Goal: Task Accomplishment & Management: Complete application form

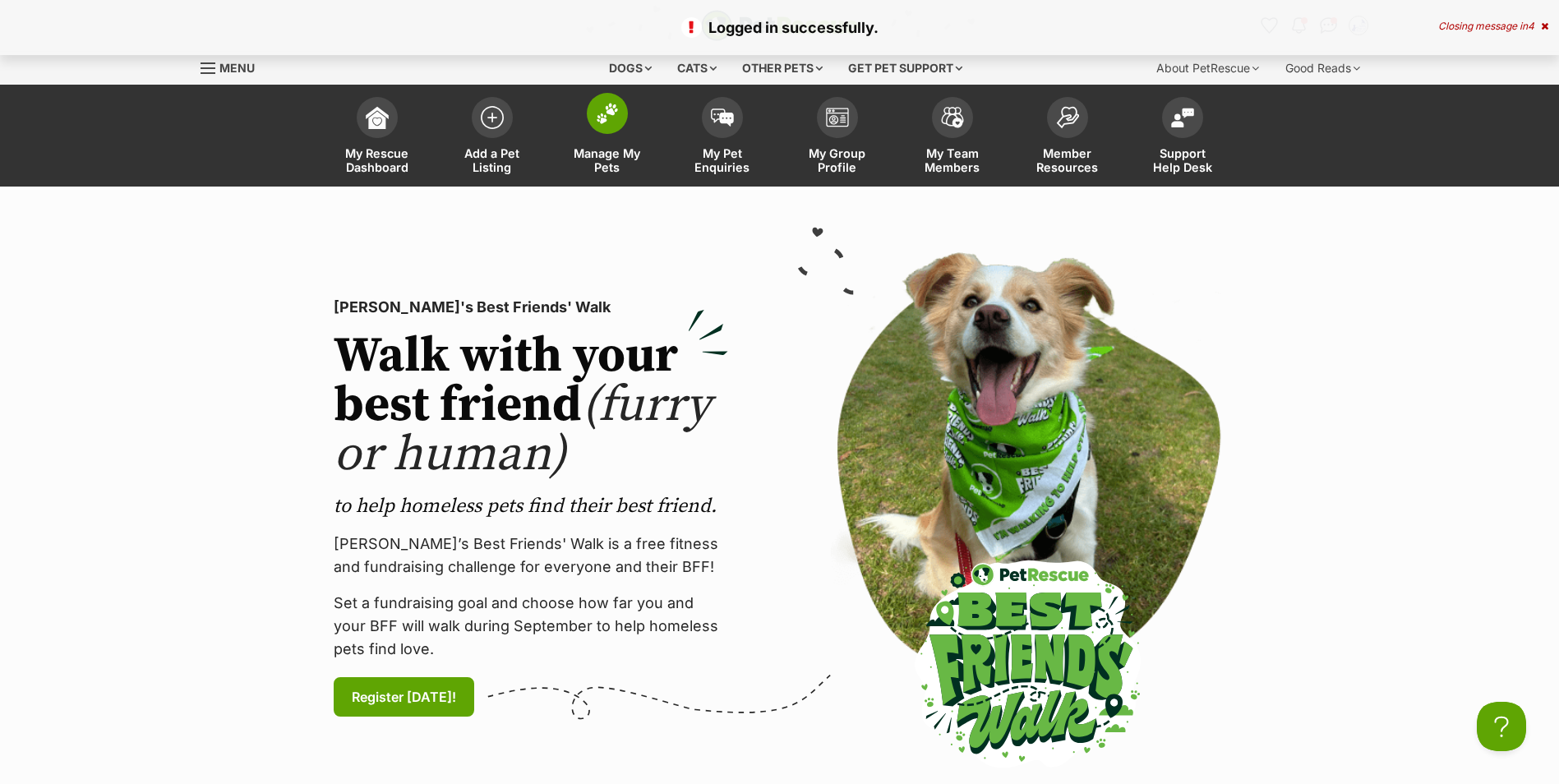
click at [617, 126] on span at bounding box center [607, 113] width 41 height 41
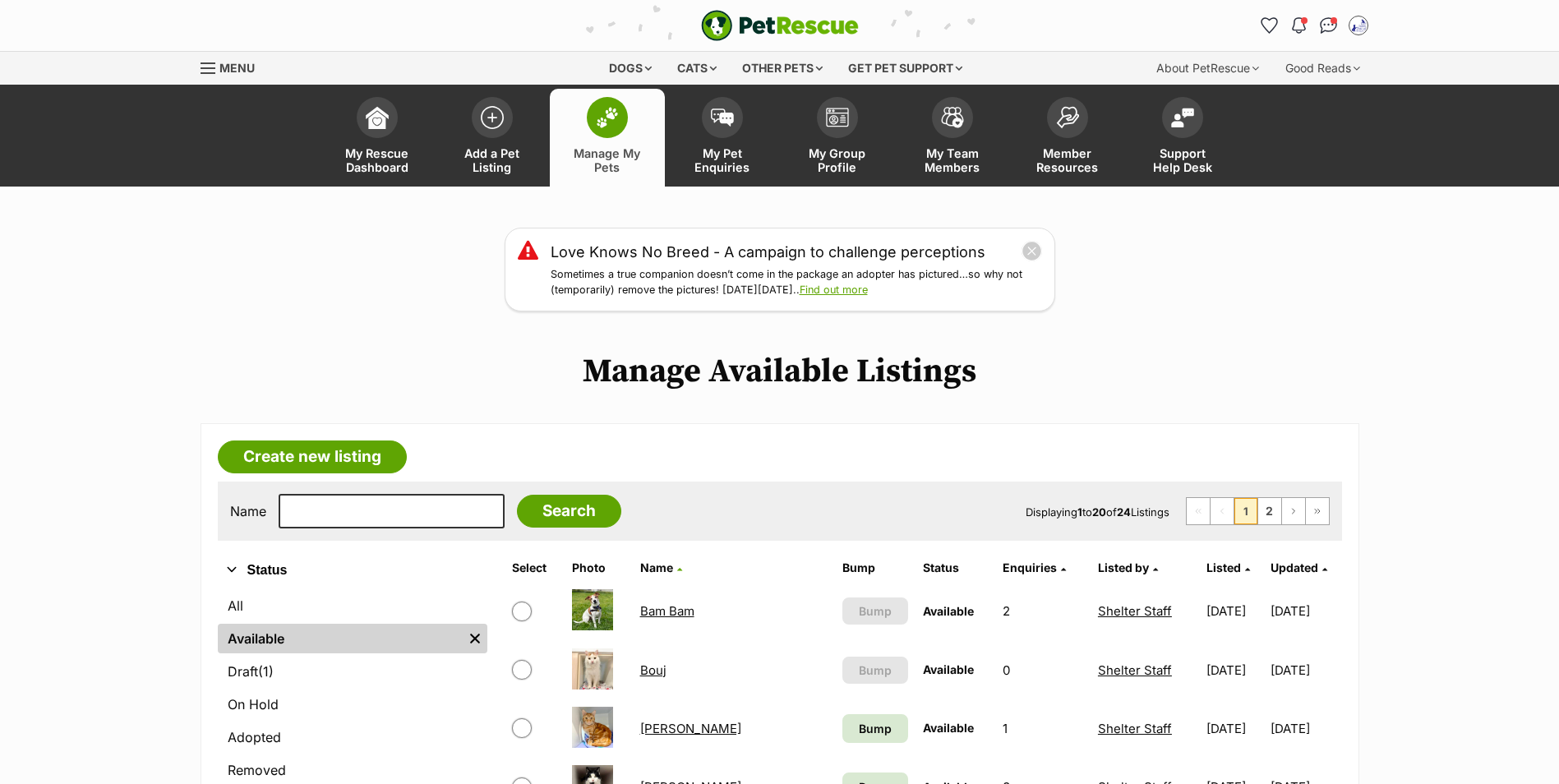
scroll to position [246, 0]
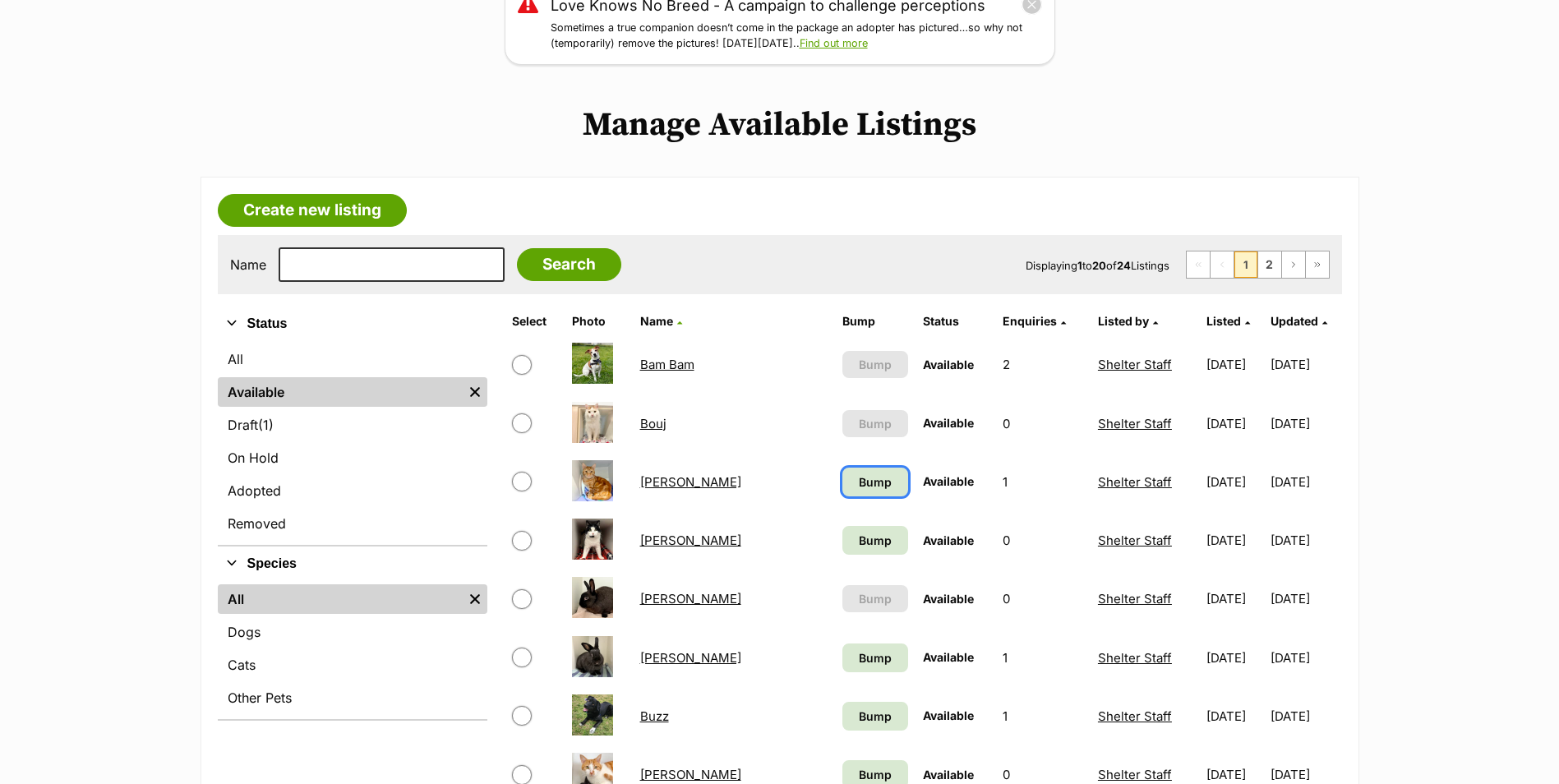
click at [842, 471] on link "Bump" at bounding box center [874, 481] width 65 height 29
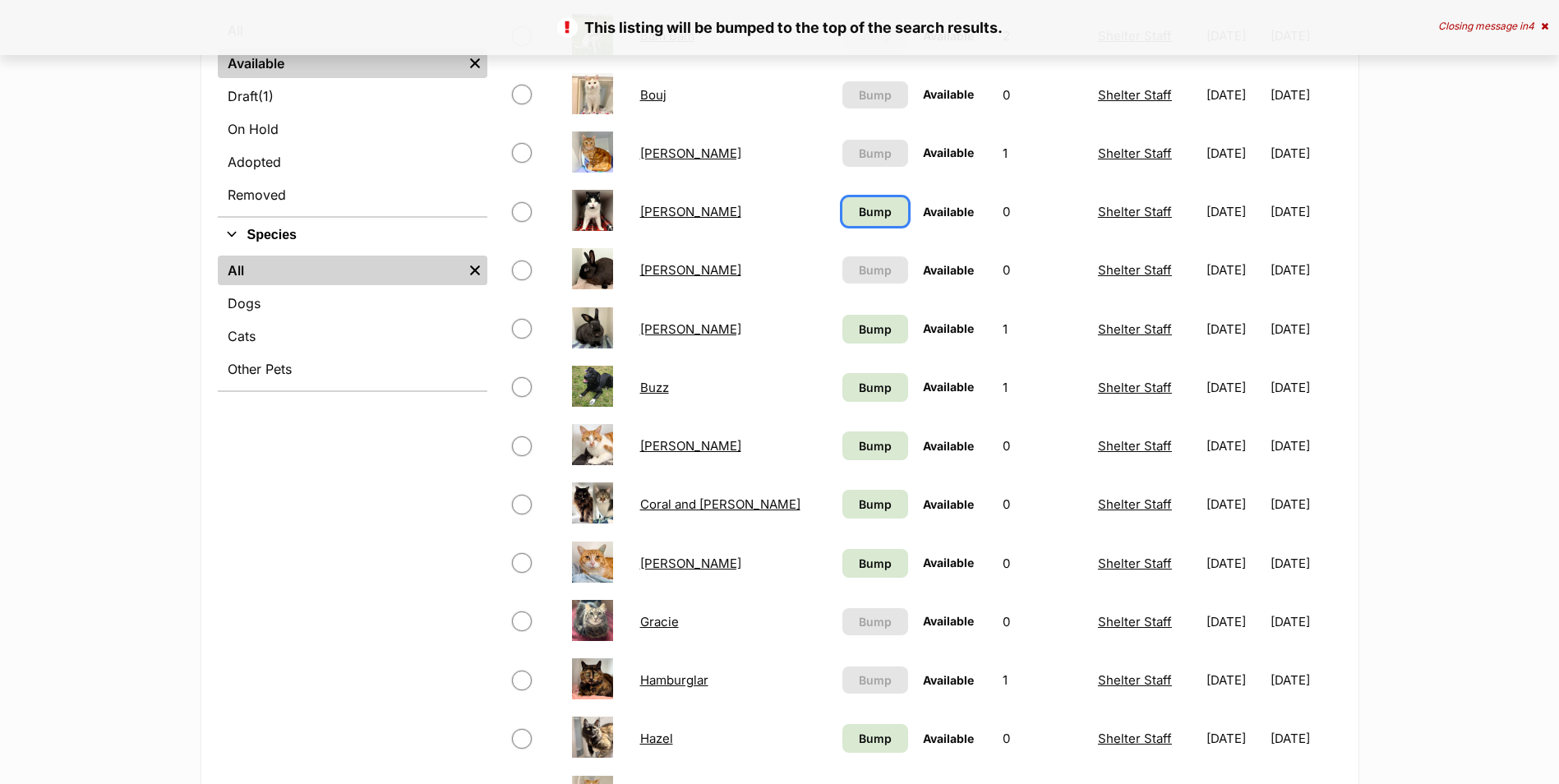
click at [842, 223] on link "Bump" at bounding box center [874, 212] width 65 height 29
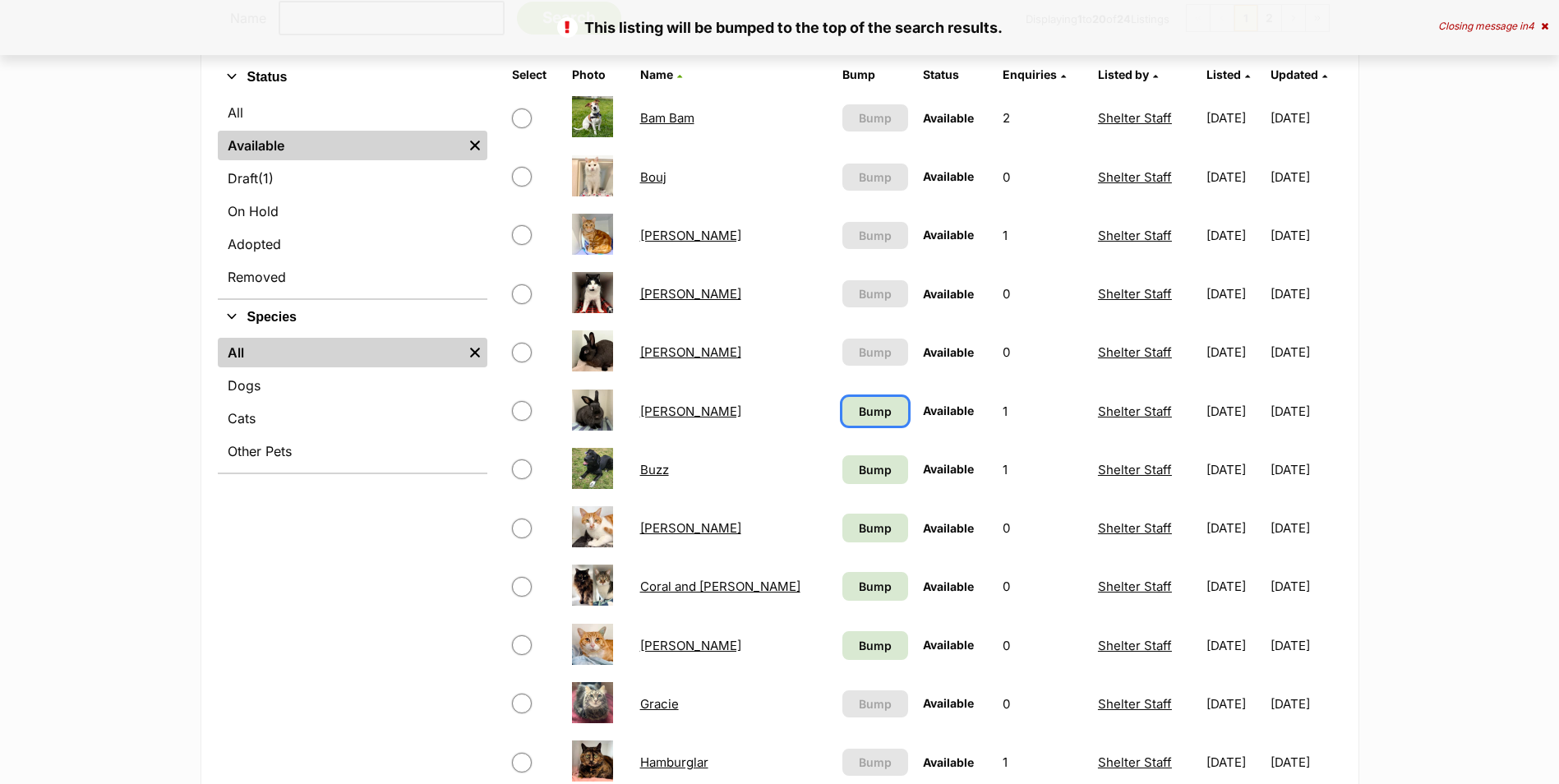
click at [858, 419] on span "Bump" at bounding box center [875, 411] width 33 height 18
click at [858, 469] on span "Bump" at bounding box center [875, 470] width 33 height 18
click at [858, 530] on span "Bump" at bounding box center [875, 528] width 33 height 18
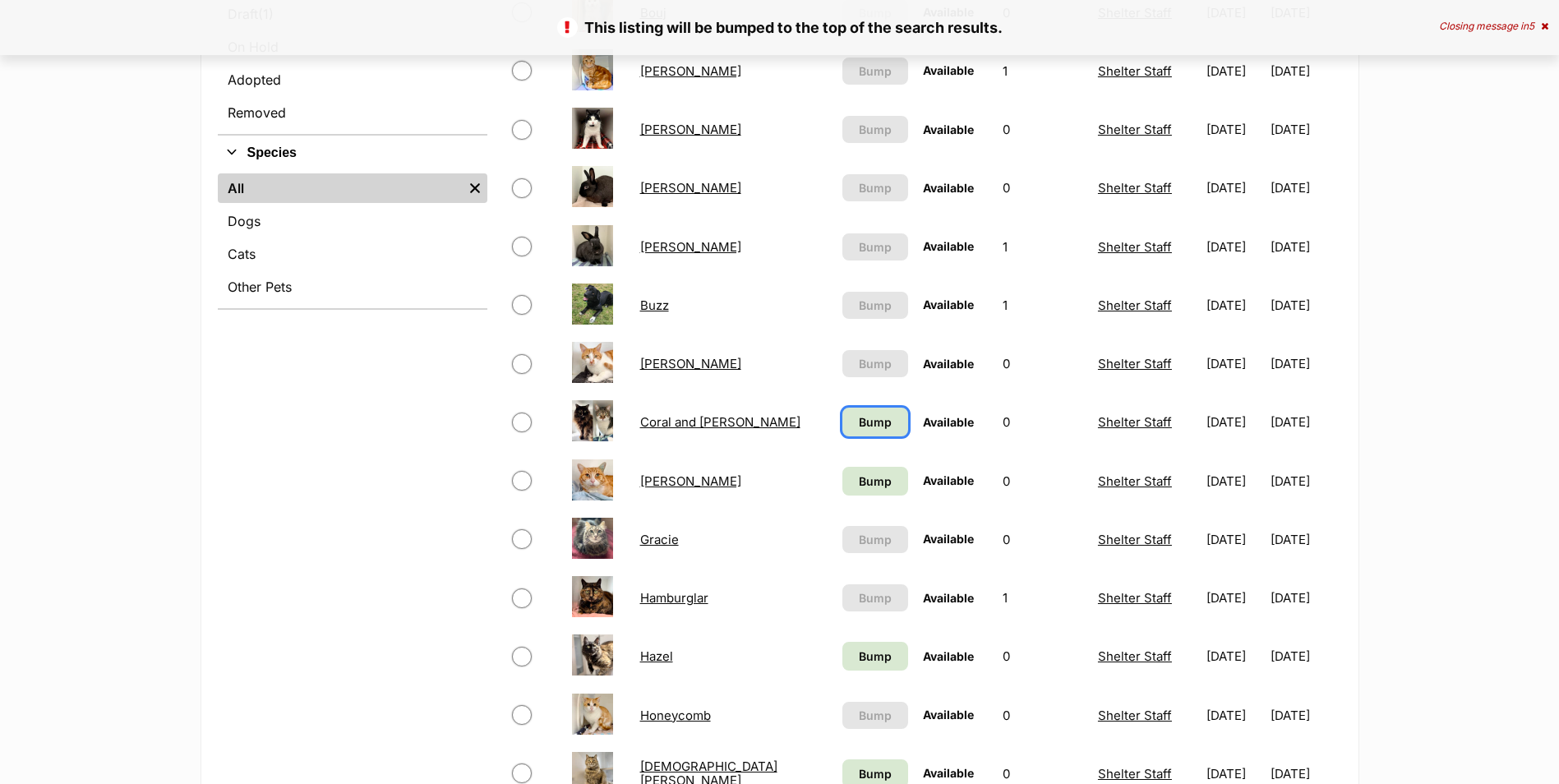
click at [842, 428] on link "Bump" at bounding box center [874, 422] width 65 height 29
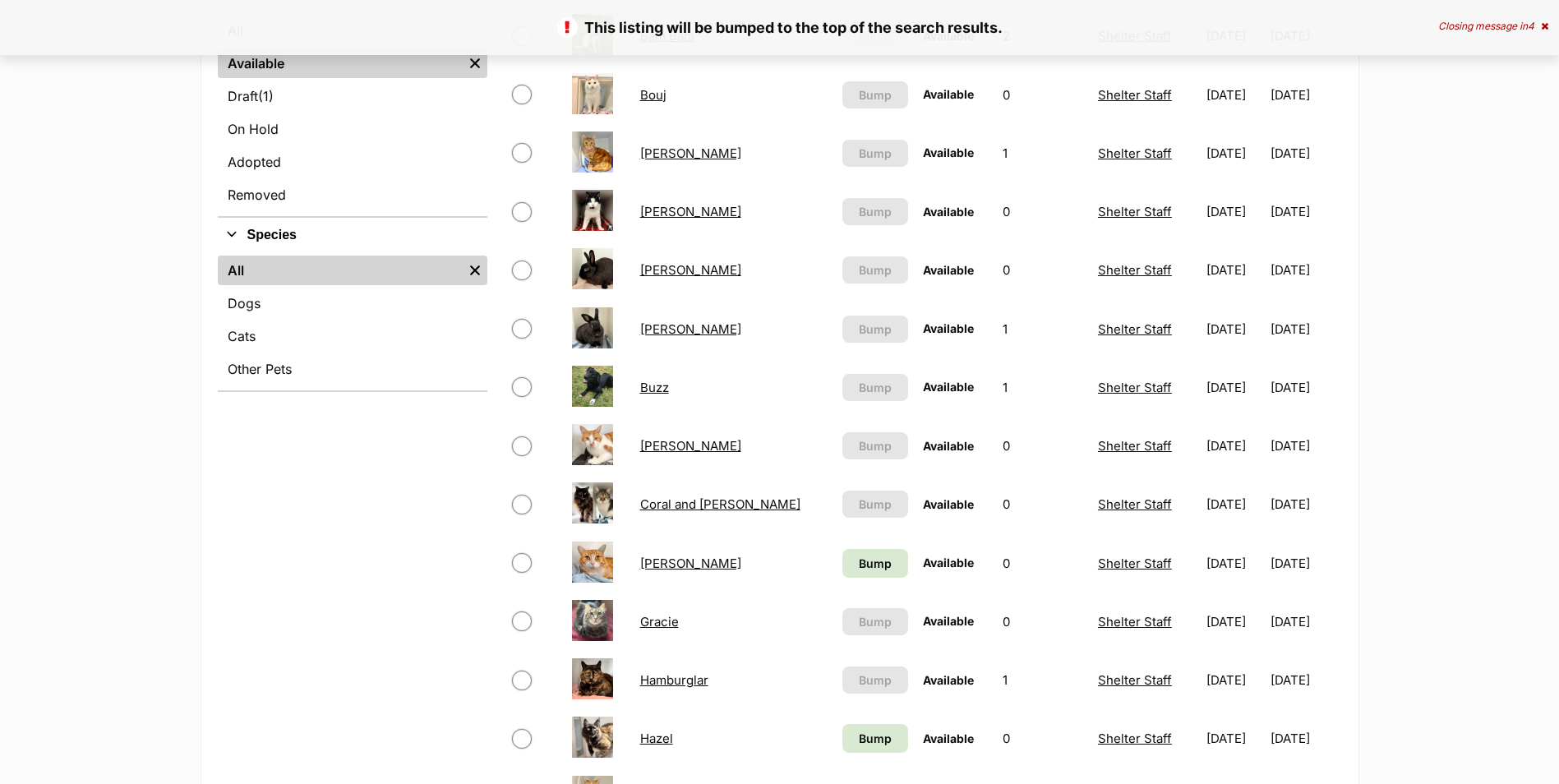
click at [836, 578] on td "Bump" at bounding box center [875, 563] width 78 height 56
click at [858, 564] on span "Bump" at bounding box center [875, 563] width 33 height 18
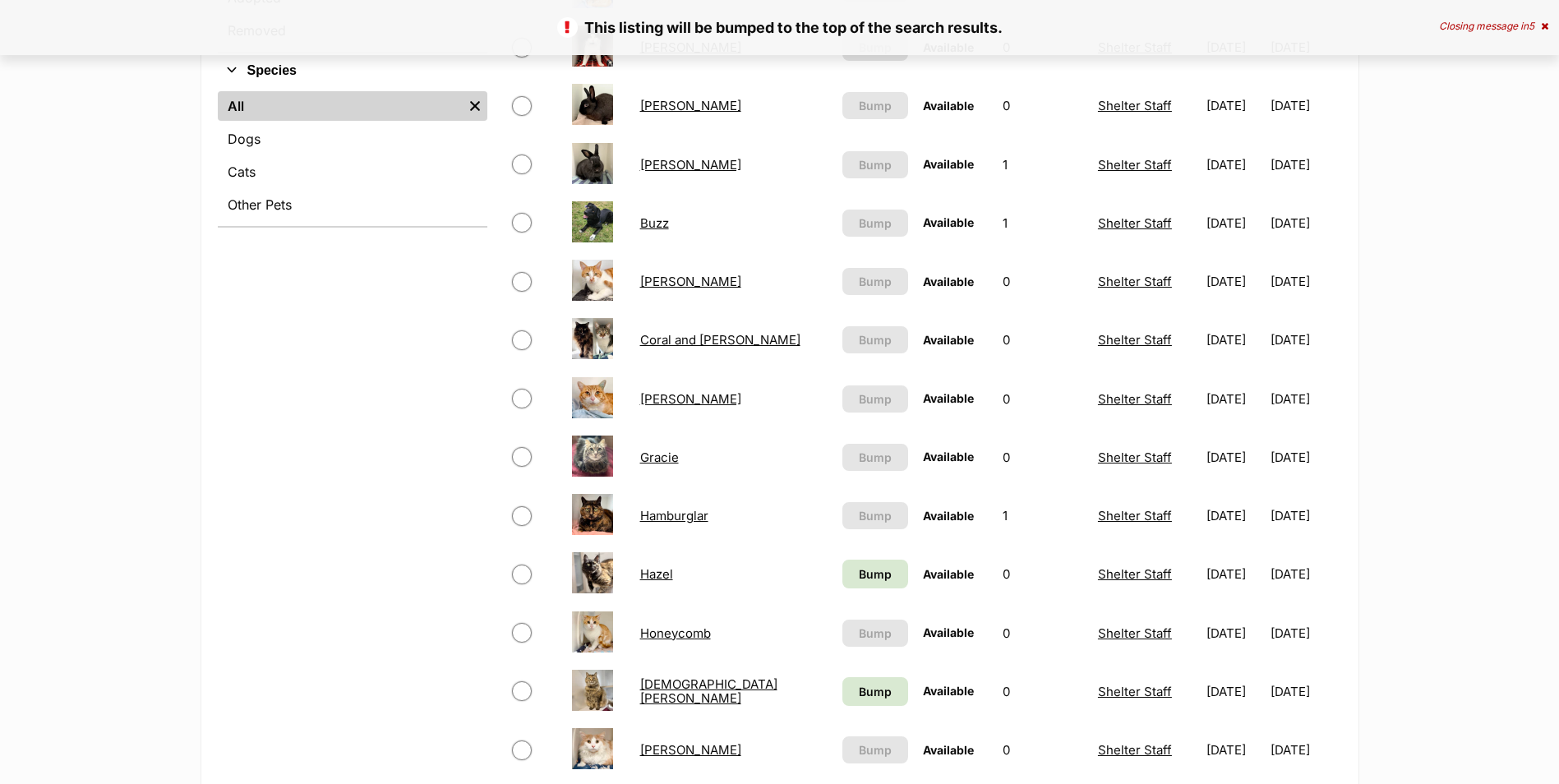
scroll to position [821, 0]
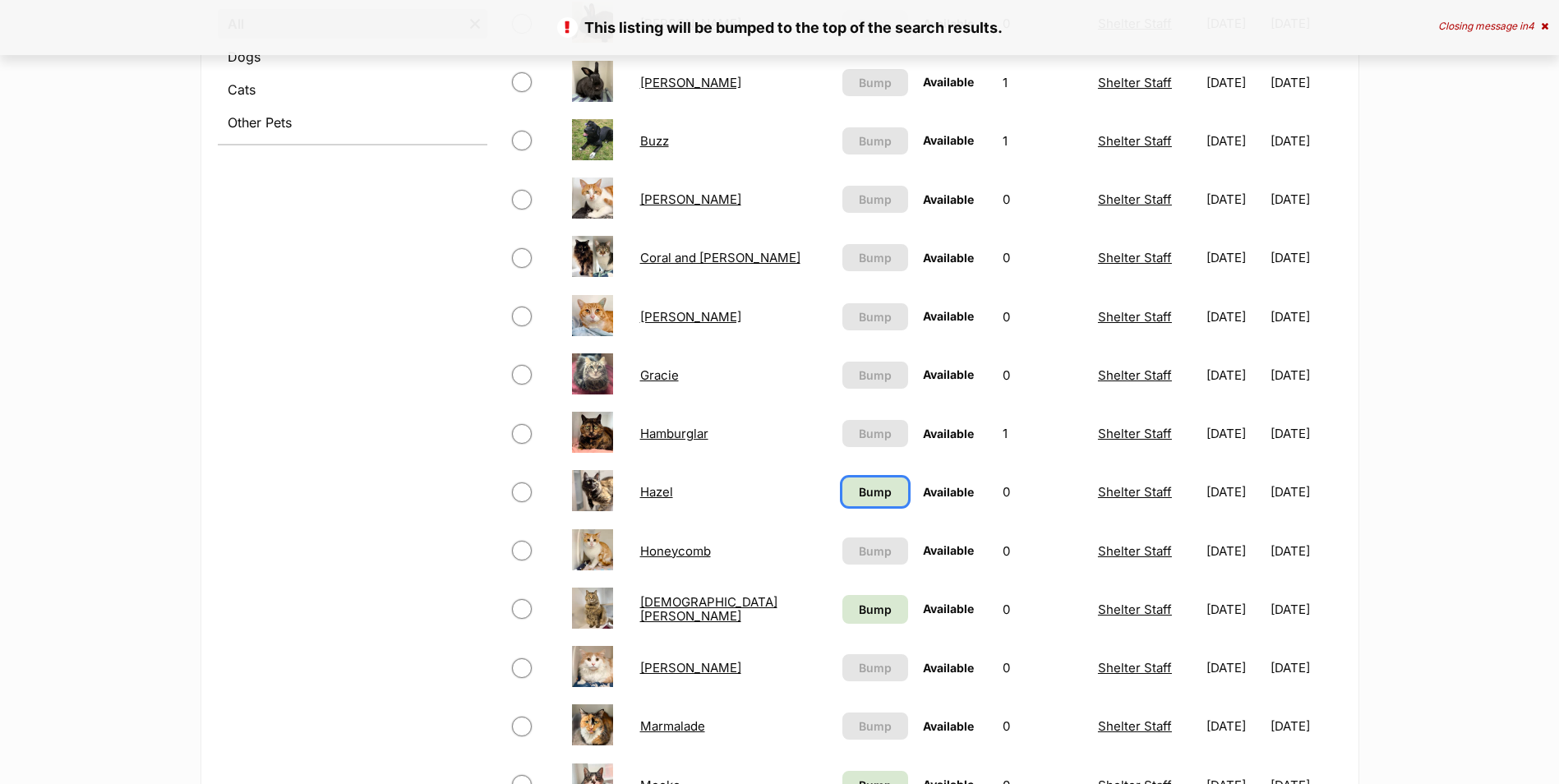
click at [858, 487] on span "Bump" at bounding box center [875, 491] width 33 height 18
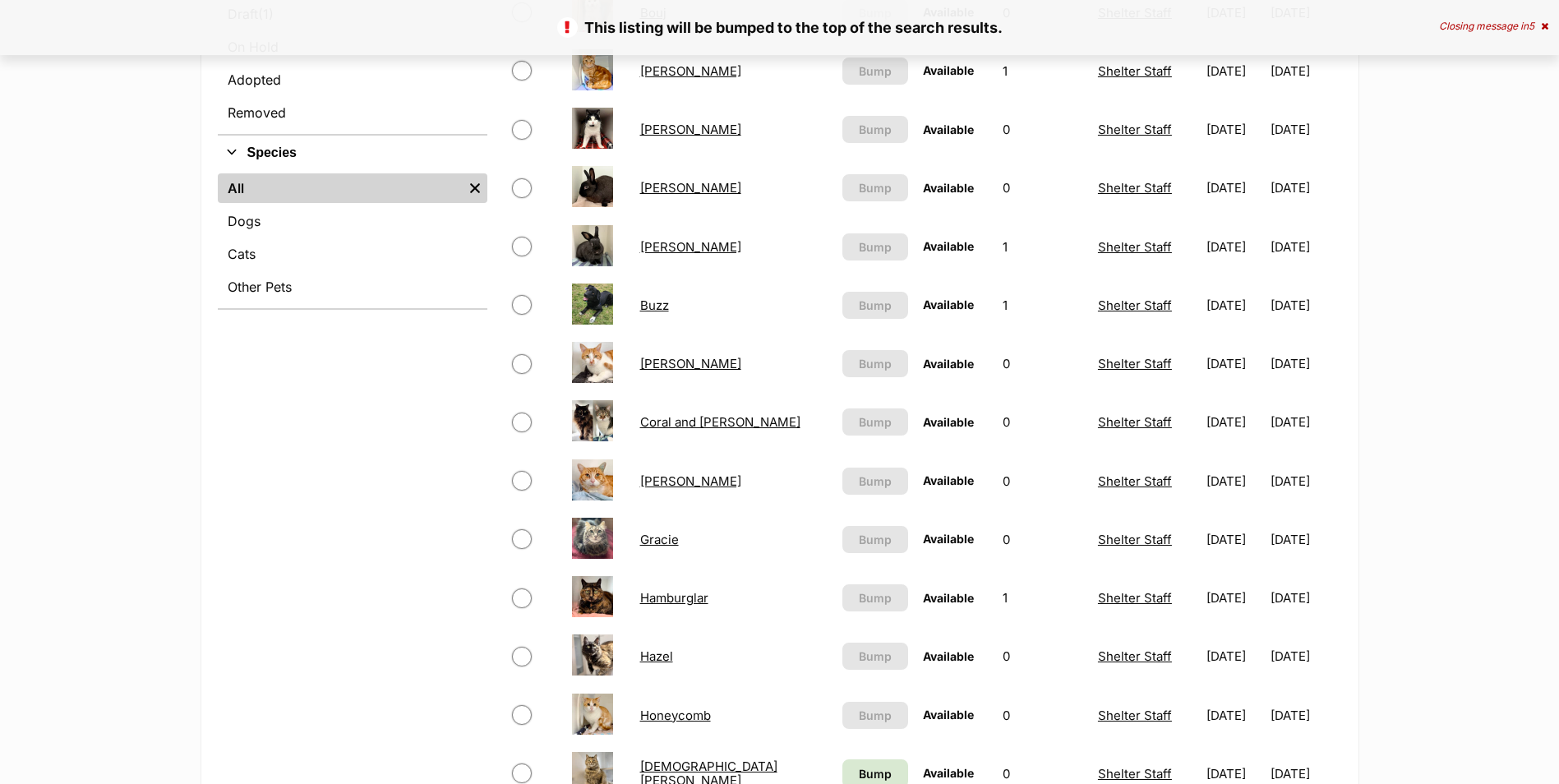
scroll to position [1150, 0]
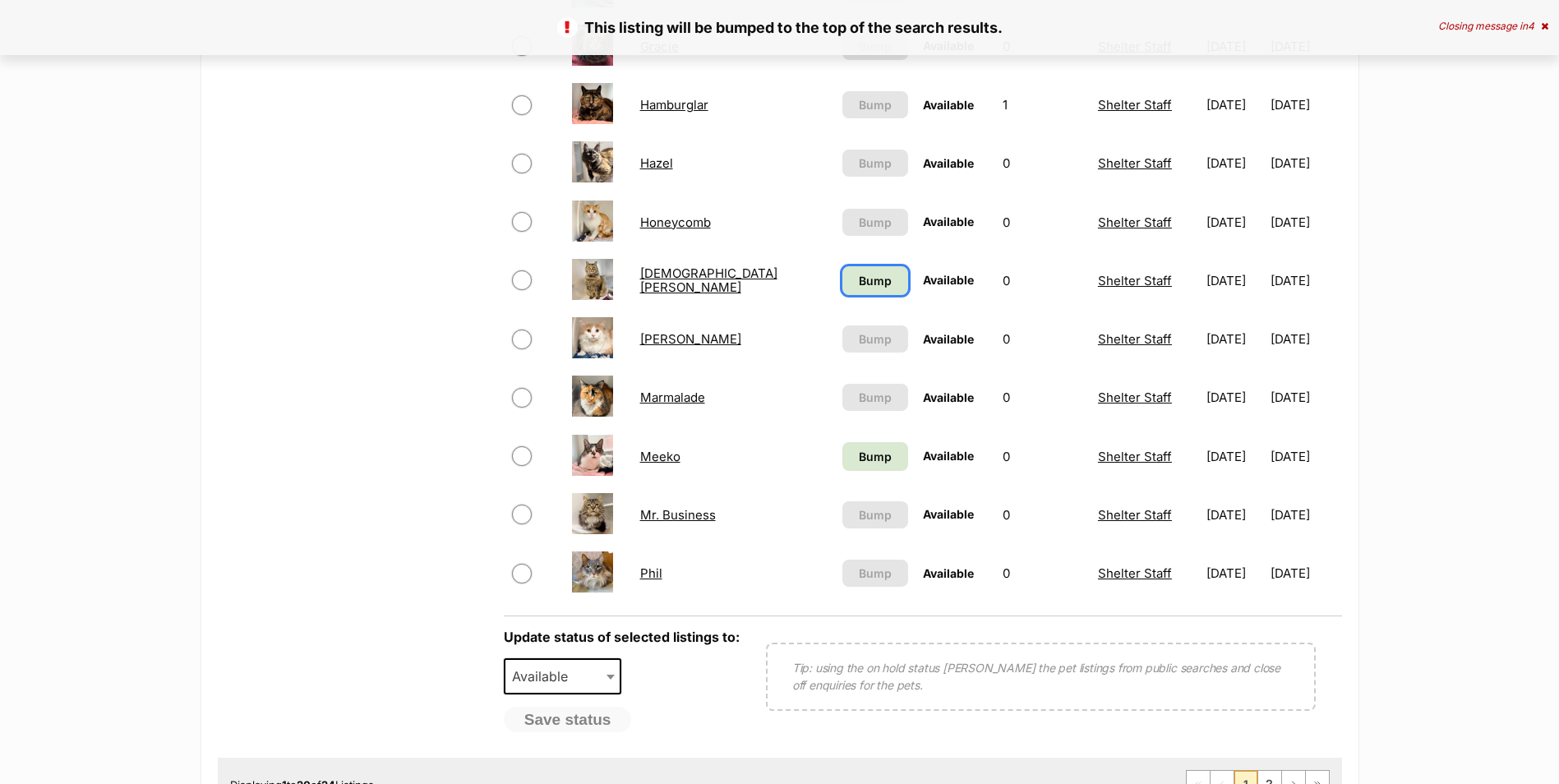
click at [858, 279] on span "Bump" at bounding box center [875, 280] width 33 height 18
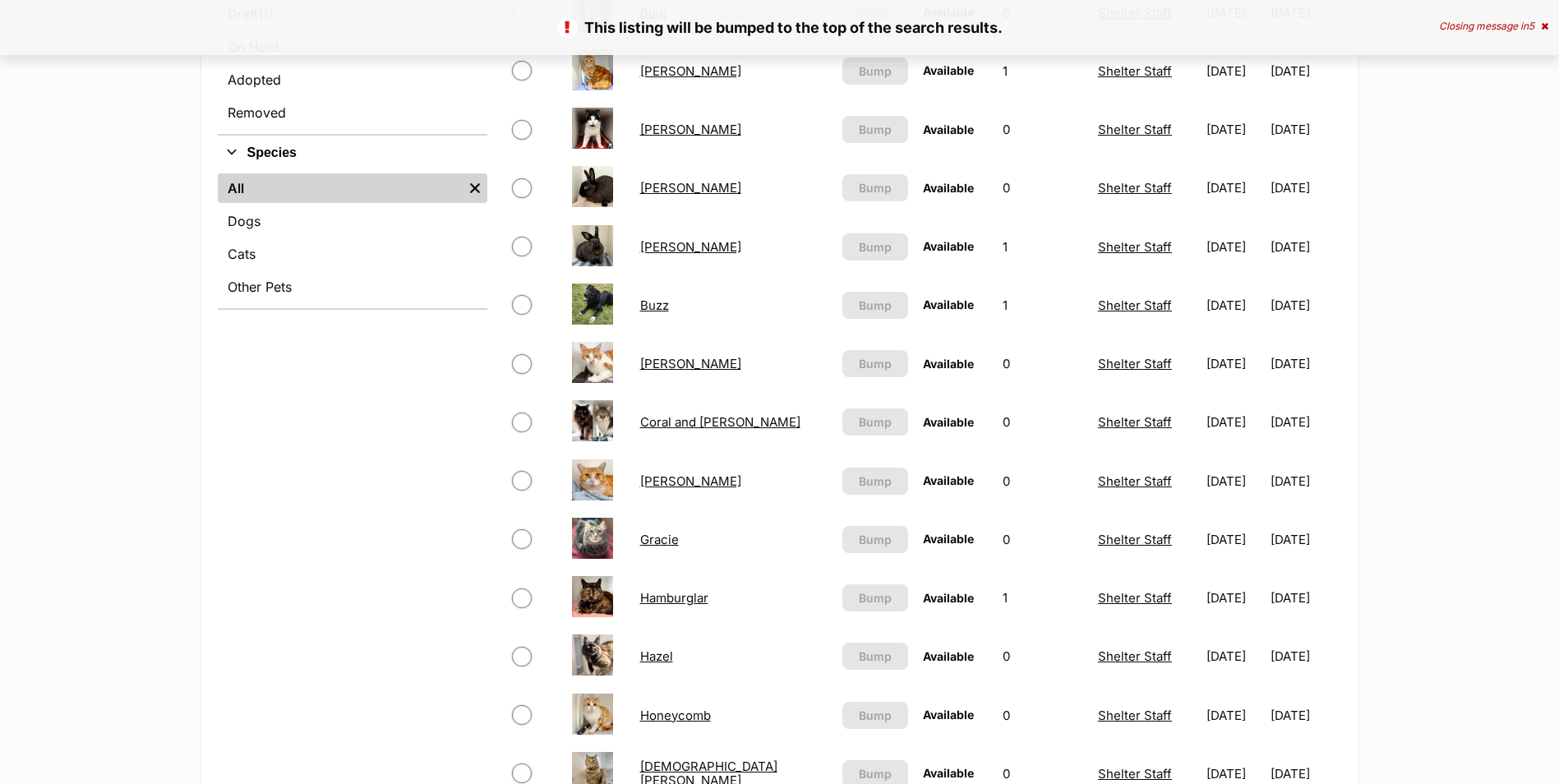
scroll to position [985, 0]
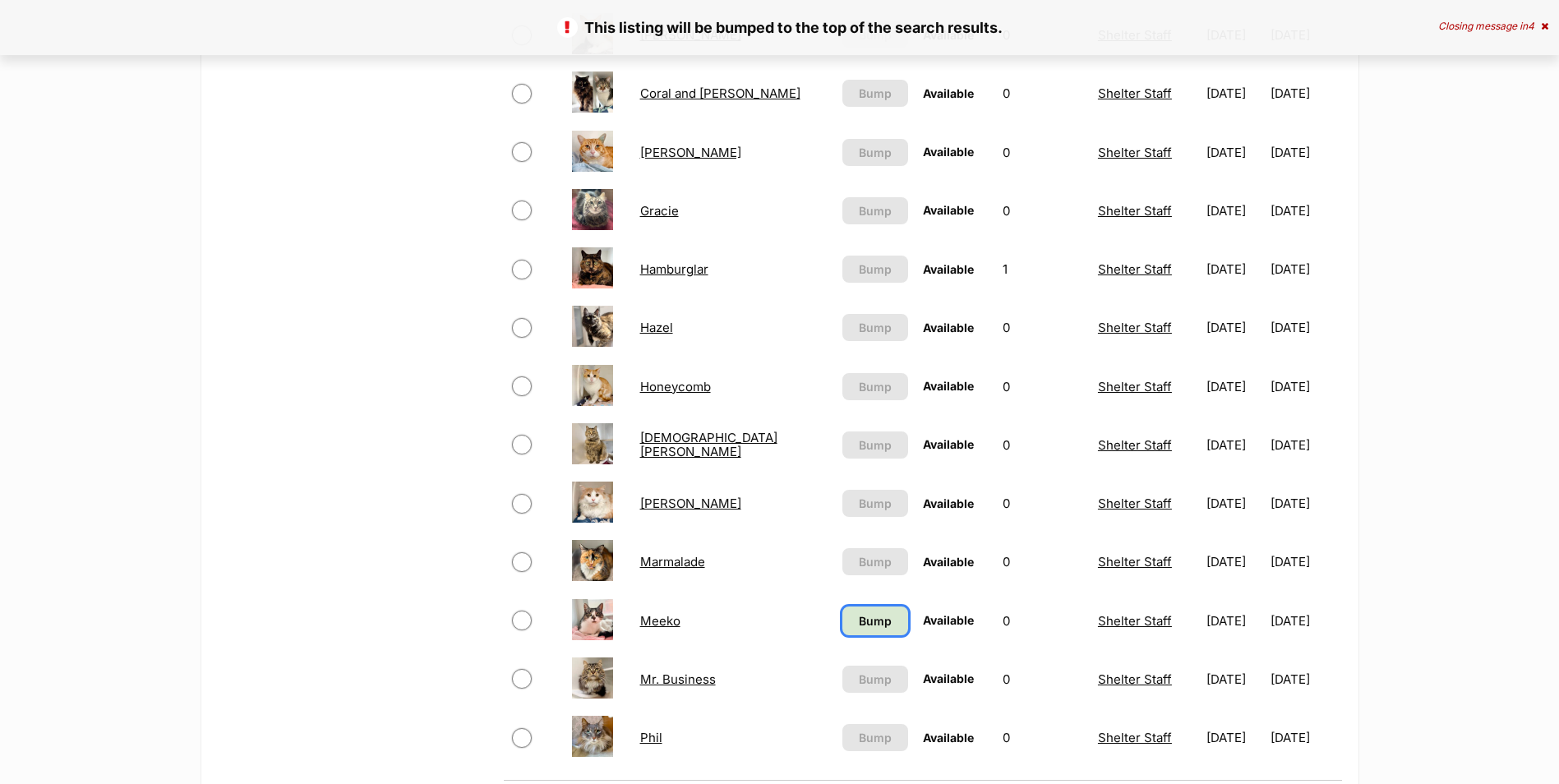
click at [858, 616] on span "Bump" at bounding box center [875, 621] width 33 height 18
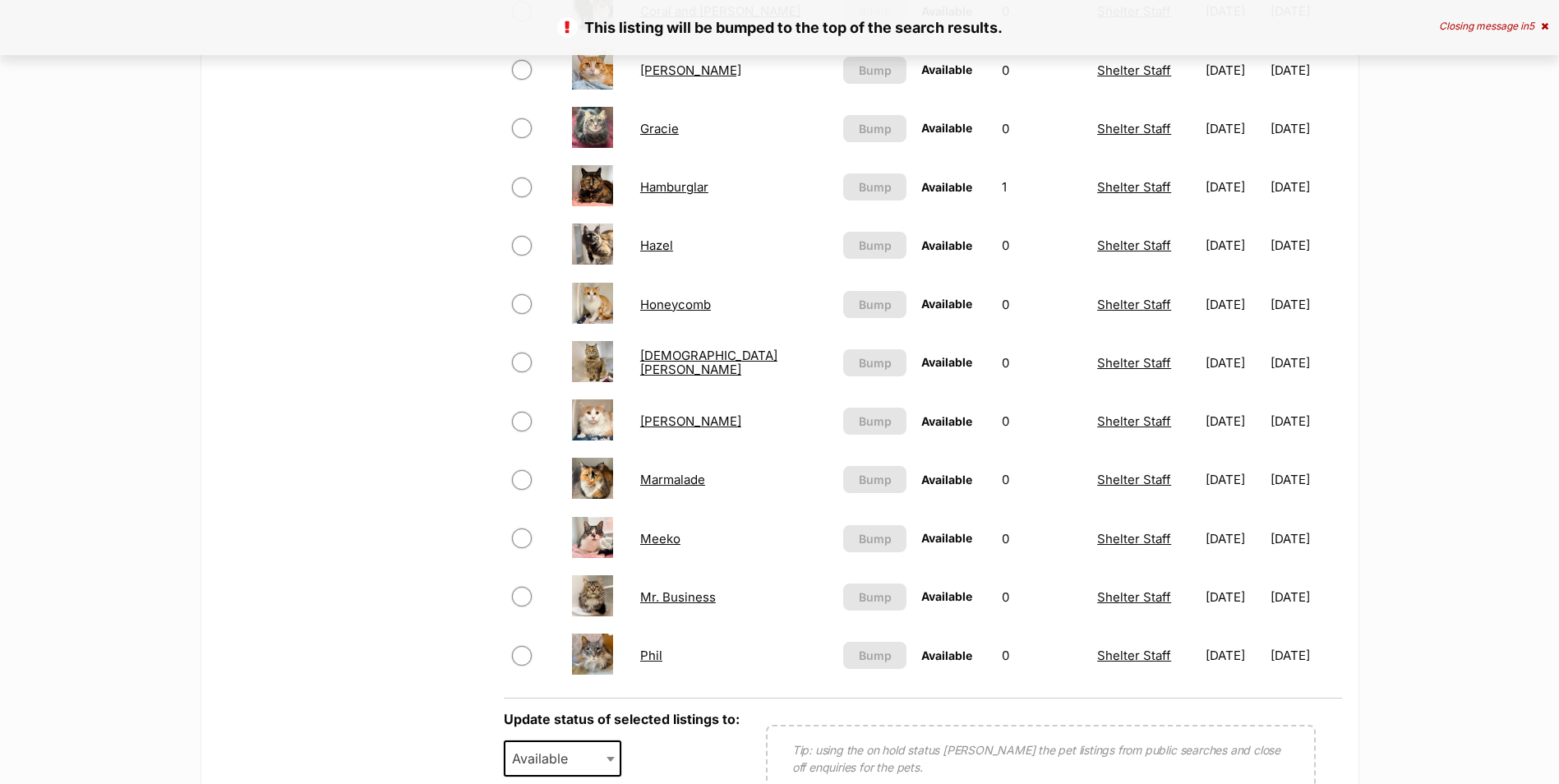
scroll to position [1396, 0]
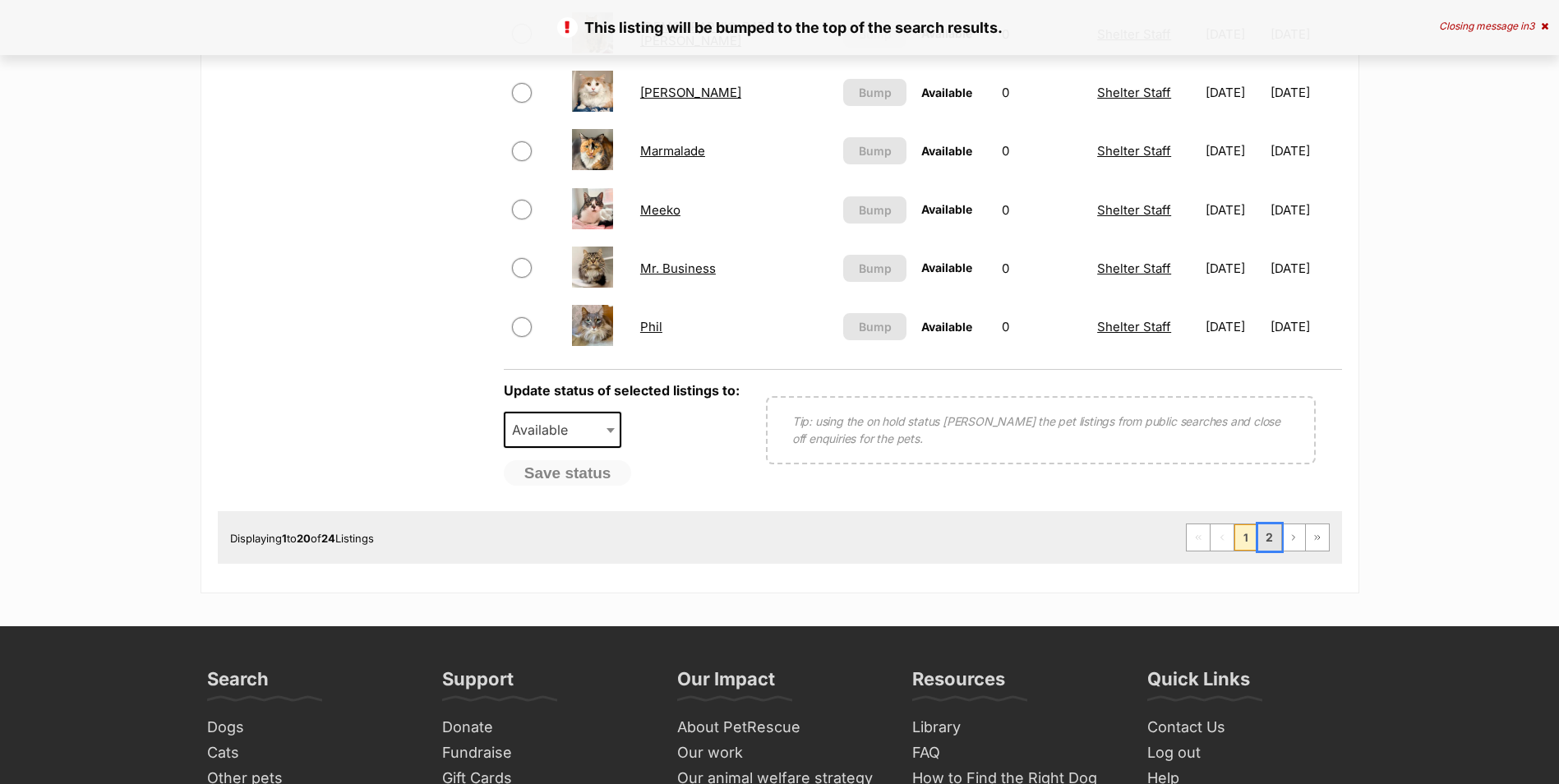
click at [1264, 537] on link "2" at bounding box center [1270, 537] width 23 height 26
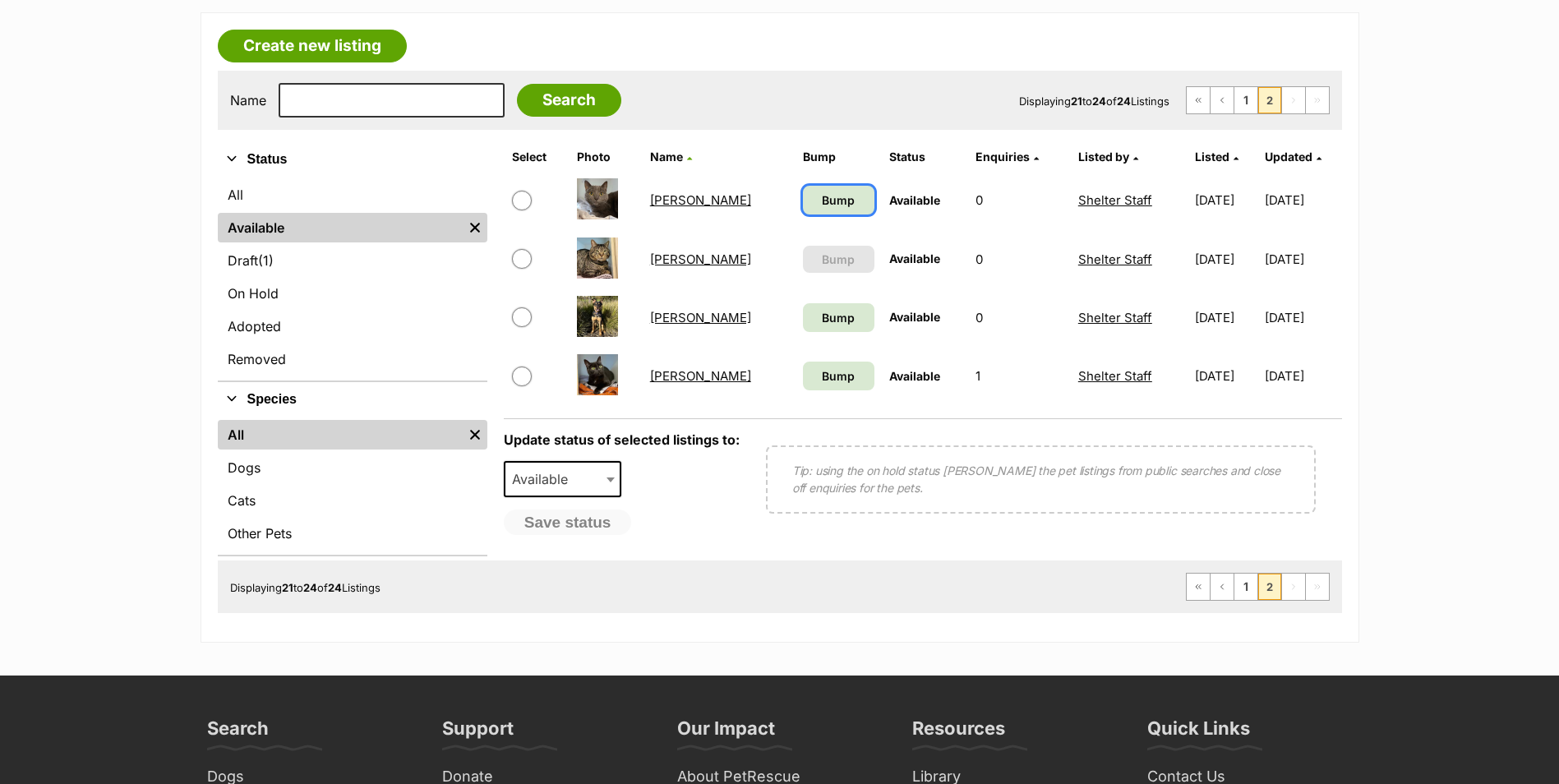
click at [821, 203] on span "Bump" at bounding box center [838, 200] width 33 height 18
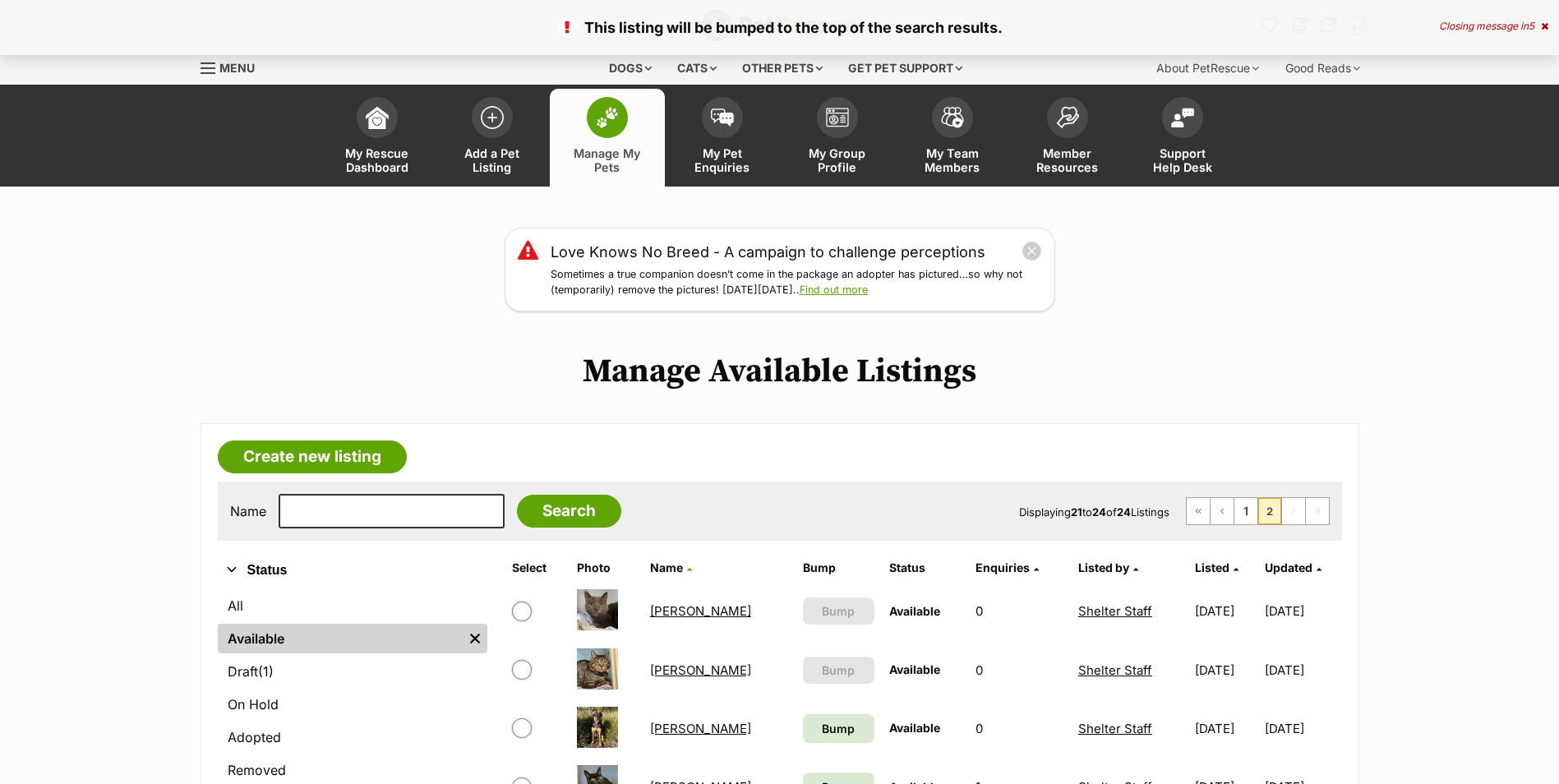
scroll to position [410, 0]
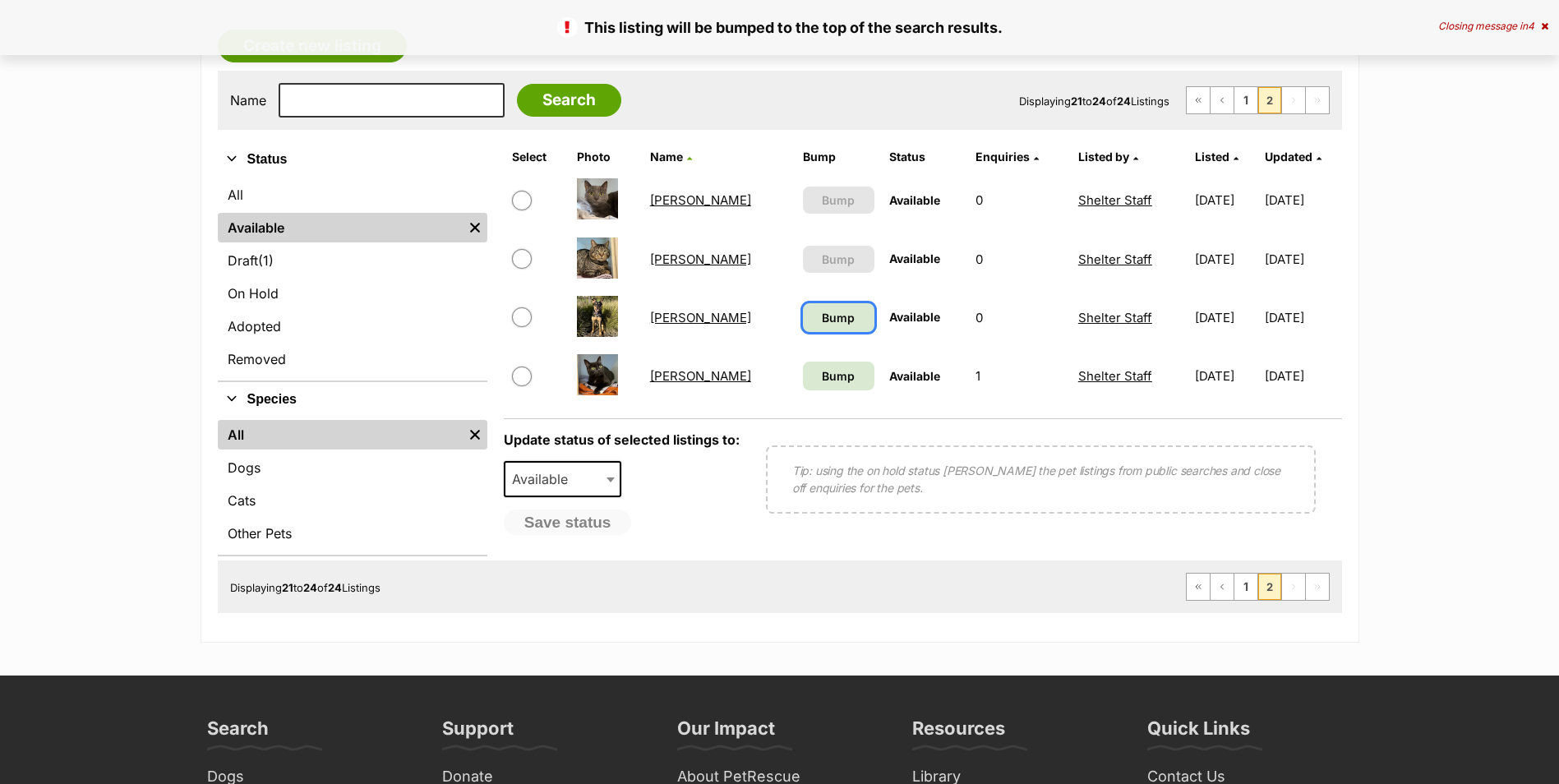
click at [803, 303] on link "Bump" at bounding box center [838, 318] width 71 height 29
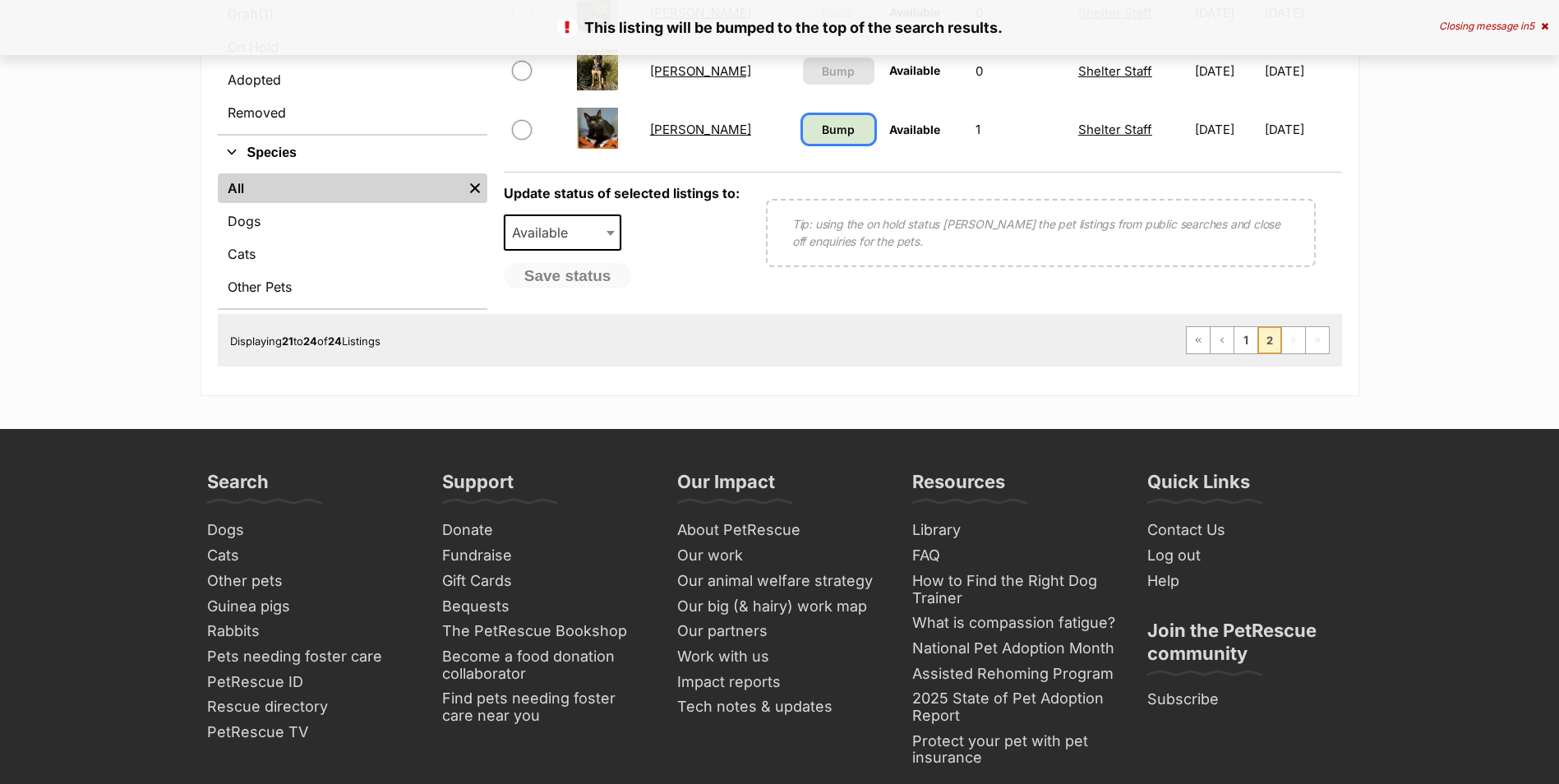
click at [821, 129] on span "Bump" at bounding box center [838, 129] width 33 height 18
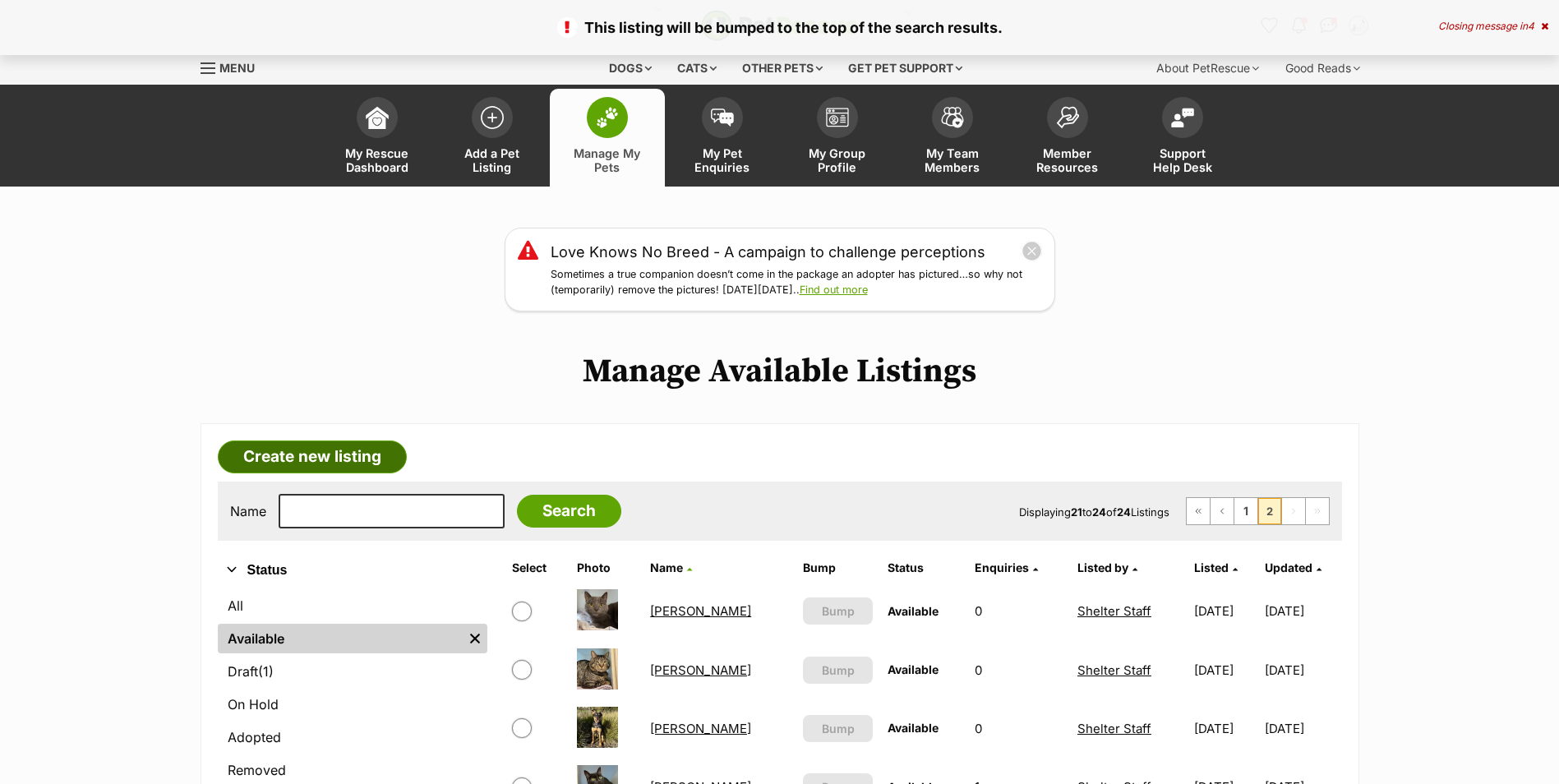
click at [352, 449] on link "Create new listing" at bounding box center [312, 457] width 189 height 33
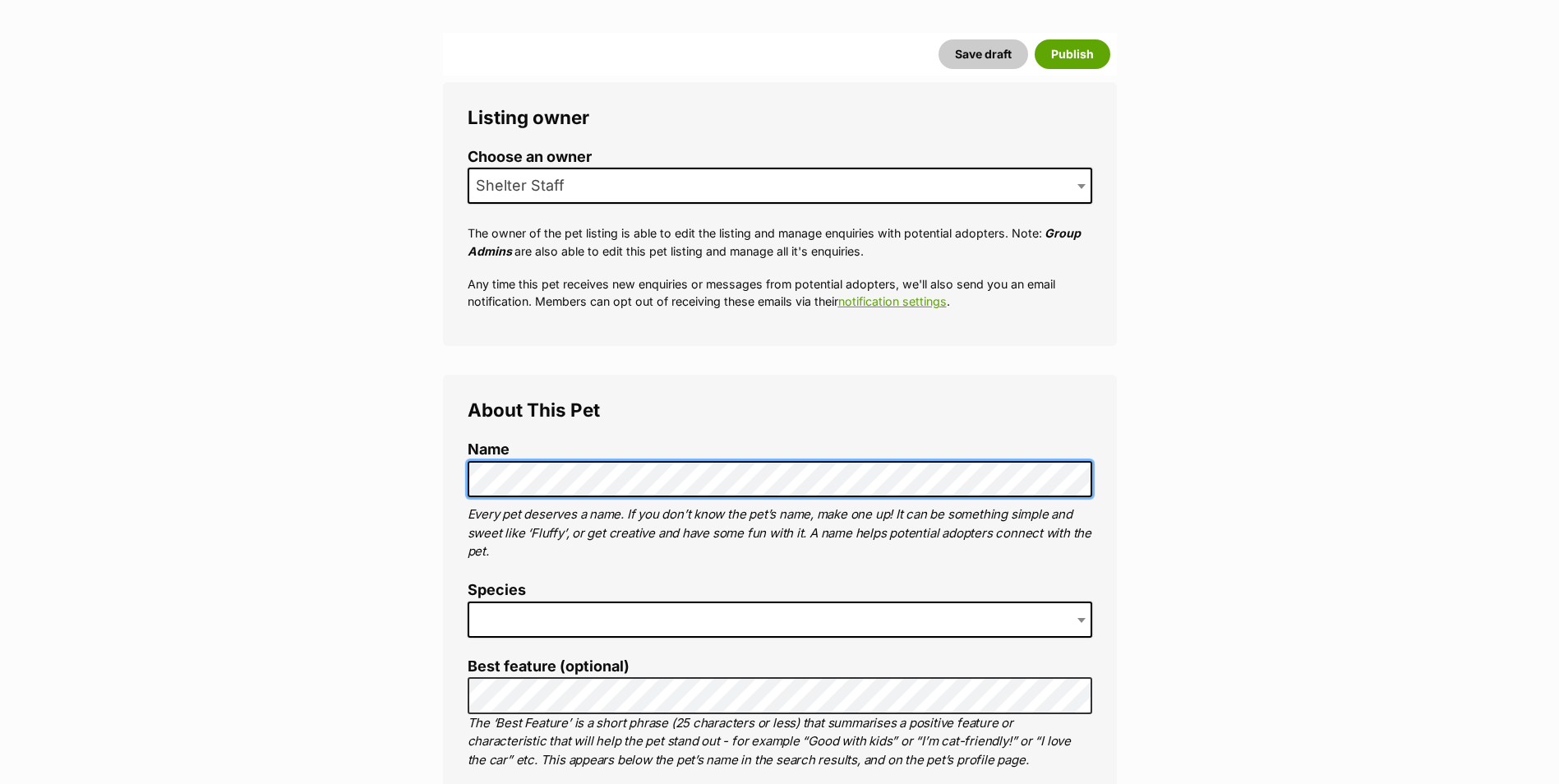
scroll to position [575, 0]
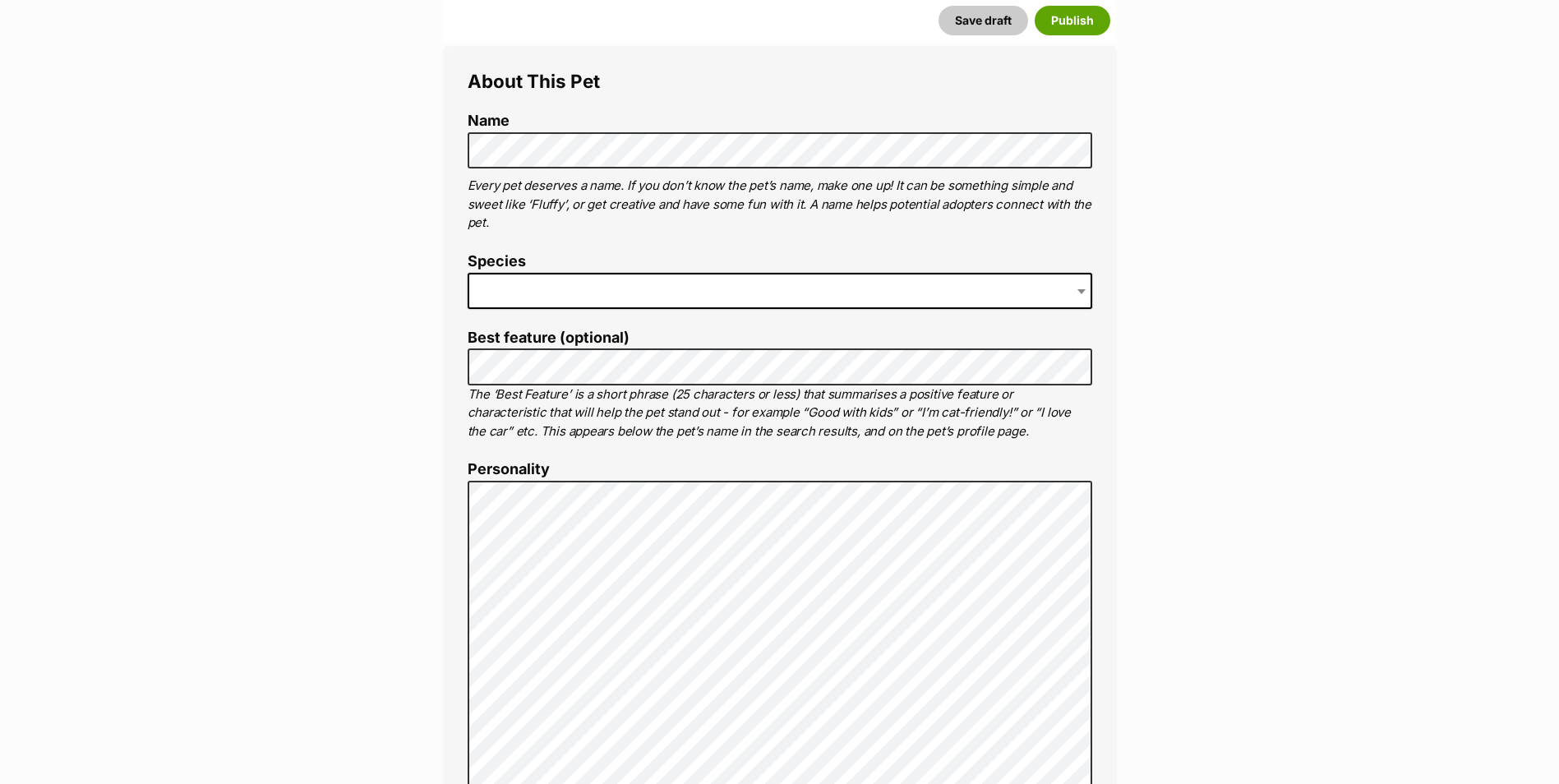
click at [635, 281] on span at bounding box center [780, 290] width 625 height 36
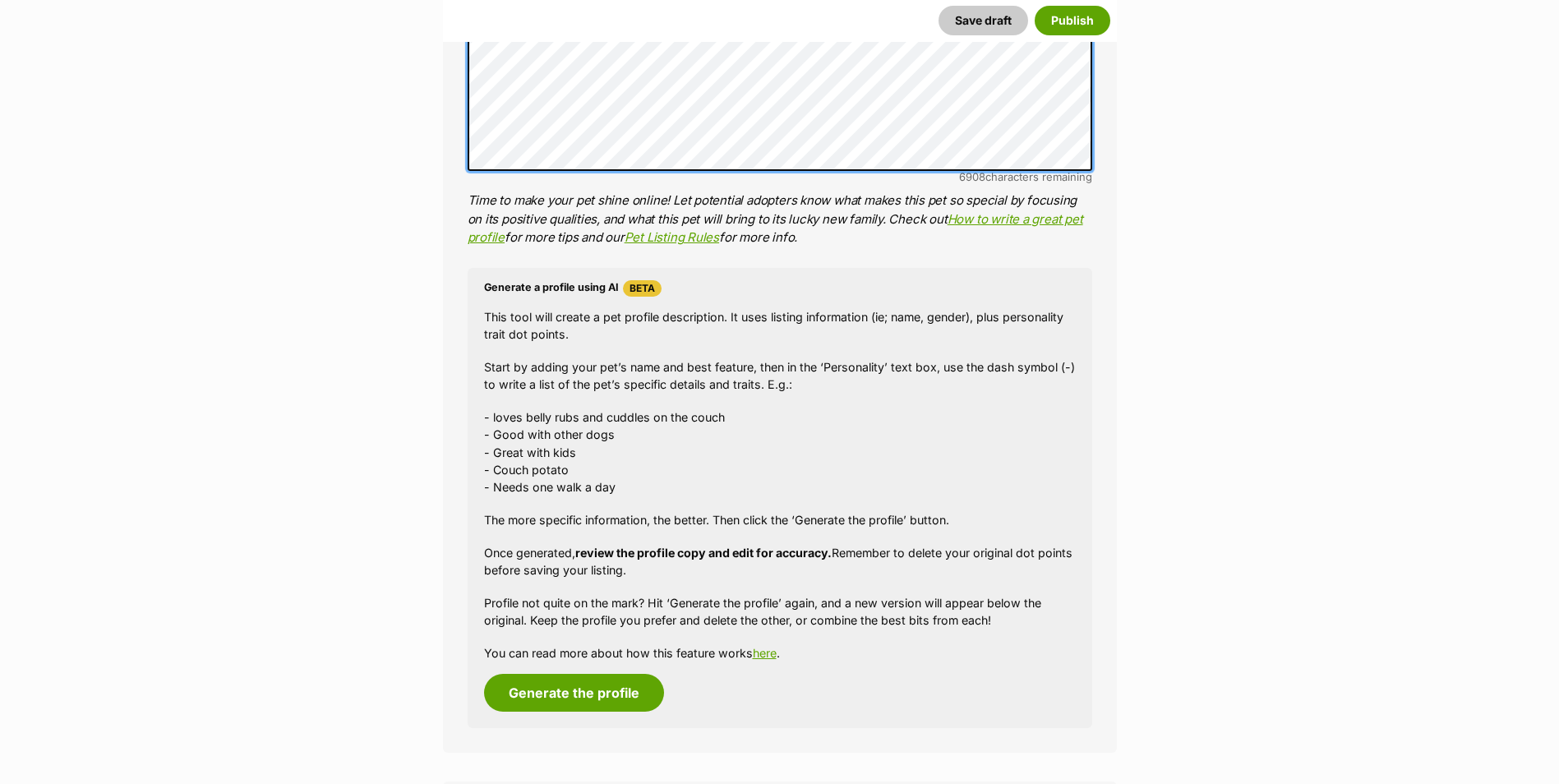
scroll to position [1573, 0]
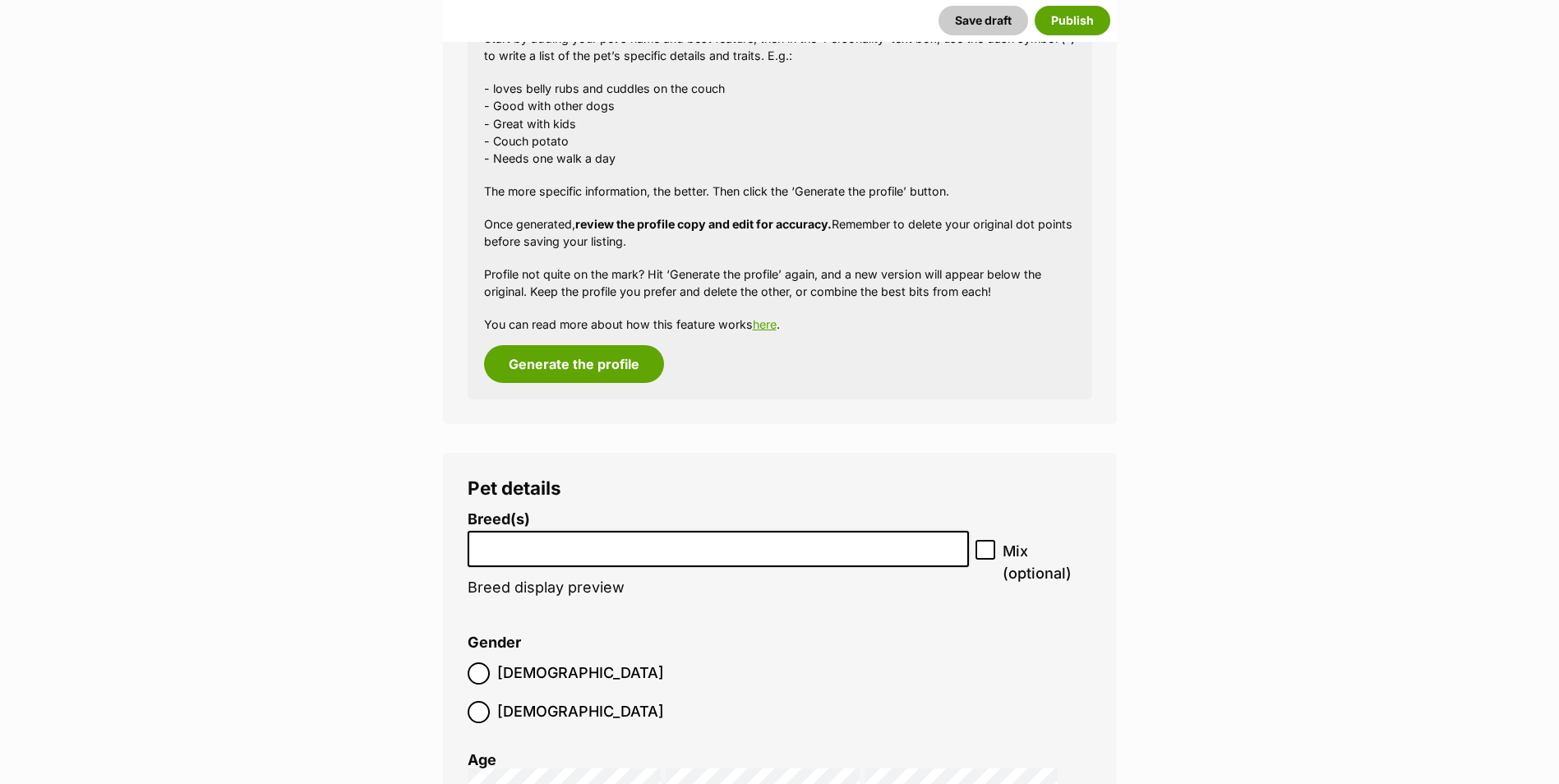
click at [530, 550] on input "search" at bounding box center [718, 545] width 490 height 18
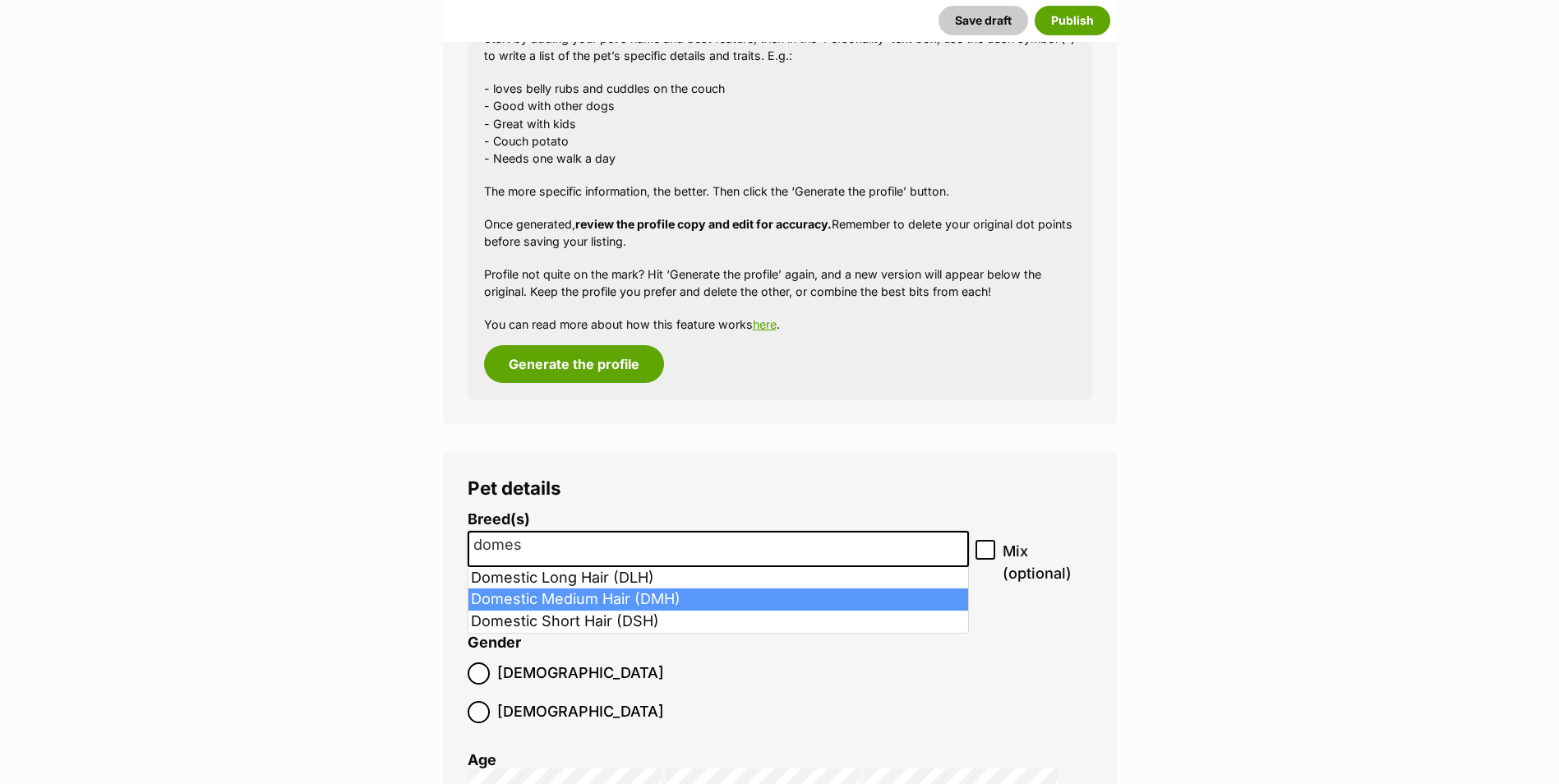
type input "domes"
select select "252101"
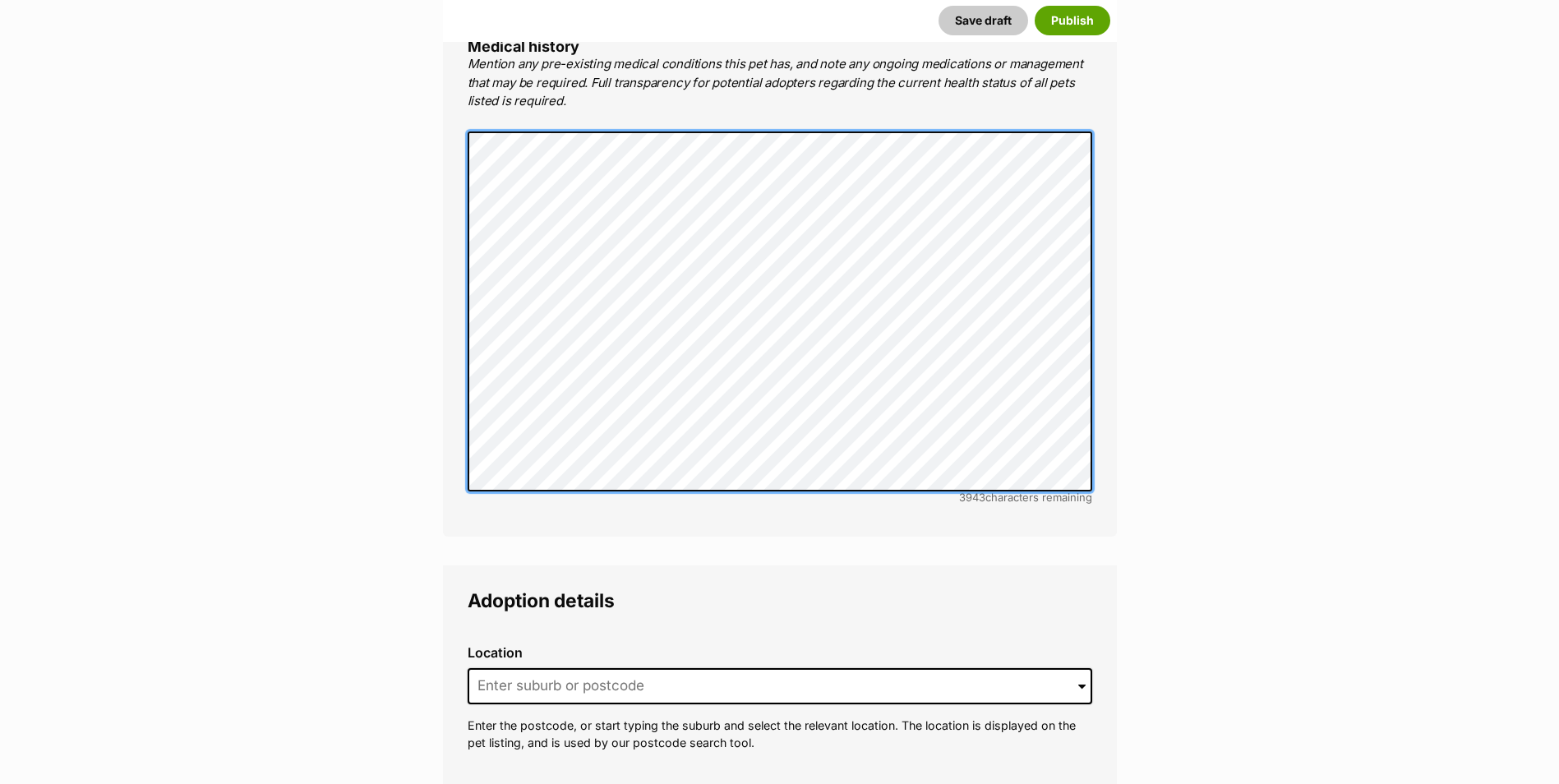
scroll to position [3626, 0]
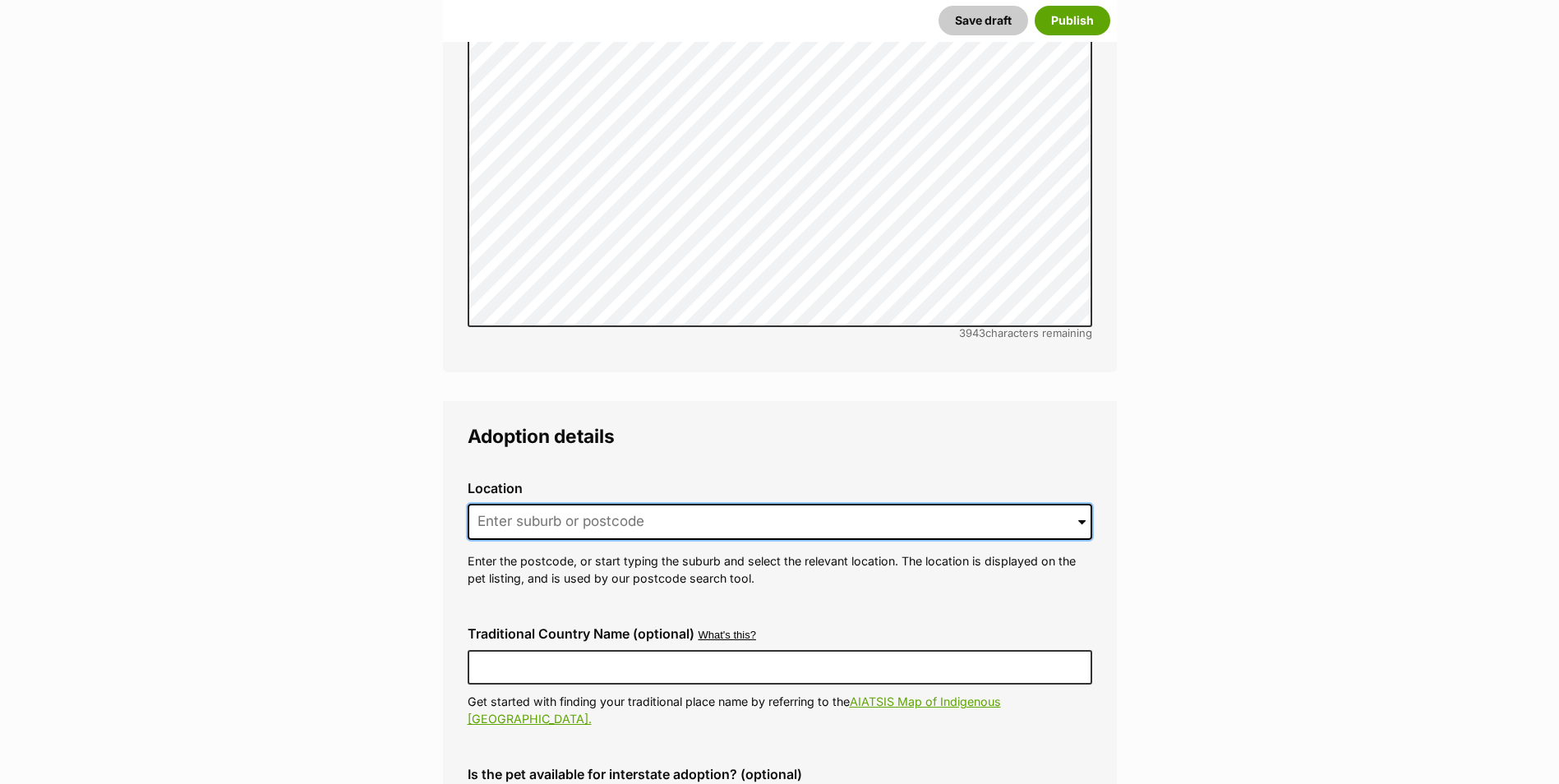
click at [513, 504] on input at bounding box center [780, 521] width 625 height 36
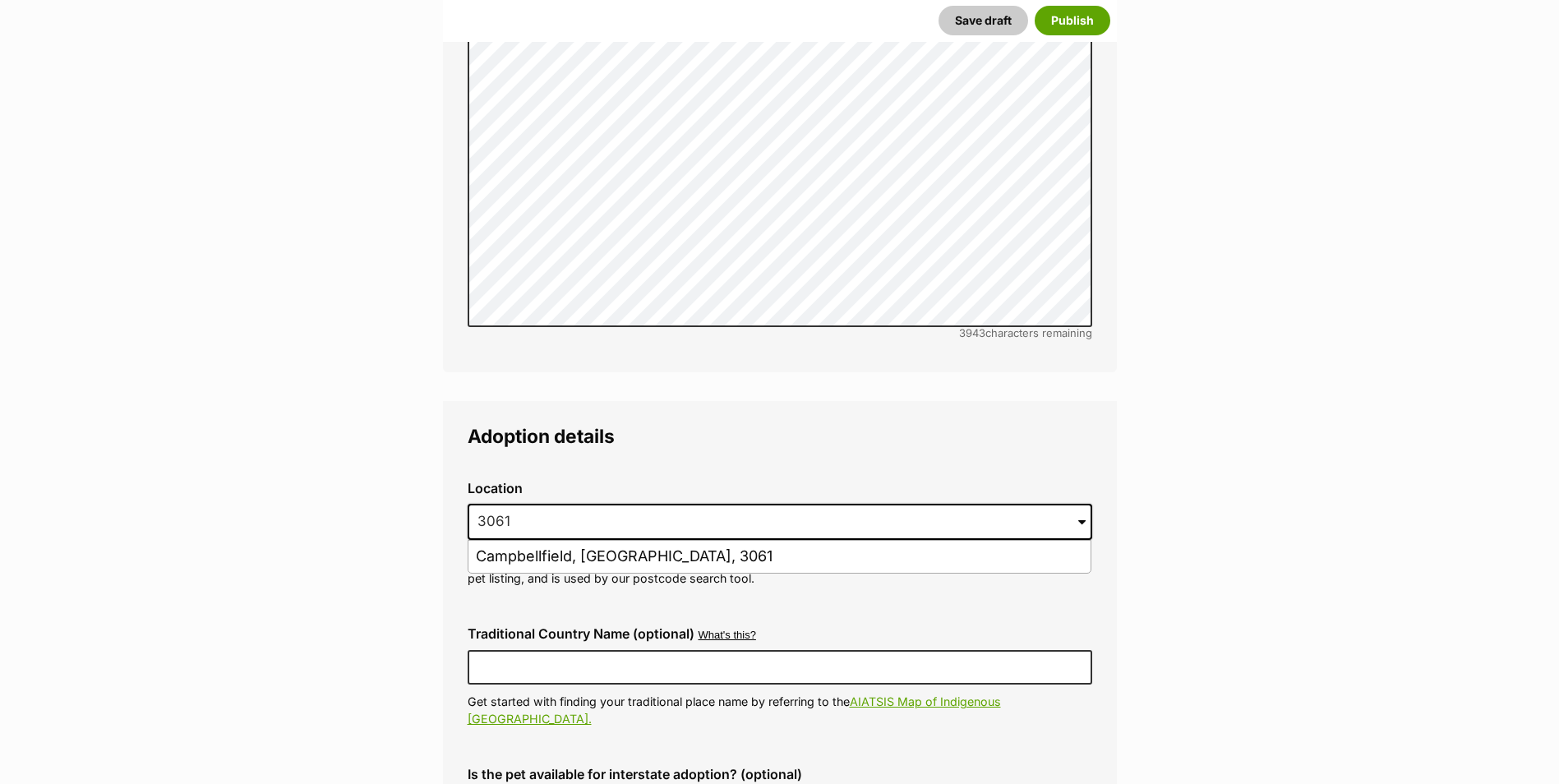
click at [530, 541] on li "Campbellfield, [GEOGRAPHIC_DATA], 3061" at bounding box center [779, 556] width 622 height 32
type input "Campbellfield, [GEOGRAPHIC_DATA], 3061"
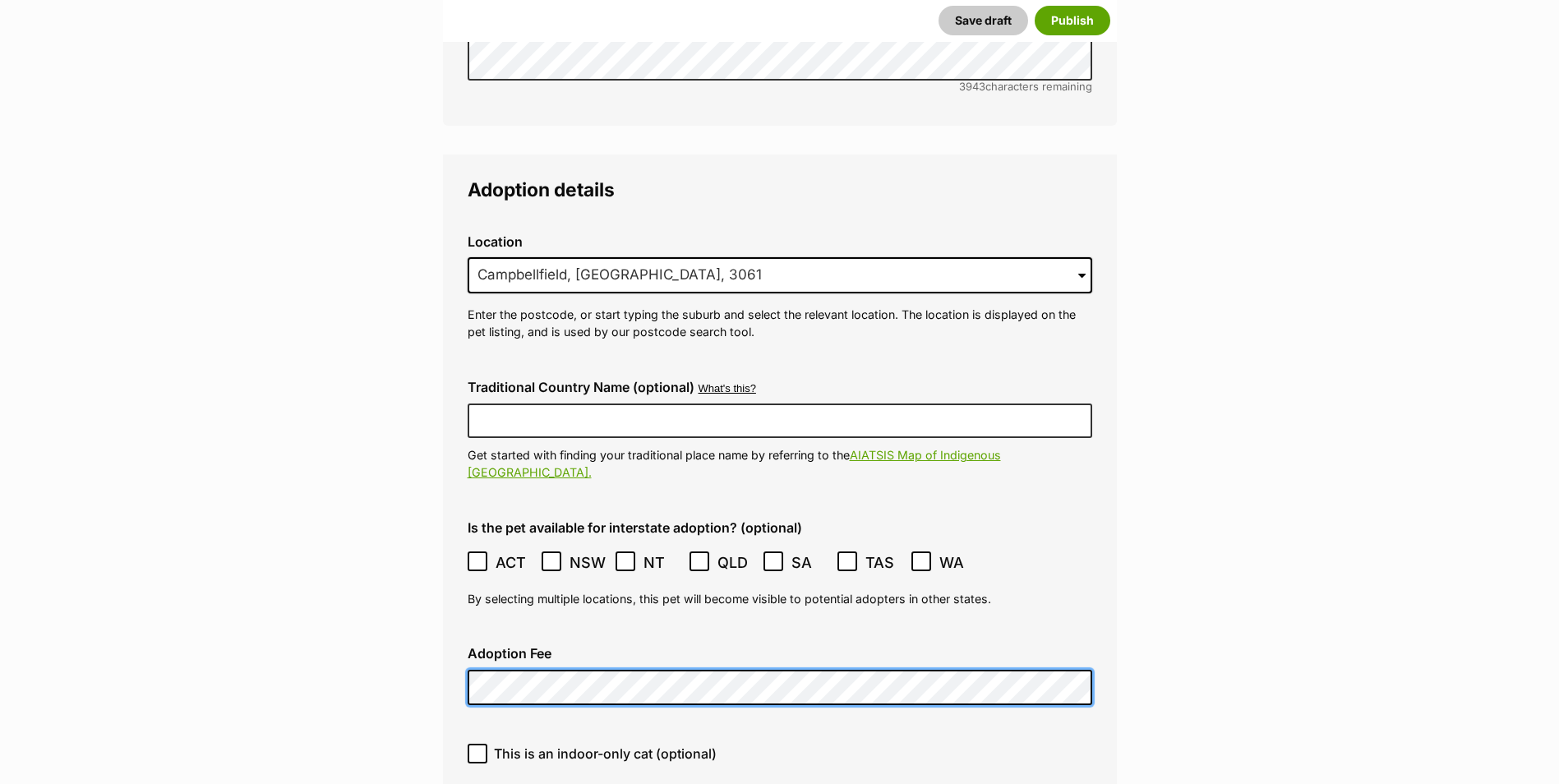
scroll to position [4118, 0]
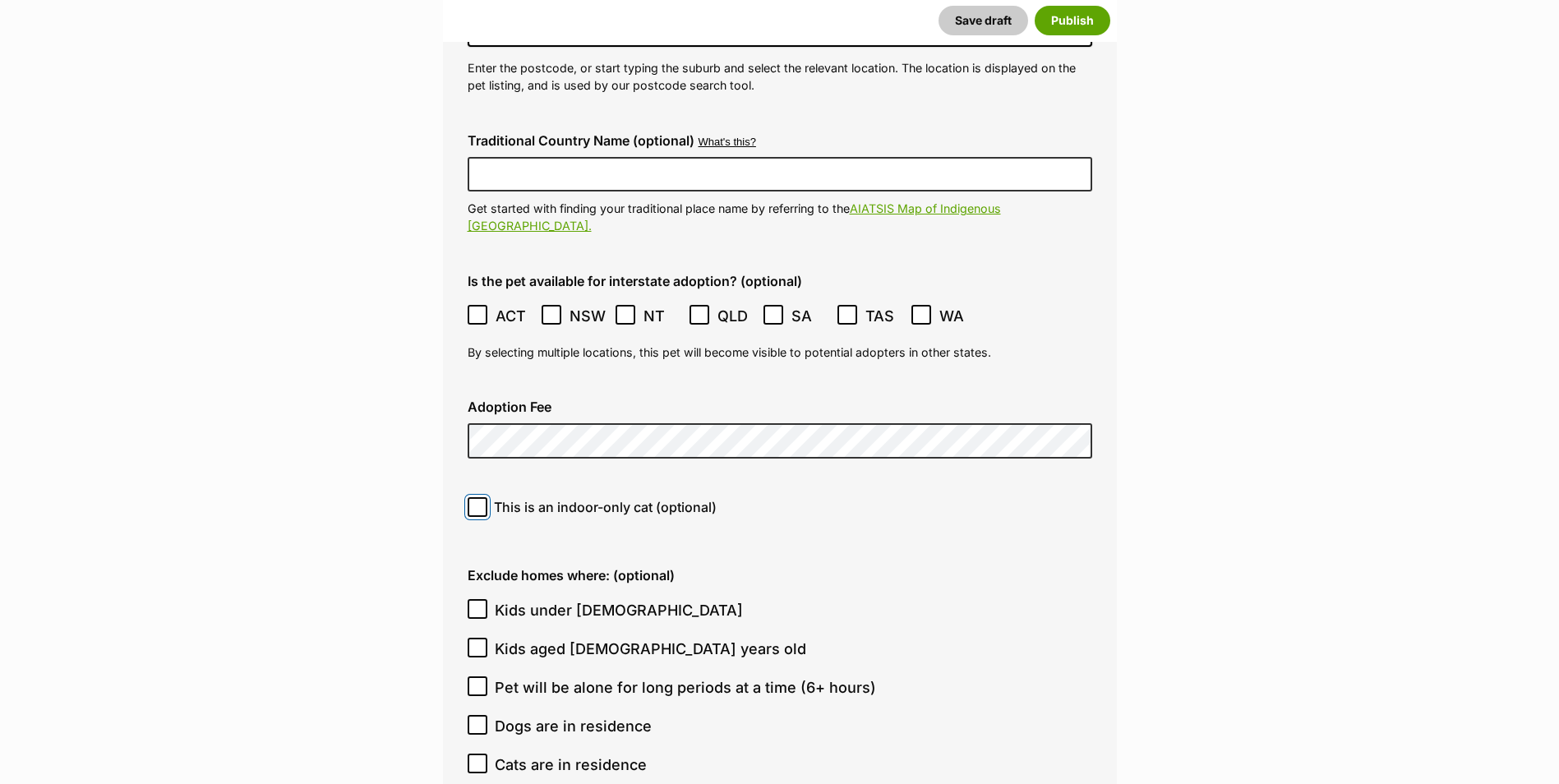
click at [483, 497] on span at bounding box center [477, 507] width 19 height 19
click at [483, 497] on input "This is an indoor-only cat (optional)" at bounding box center [477, 507] width 19 height 19
checkbox input "true"
click at [483, 599] on input "Kids under [DEMOGRAPHIC_DATA]" at bounding box center [477, 609] width 19 height 19
checkbox input "true"
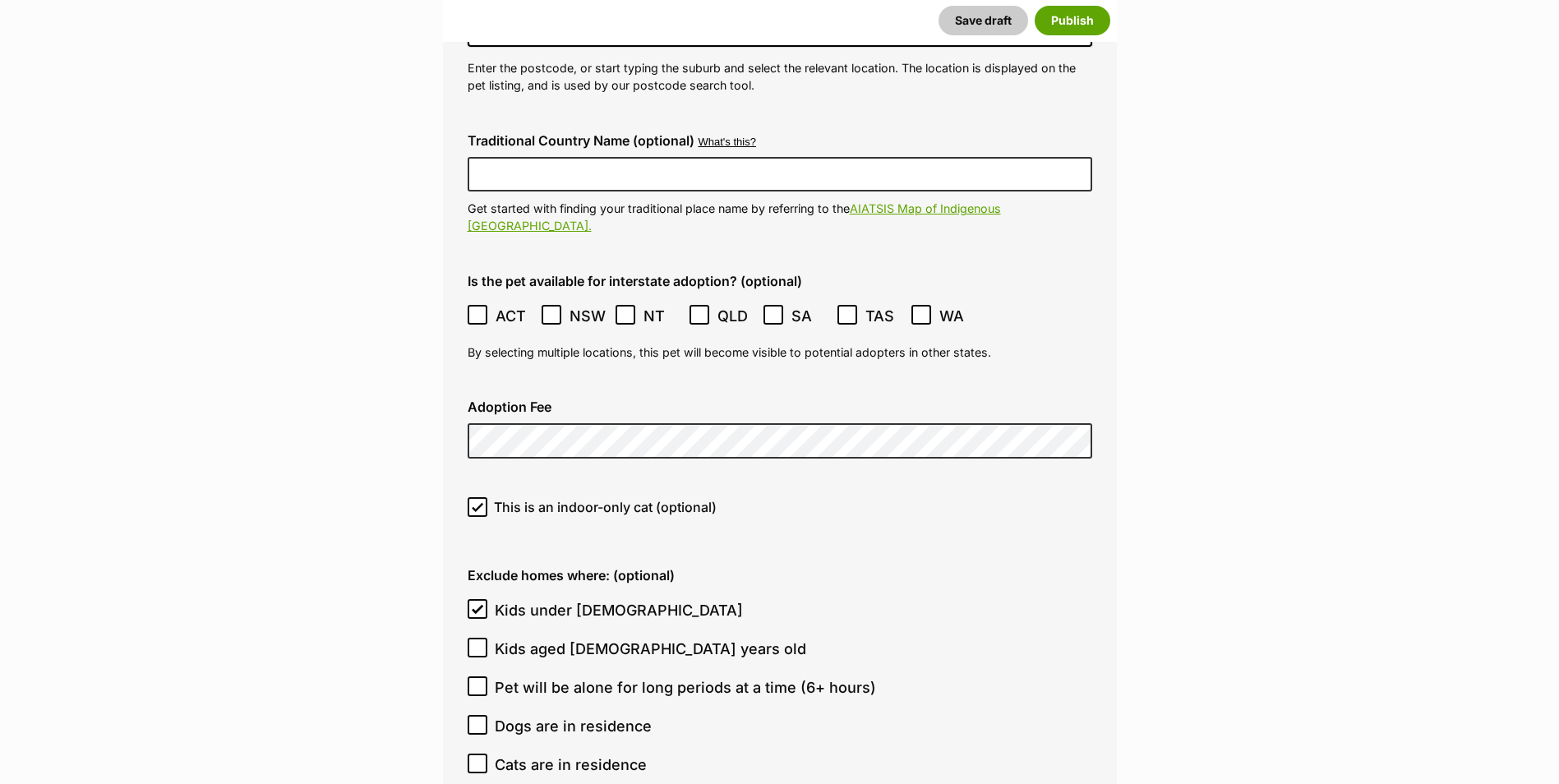
click at [483, 757] on icon at bounding box center [478, 763] width 12 height 12
click at [483, 753] on input "Cats are in residence" at bounding box center [477, 763] width 19 height 19
checkbox input "true"
click at [484, 715] on input "Dogs are in residence" at bounding box center [477, 725] width 19 height 19
checkbox input "true"
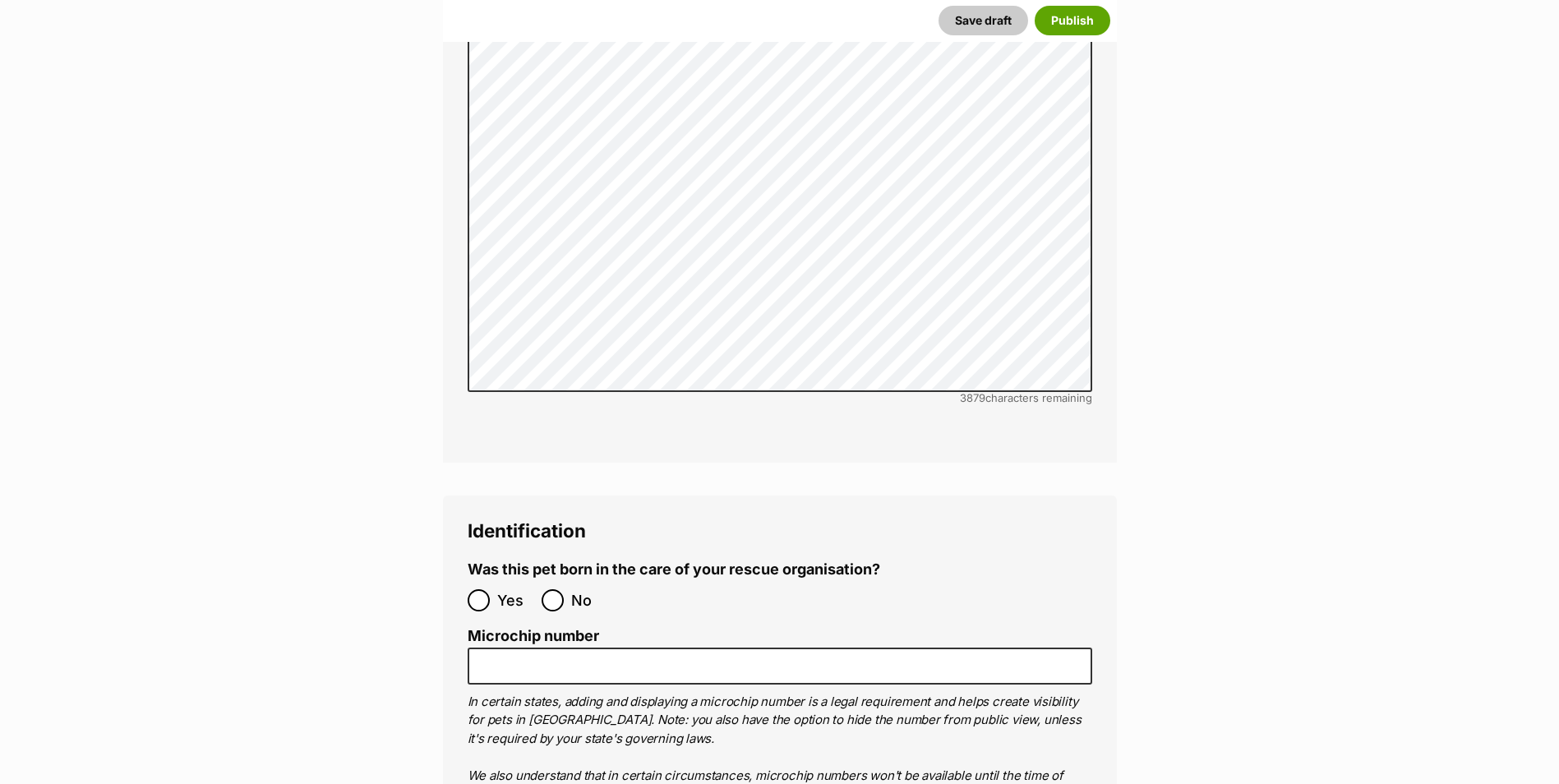
scroll to position [5186, 0]
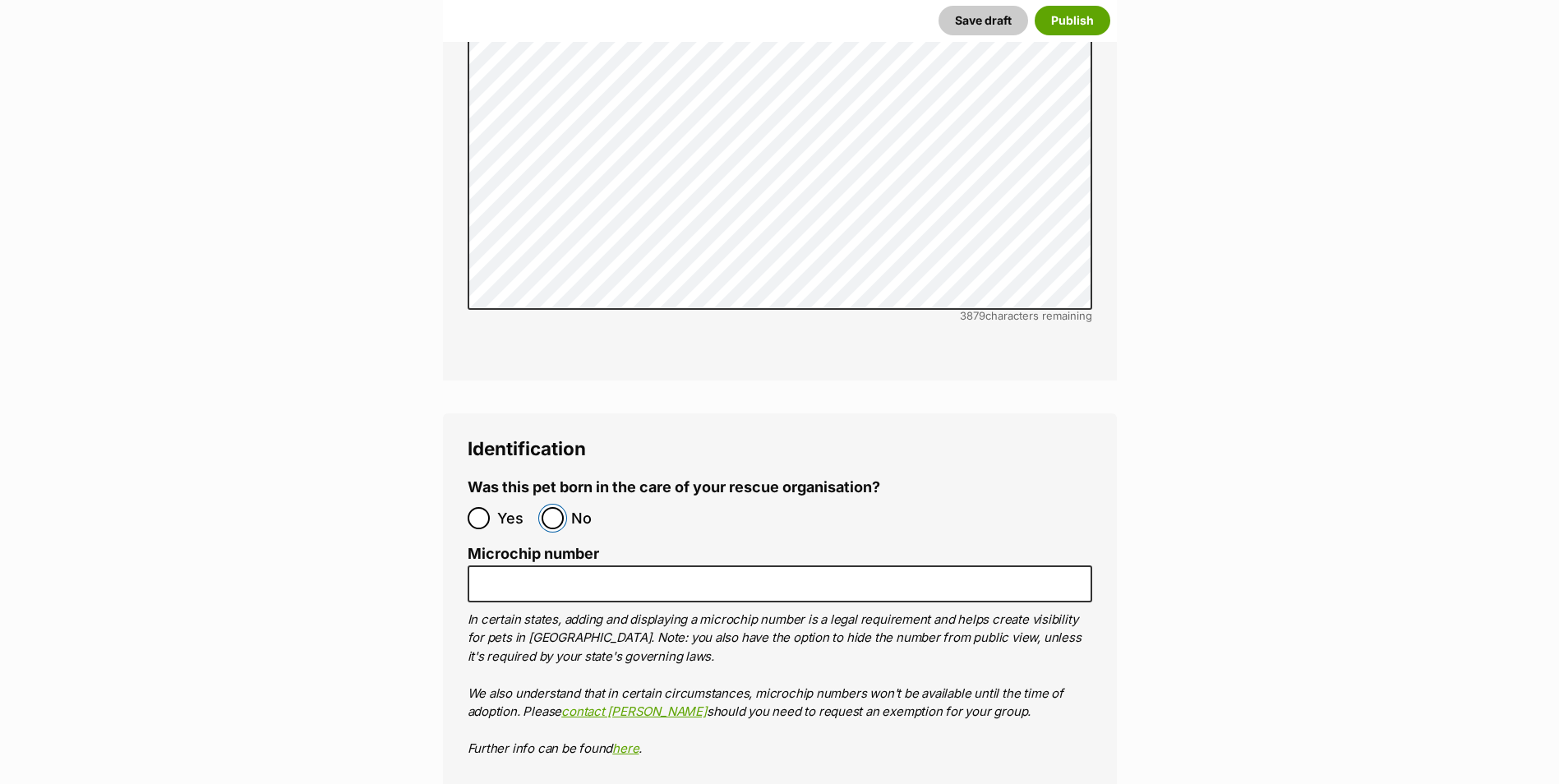
click at [561, 507] on input "No" at bounding box center [552, 517] width 22 height 22
radio input "true"
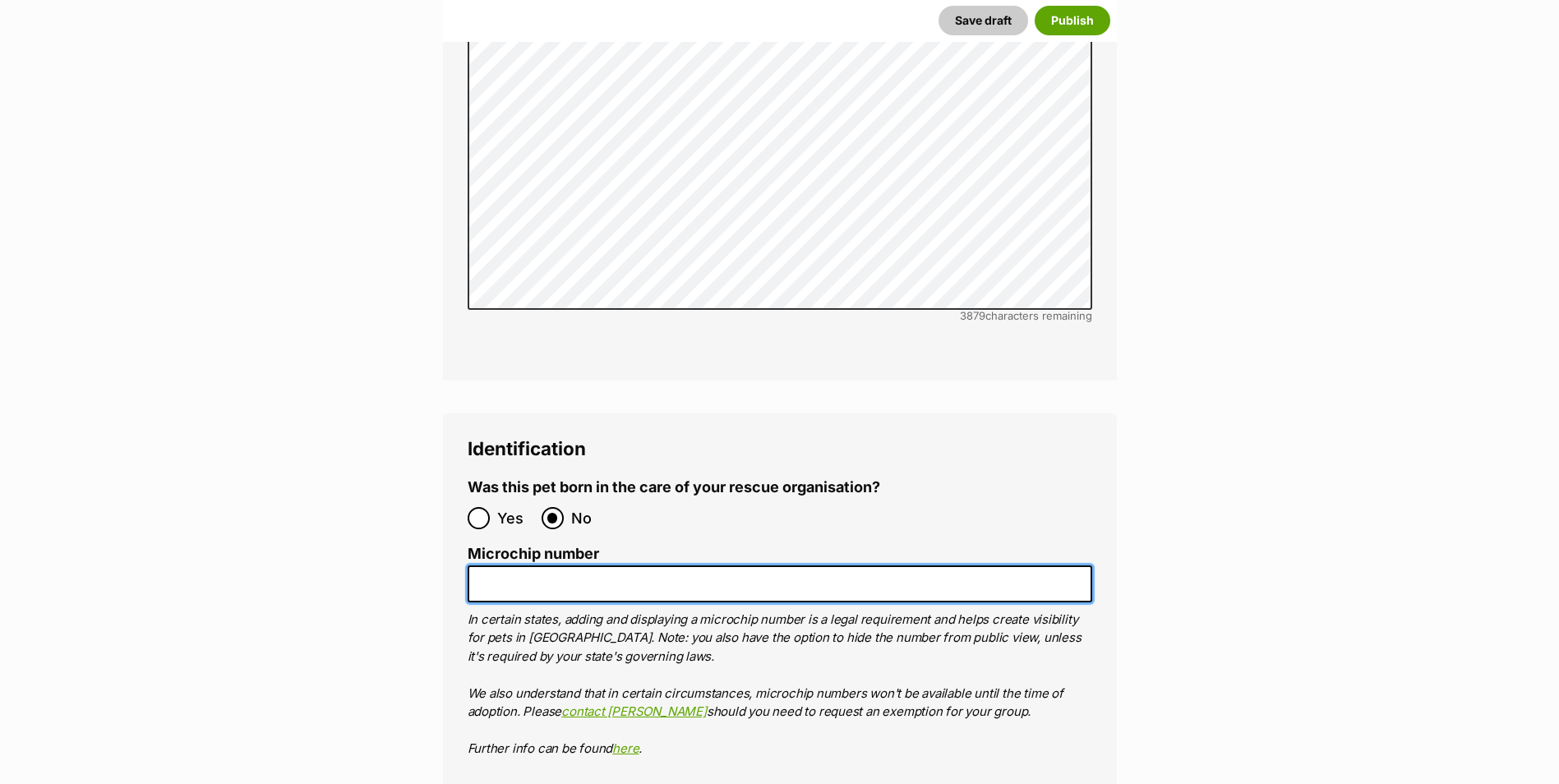
click at [540, 565] on input "Microchip number" at bounding box center [780, 584] width 625 height 37
paste input "956000018441462"
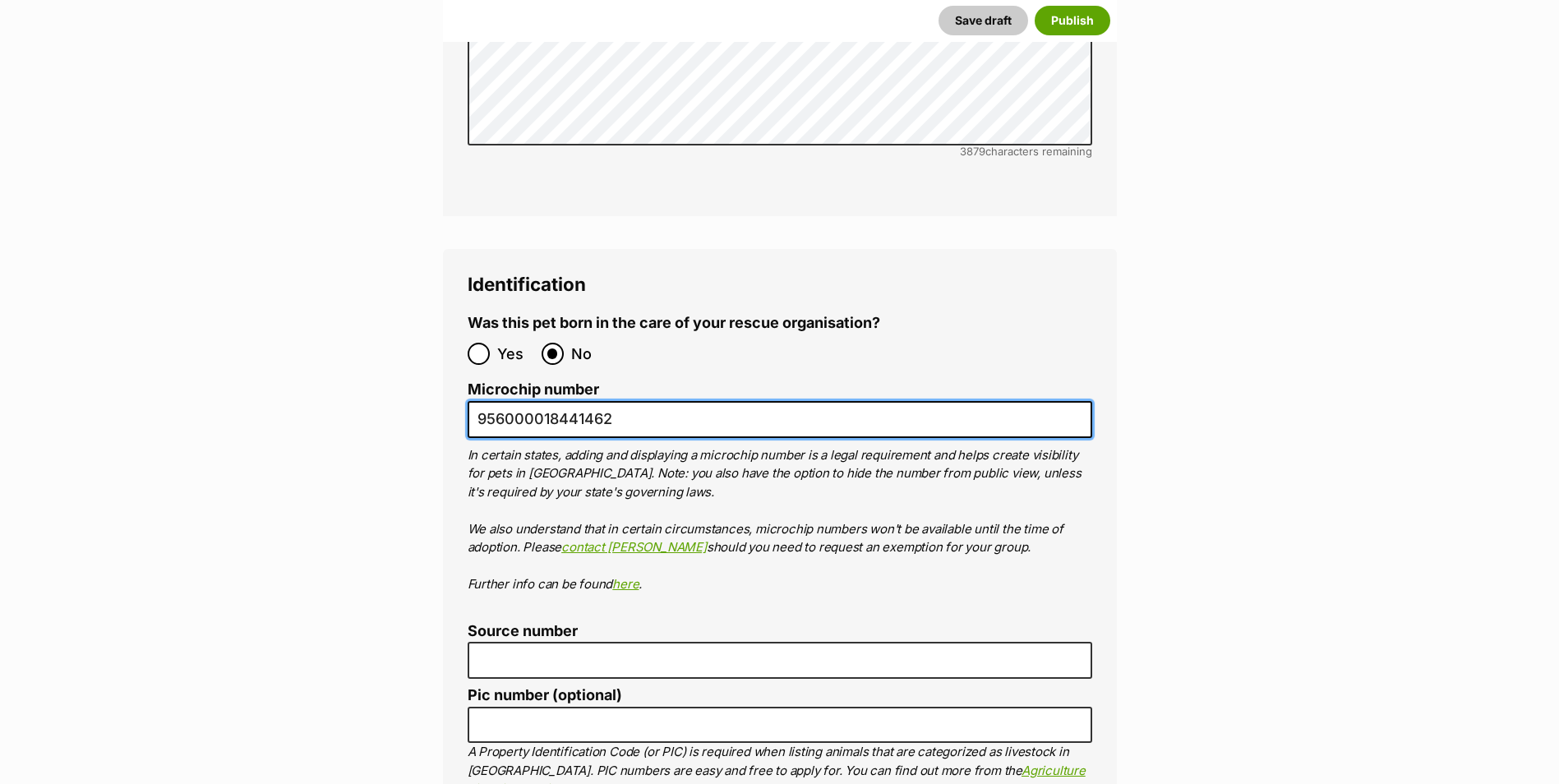
type input "956000018441462"
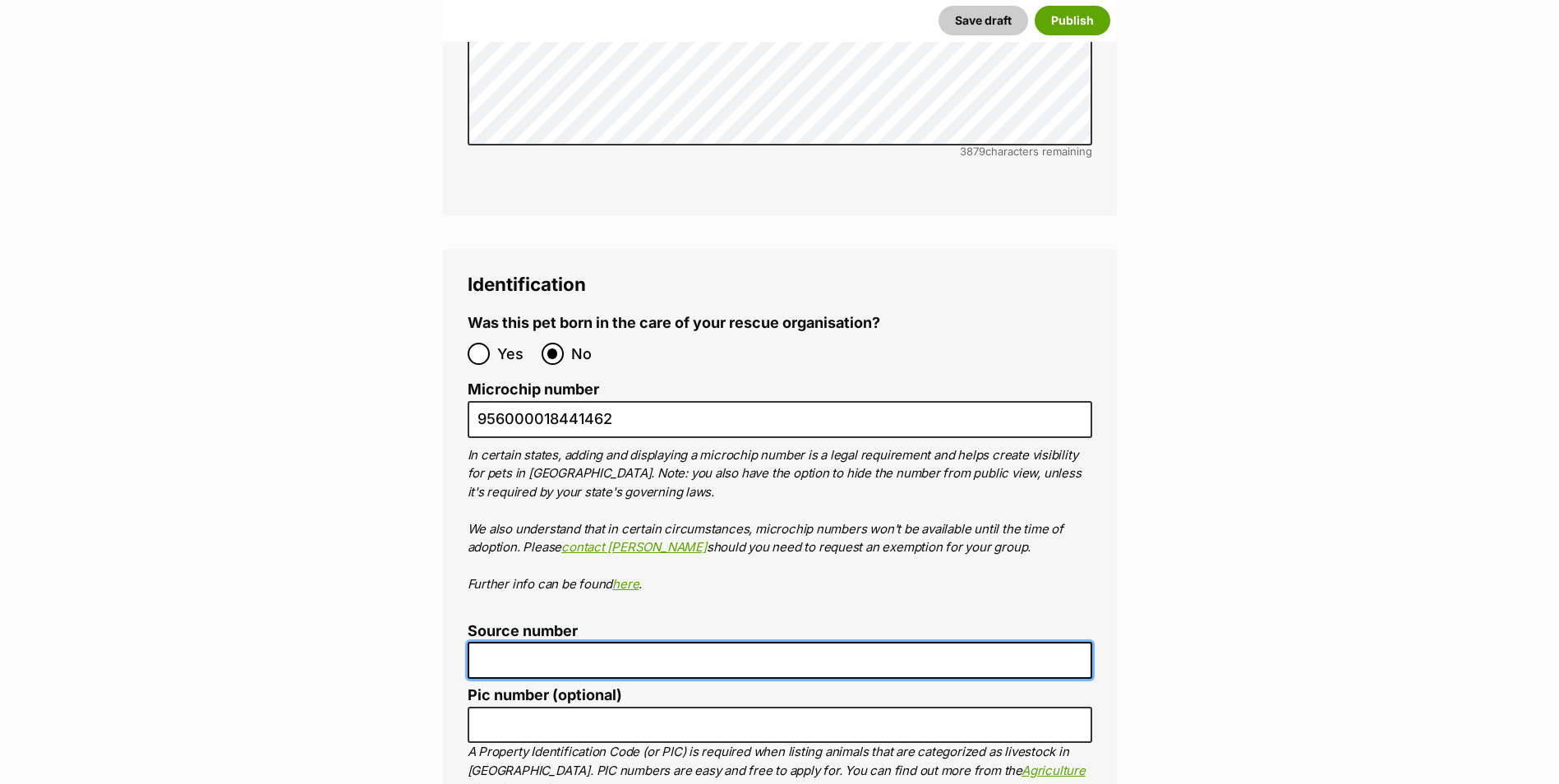
click at [520, 641] on input "Source number" at bounding box center [780, 659] width 625 height 37
type input "FC201464"
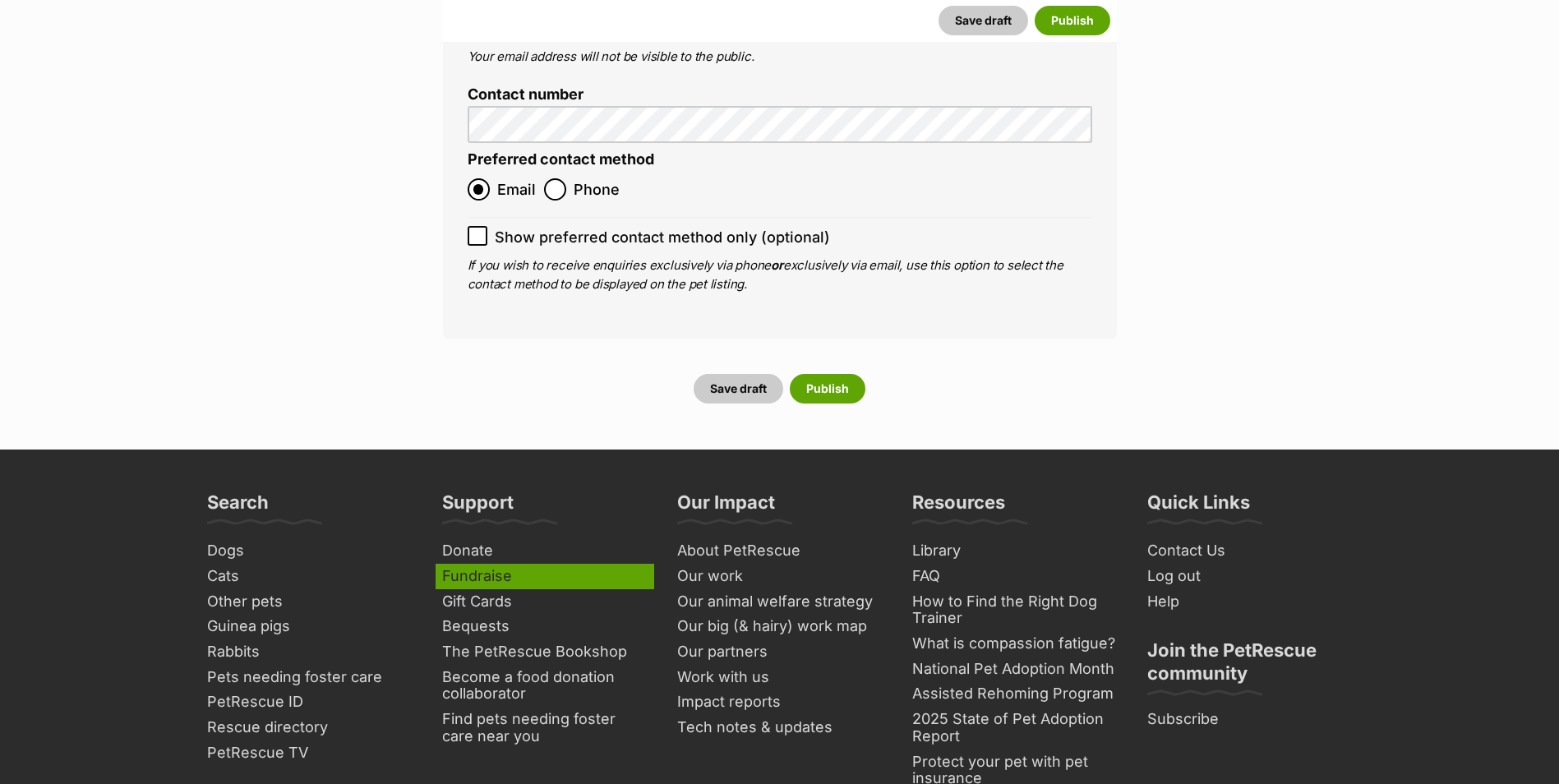
scroll to position [6407, 0]
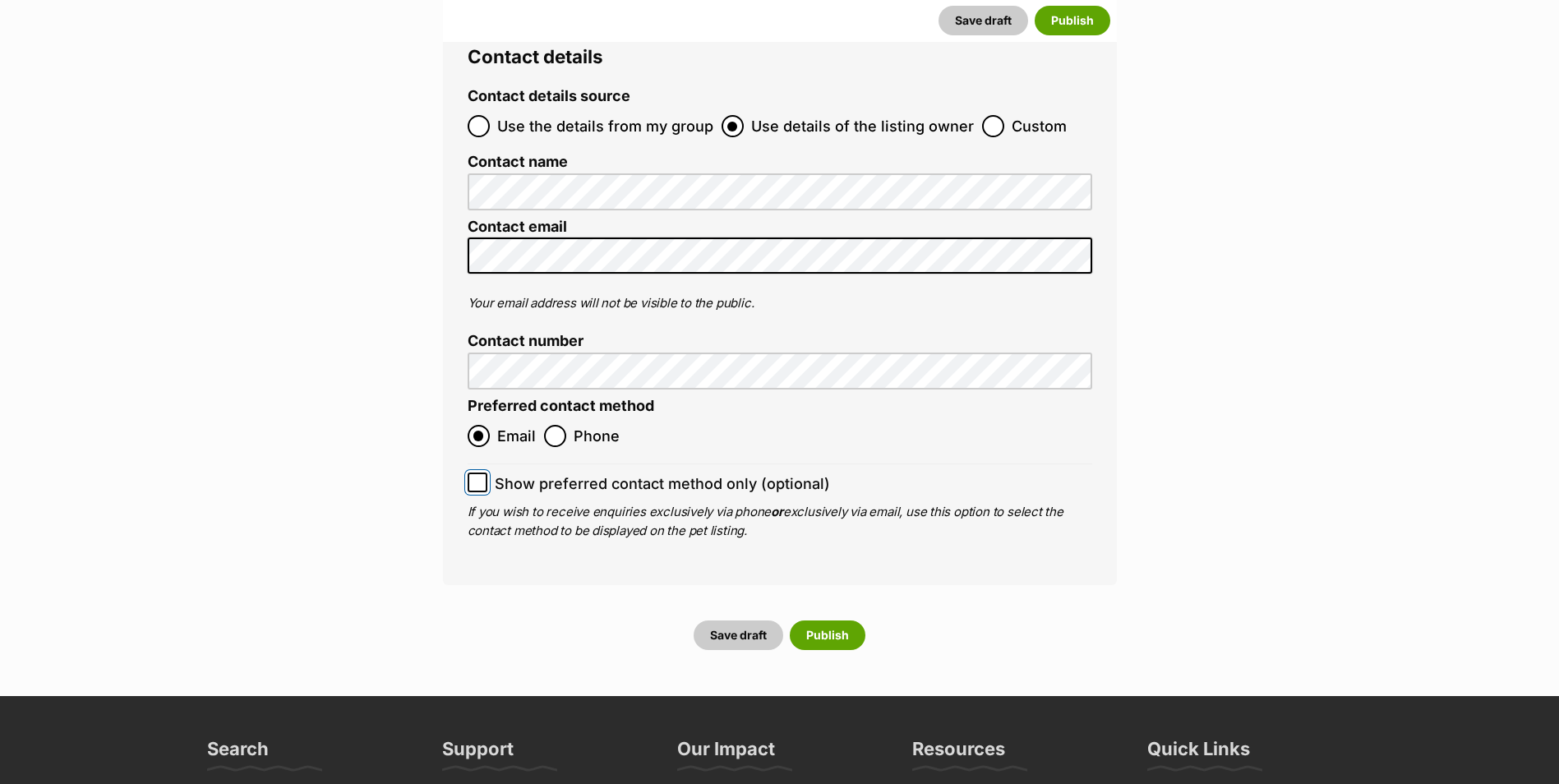
click at [483, 473] on input "Show preferred contact method only (optional)" at bounding box center [477, 482] width 19 height 19
checkbox input "true"
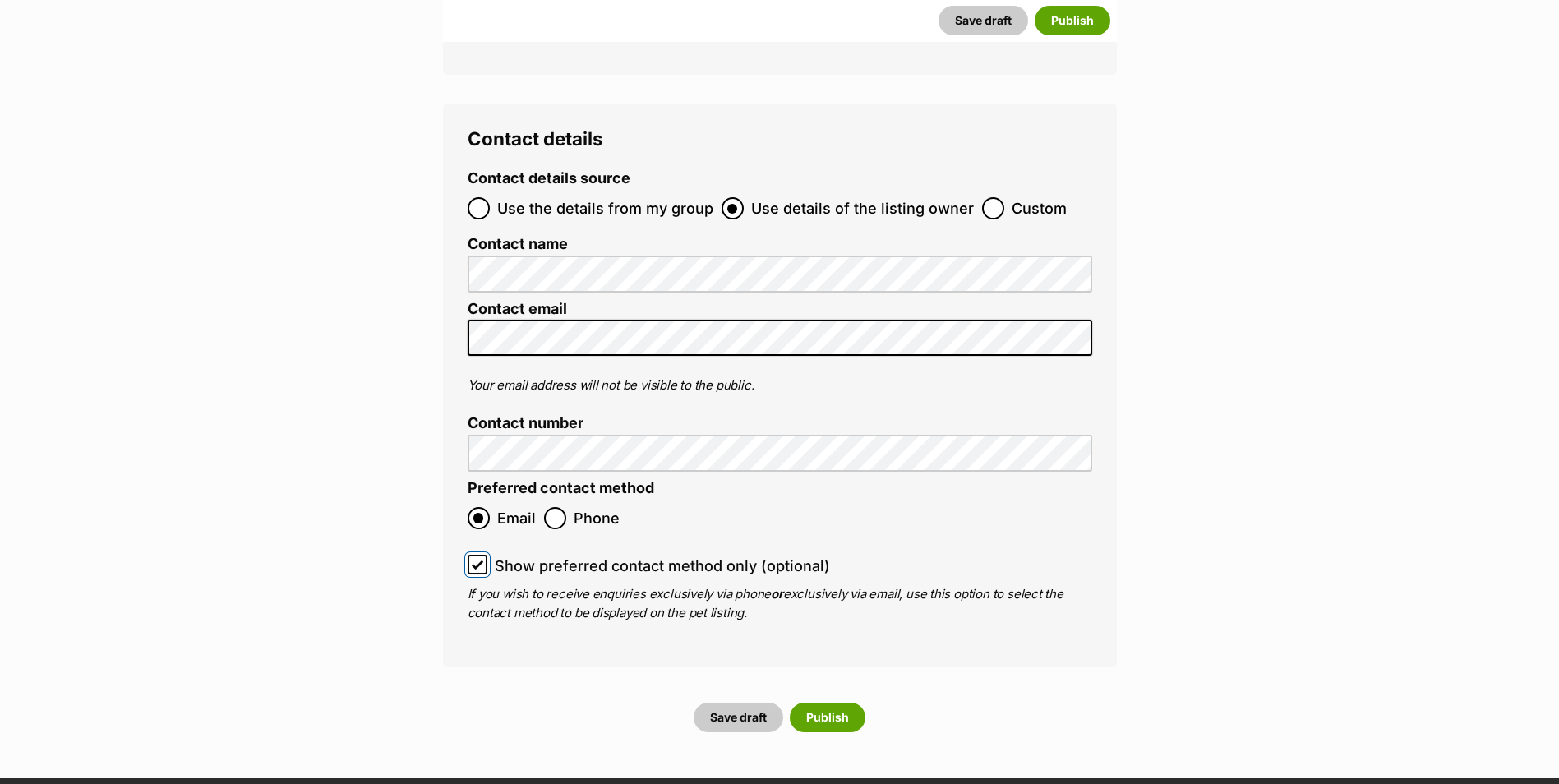
scroll to position [6243, 0]
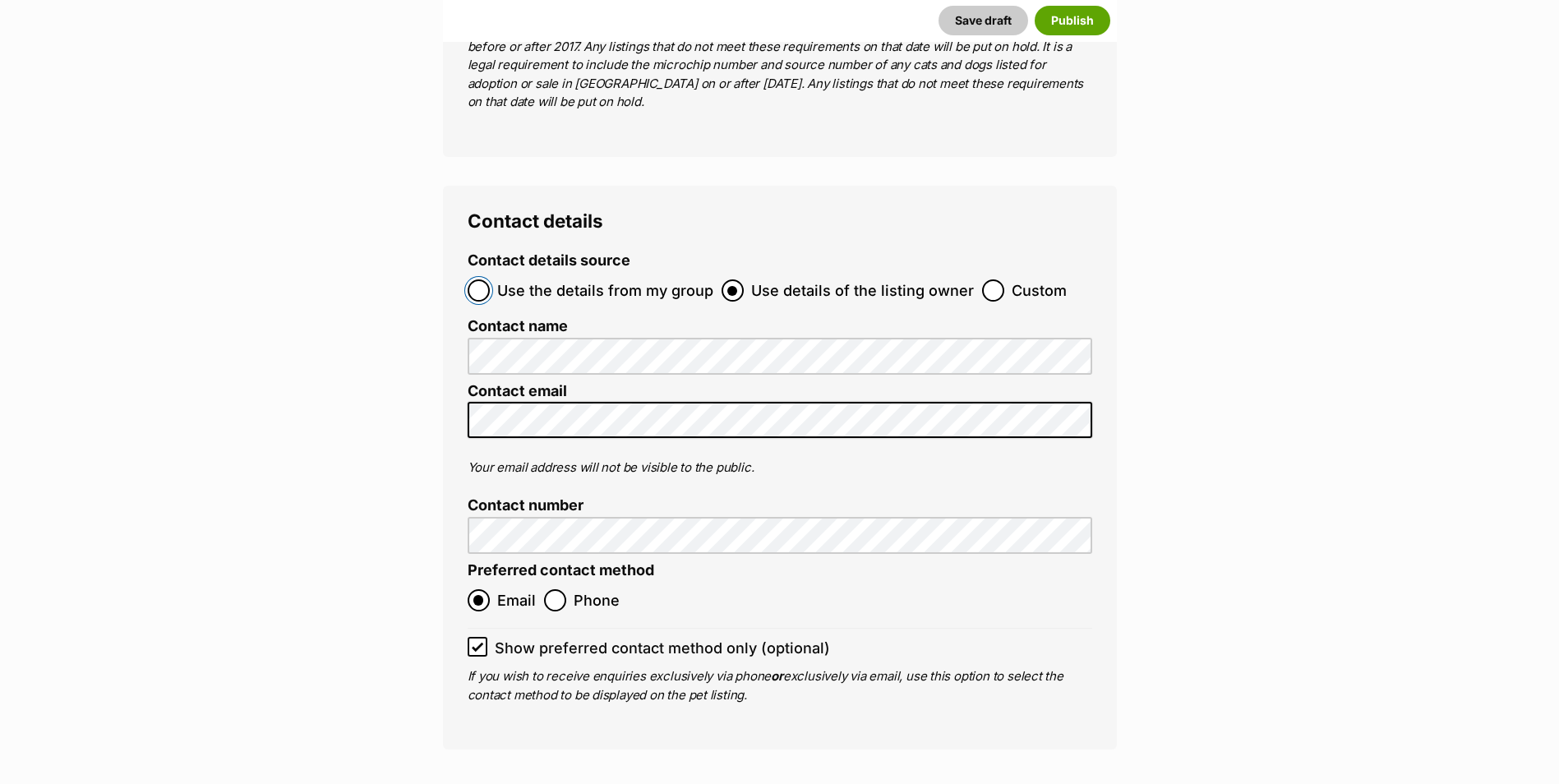
click at [482, 279] on input "Use the details from my group" at bounding box center [478, 290] width 22 height 22
radio input "true"
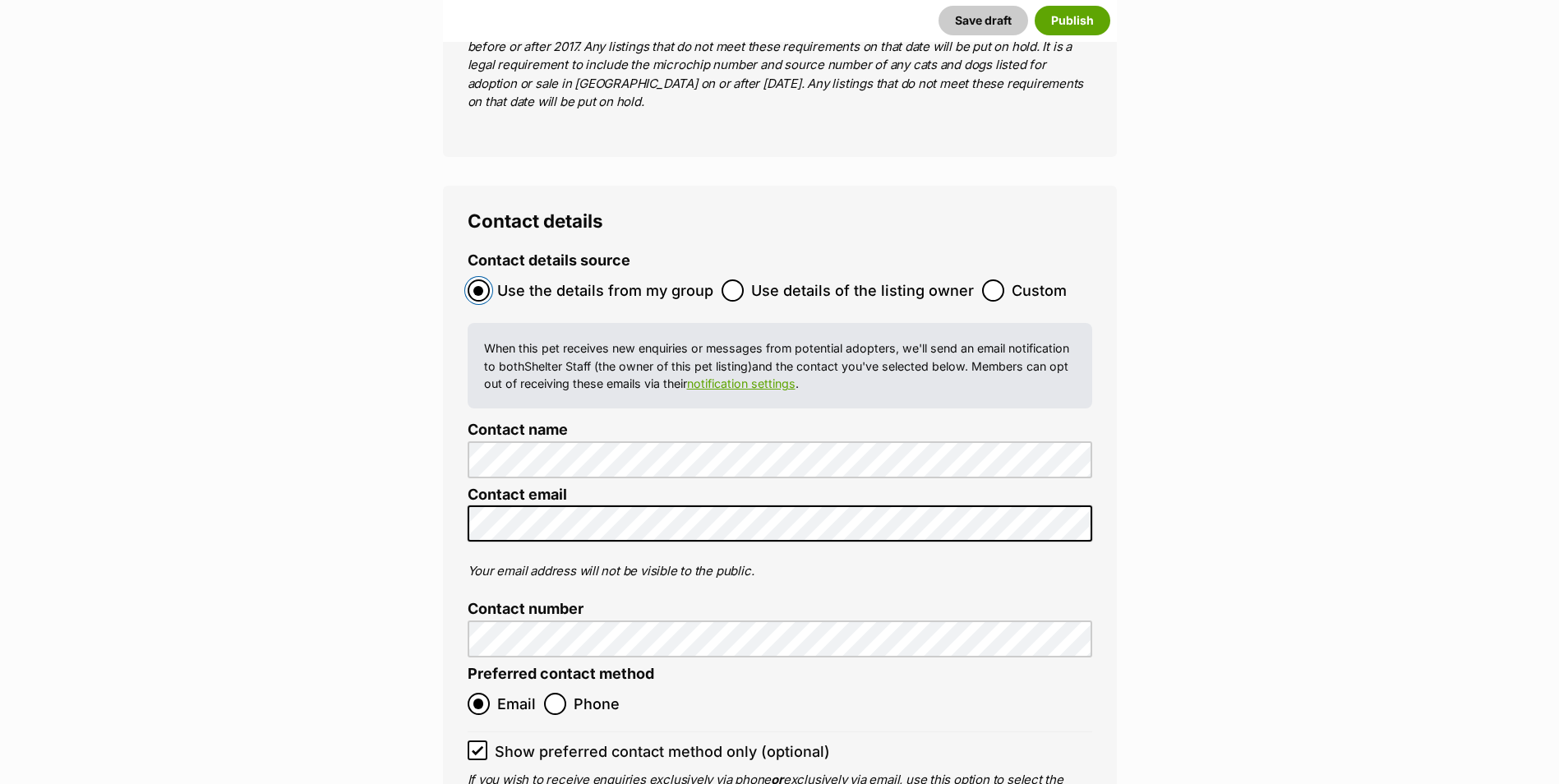
scroll to position [6489, 0]
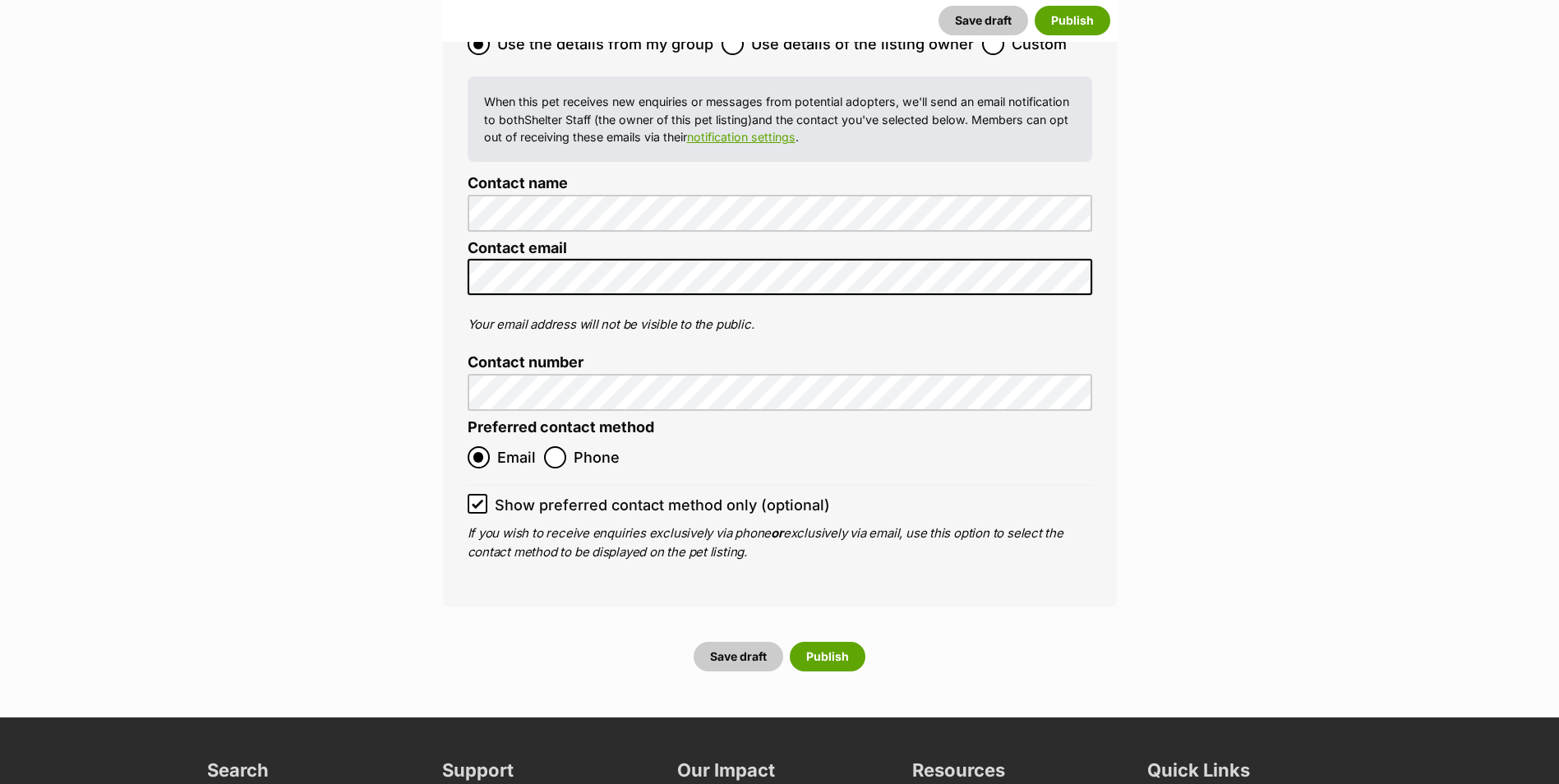
click at [837, 635] on div "Save draft Publish" at bounding box center [780, 657] width 673 height 43
click at [836, 641] on button "Publish" at bounding box center [827, 656] width 76 height 29
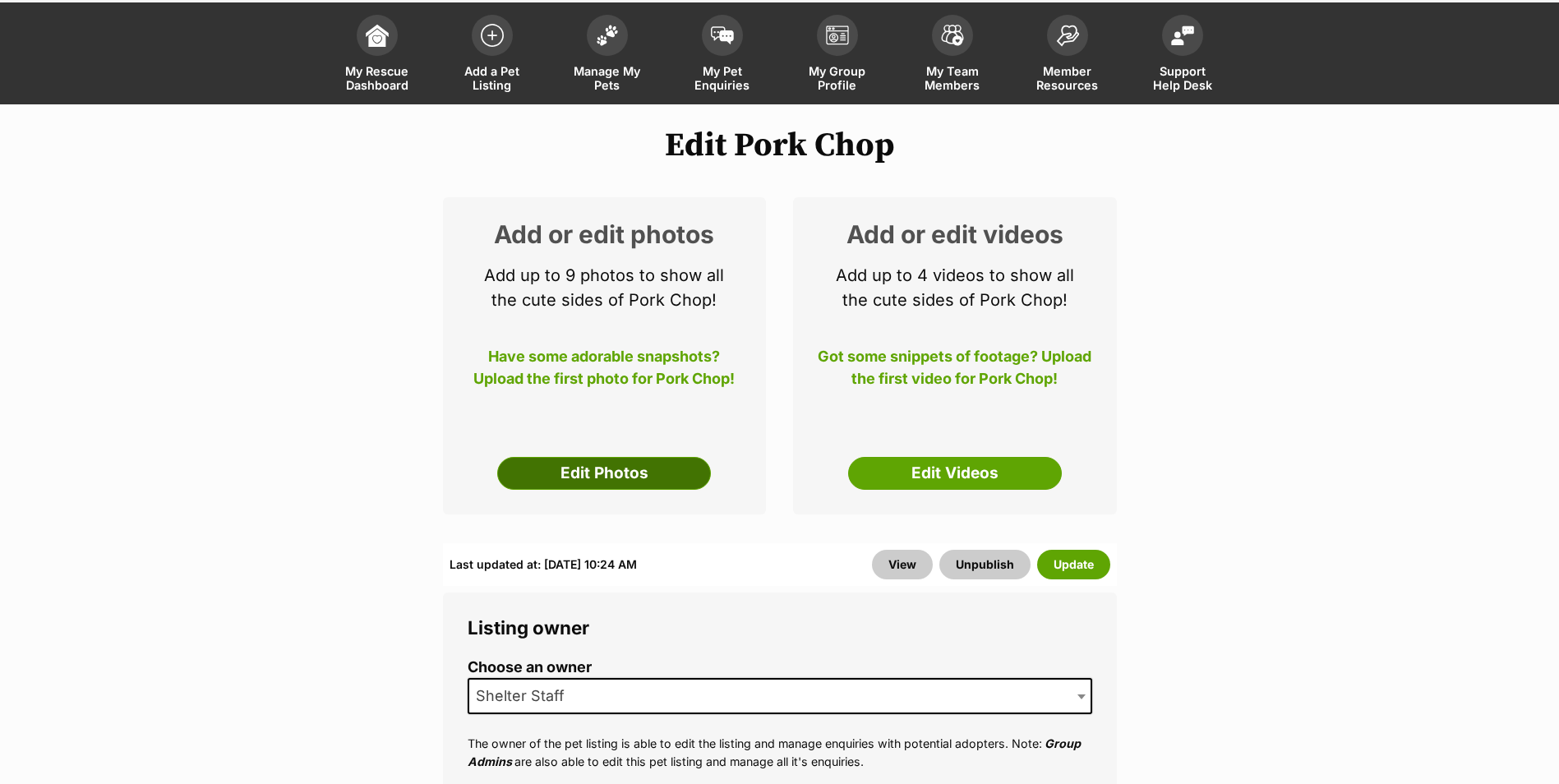
click at [613, 476] on link "Edit Photos" at bounding box center [604, 473] width 214 height 33
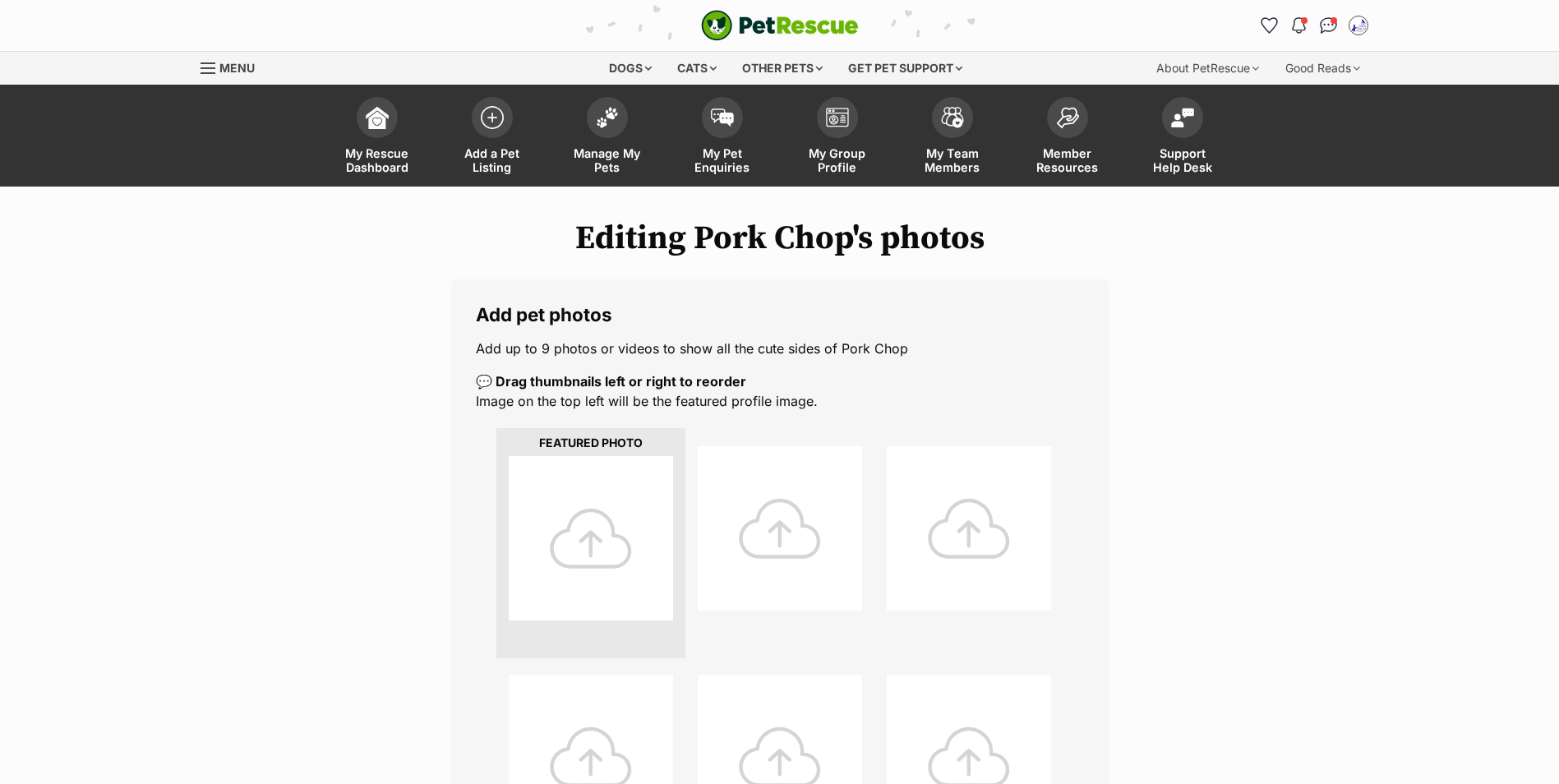
click at [617, 564] on div at bounding box center [591, 538] width 164 height 164
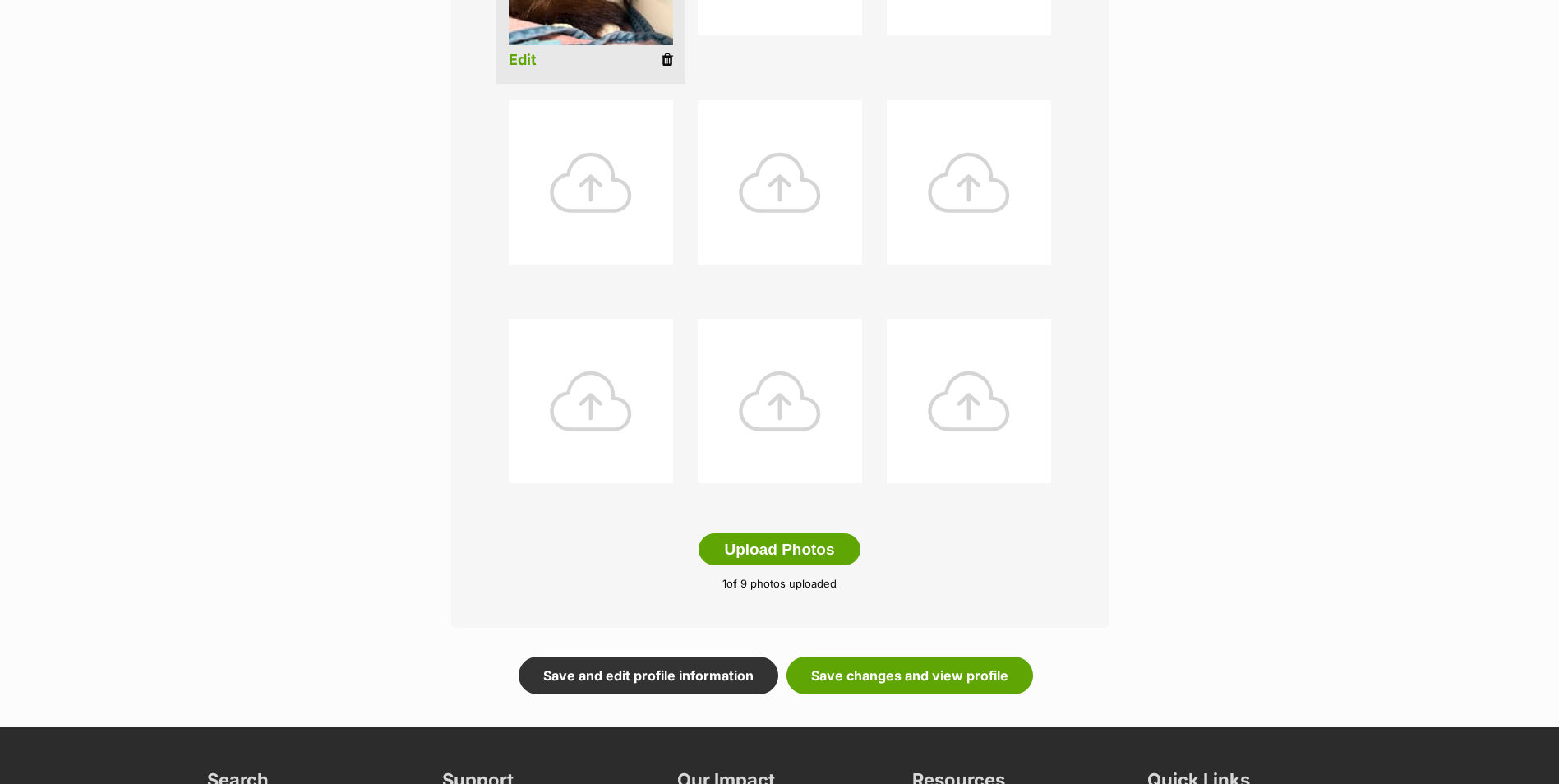
scroll to position [657, 0]
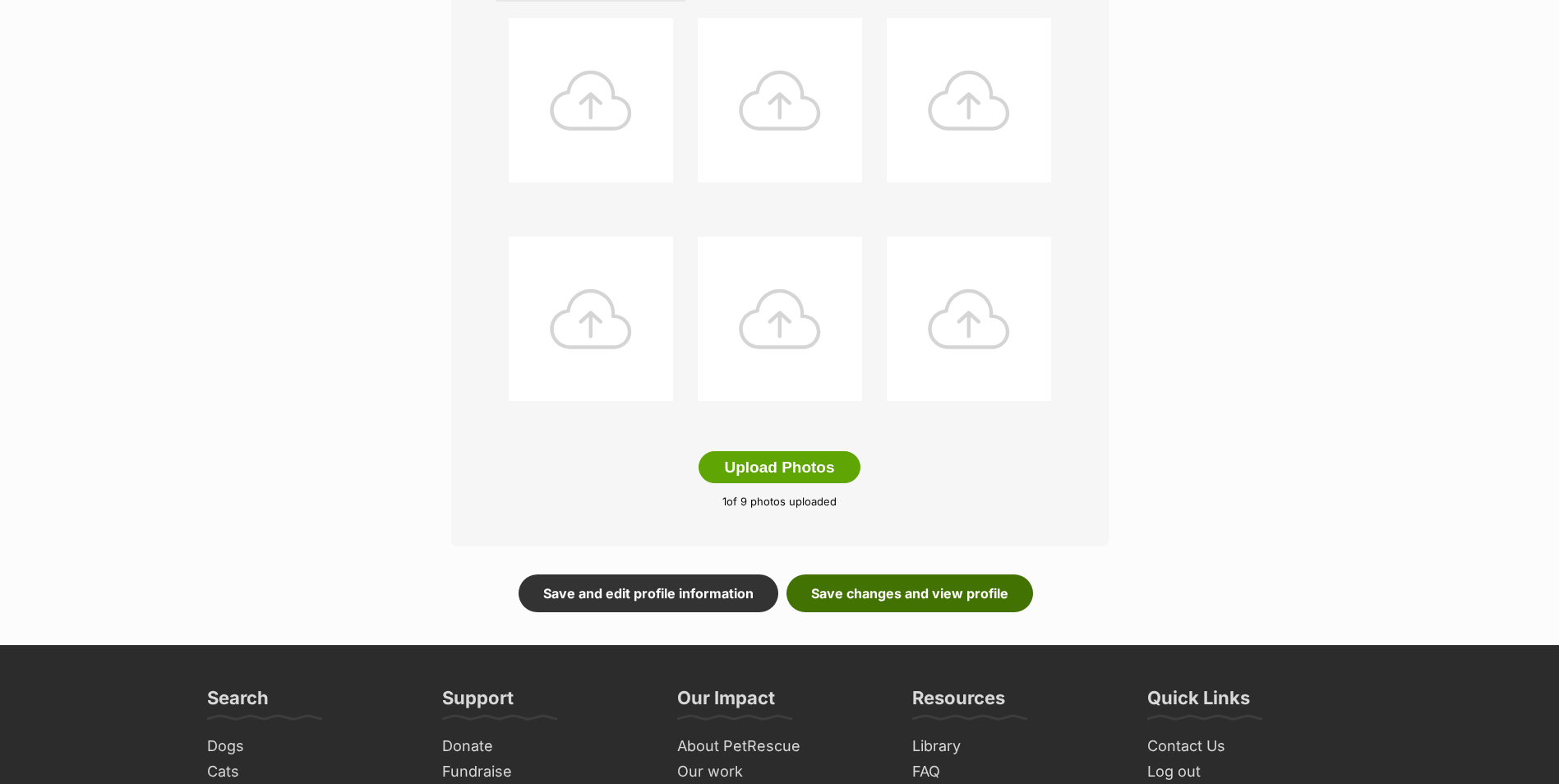
click at [911, 594] on link "Save changes and view profile" at bounding box center [909, 592] width 246 height 38
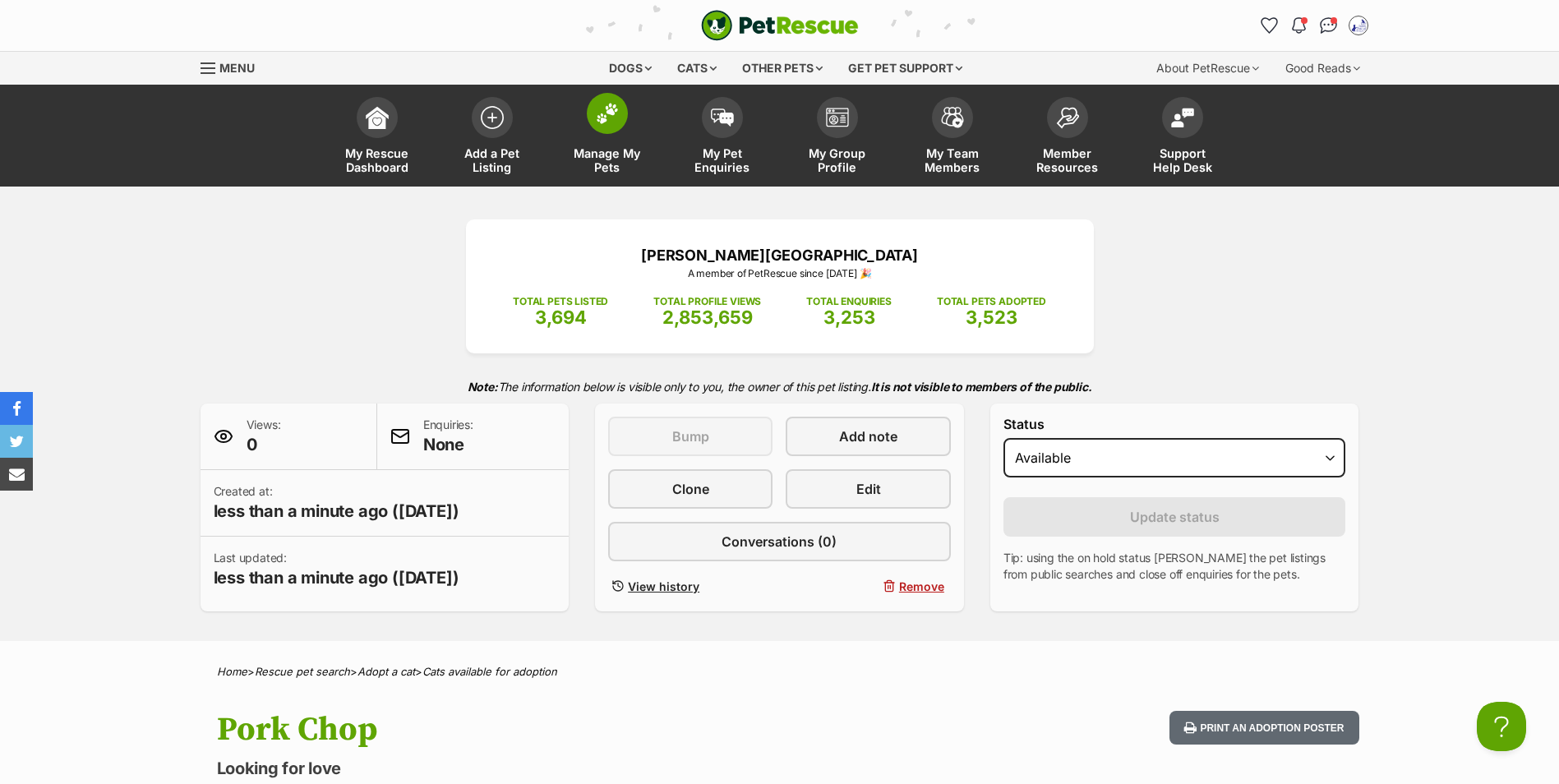
click at [615, 121] on img at bounding box center [607, 114] width 23 height 21
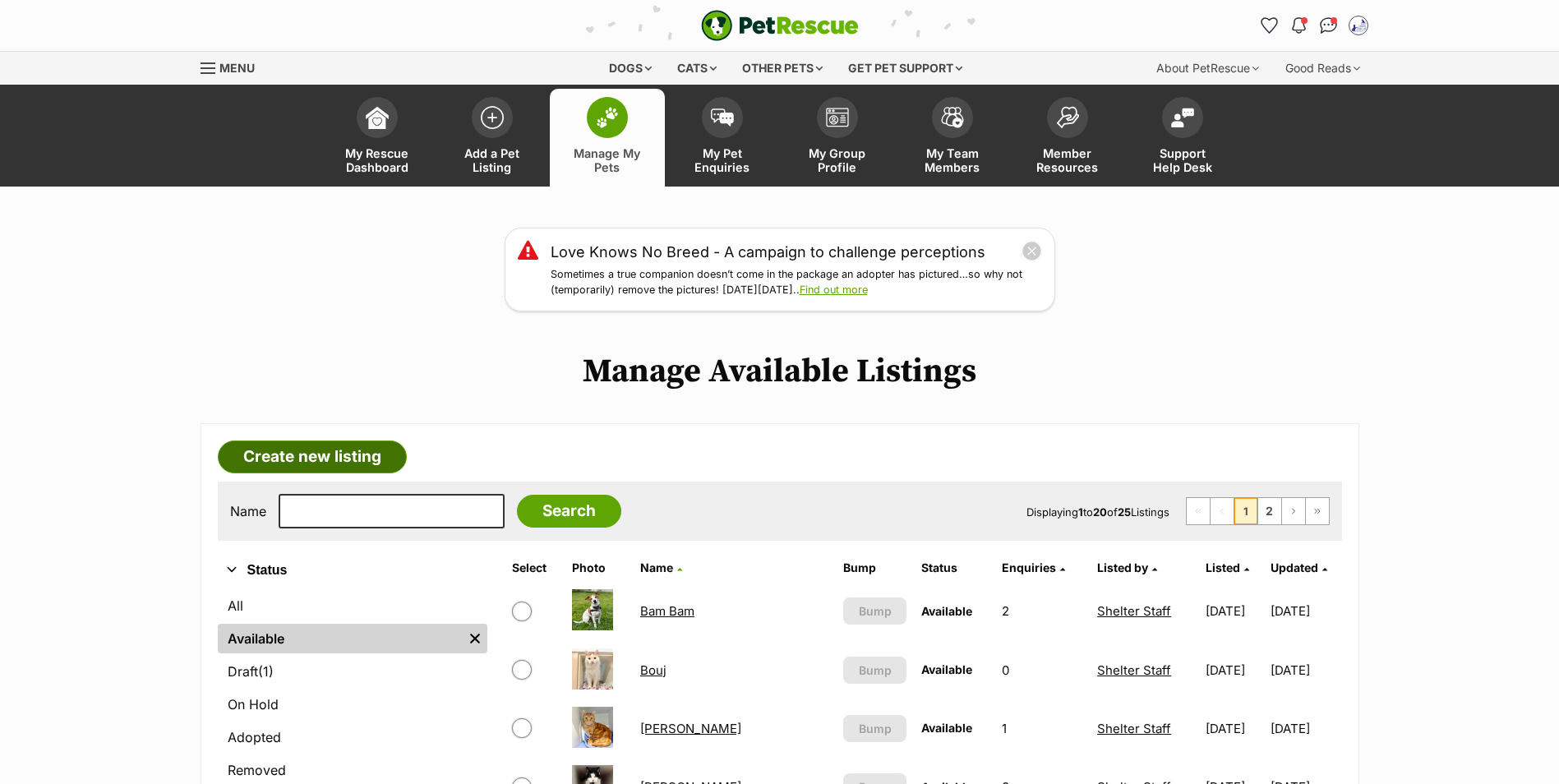
click at [316, 451] on link "Create new listing" at bounding box center [312, 457] width 189 height 33
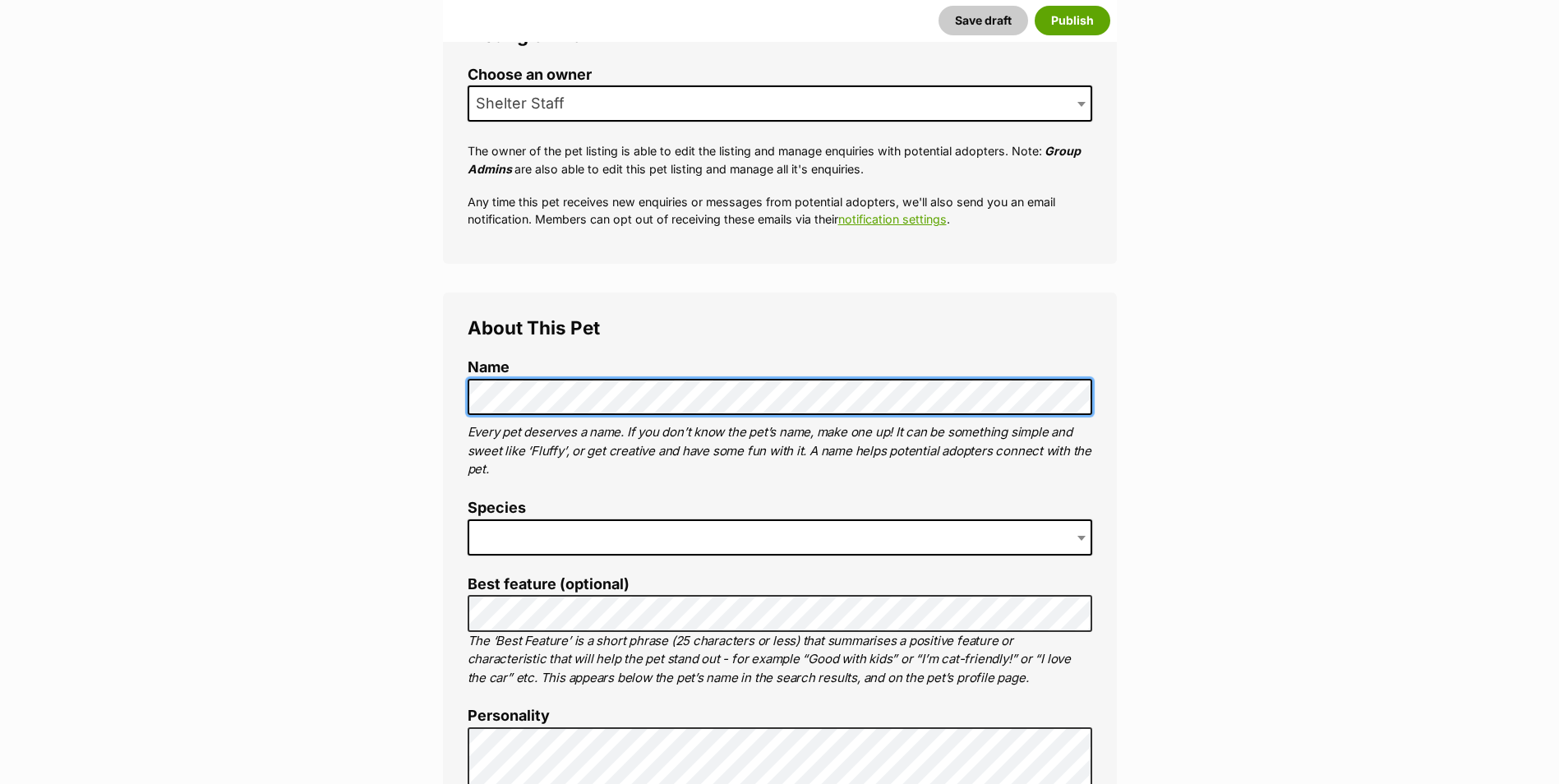
scroll to position [493, 0]
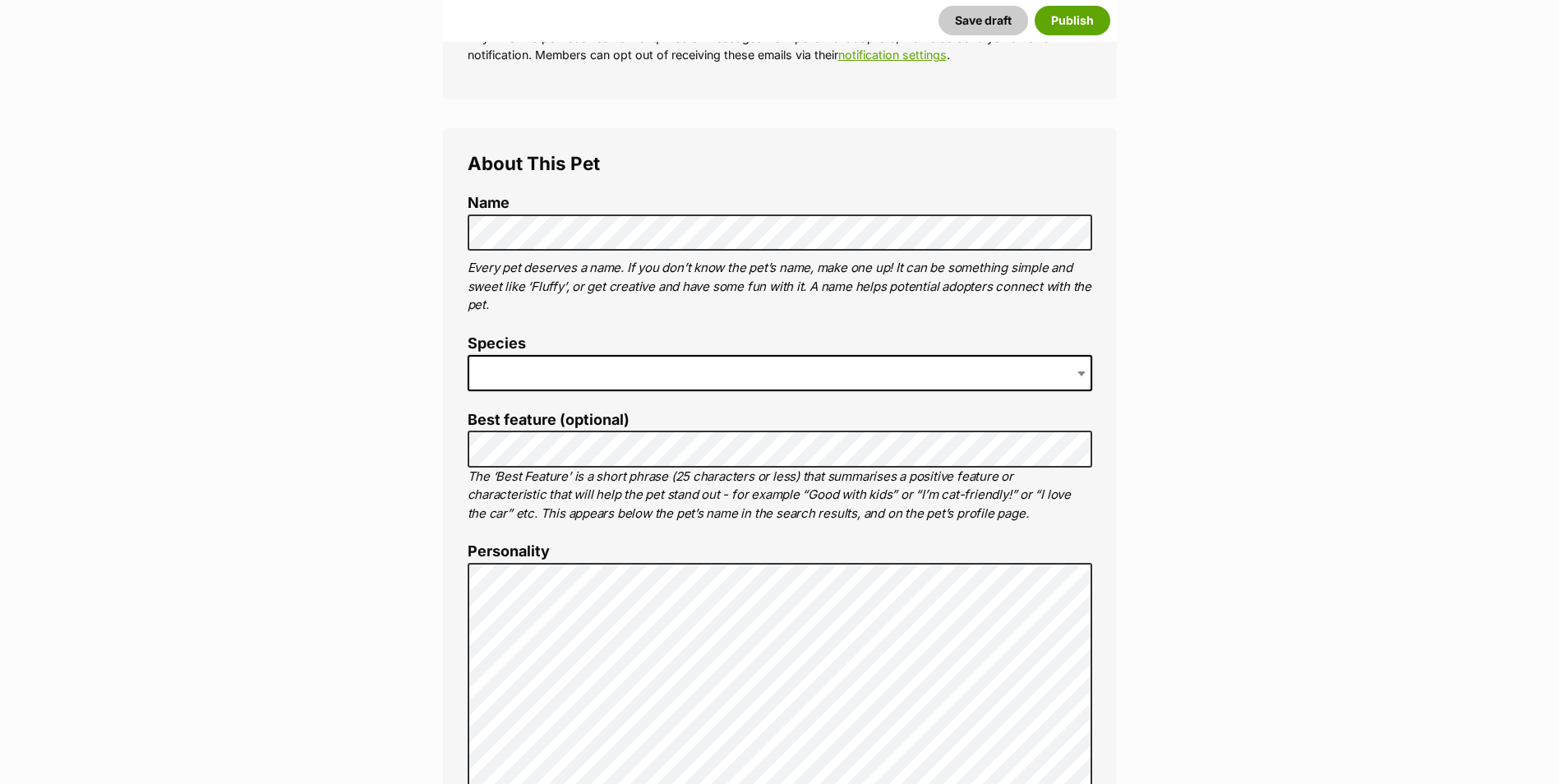
click at [518, 360] on span at bounding box center [780, 373] width 625 height 36
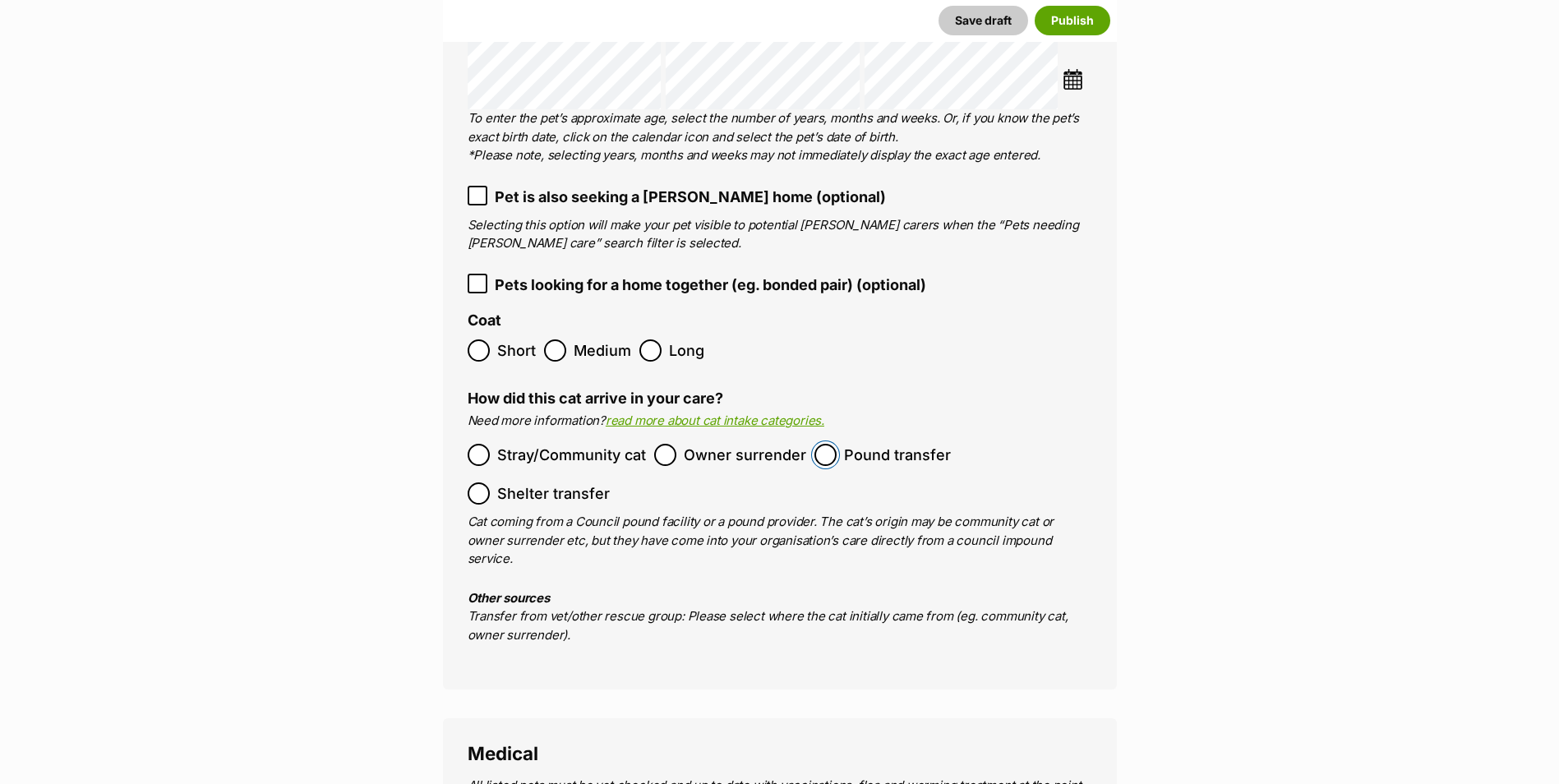
scroll to position [2628, 0]
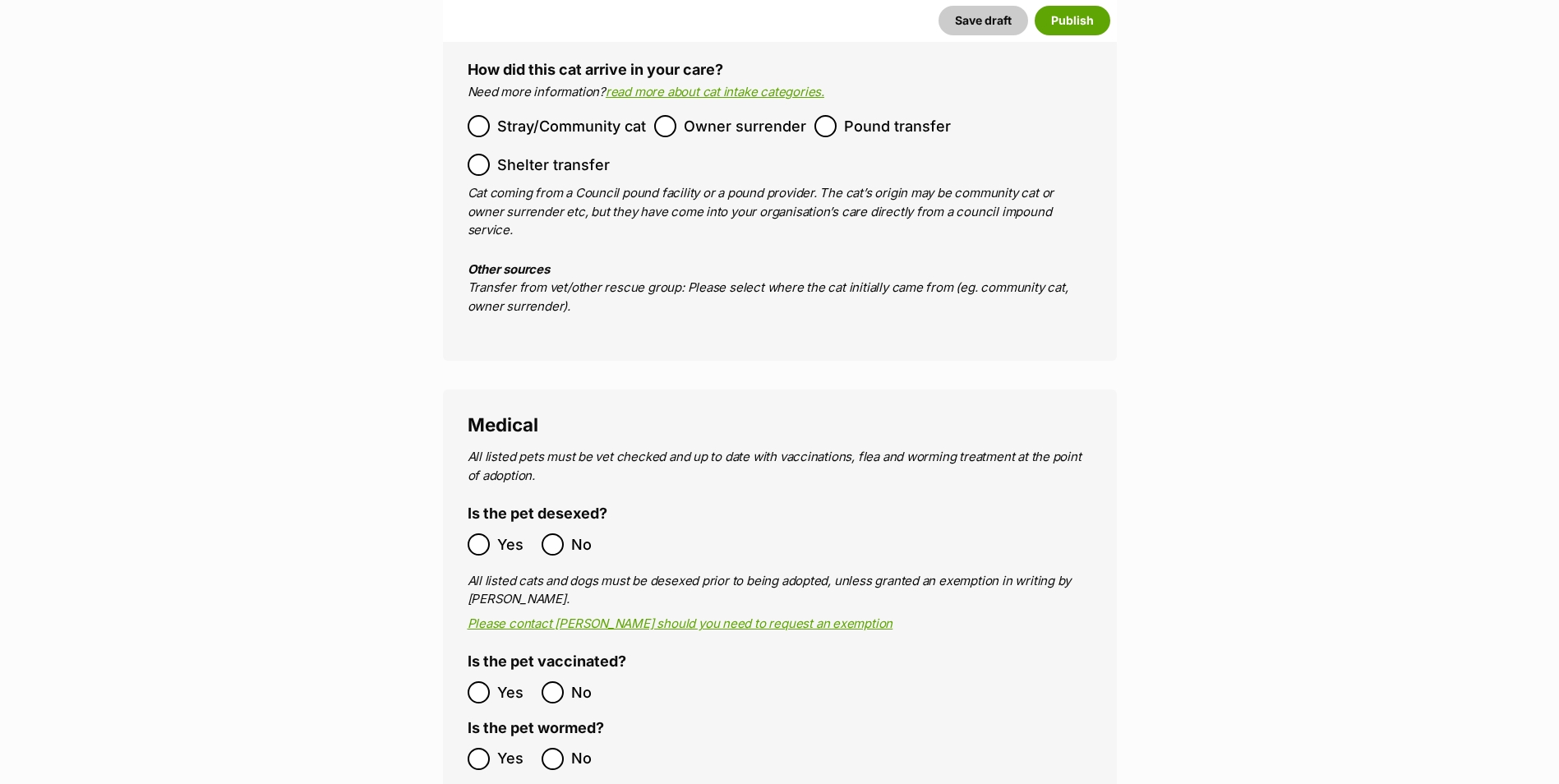
drag, startPoint x: 495, startPoint y: 481, endPoint x: 499, endPoint y: 510, distance: 29.3
click at [495, 533] on label "Yes" at bounding box center [500, 544] width 66 height 22
click at [493, 681] on label "Yes" at bounding box center [500, 692] width 66 height 22
click at [487, 747] on label "Yes" at bounding box center [500, 758] width 66 height 22
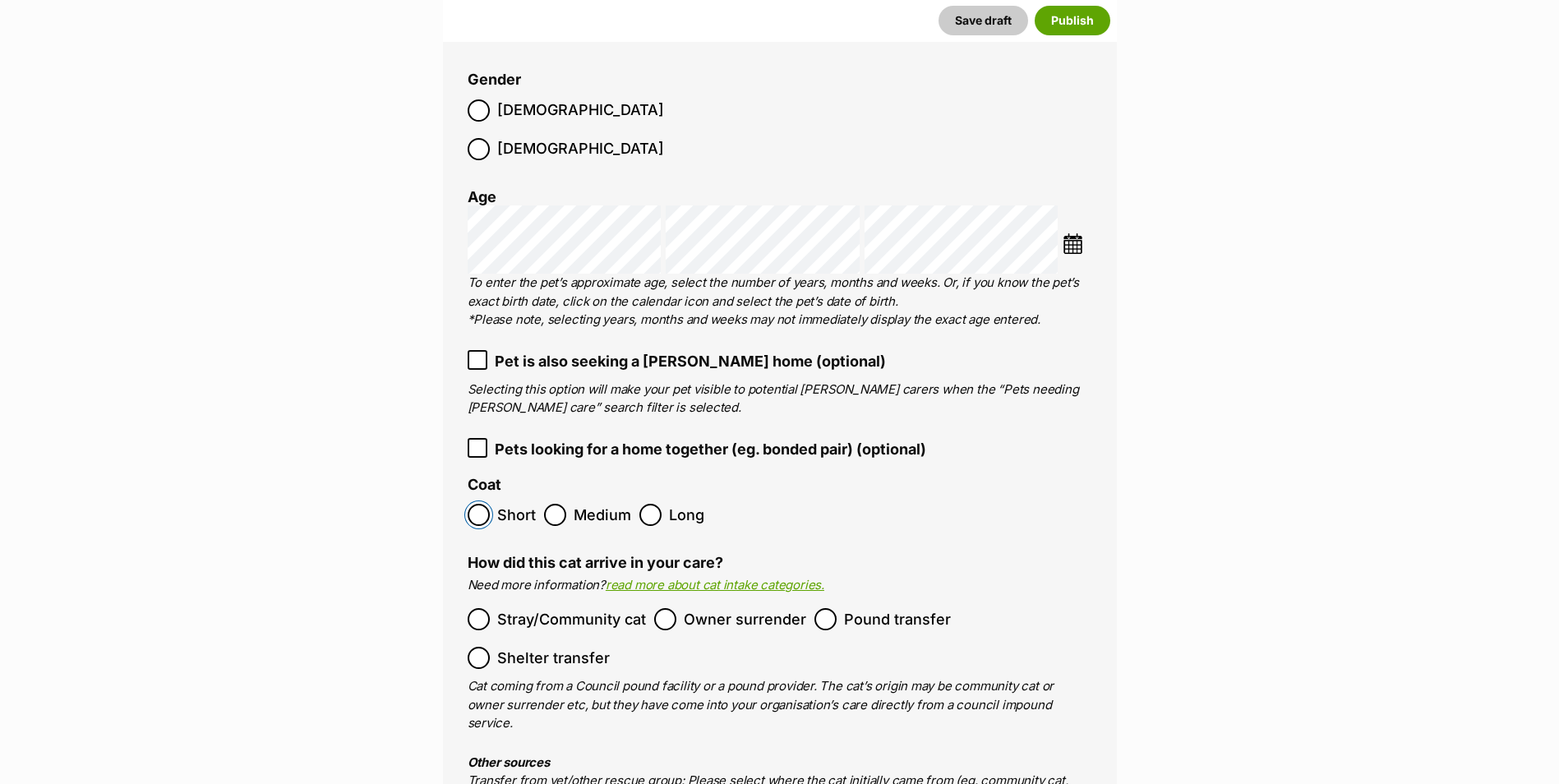
scroll to position [2053, 0]
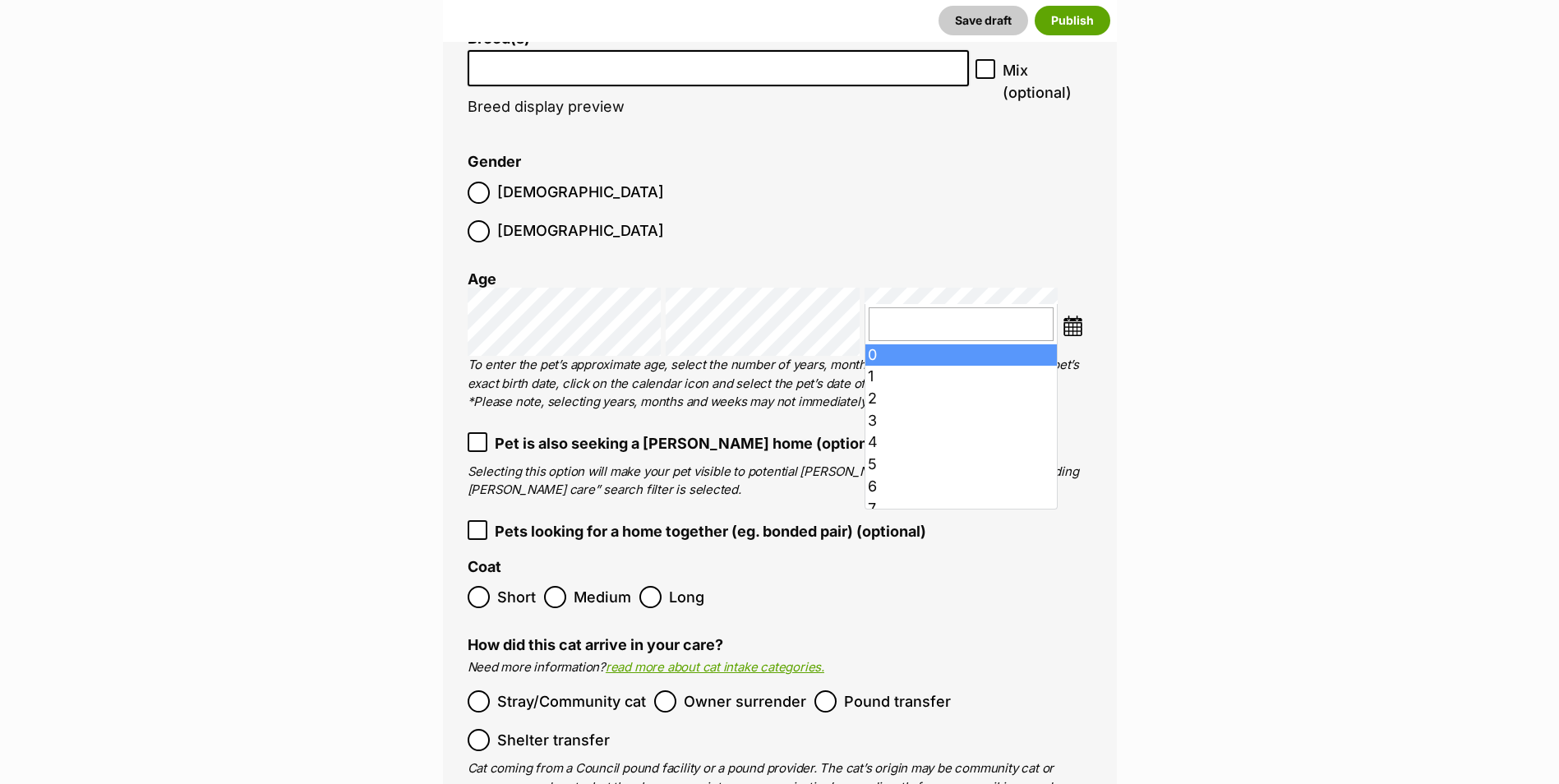
click at [972, 209] on li "Gender Male Female" at bounding box center [780, 202] width 625 height 97
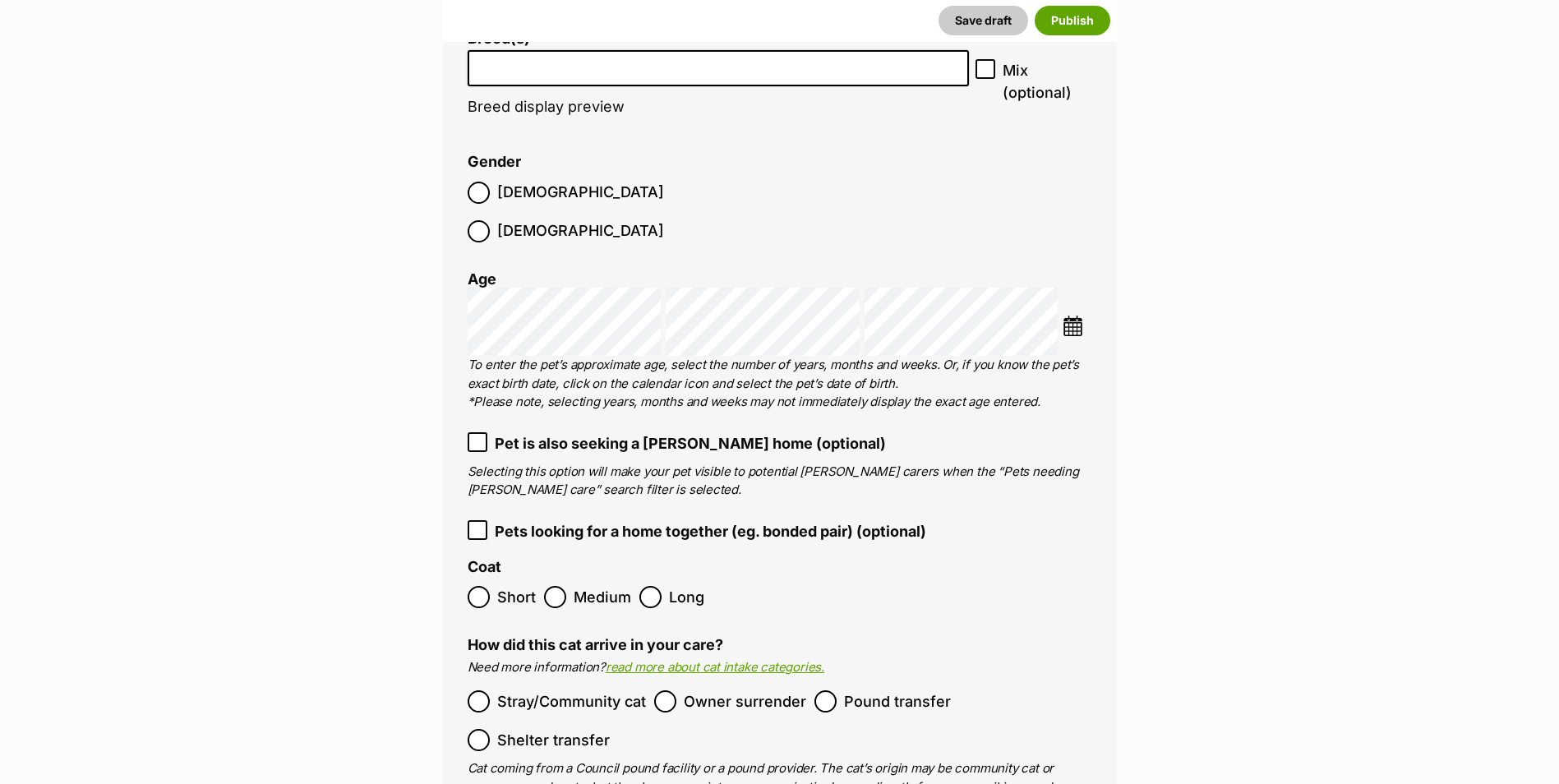
scroll to position [1971, 0]
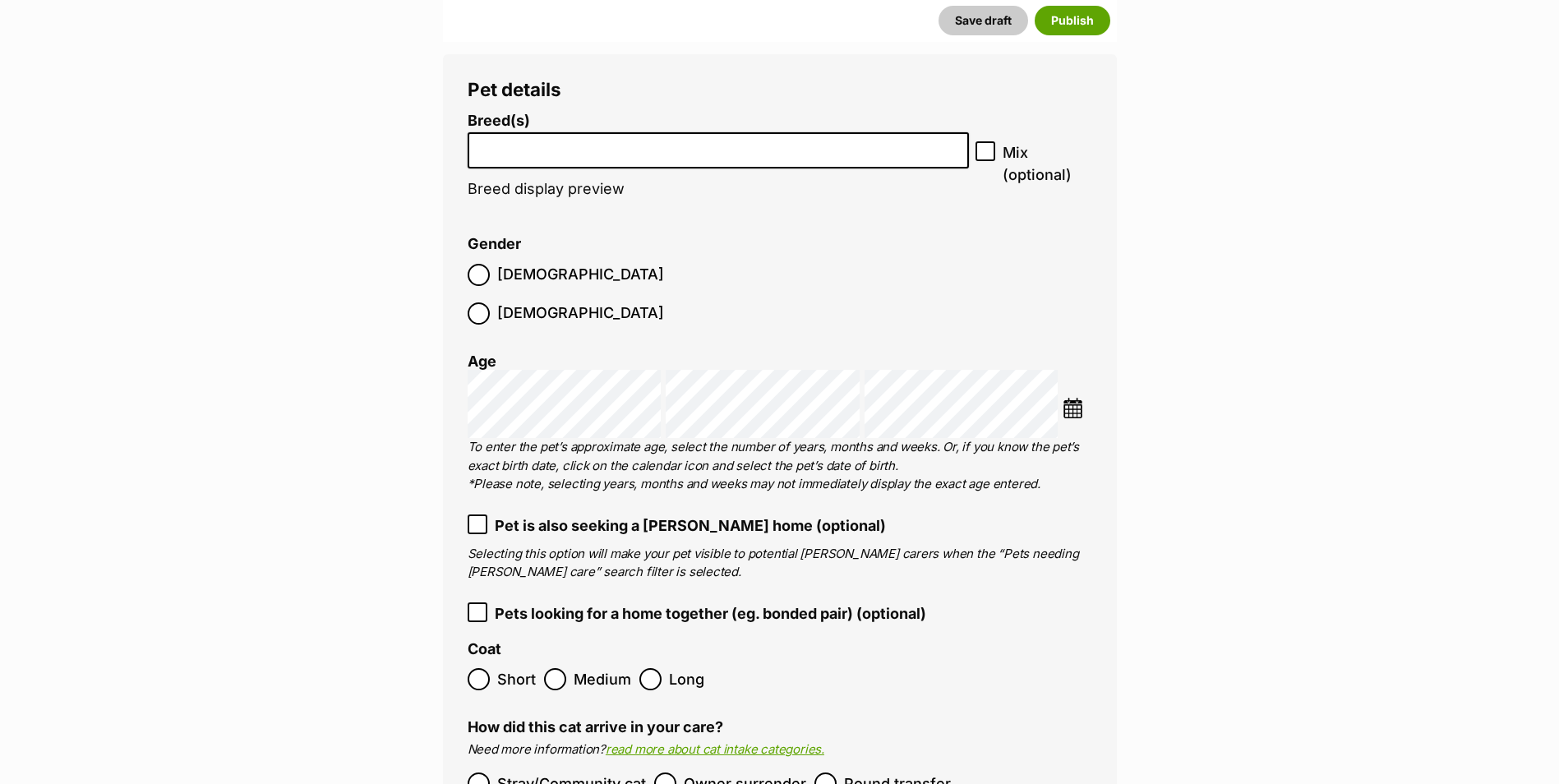
drag, startPoint x: 553, startPoint y: 176, endPoint x: 552, endPoint y: 164, distance: 12.0
click at [552, 166] on li "Breed(s) Abyssinian American Bobtail American Curl American Shorthair American …" at bounding box center [718, 164] width 502 height 103
click at [552, 160] on li at bounding box center [718, 151] width 490 height 34
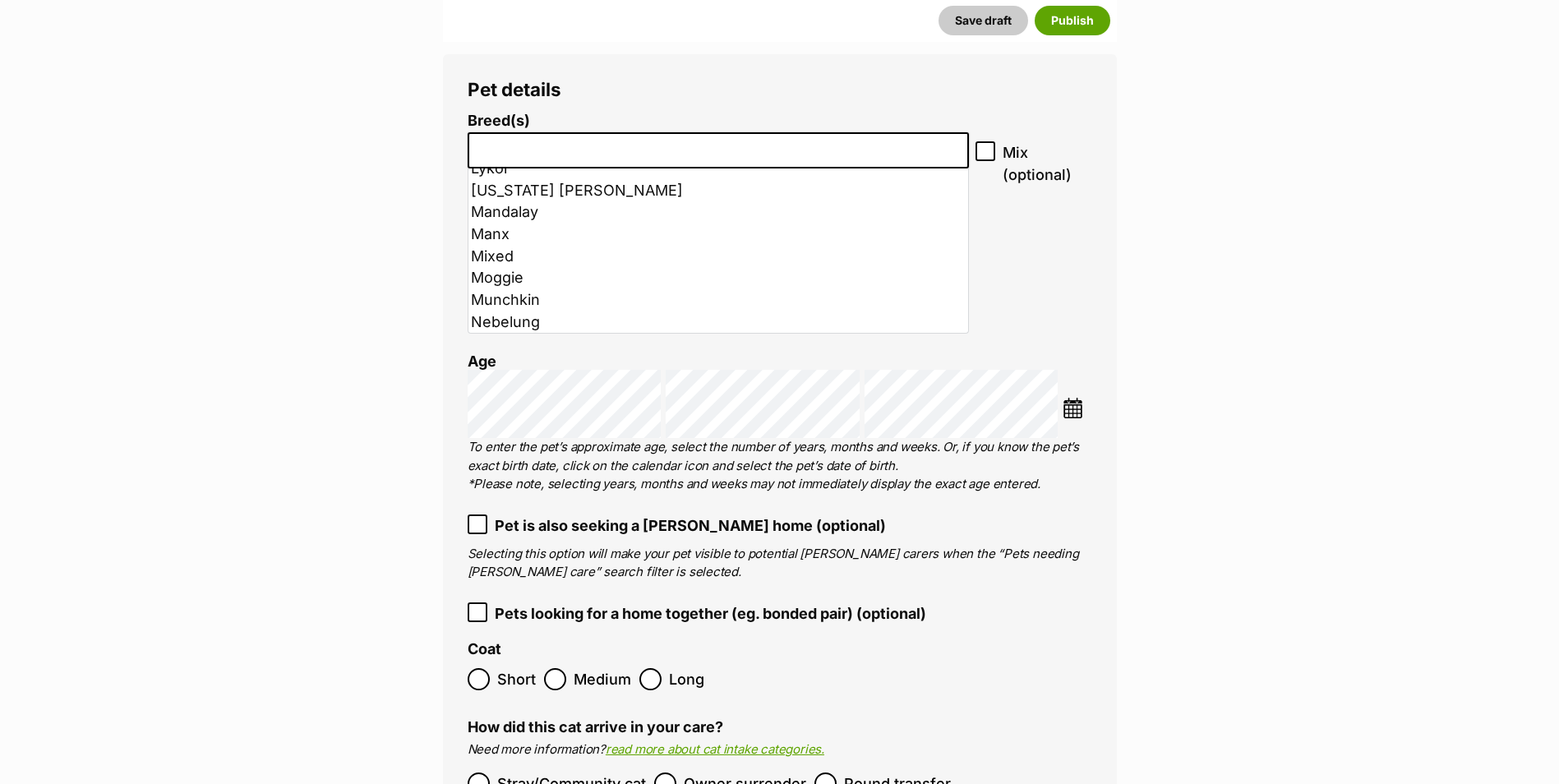
scroll to position [410, 0]
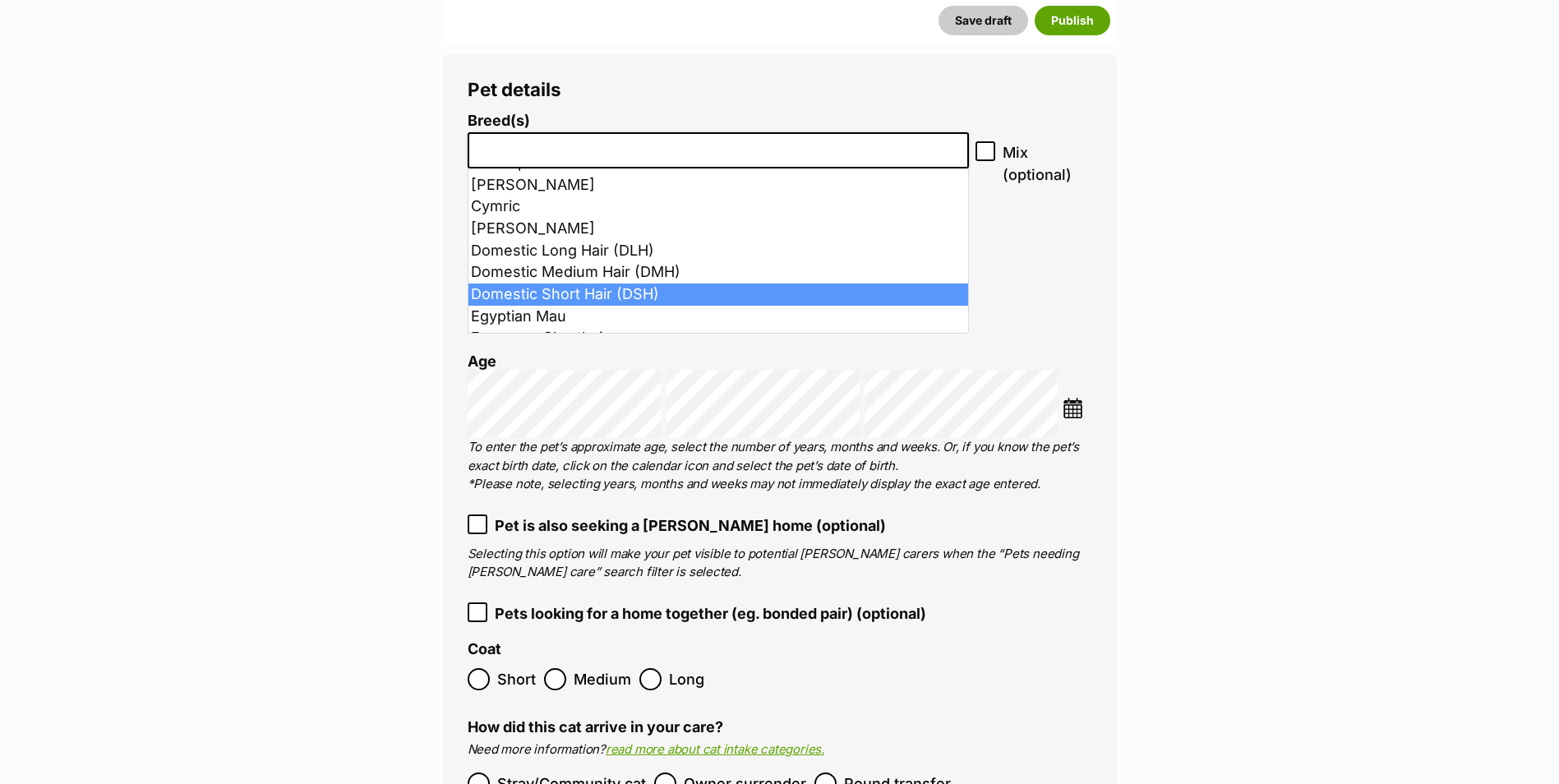
select select "252102"
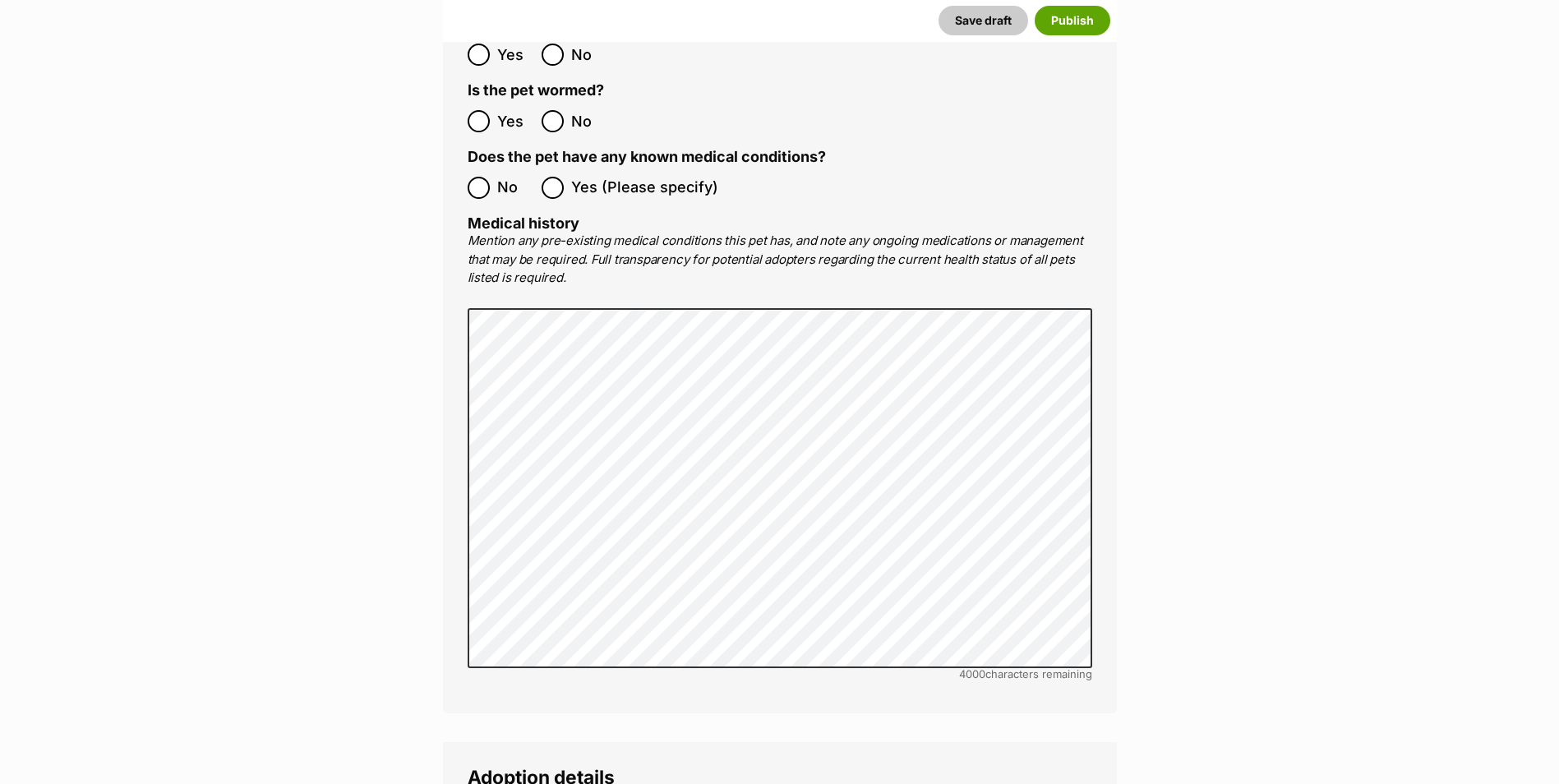
scroll to position [3778, 0]
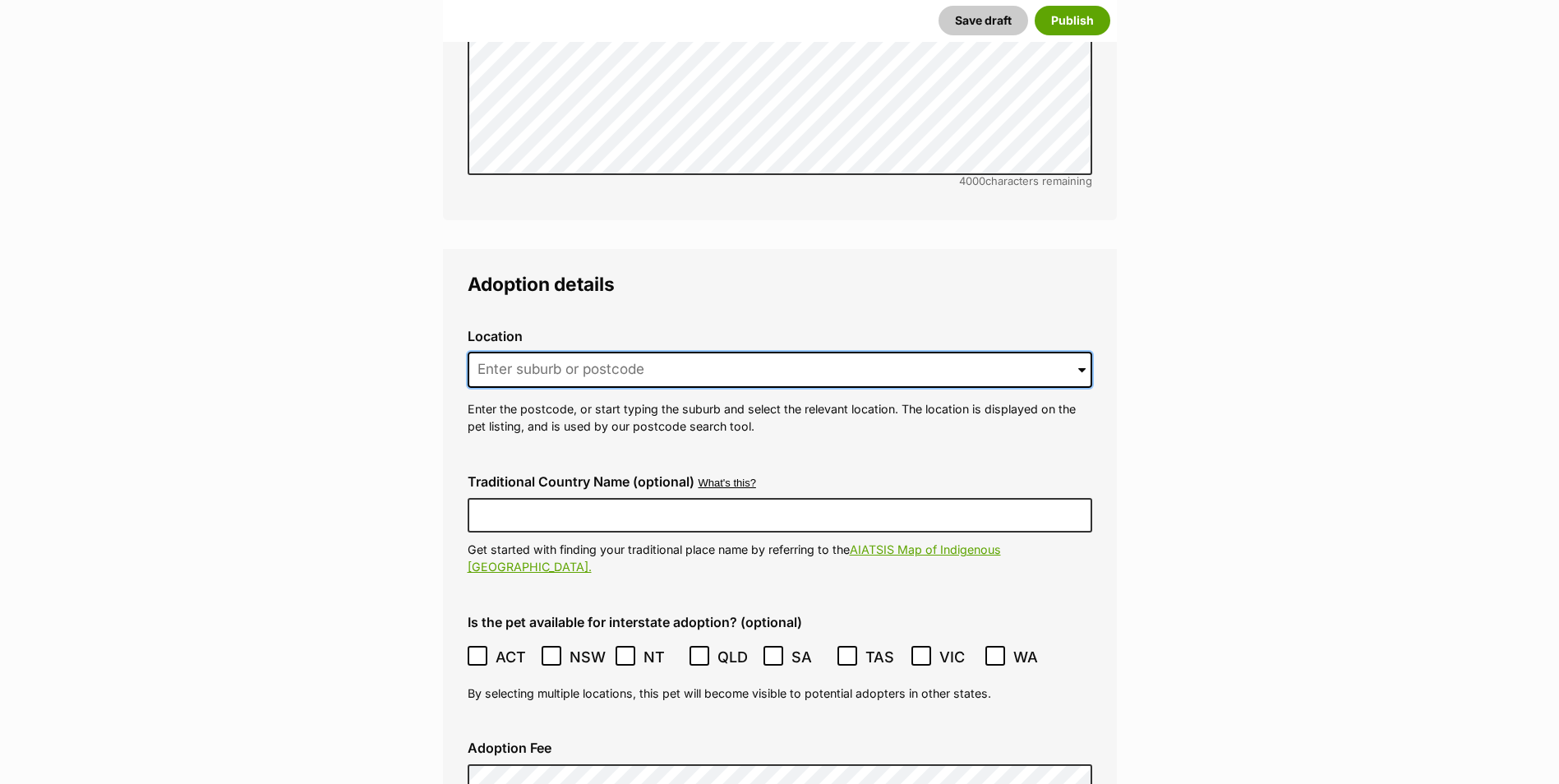
click at [579, 351] on input at bounding box center [780, 369] width 625 height 36
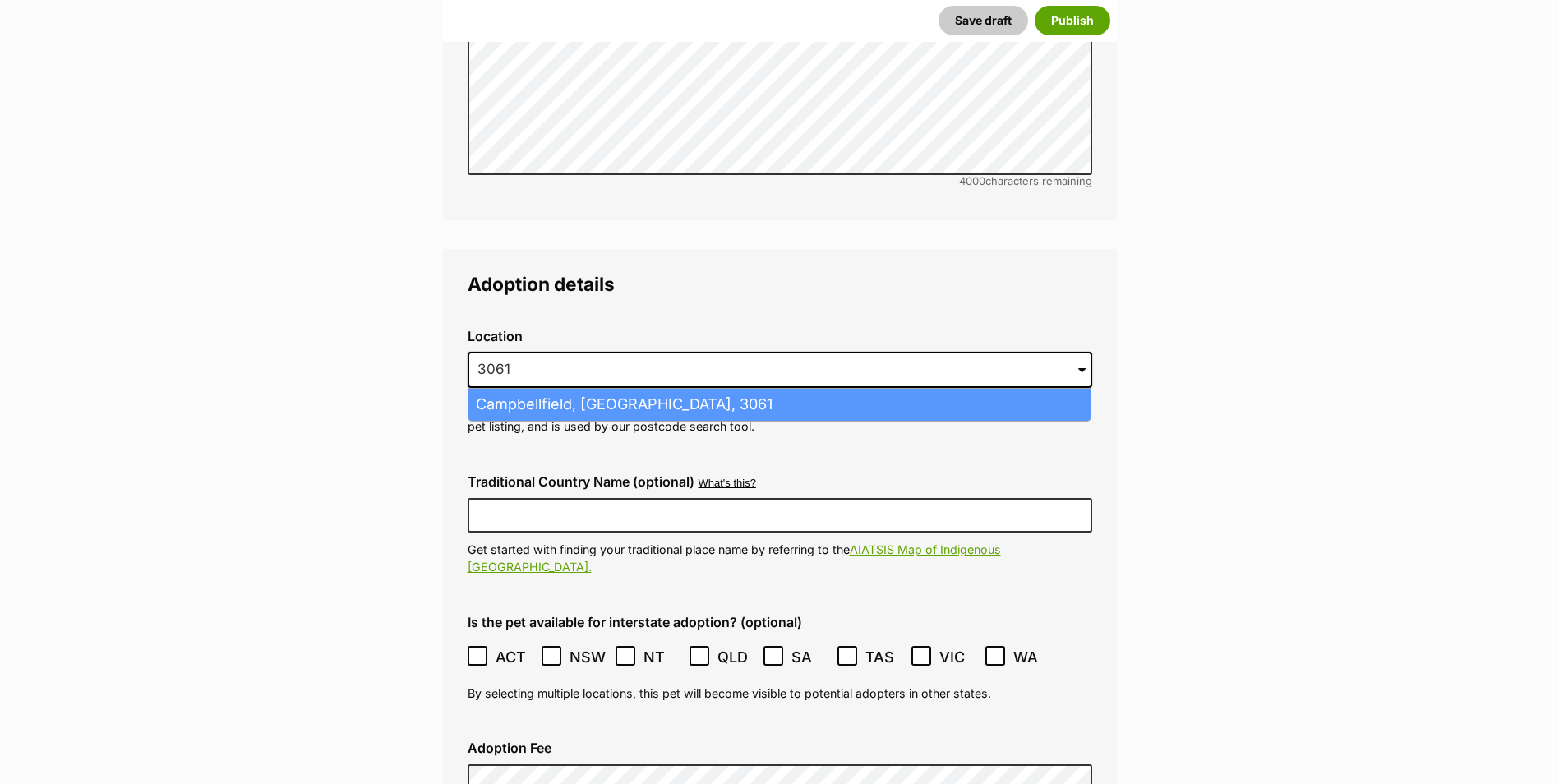
click at [499, 388] on li "Campbellfield, [GEOGRAPHIC_DATA], 3061" at bounding box center [779, 404] width 622 height 32
type input "Campbellfield, [GEOGRAPHIC_DATA], 3061"
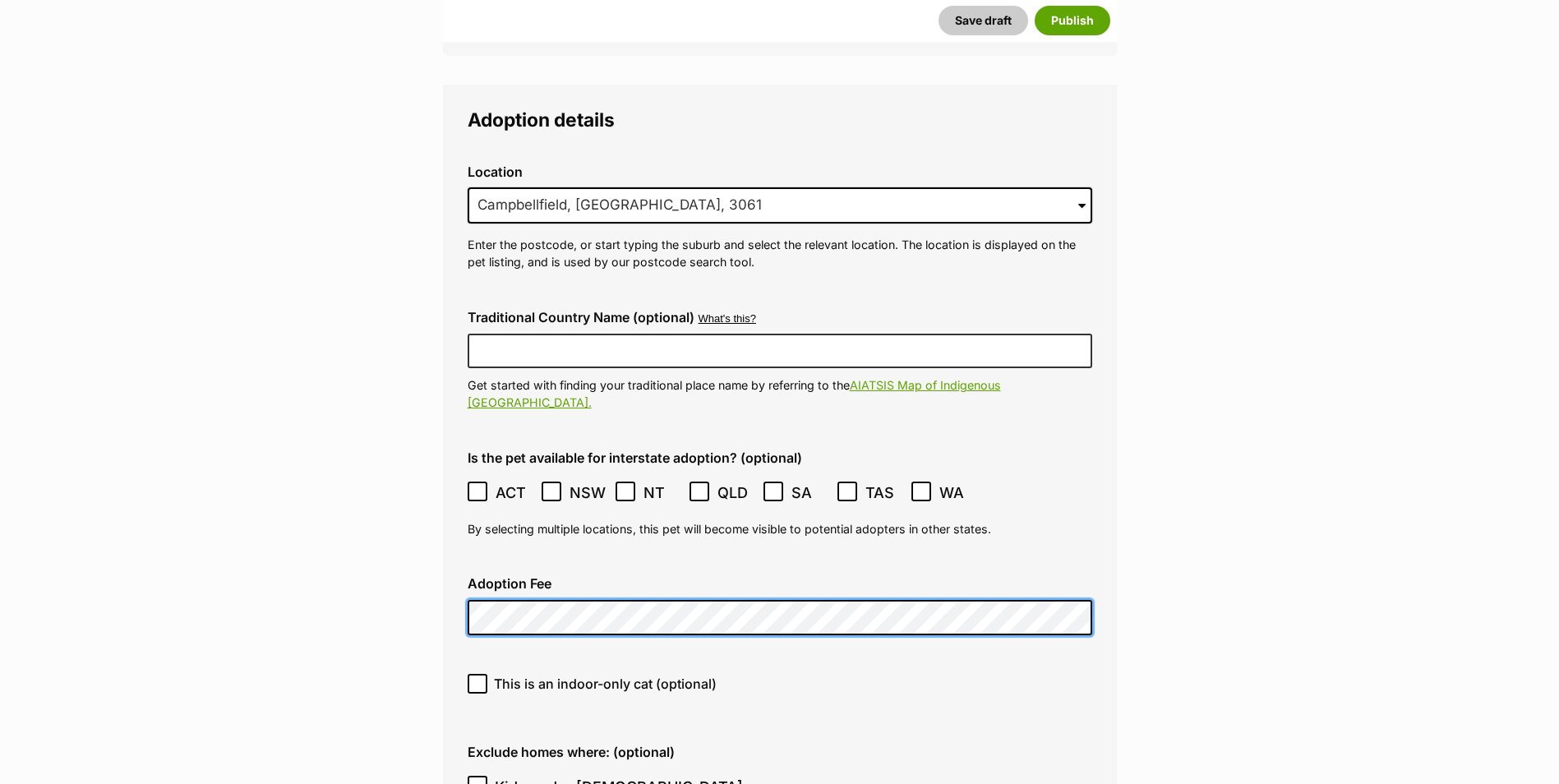
scroll to position [4107, 0]
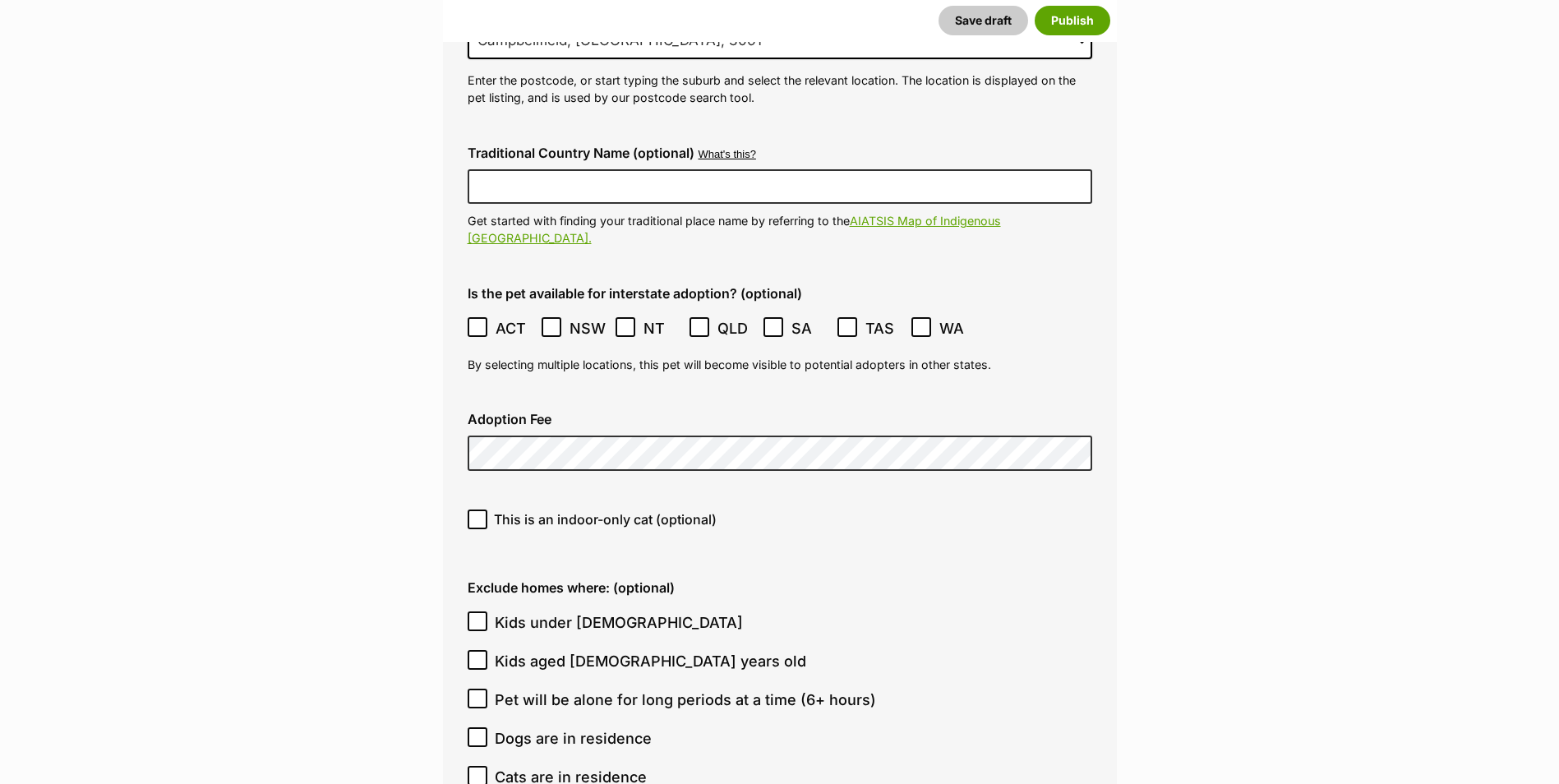
click at [477, 514] on icon at bounding box center [478, 519] width 12 height 12
click at [477, 509] on input "This is an indoor-only cat (optional)" at bounding box center [477, 518] width 19 height 19
checkbox input "true"
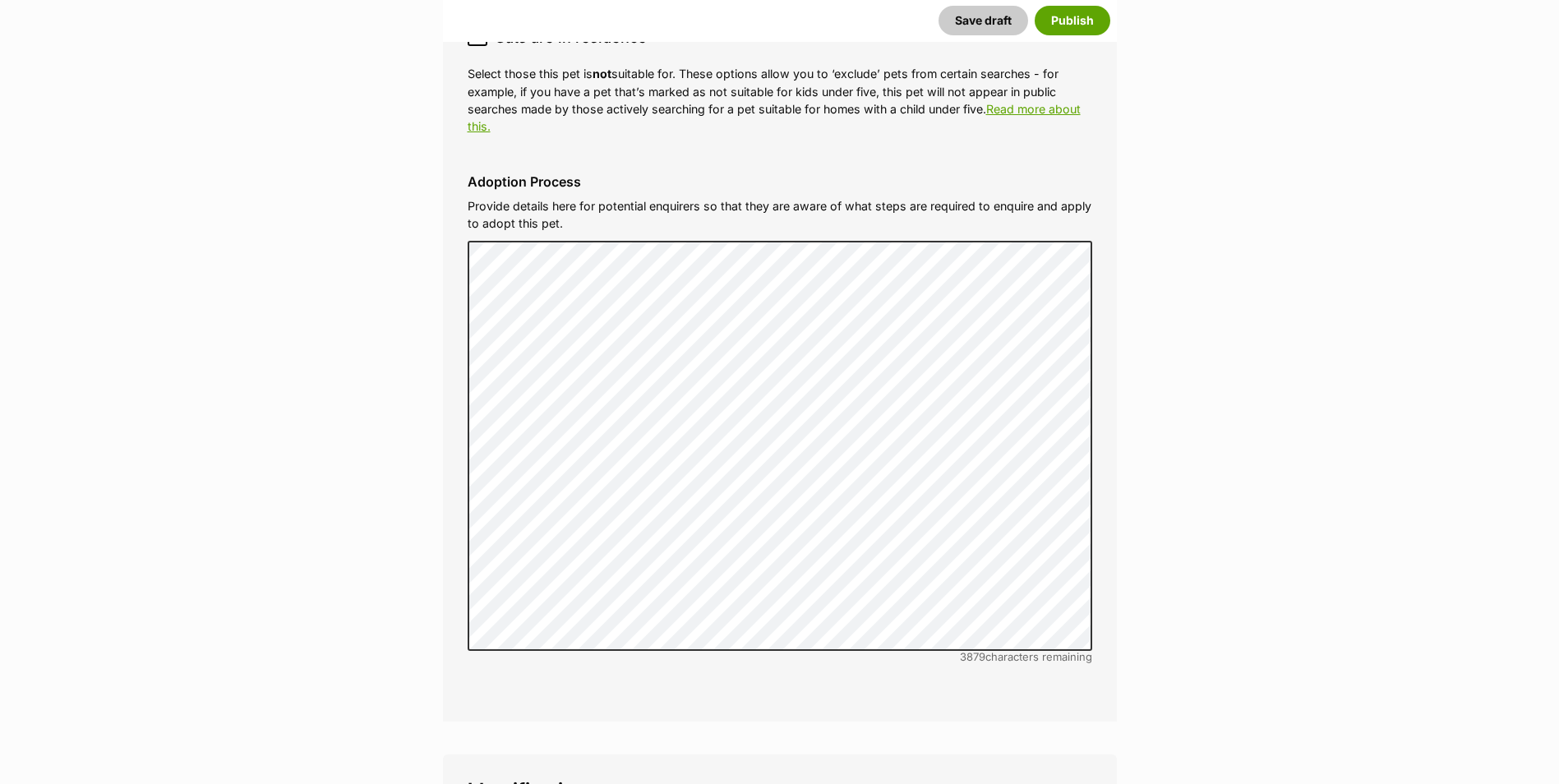
scroll to position [5174, 0]
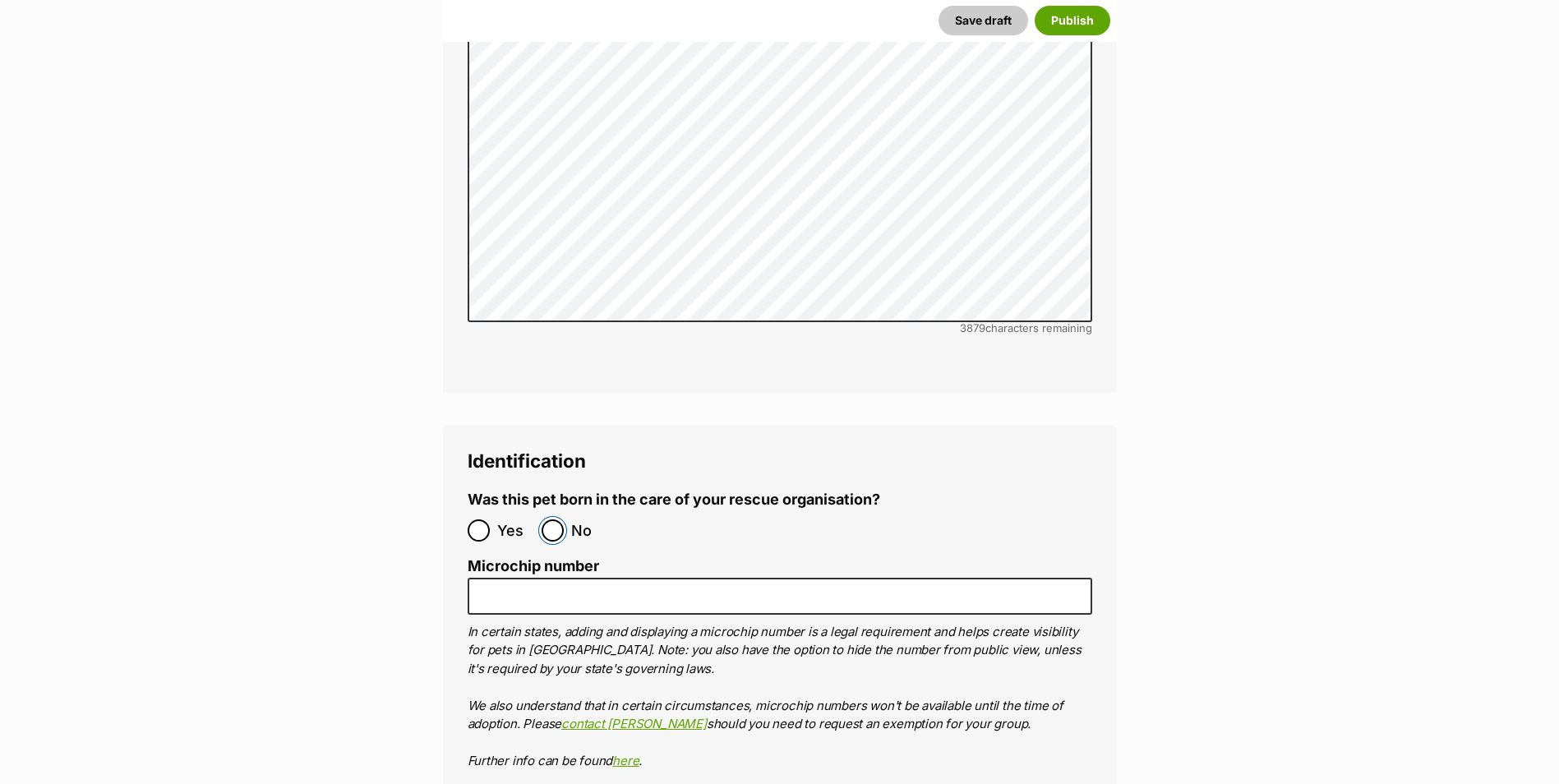
click at [547, 519] on input "No" at bounding box center [552, 530] width 22 height 22
radio input "true"
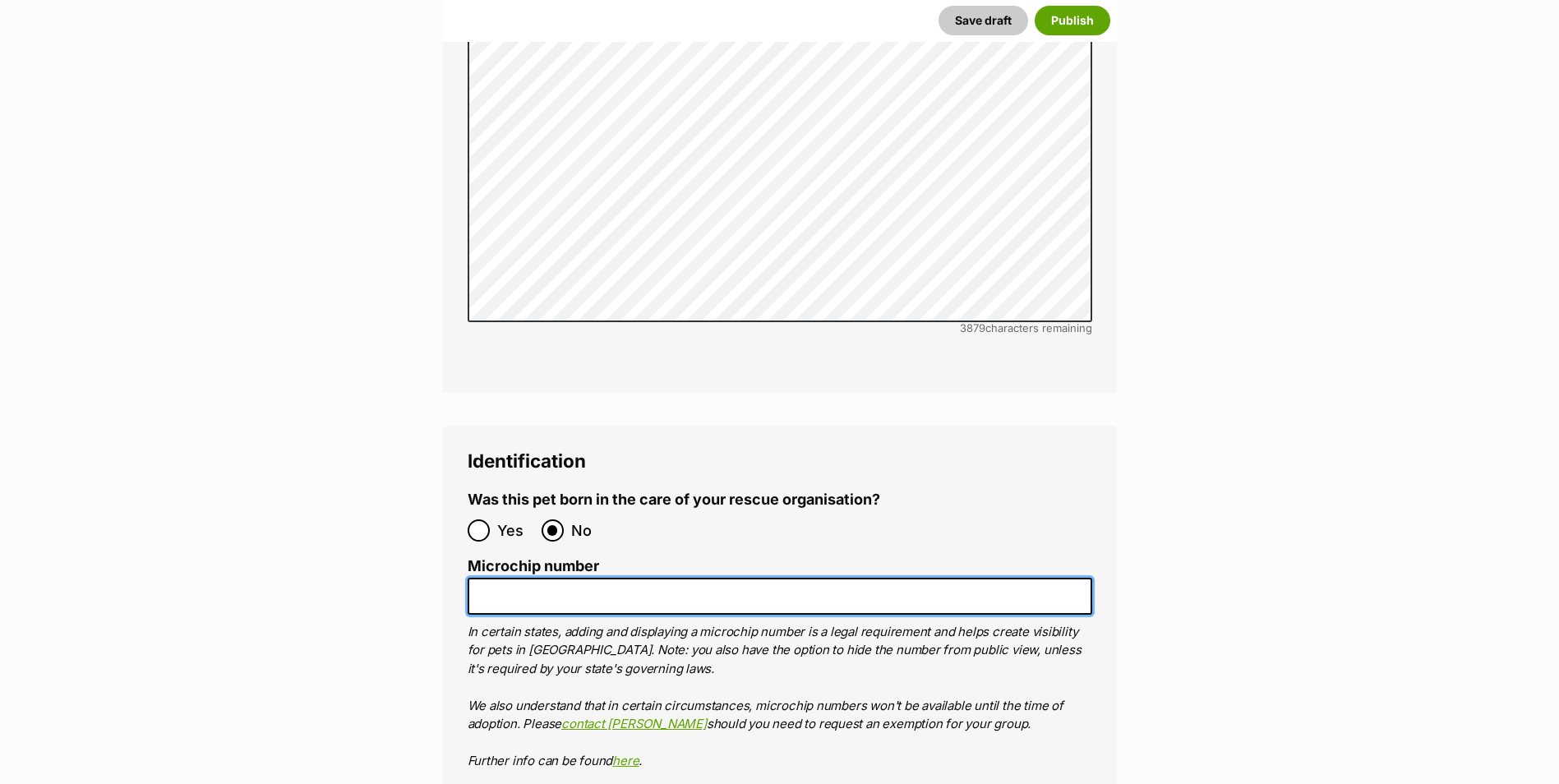
click at [539, 578] on input "Microchip number" at bounding box center [780, 596] width 625 height 37
paste input "953010006707278"
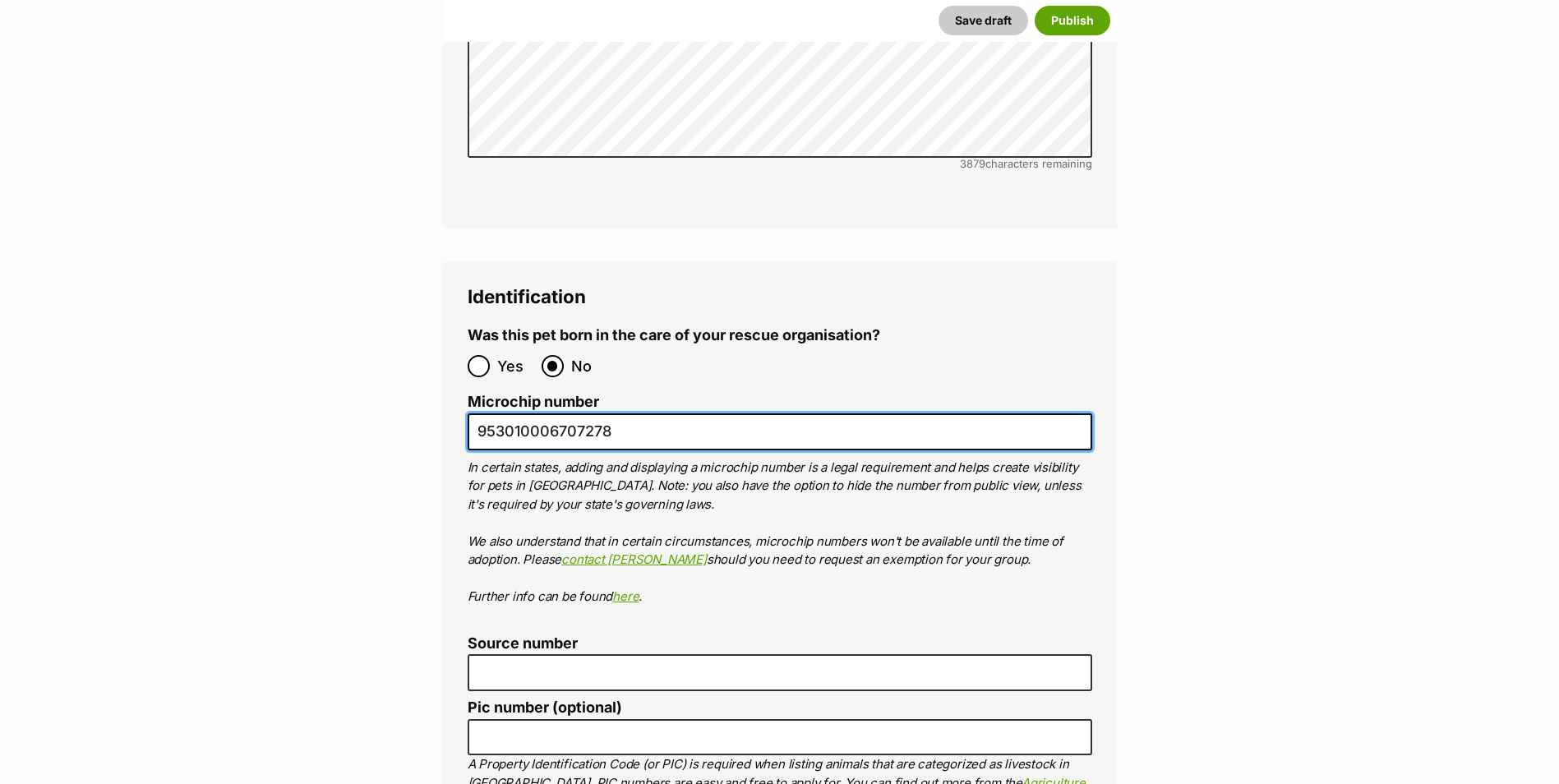
scroll to position [5503, 0]
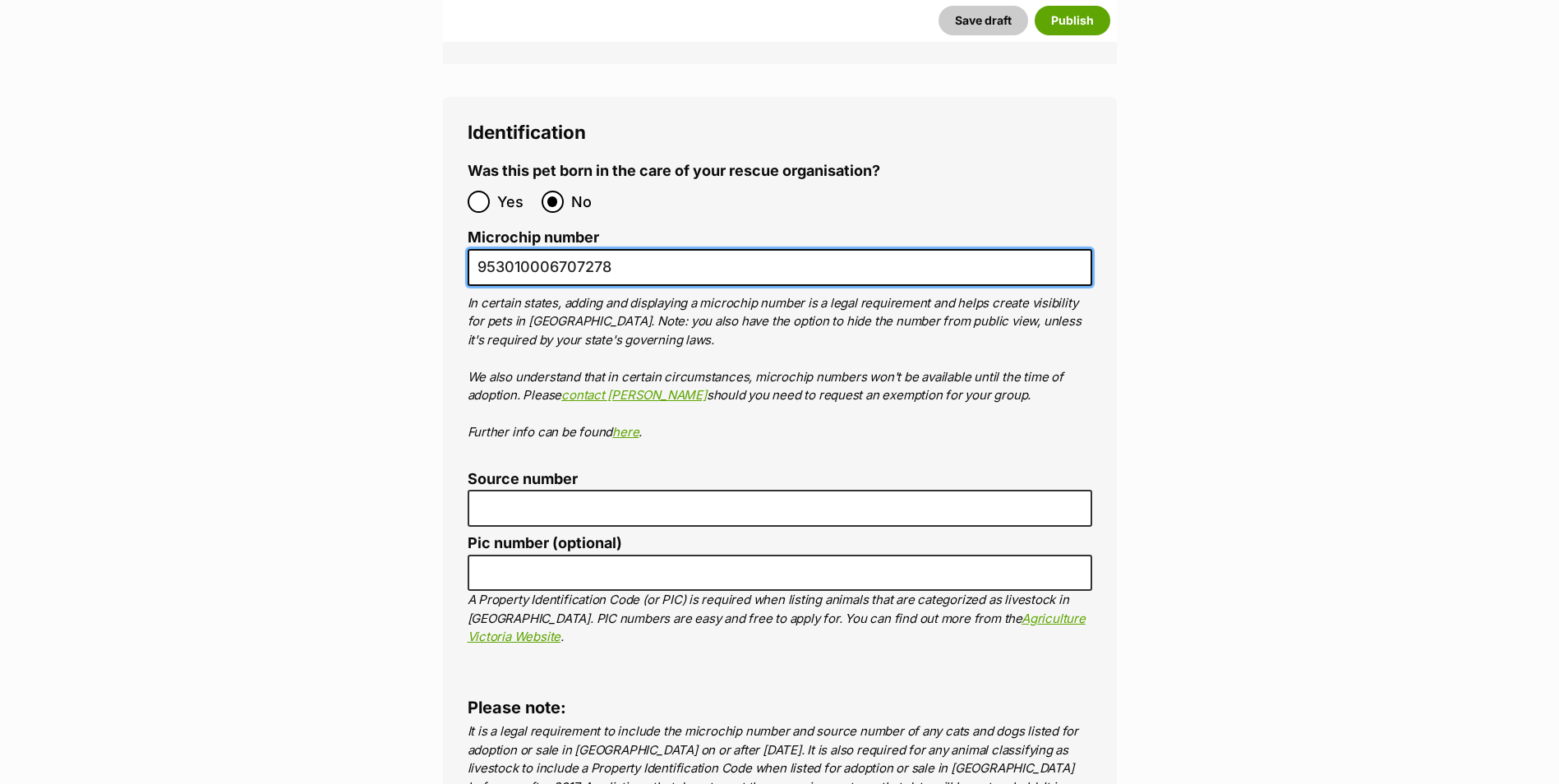
type input "953010006707278"
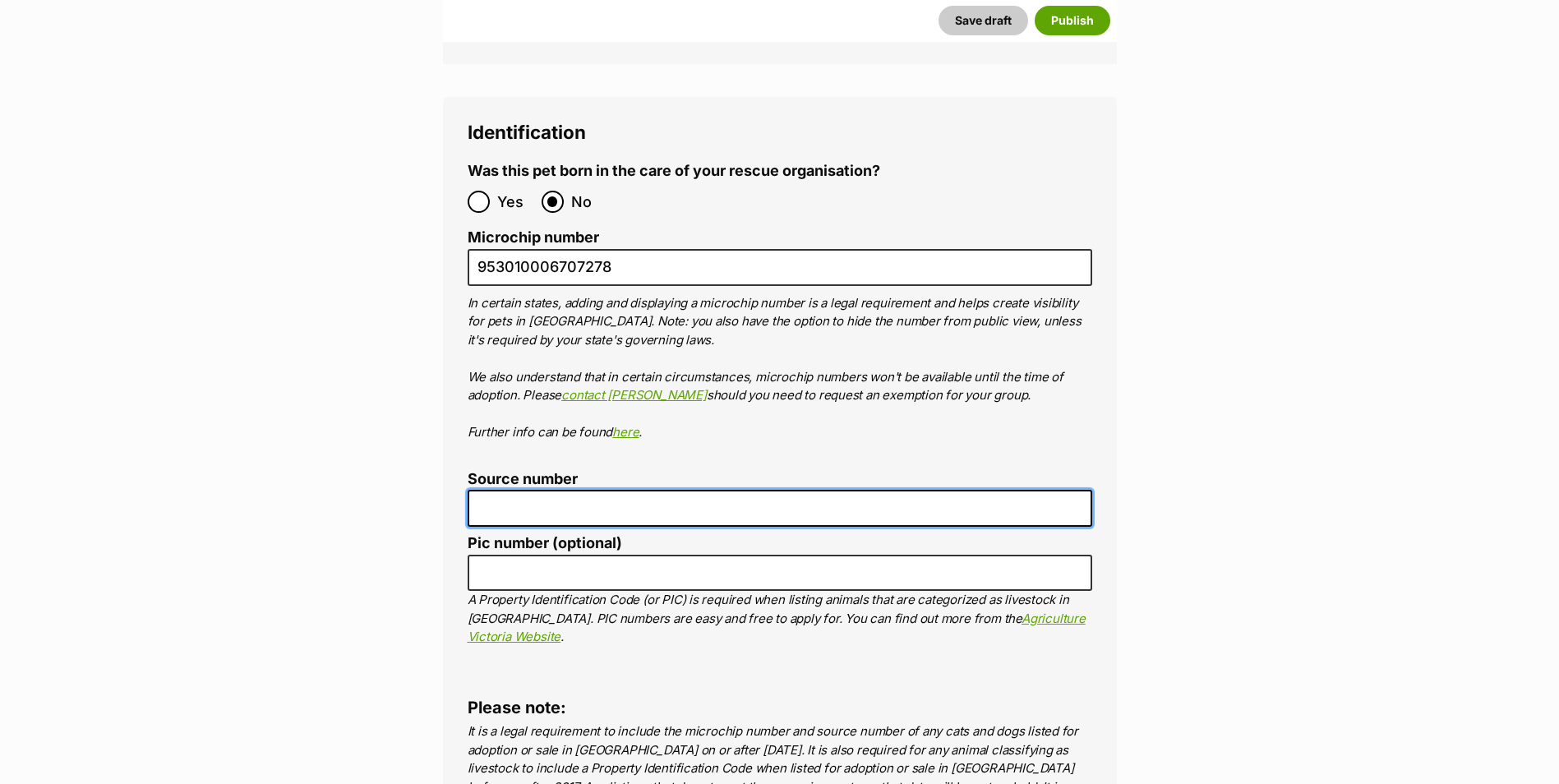
click at [490, 489] on input "Source number" at bounding box center [780, 508] width 625 height 37
type input "FC201464"
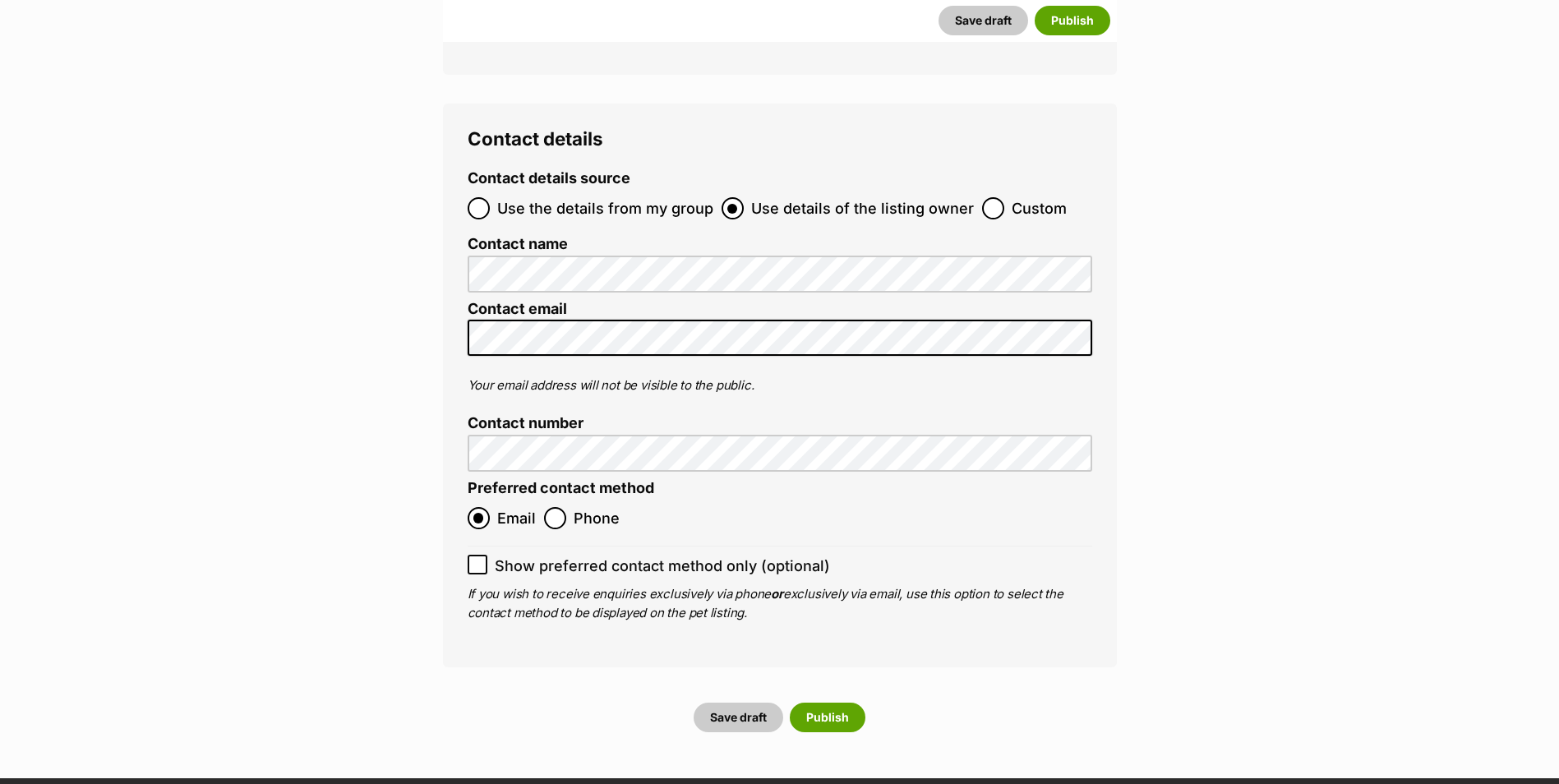
scroll to position [6078, 0]
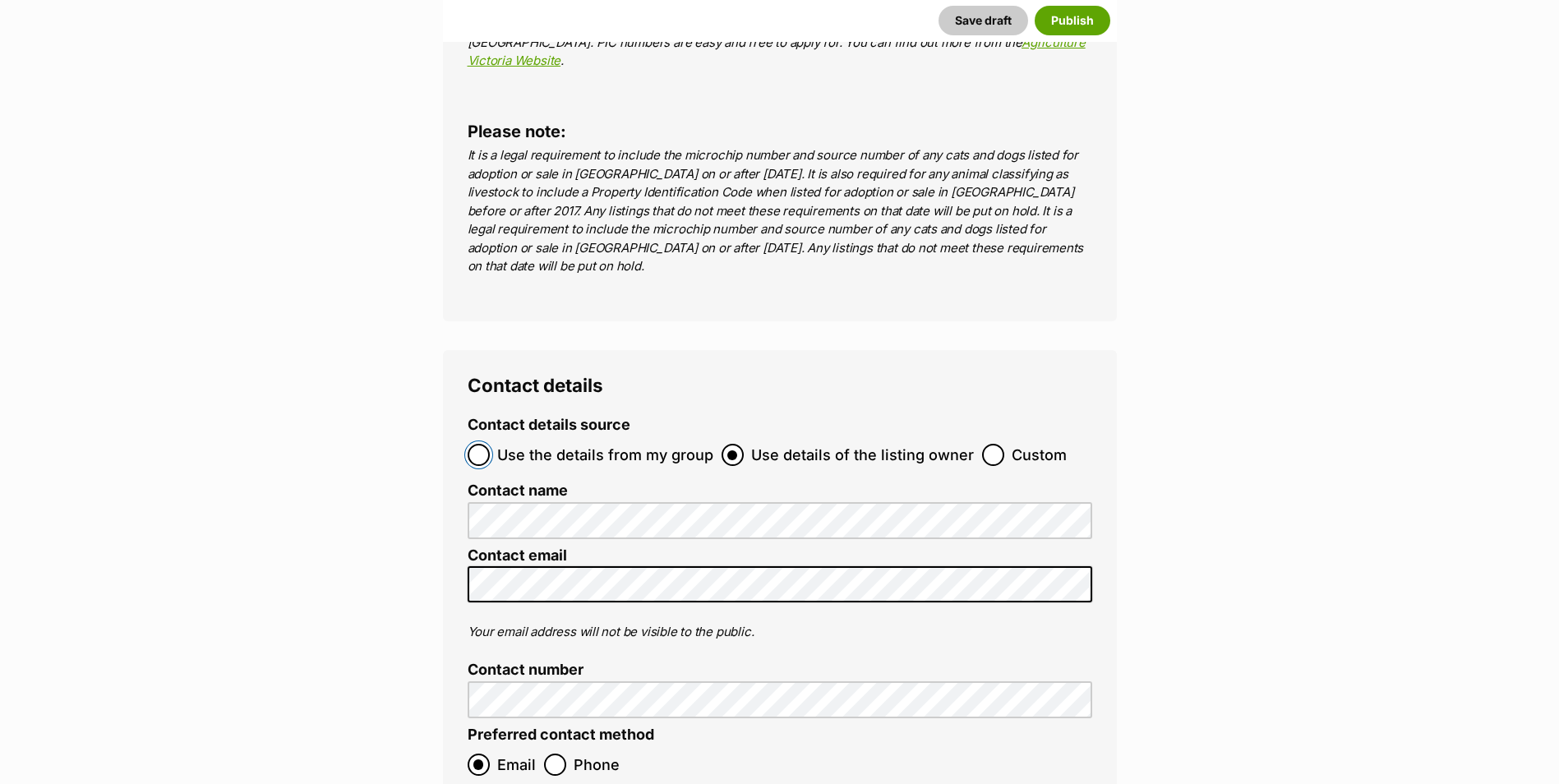
click at [473, 444] on input "Use the details from my group" at bounding box center [478, 454] width 22 height 22
radio input "true"
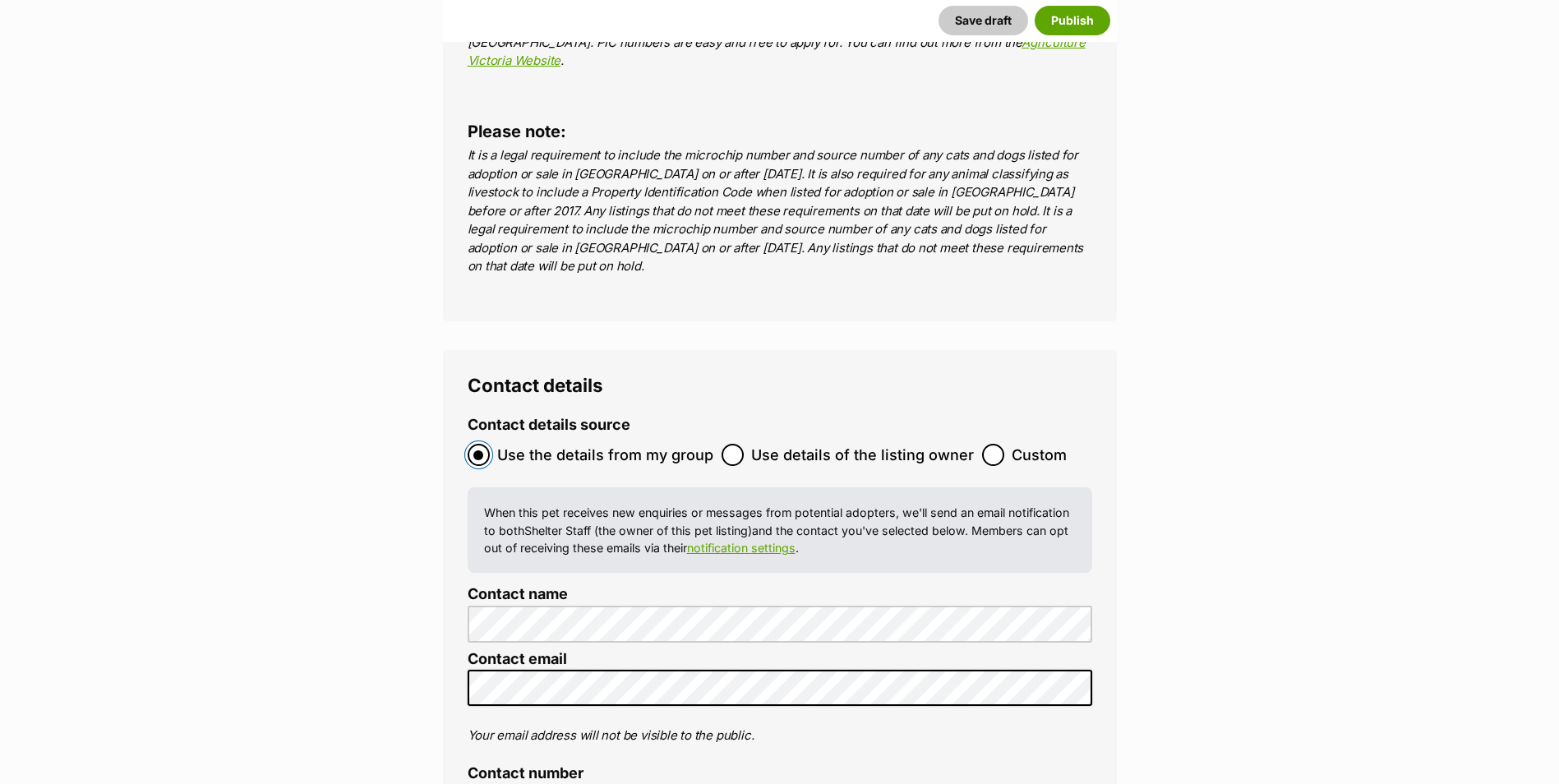
scroll to position [6407, 0]
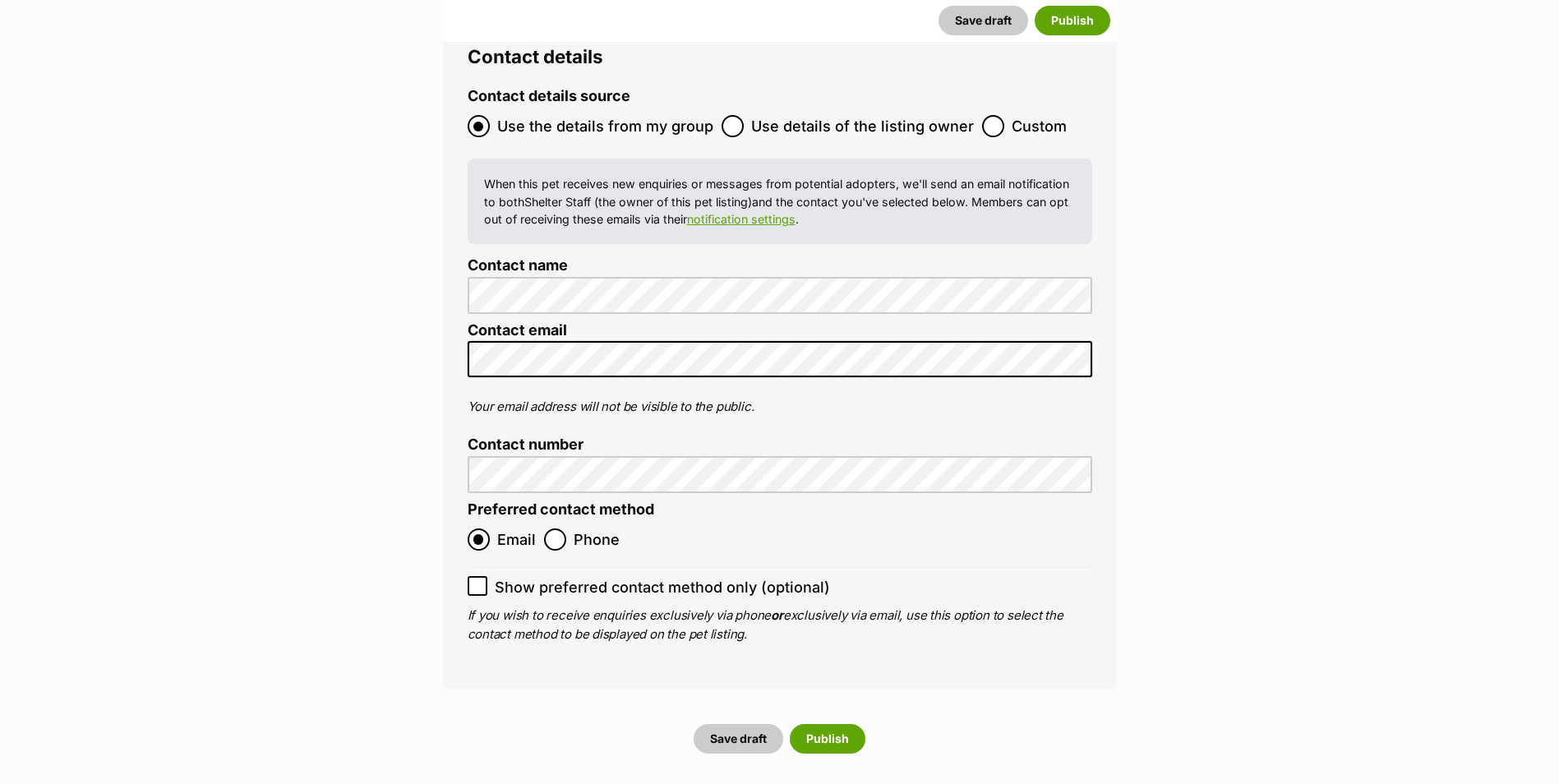
click at [493, 576] on label "Show preferred contact method only (optional)" at bounding box center [780, 587] width 625 height 22
click at [488, 576] on input "Show preferred contact method only (optional)" at bounding box center [477, 586] width 19 height 19
checkbox input "true"
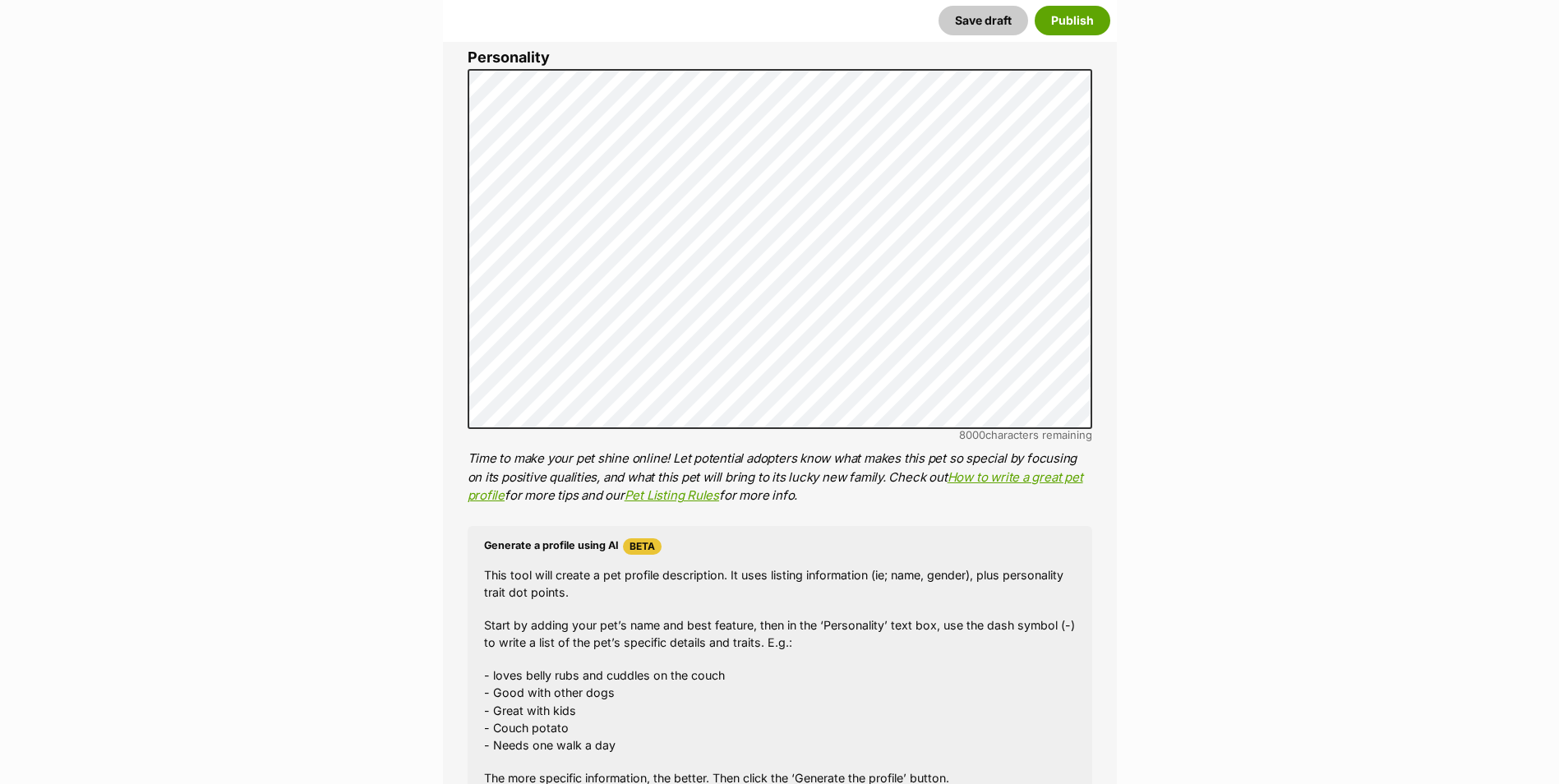
scroll to position [658, 0]
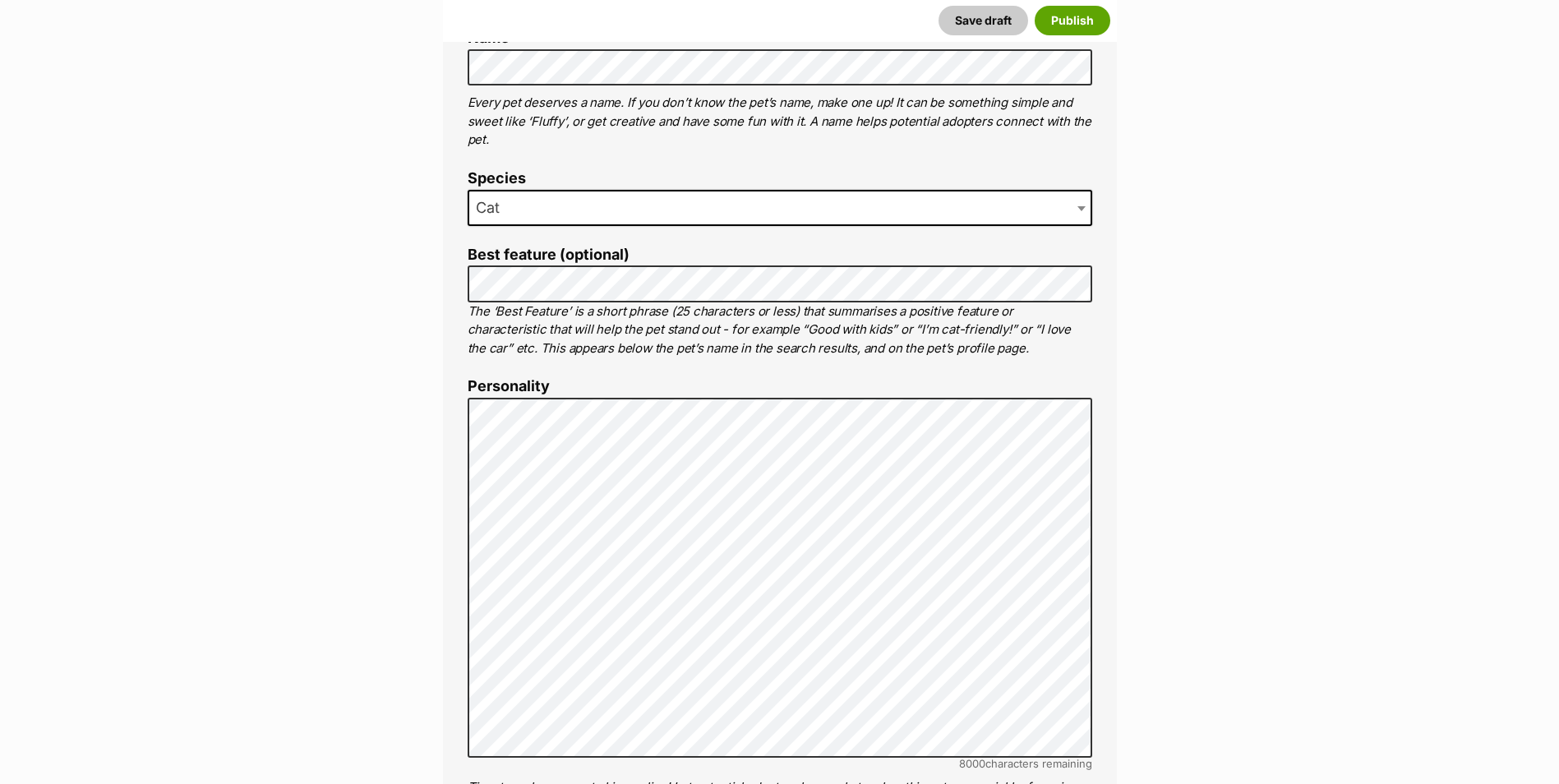
click at [470, 542] on div "About This Pet Name Henlo there, it looks like you might be using the pet name …" at bounding box center [780, 651] width 673 height 1375
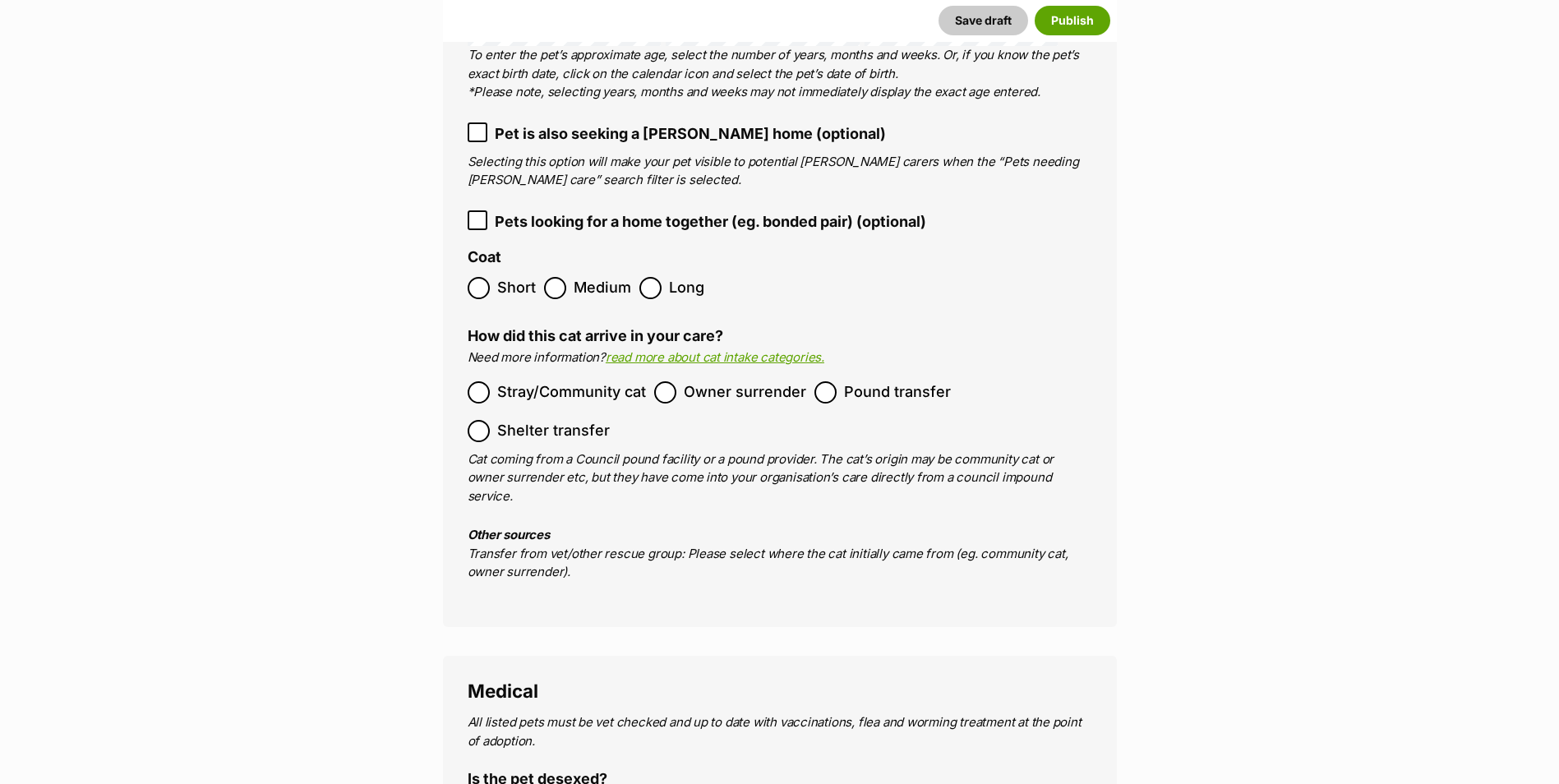
scroll to position [2958, 0]
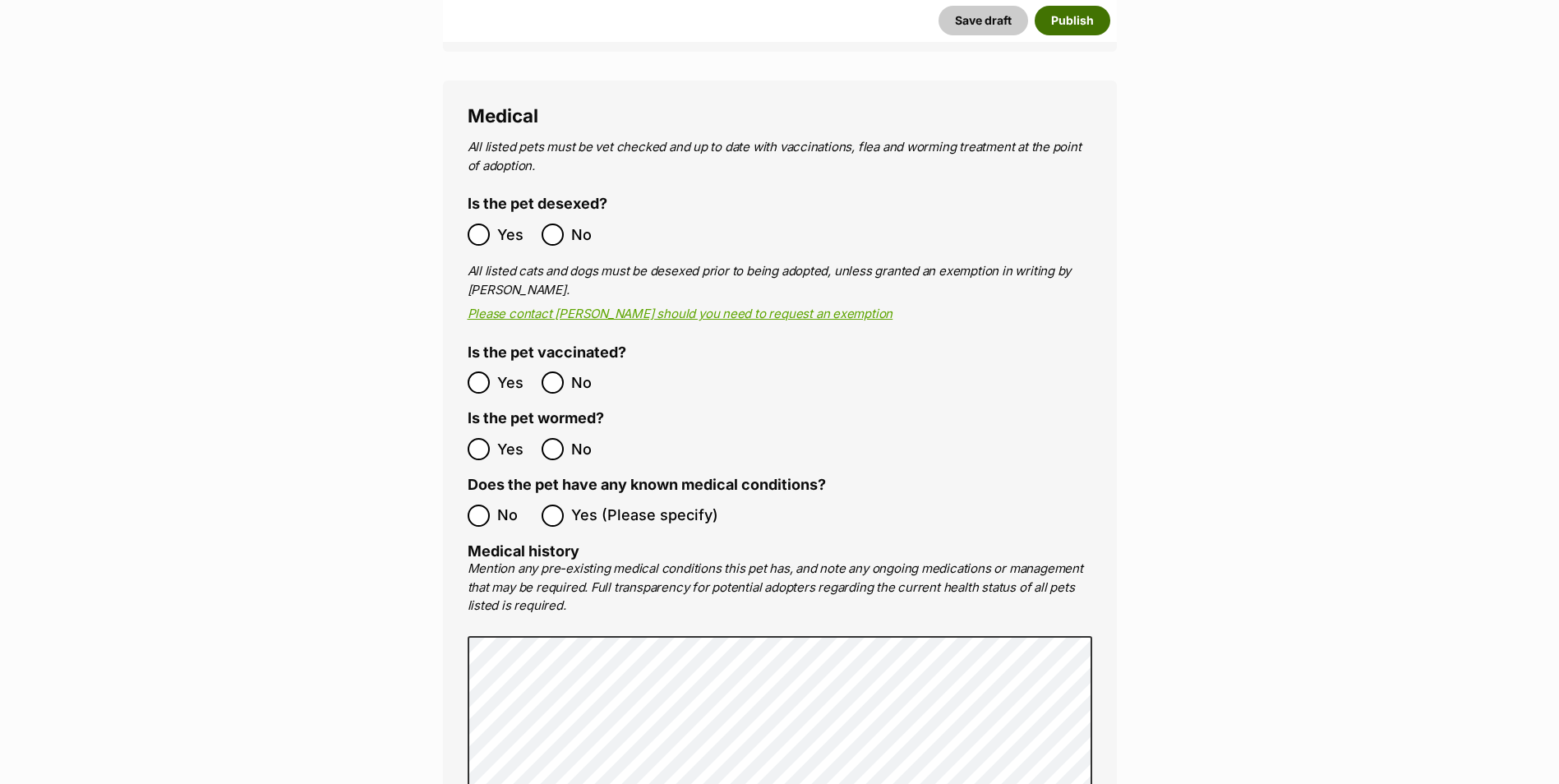
click at [1087, 27] on button "Publish" at bounding box center [1072, 20] width 76 height 29
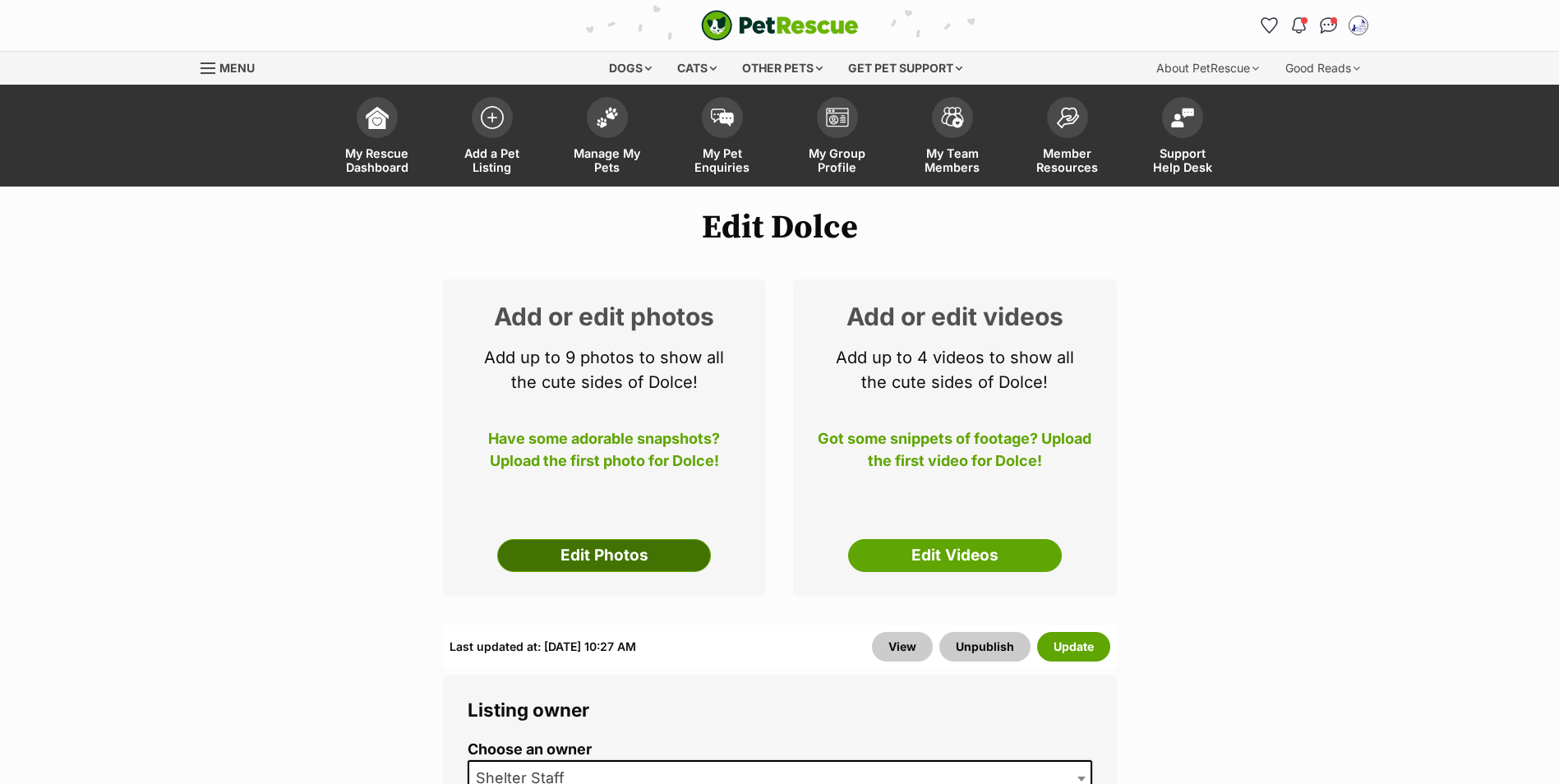
click at [591, 556] on link "Edit Photos" at bounding box center [604, 555] width 214 height 33
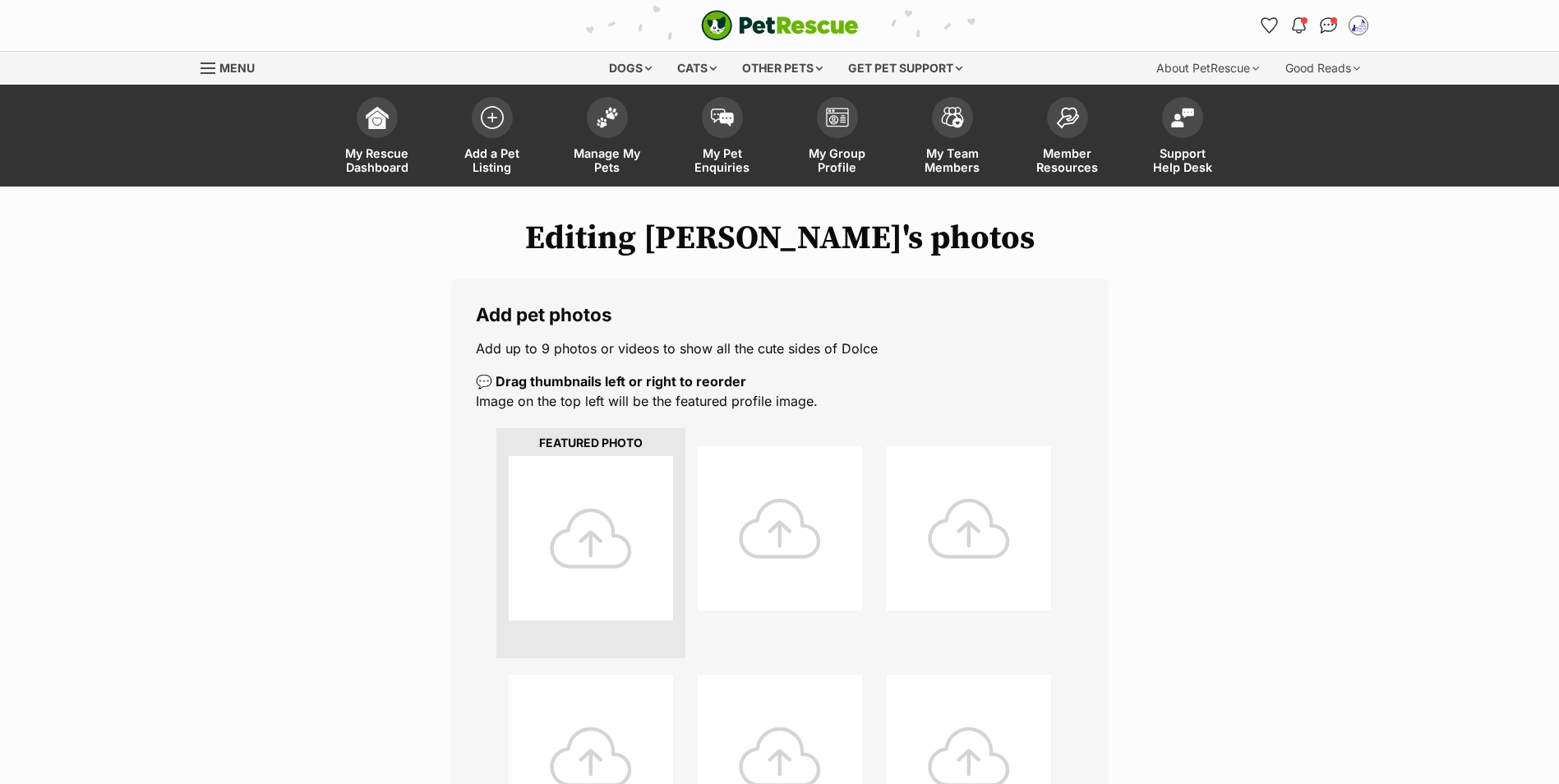
click at [598, 539] on div at bounding box center [591, 538] width 164 height 164
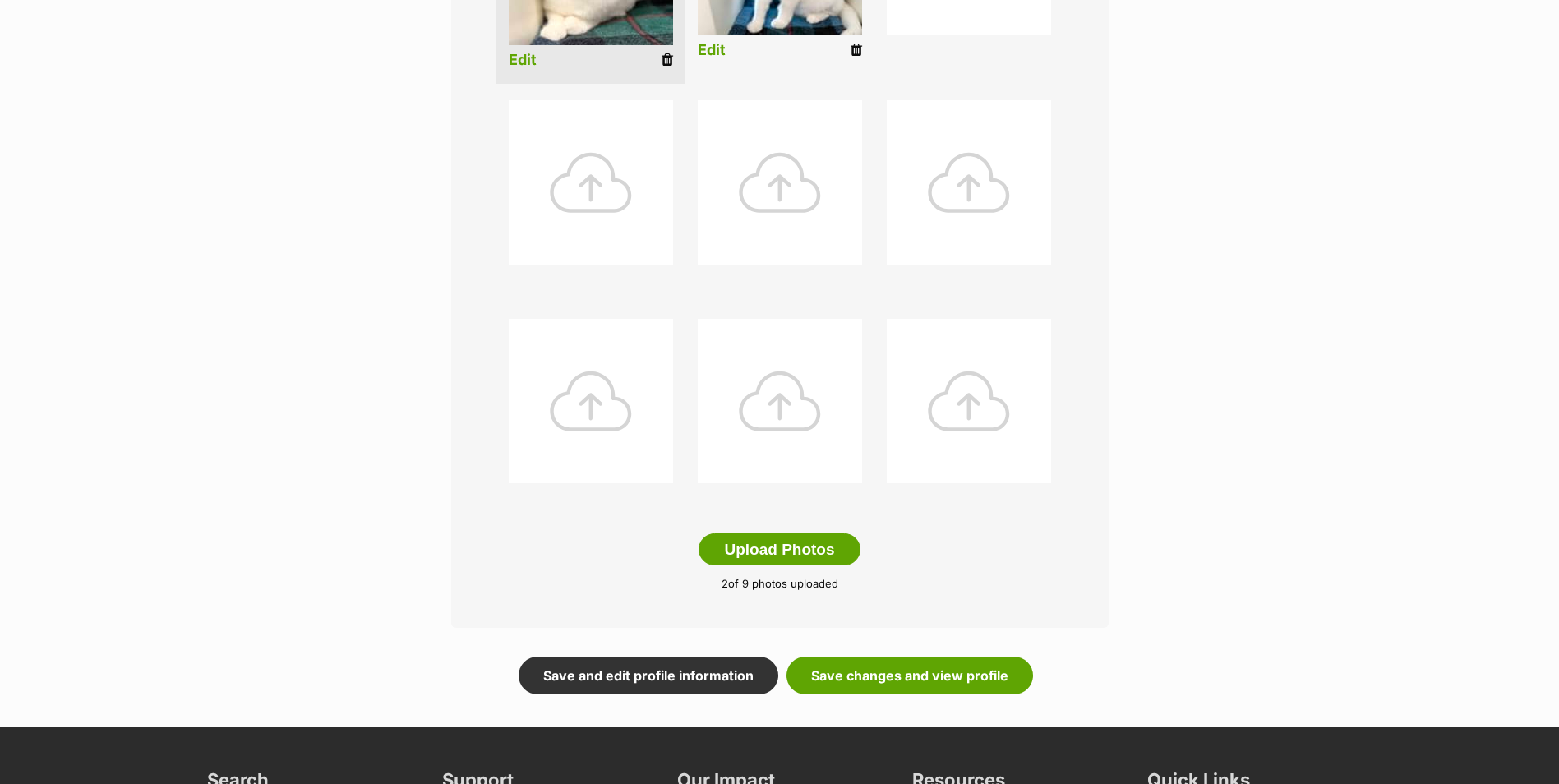
scroll to position [657, 0]
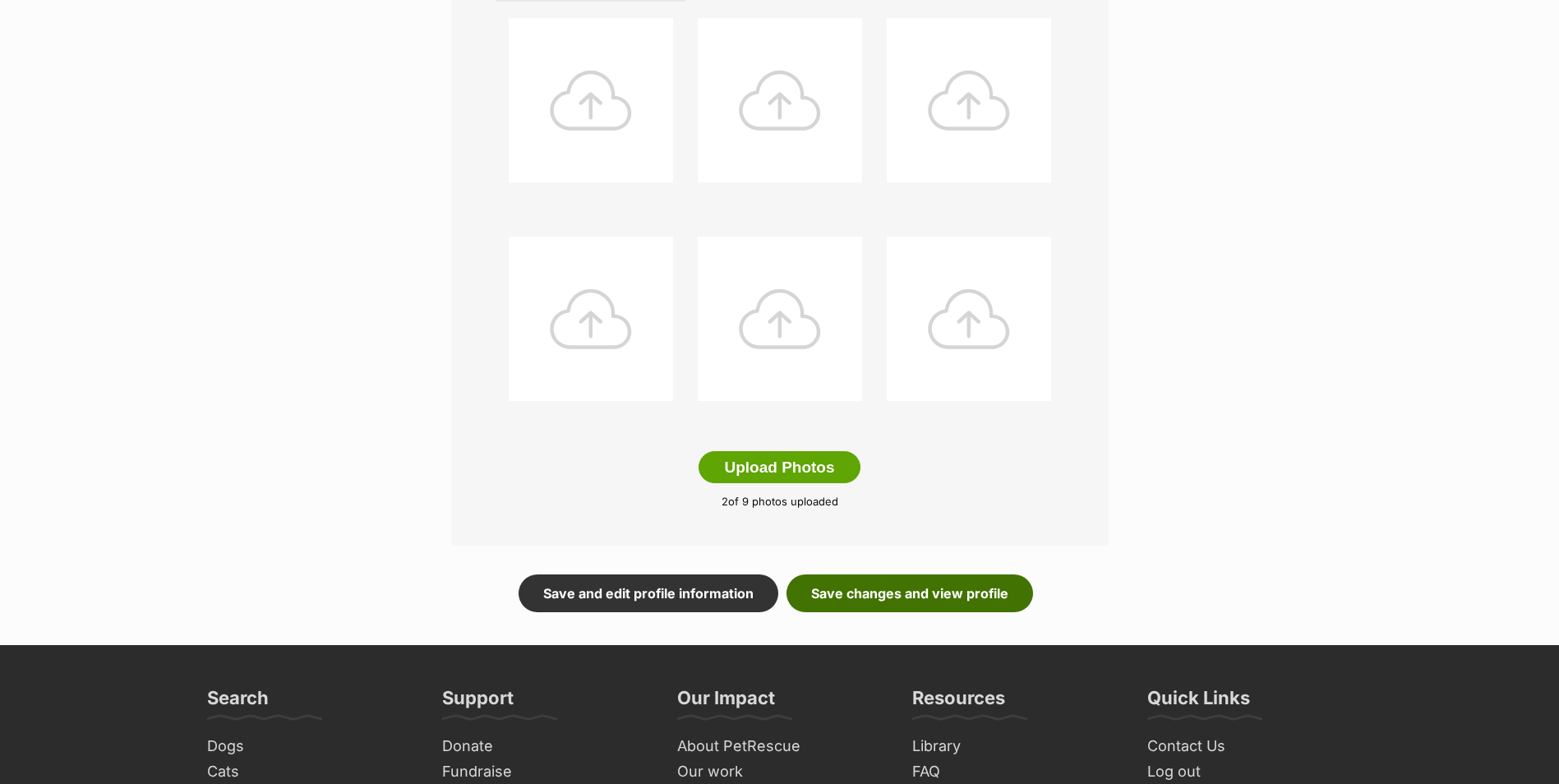
click at [917, 597] on link "Save changes and view profile" at bounding box center [909, 592] width 246 height 38
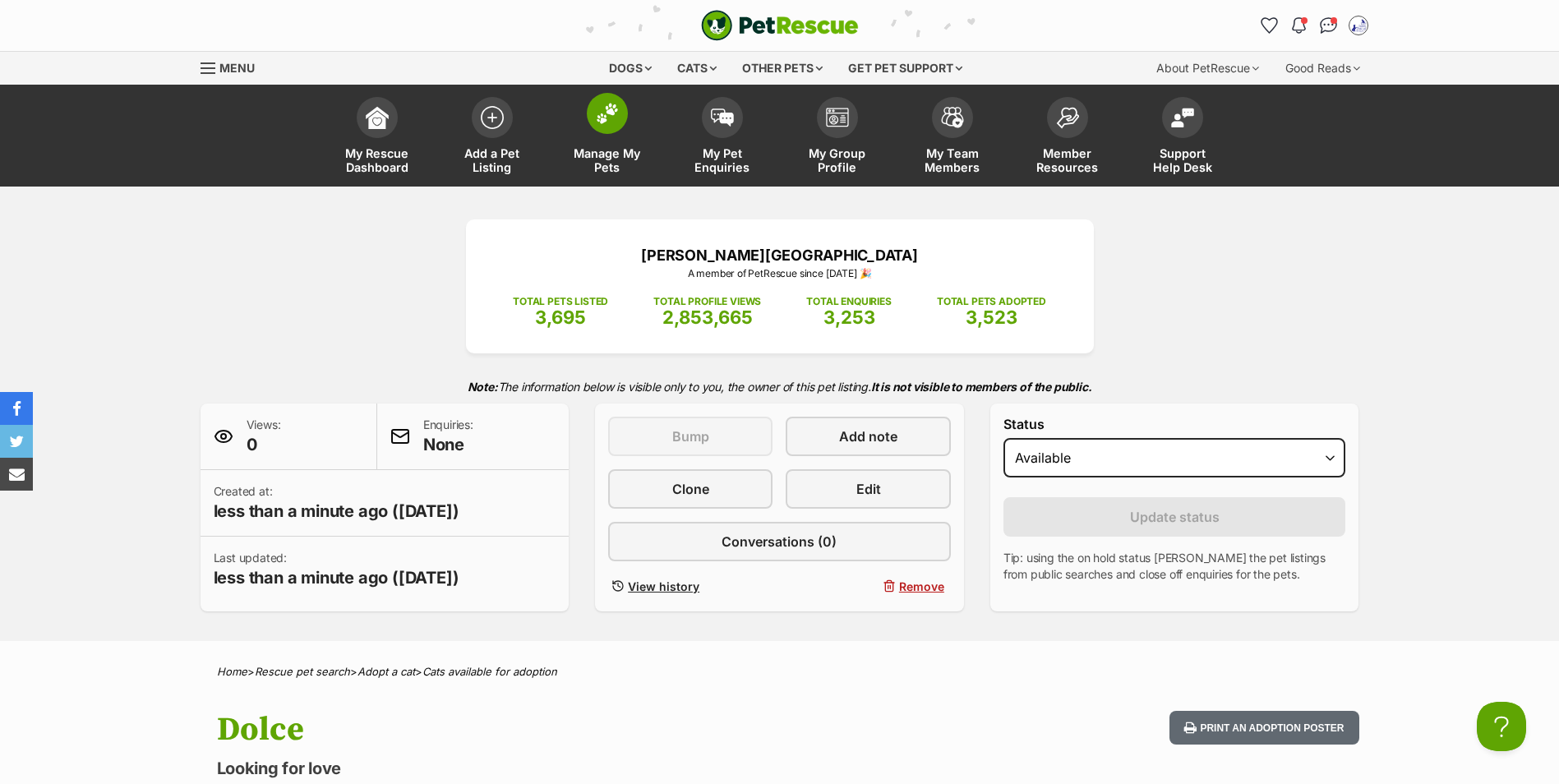
click at [618, 121] on span at bounding box center [607, 113] width 41 height 41
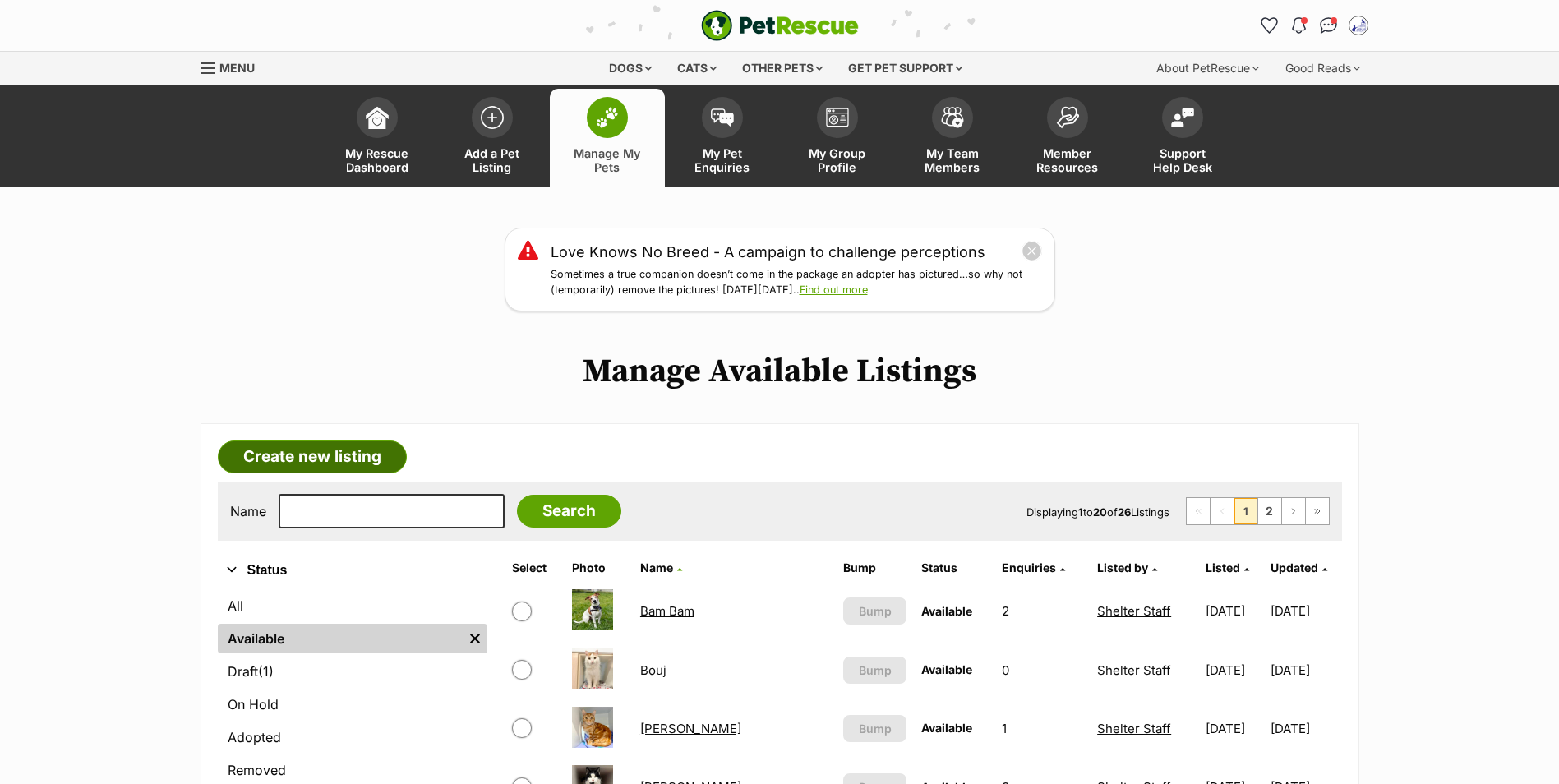
click at [335, 464] on link "Create new listing" at bounding box center [312, 457] width 189 height 33
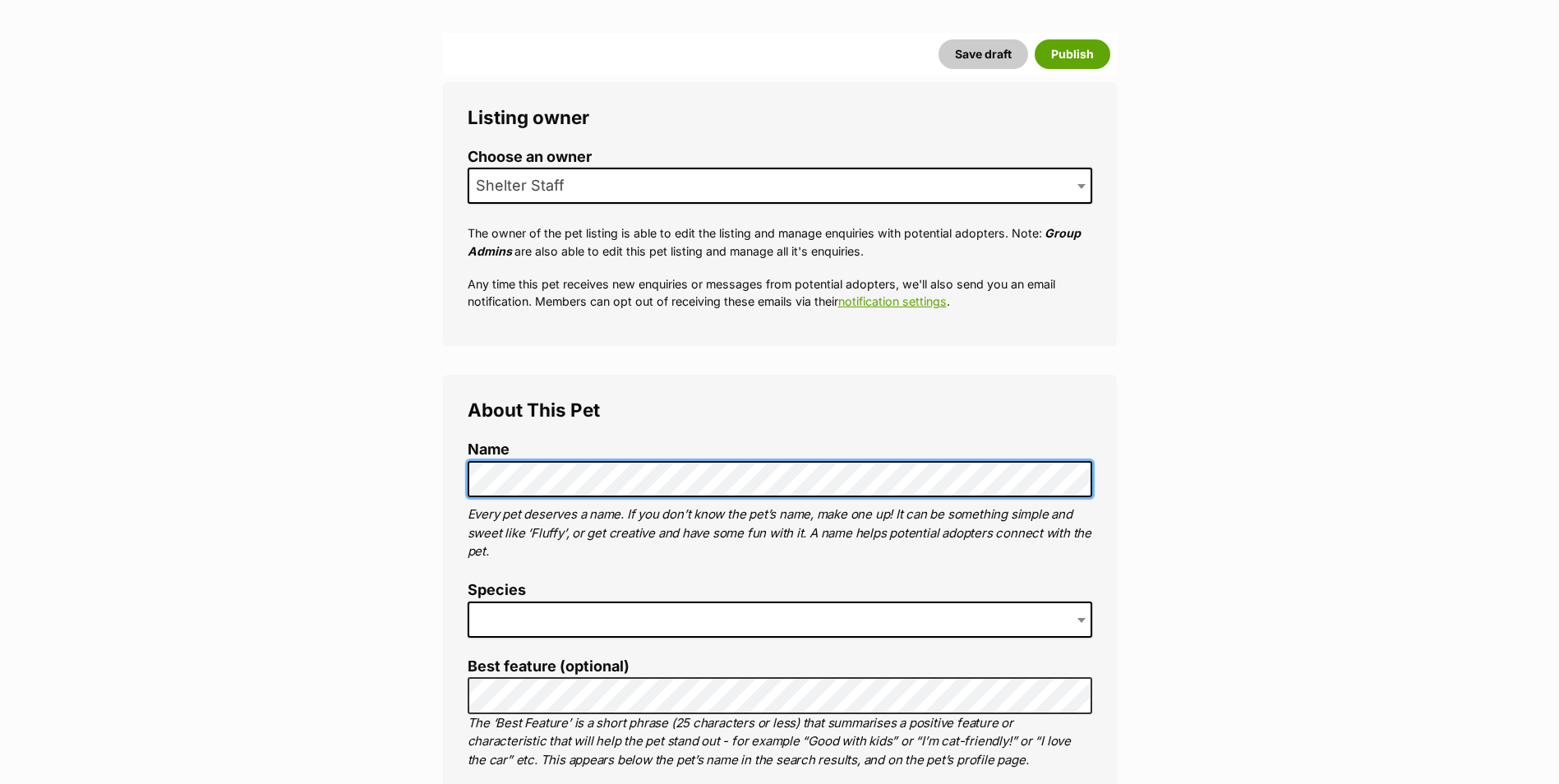
scroll to position [493, 0]
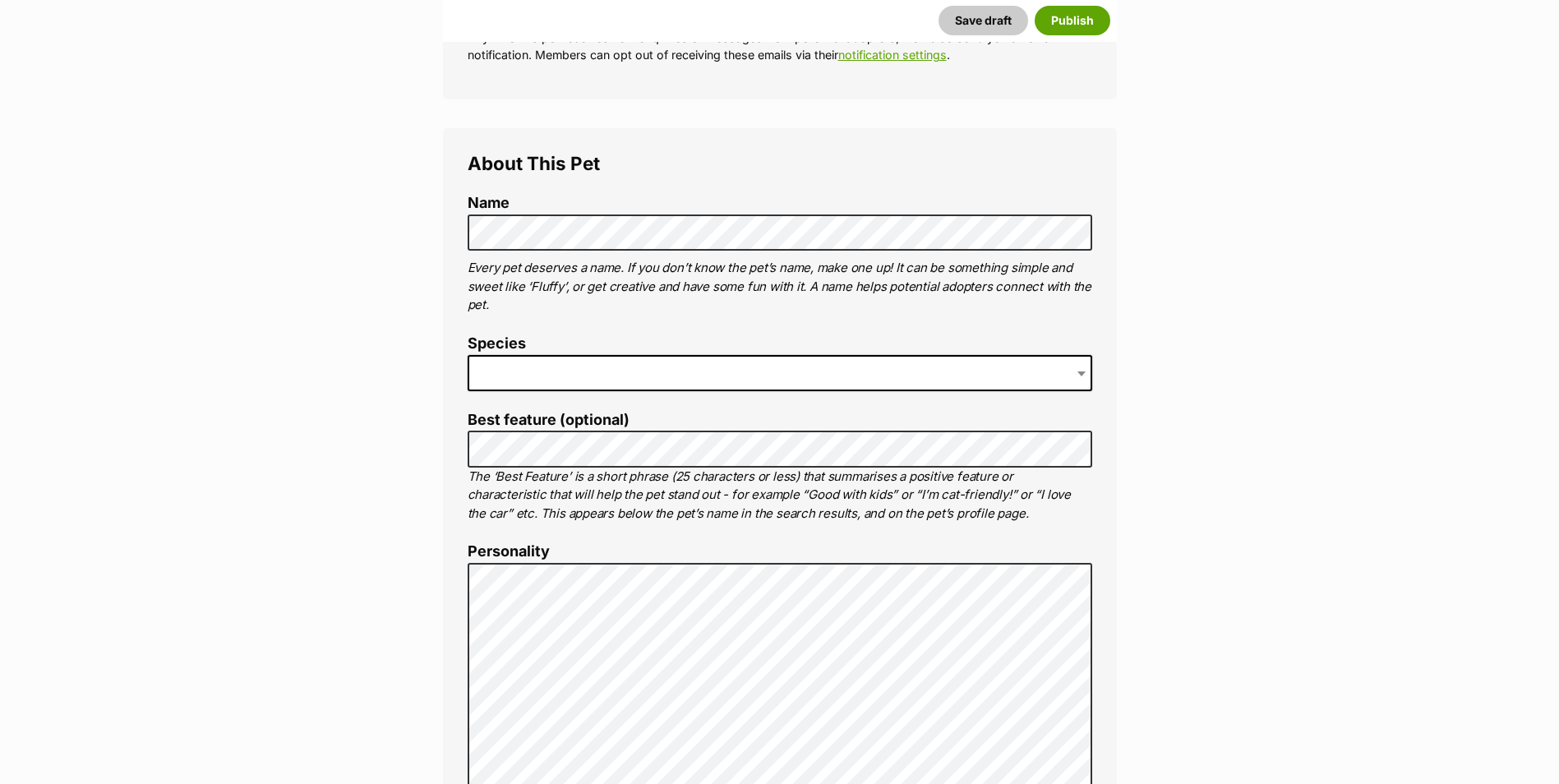
click at [555, 367] on span at bounding box center [780, 373] width 625 height 36
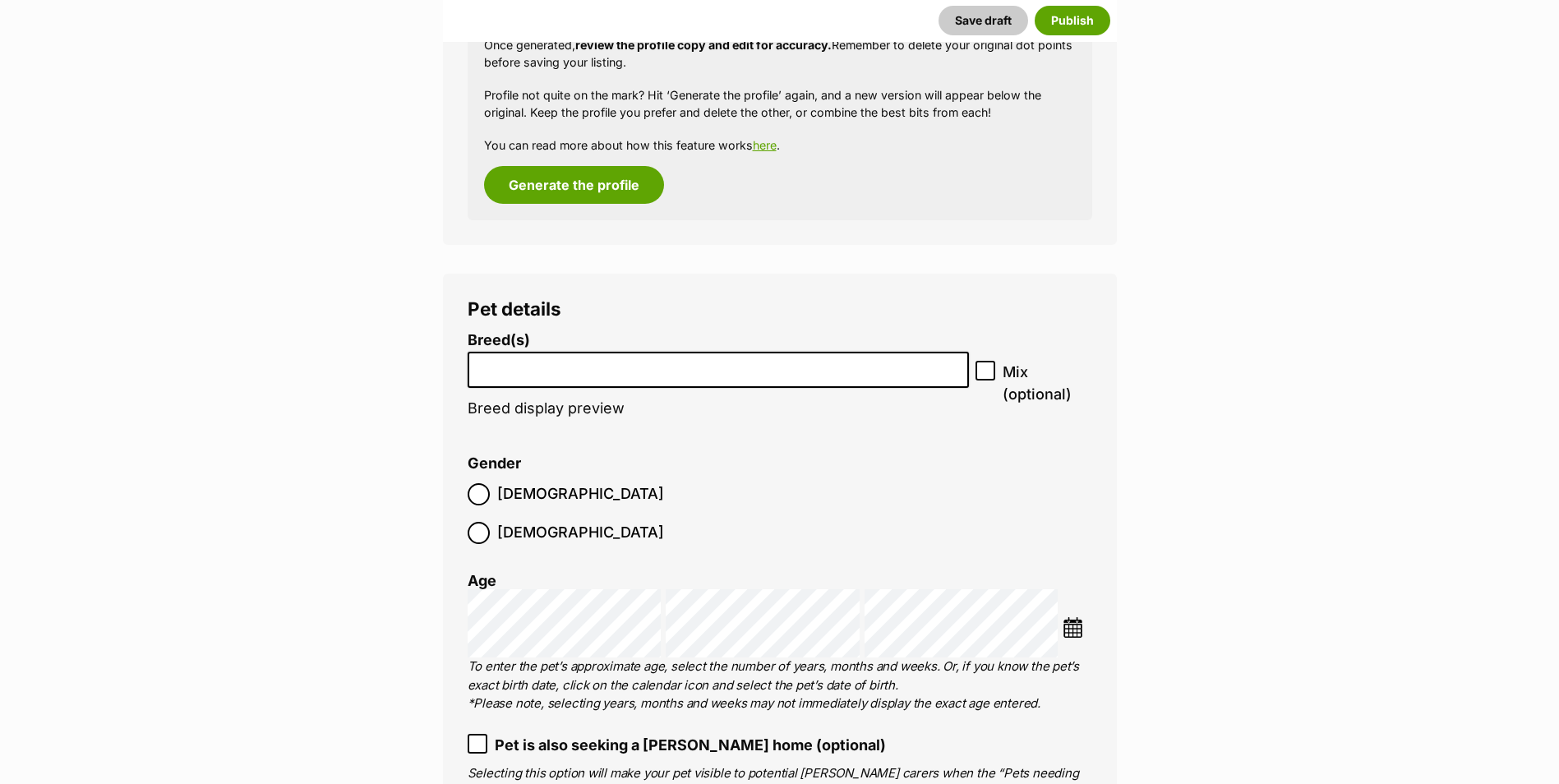
scroll to position [1834, 0]
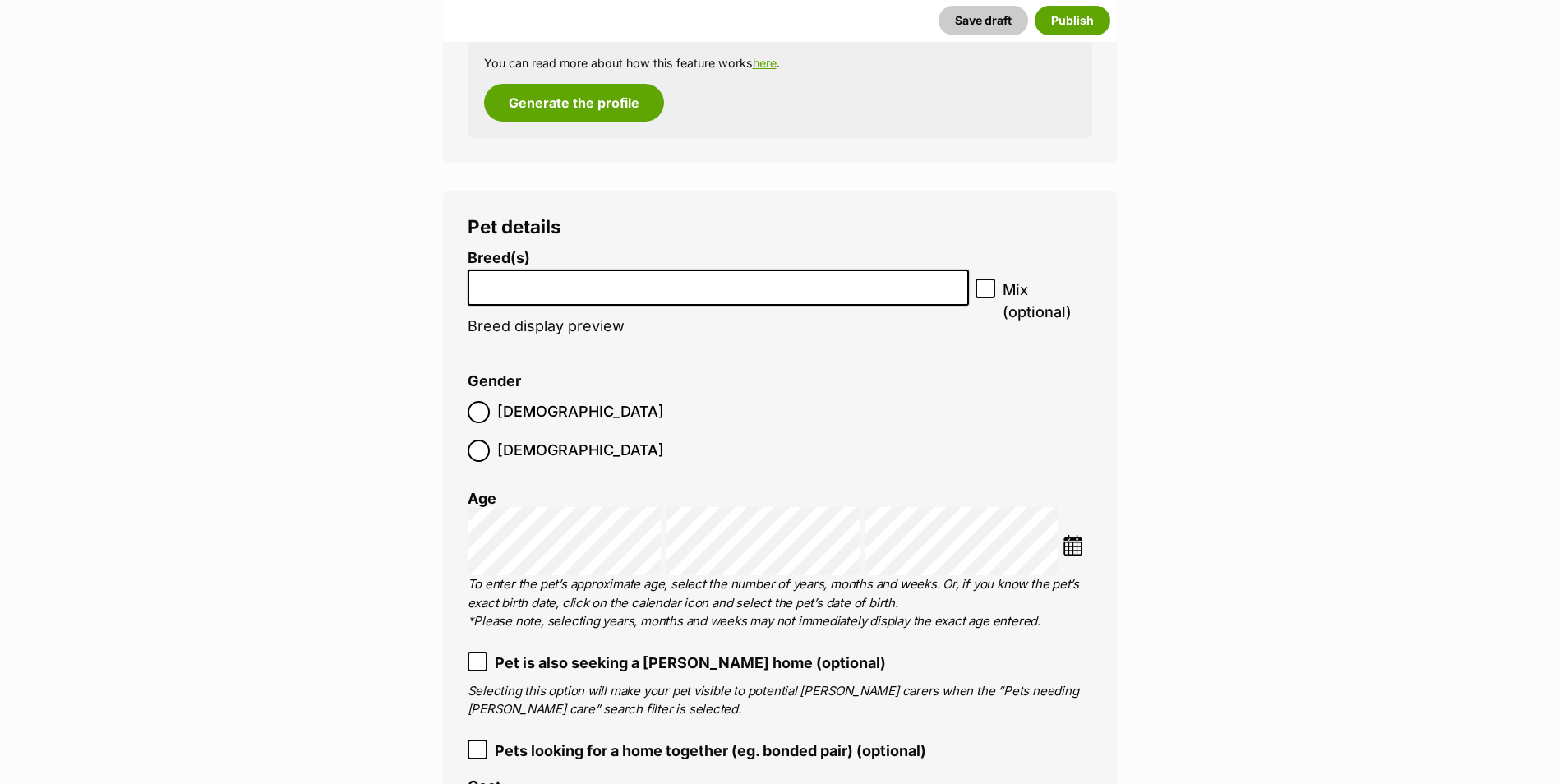
click at [569, 275] on input "search" at bounding box center [718, 284] width 490 height 18
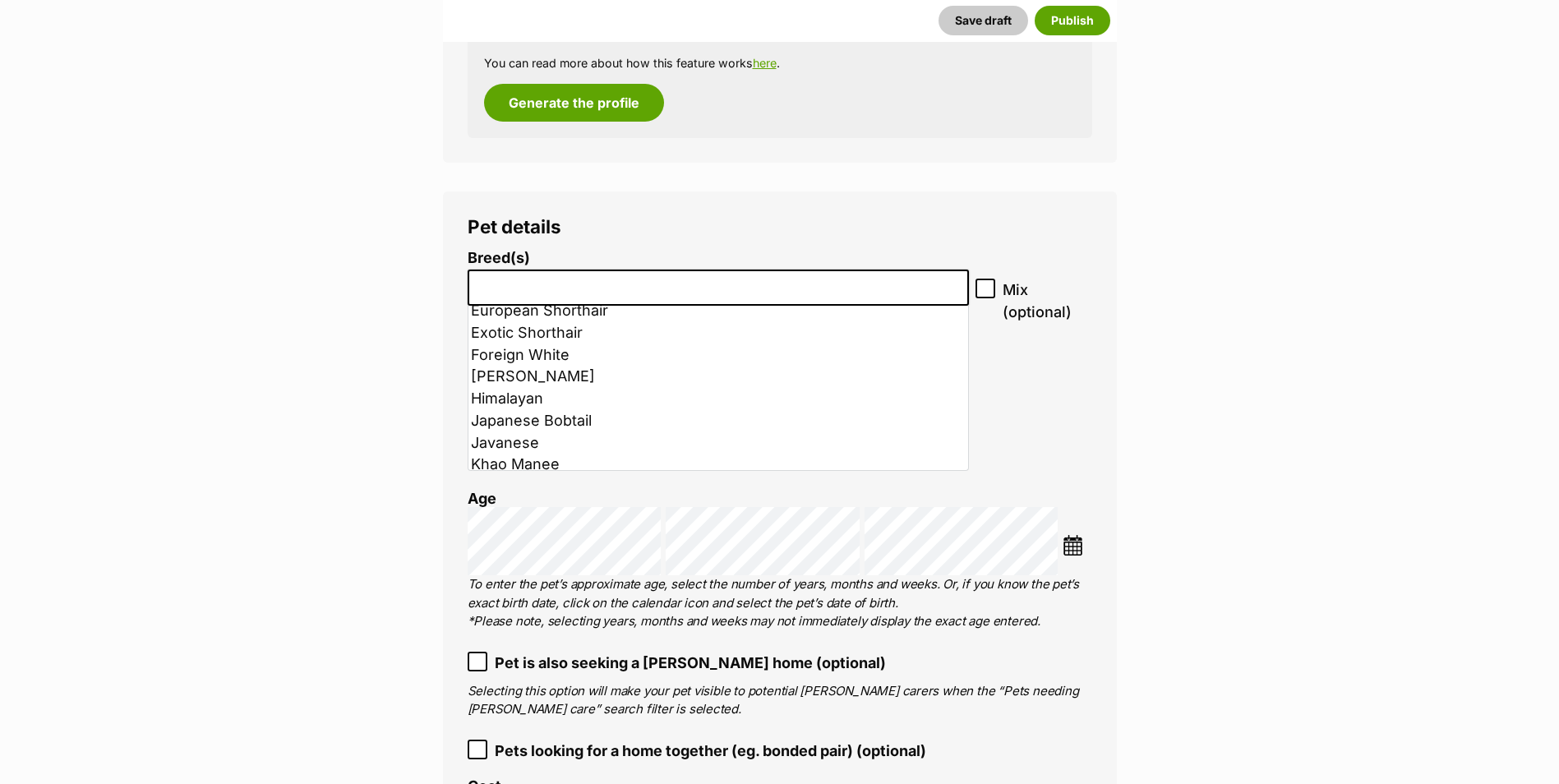
scroll to position [493, 0]
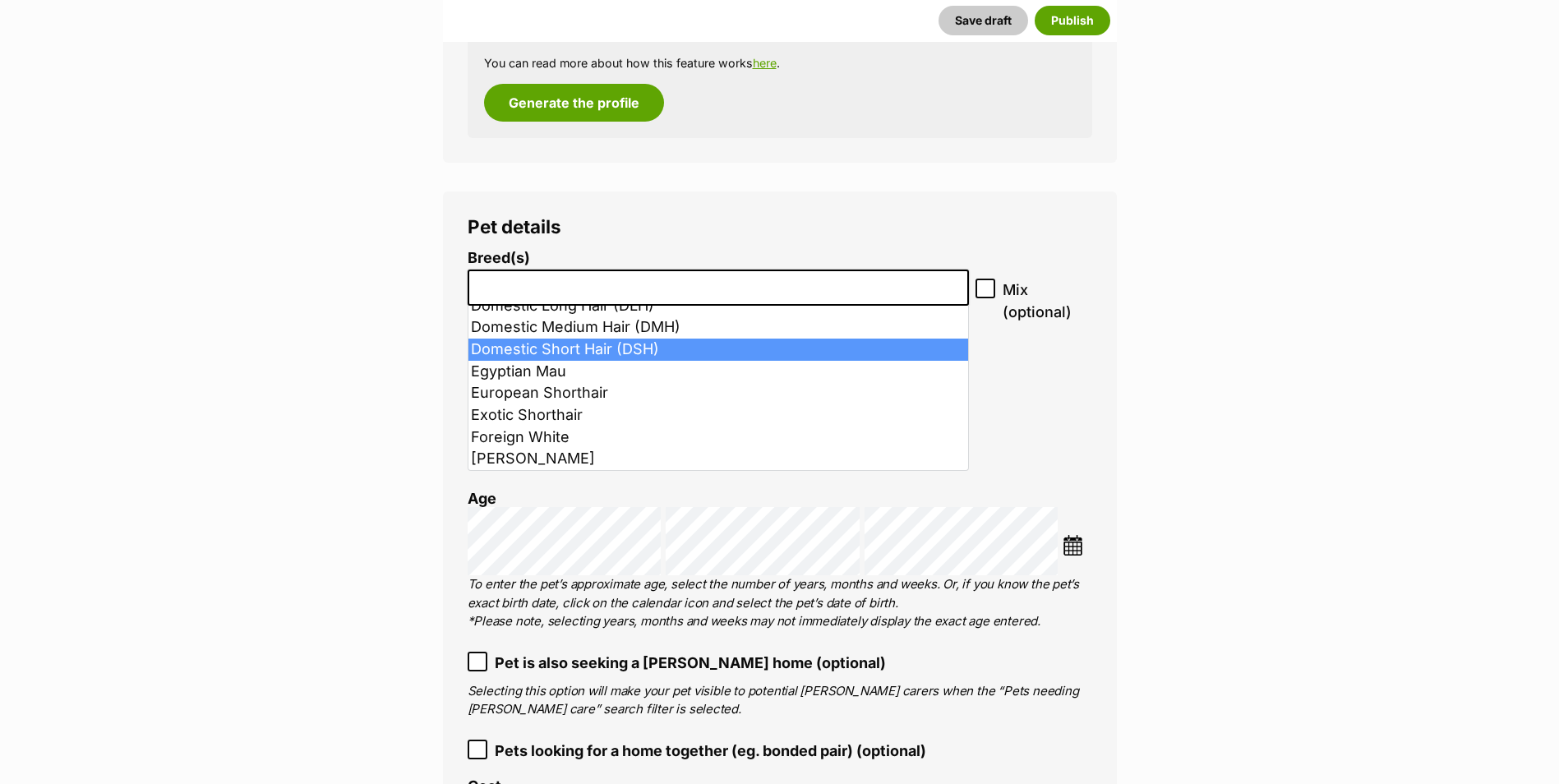
select select "252102"
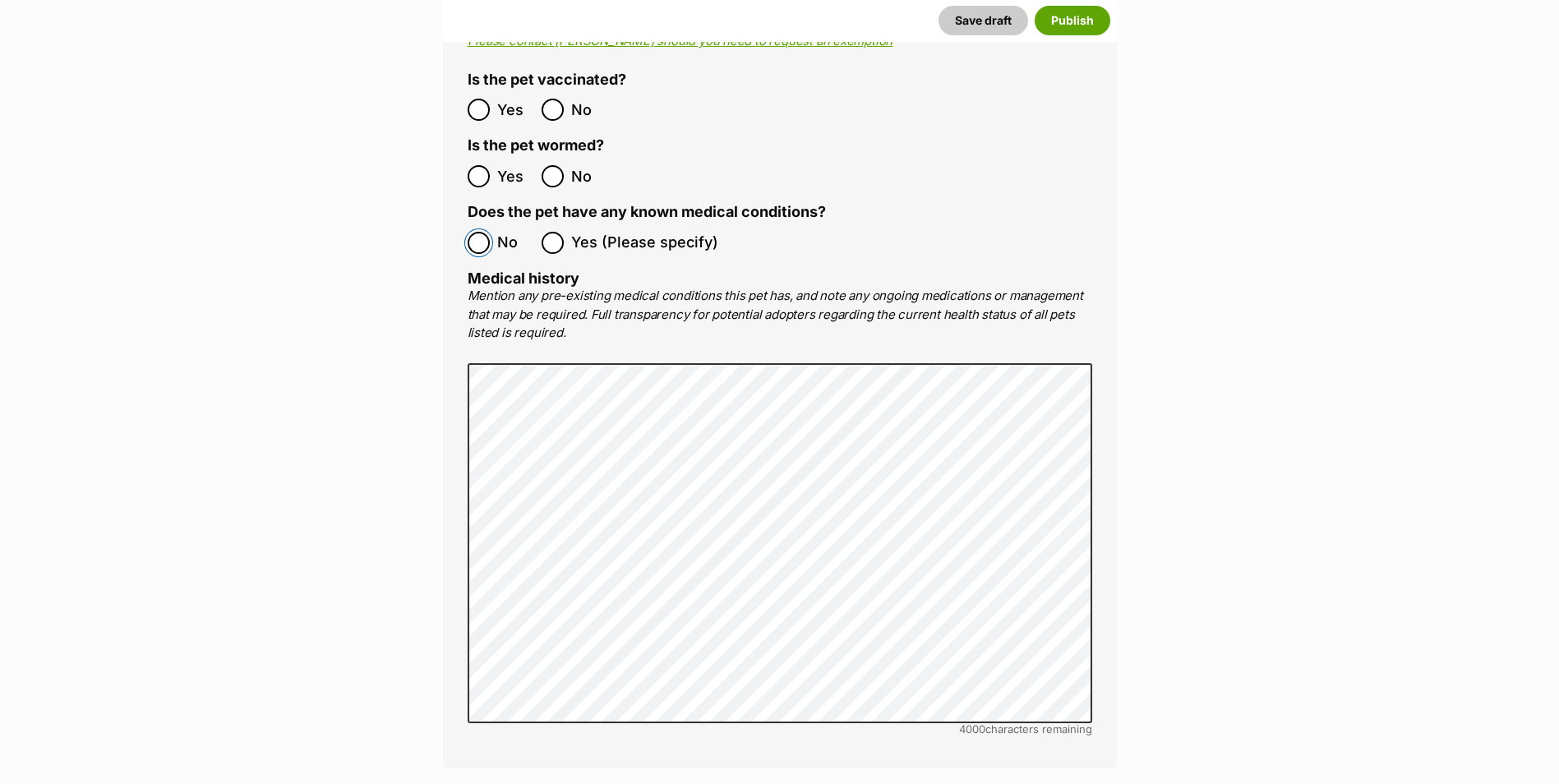
scroll to position [3641, 0]
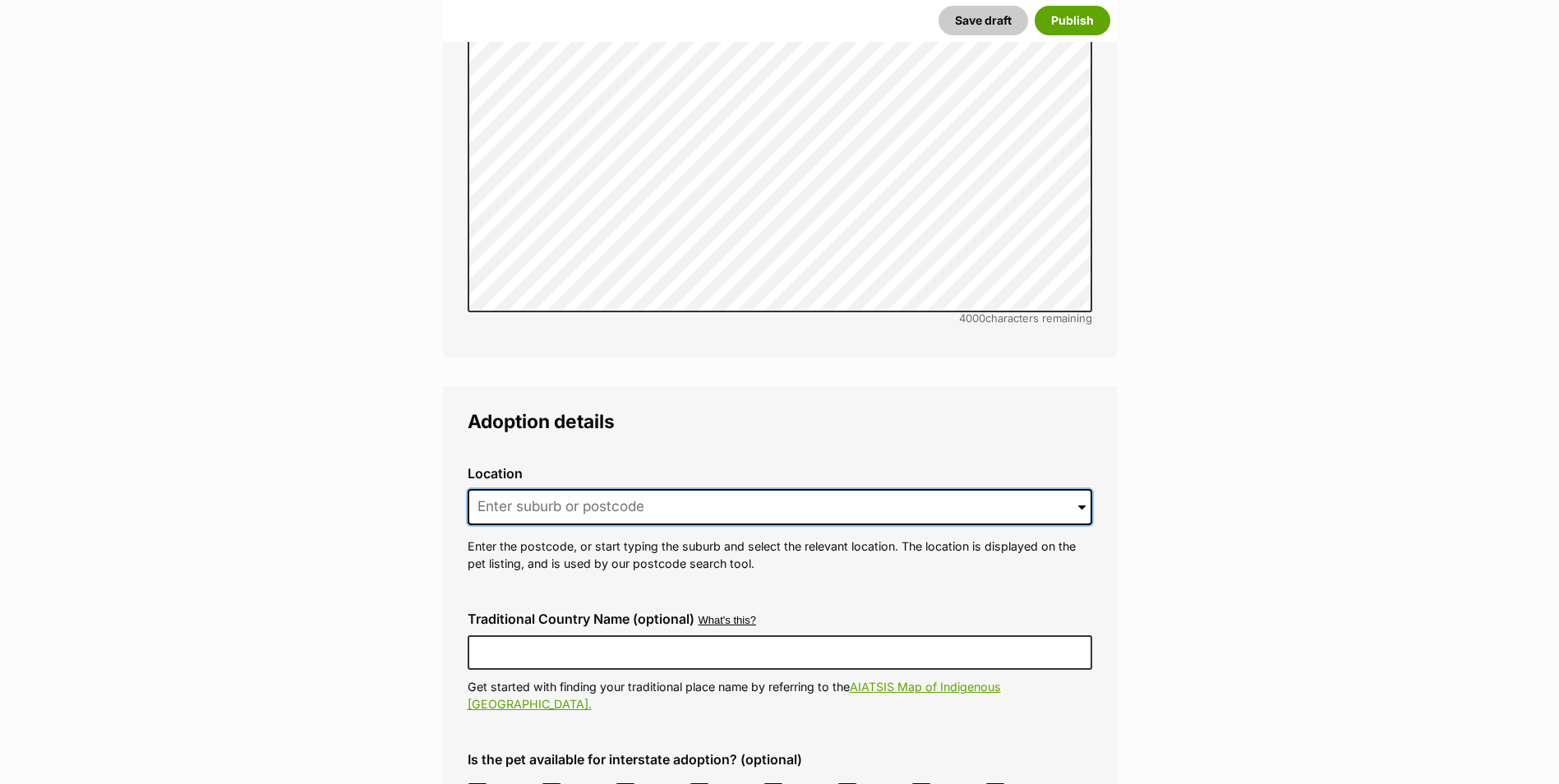
click at [594, 488] on input at bounding box center [780, 506] width 625 height 36
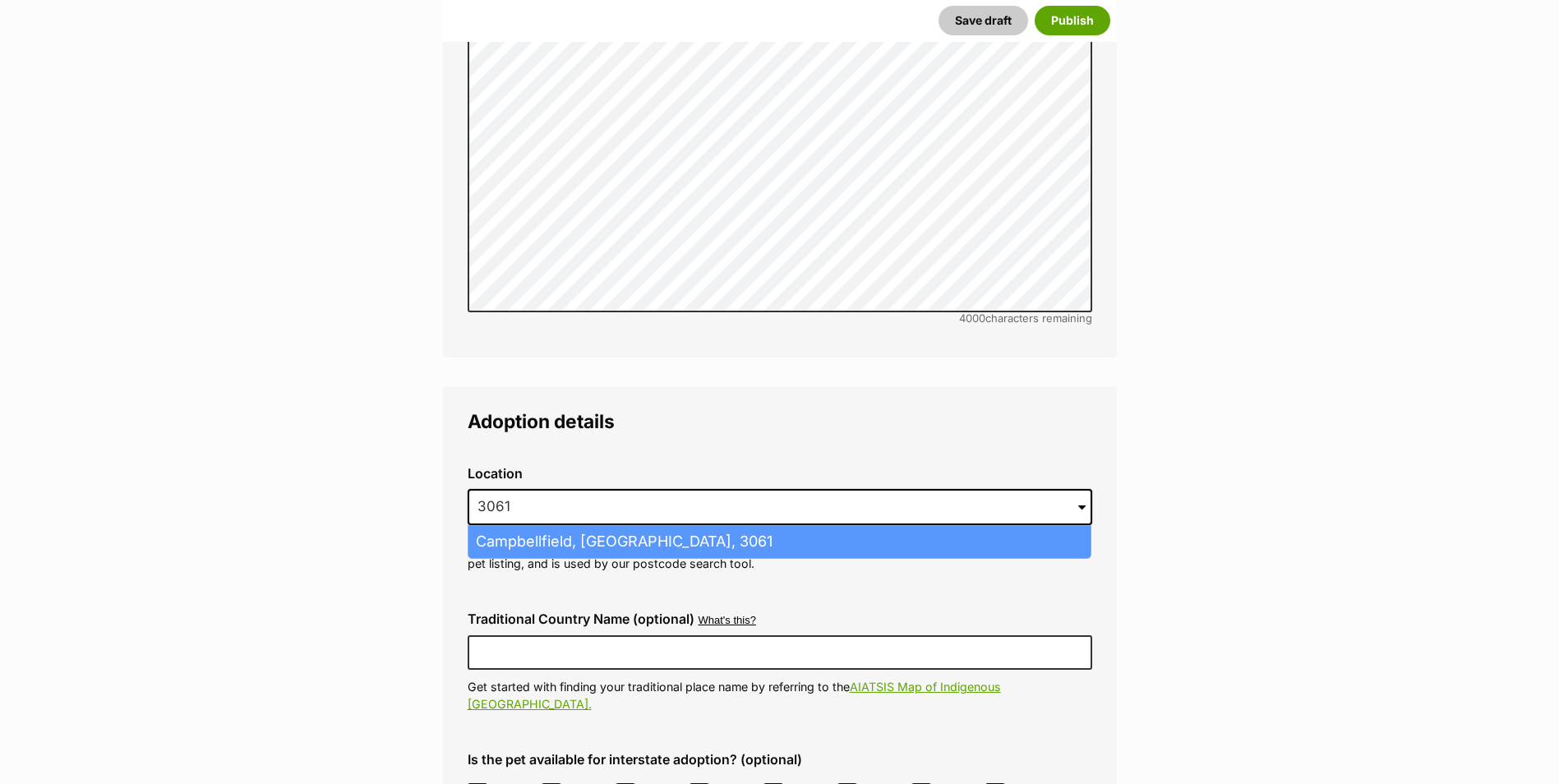
click at [601, 525] on li "Campbellfield, Victoria, 3061" at bounding box center [779, 541] width 622 height 32
type input "Campbellfield, Victoria, 3061"
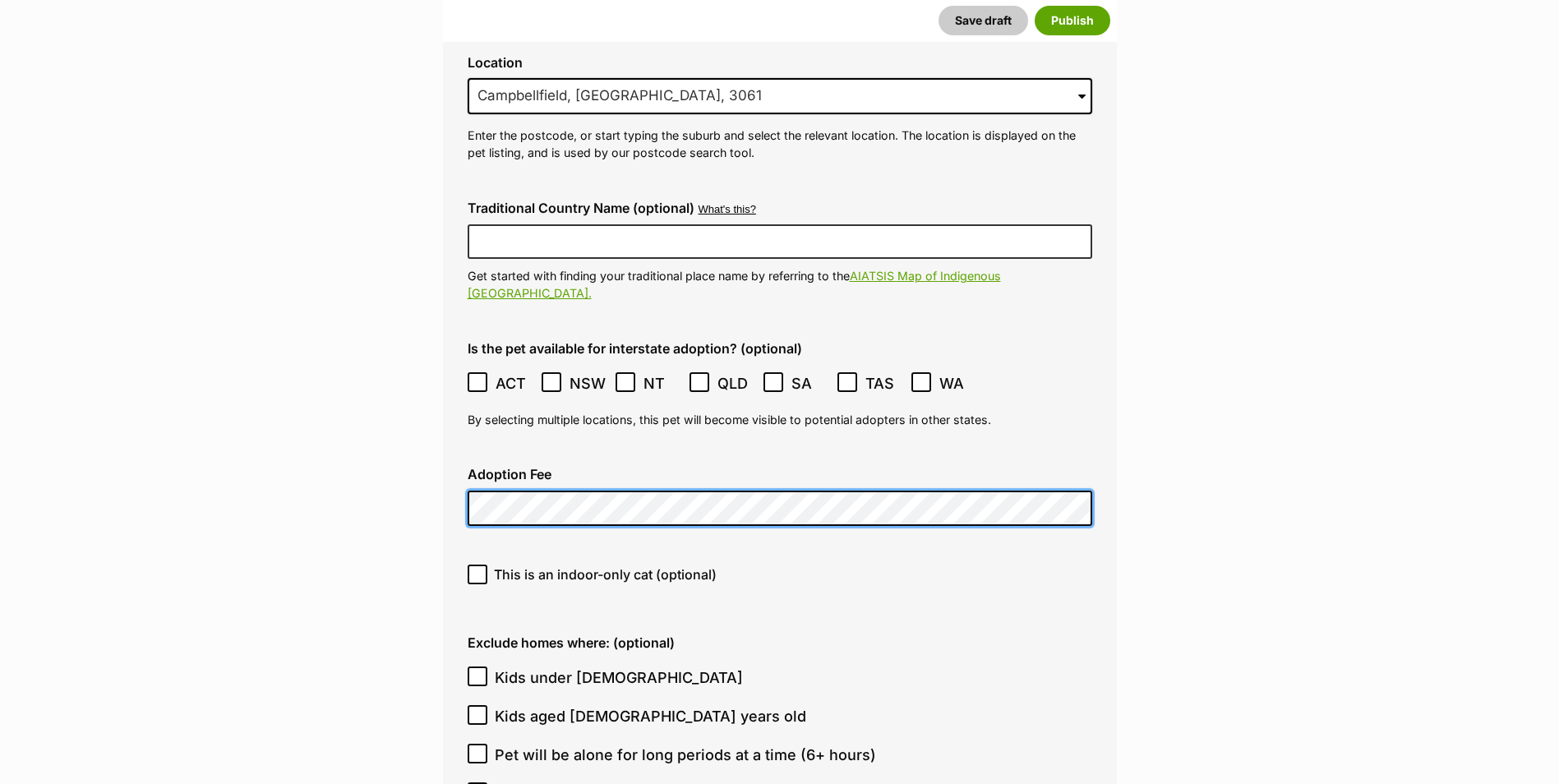
scroll to position [4380, 0]
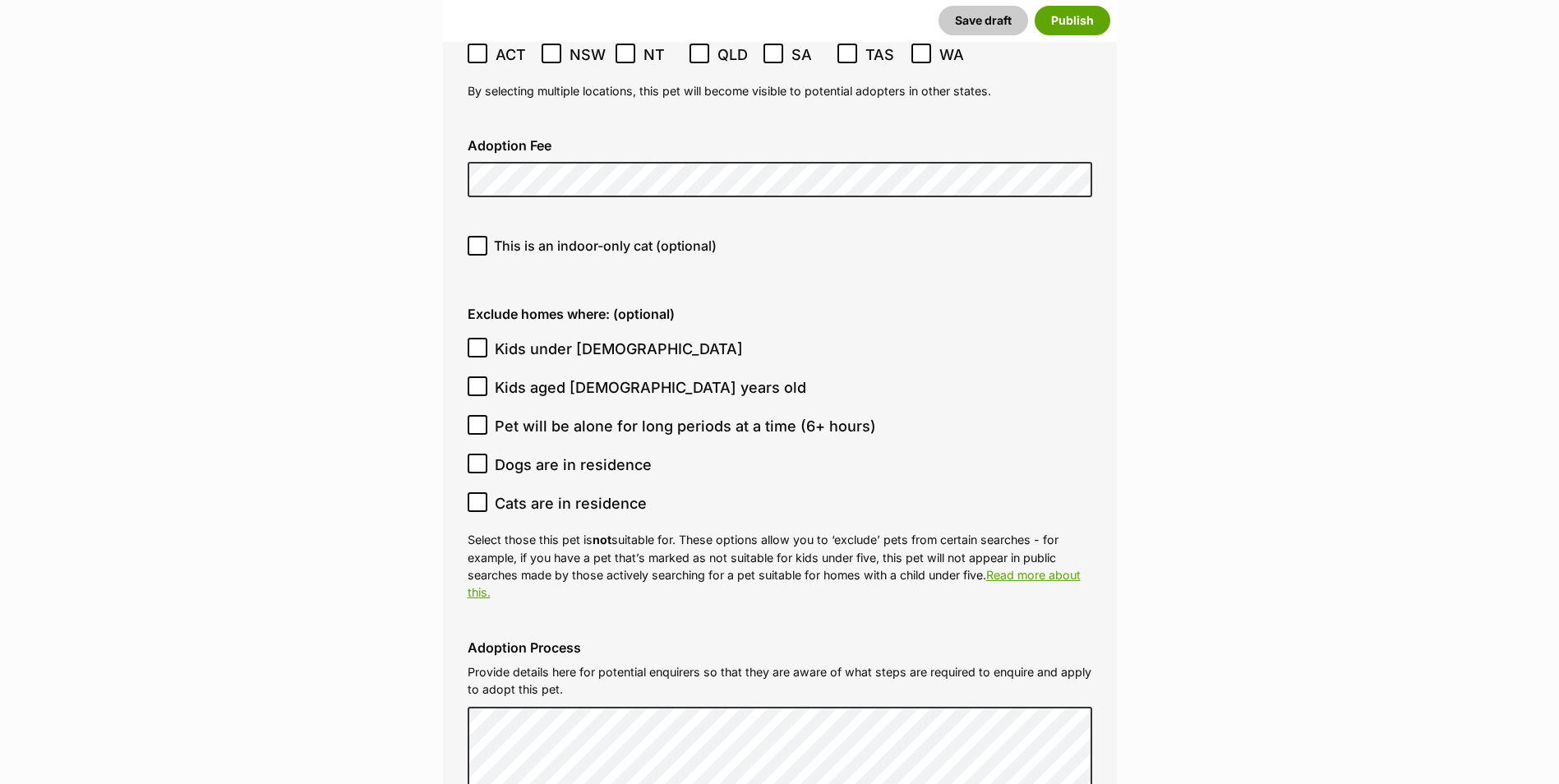
click at [482, 240] on icon at bounding box center [478, 246] width 12 height 12
click at [482, 235] on input "This is an indoor-only cat (optional)" at bounding box center [477, 245] width 19 height 19
checkbox input "true"
click at [480, 341] on icon at bounding box center [478, 347] width 12 height 12
click at [480, 338] on input "Kids under [DEMOGRAPHIC_DATA]" at bounding box center [477, 347] width 19 height 19
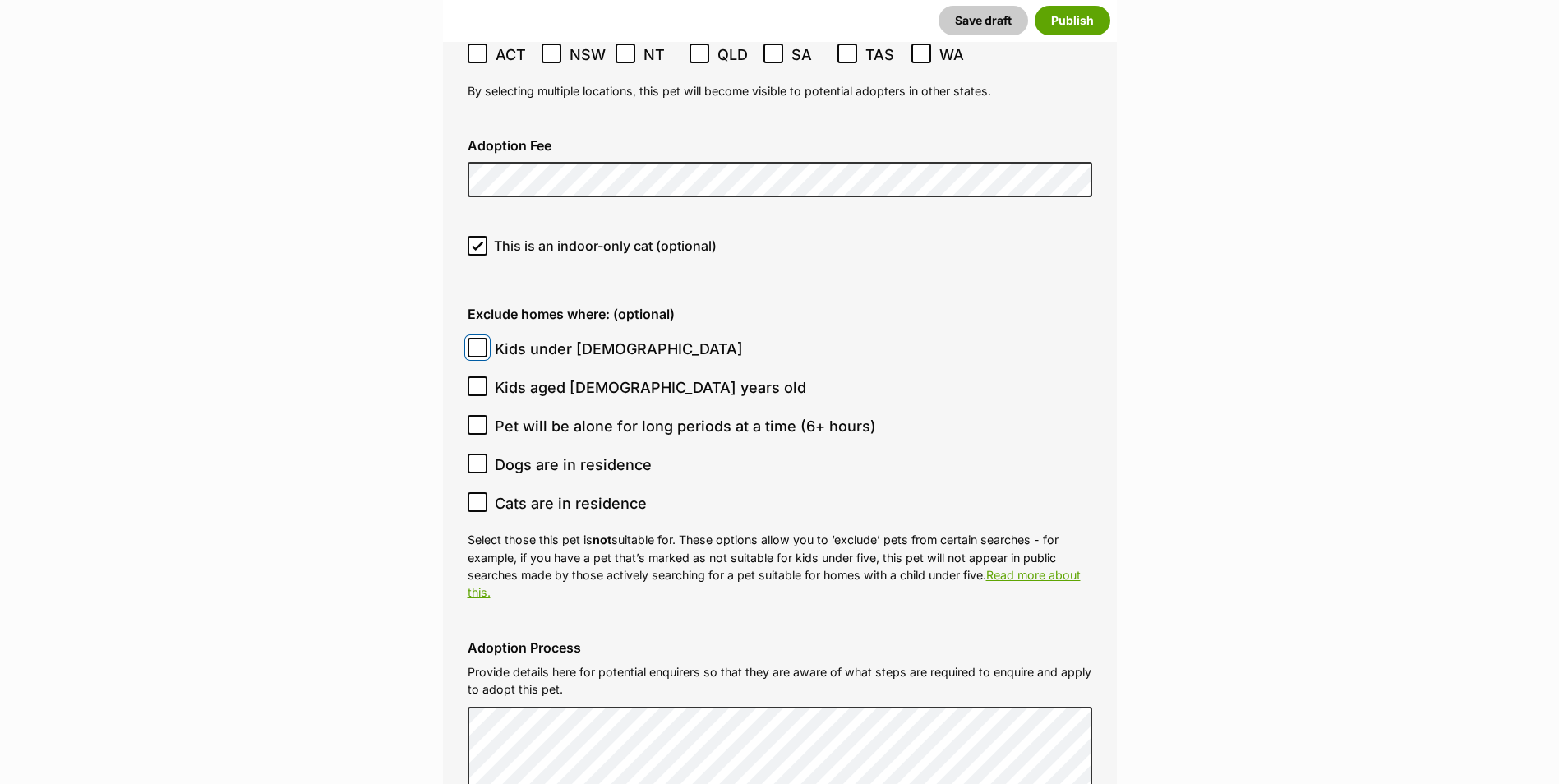
checkbox input "true"
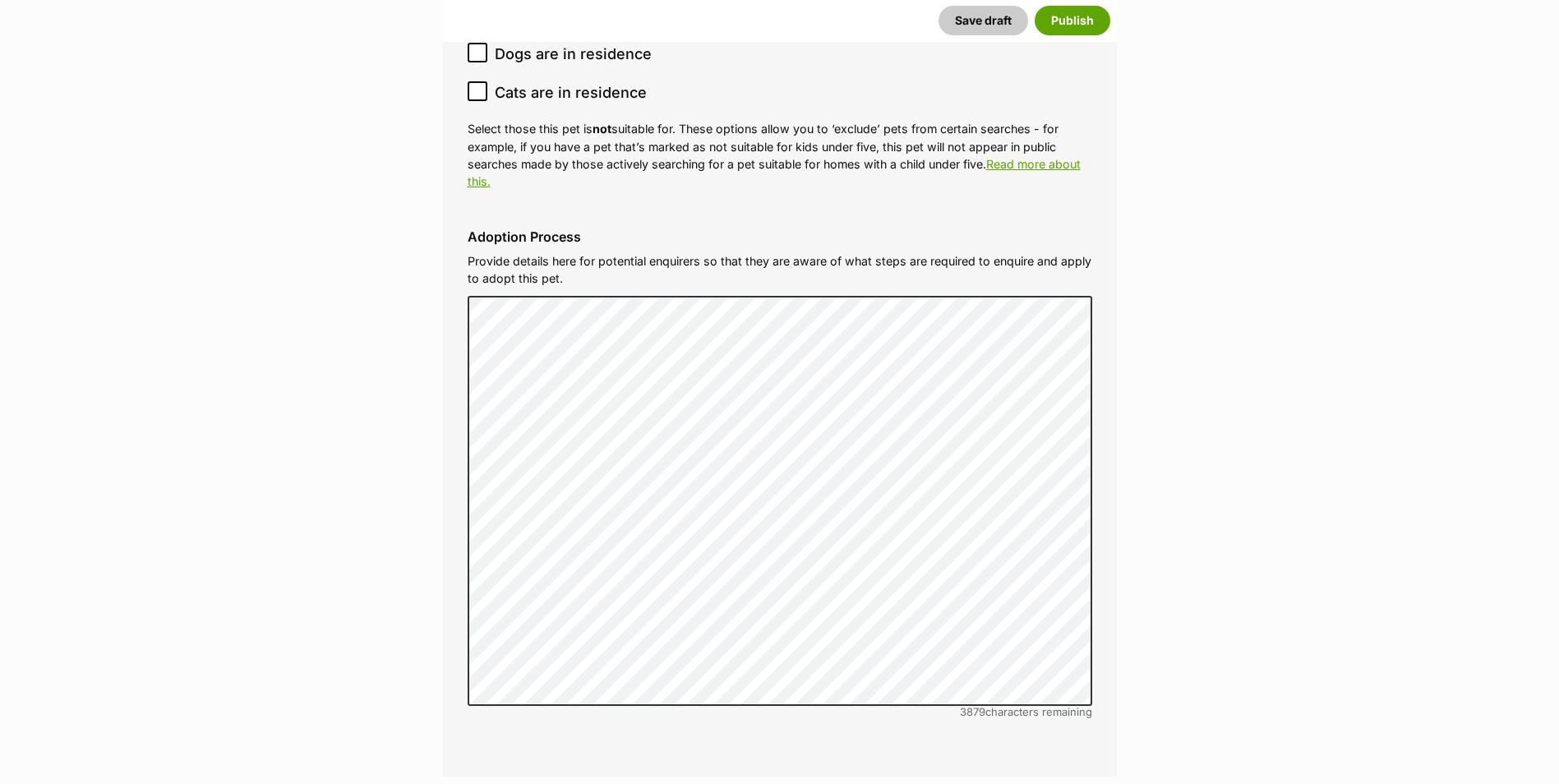
scroll to position [5201, 0]
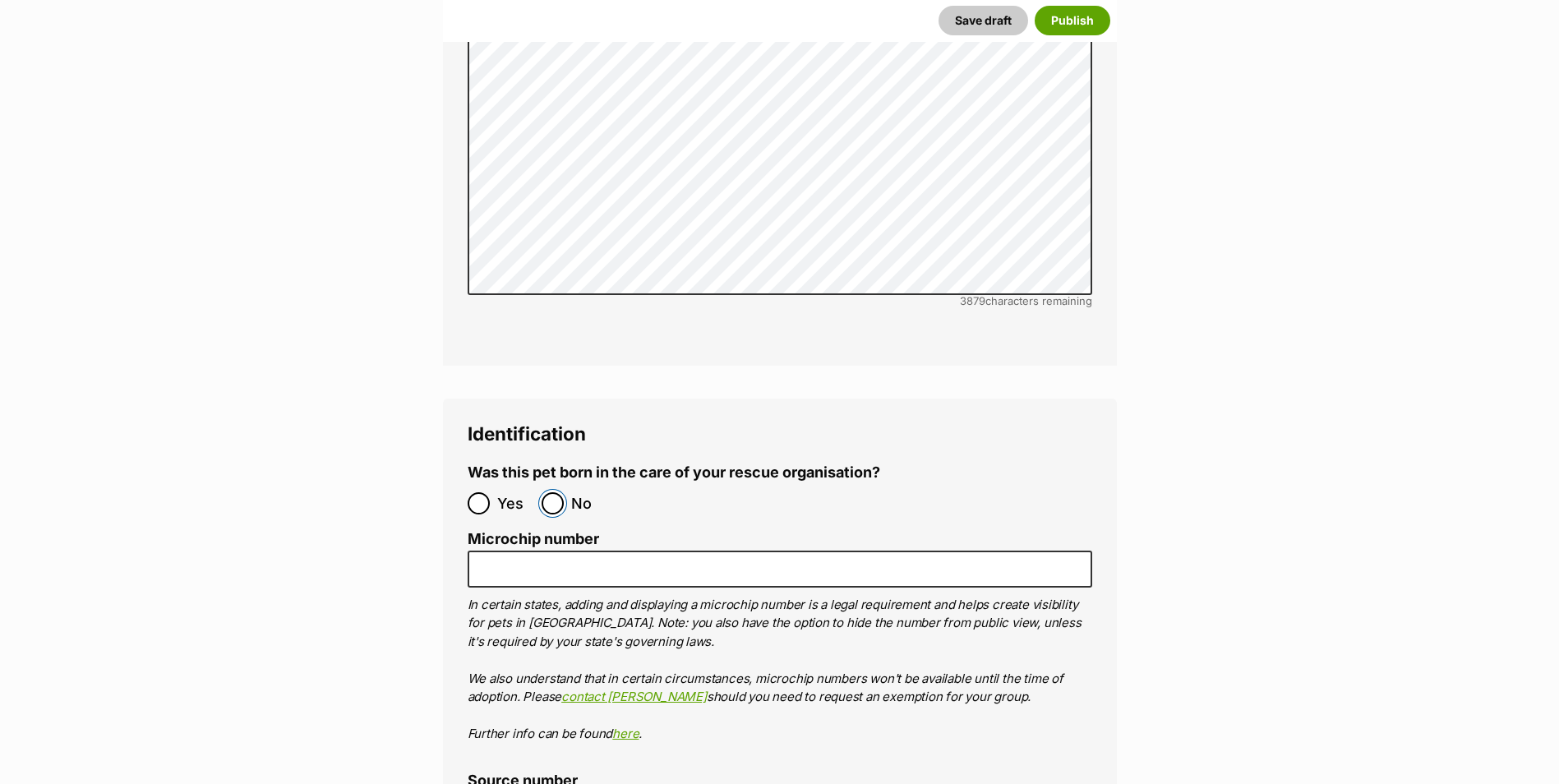
click at [557, 492] on input "No" at bounding box center [552, 503] width 22 height 22
radio input "true"
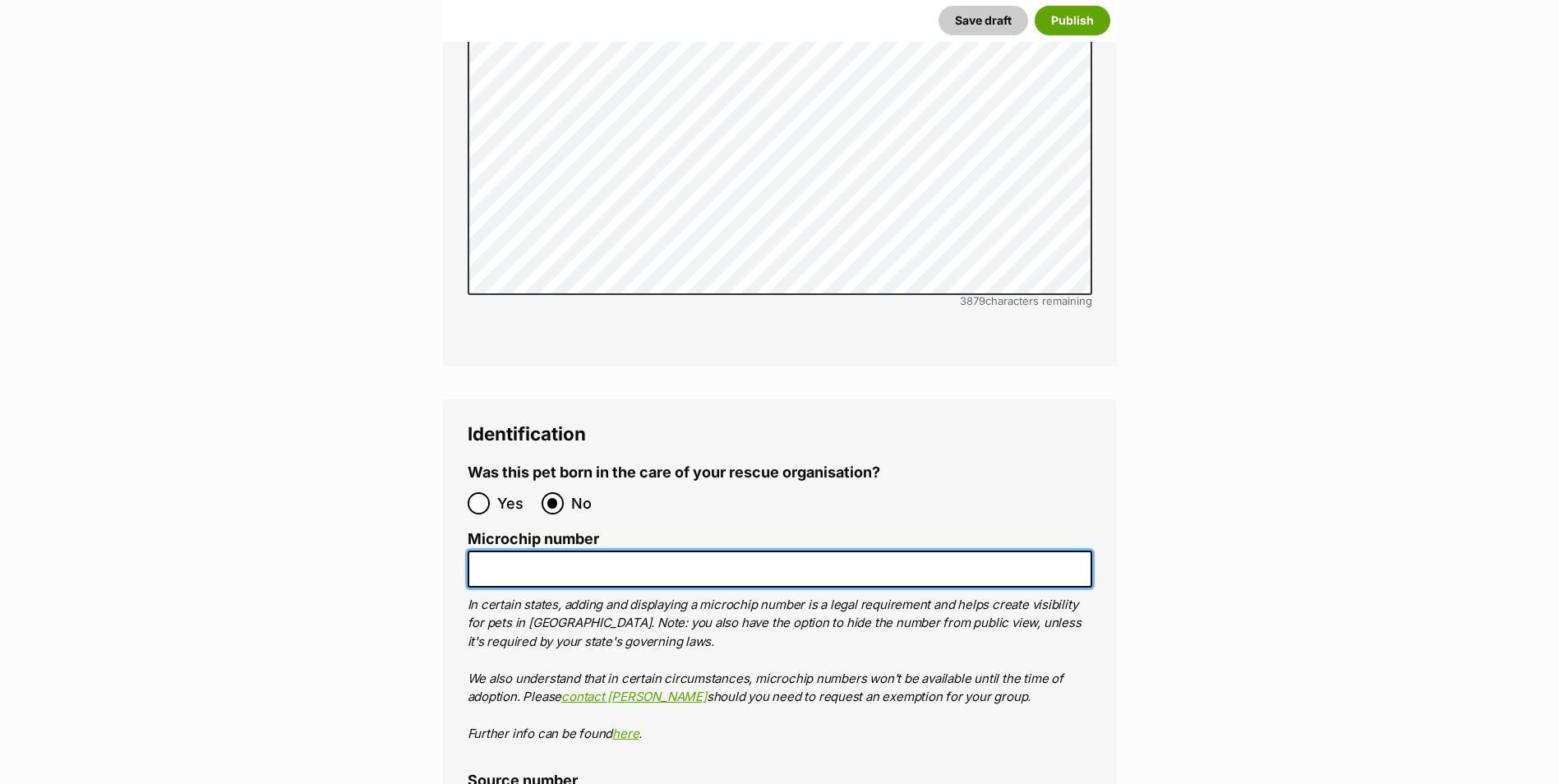
click at [581, 551] on input "Microchip number" at bounding box center [780, 569] width 625 height 37
paste input "95310006430728"
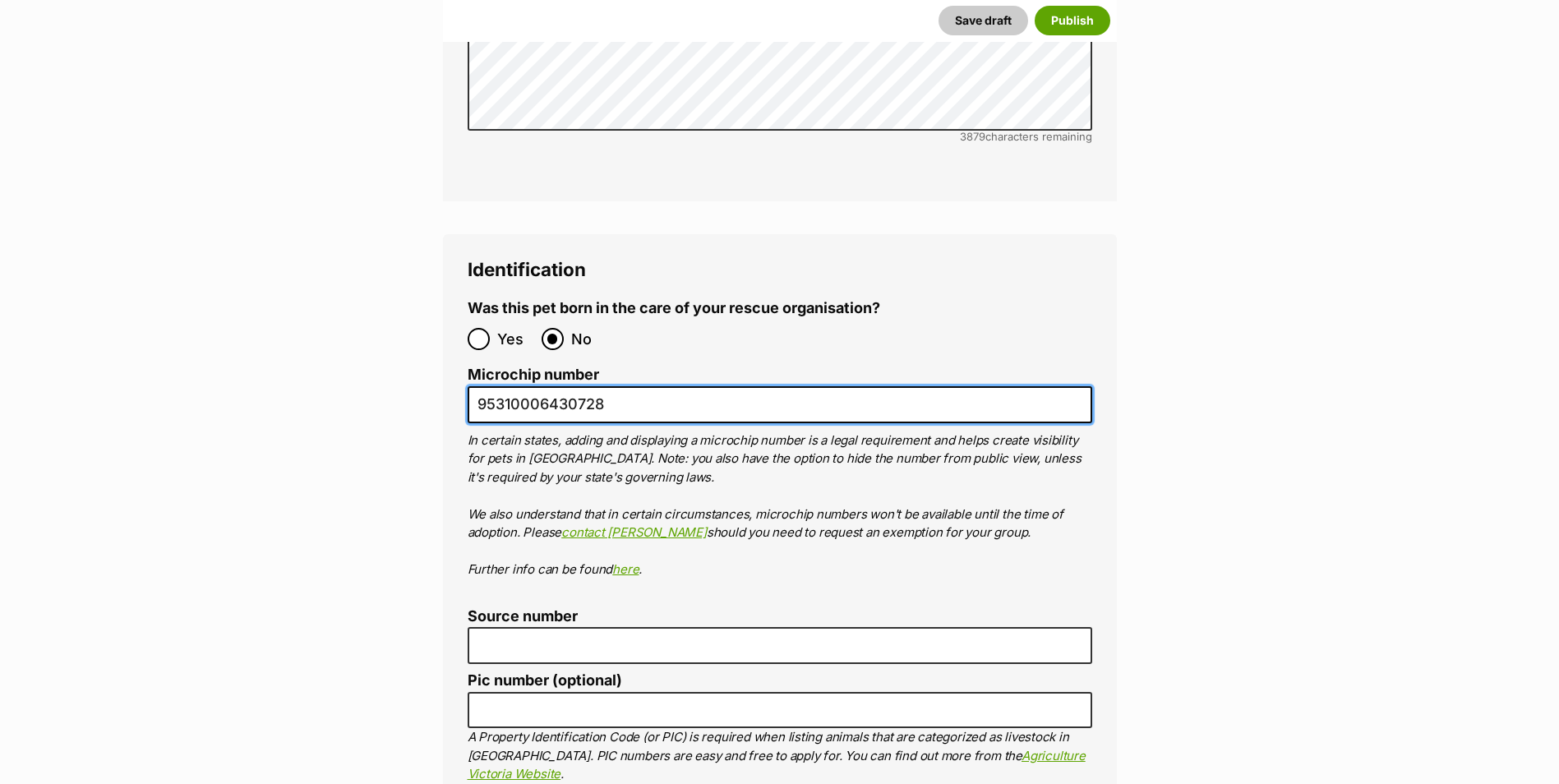
scroll to position [5530, 0]
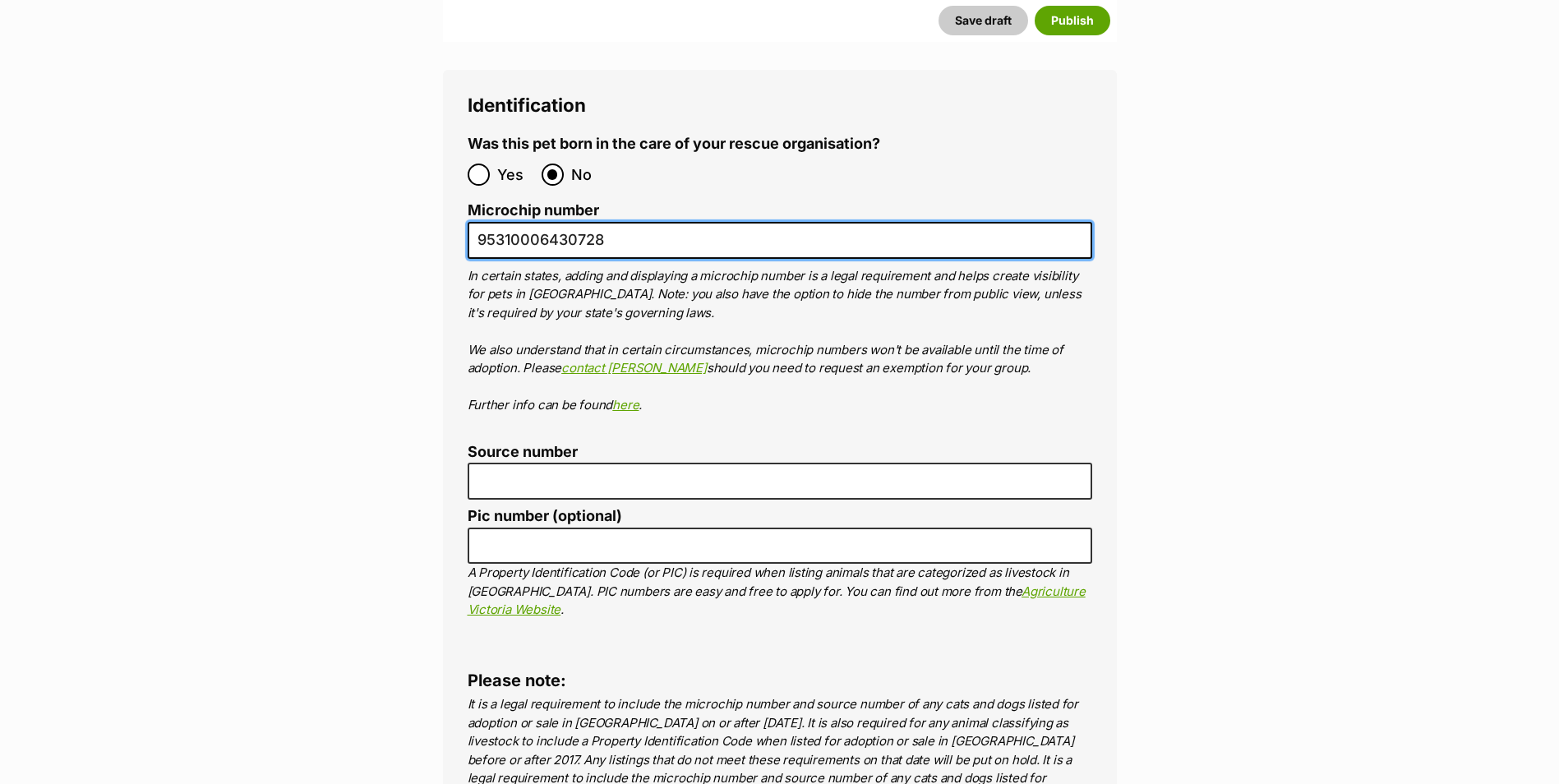
type input "95310006430728"
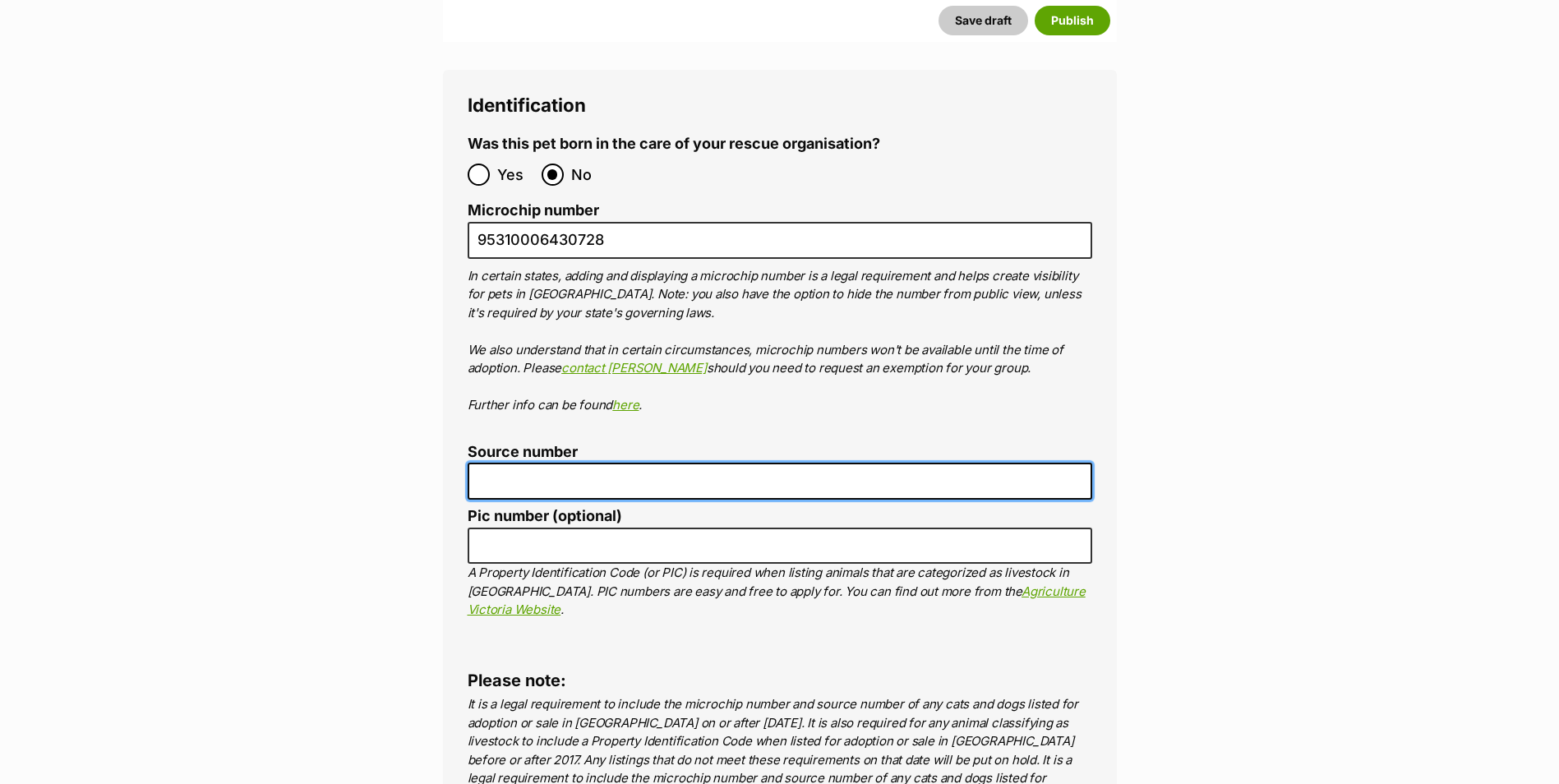
click at [504, 462] on input "Source number" at bounding box center [780, 481] width 625 height 37
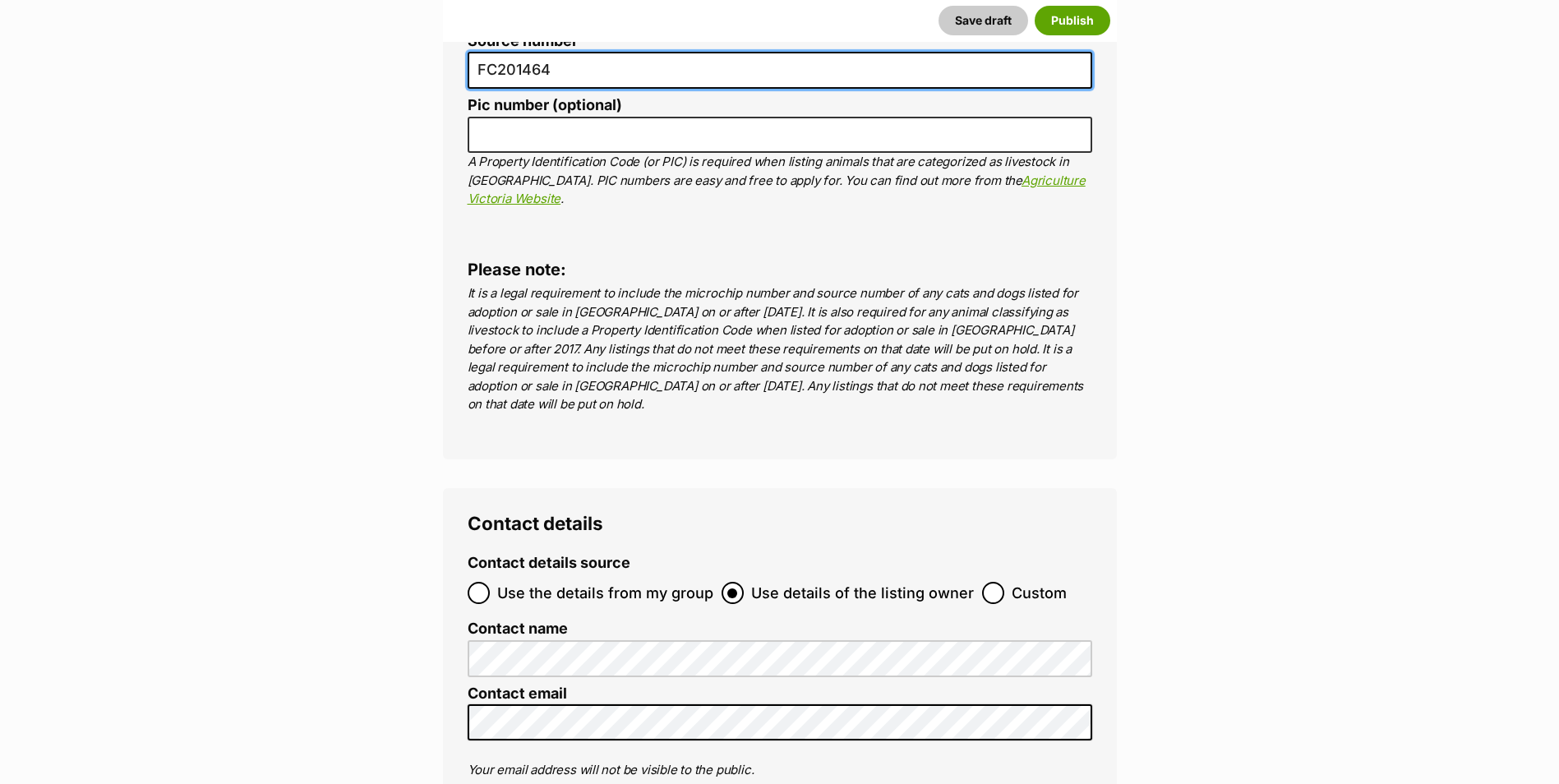
type input "FC201464"
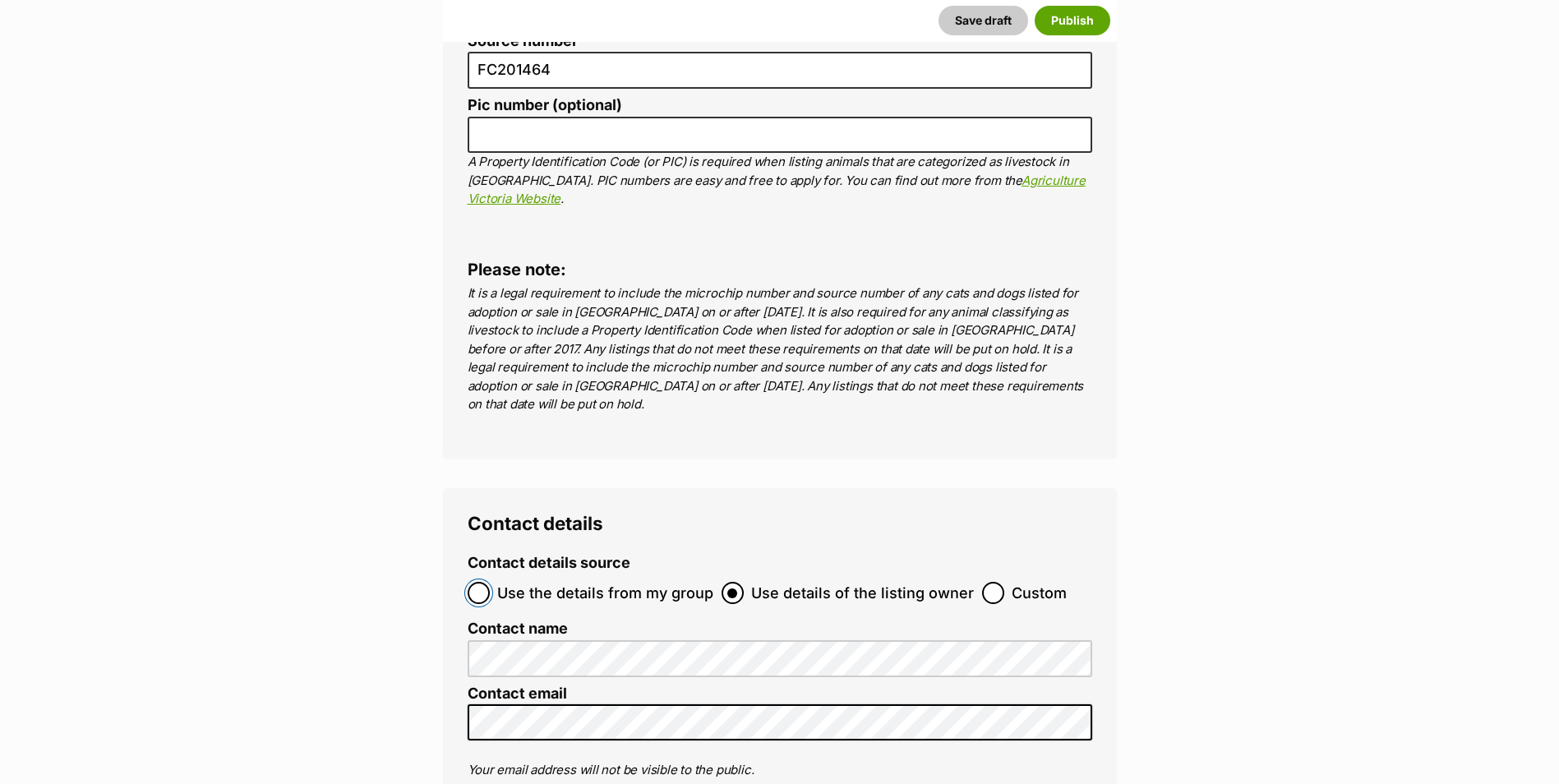
click at [489, 582] on input "Use the details from my group" at bounding box center [478, 592] width 22 height 22
radio input "true"
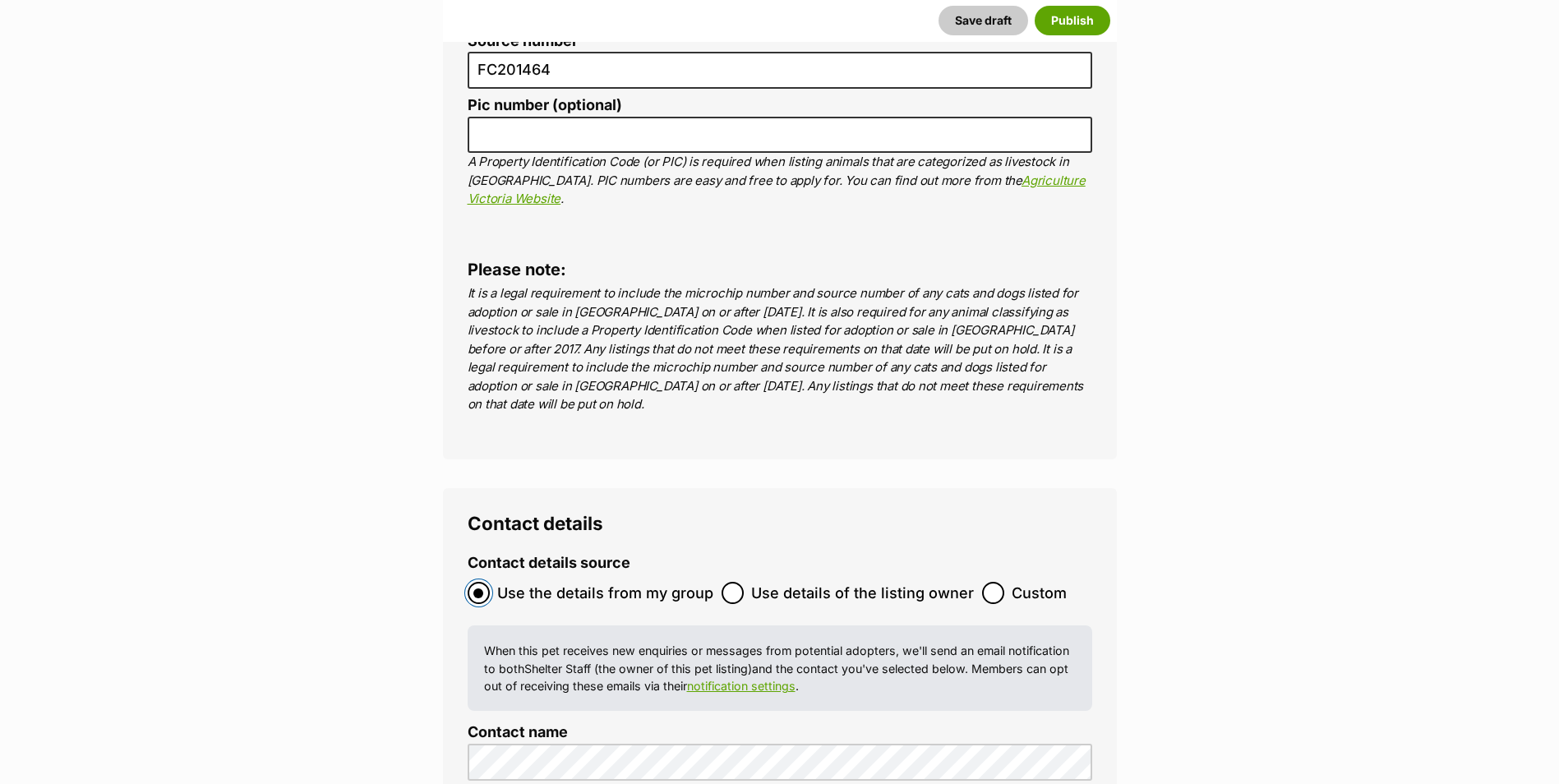
scroll to position [6351, 0]
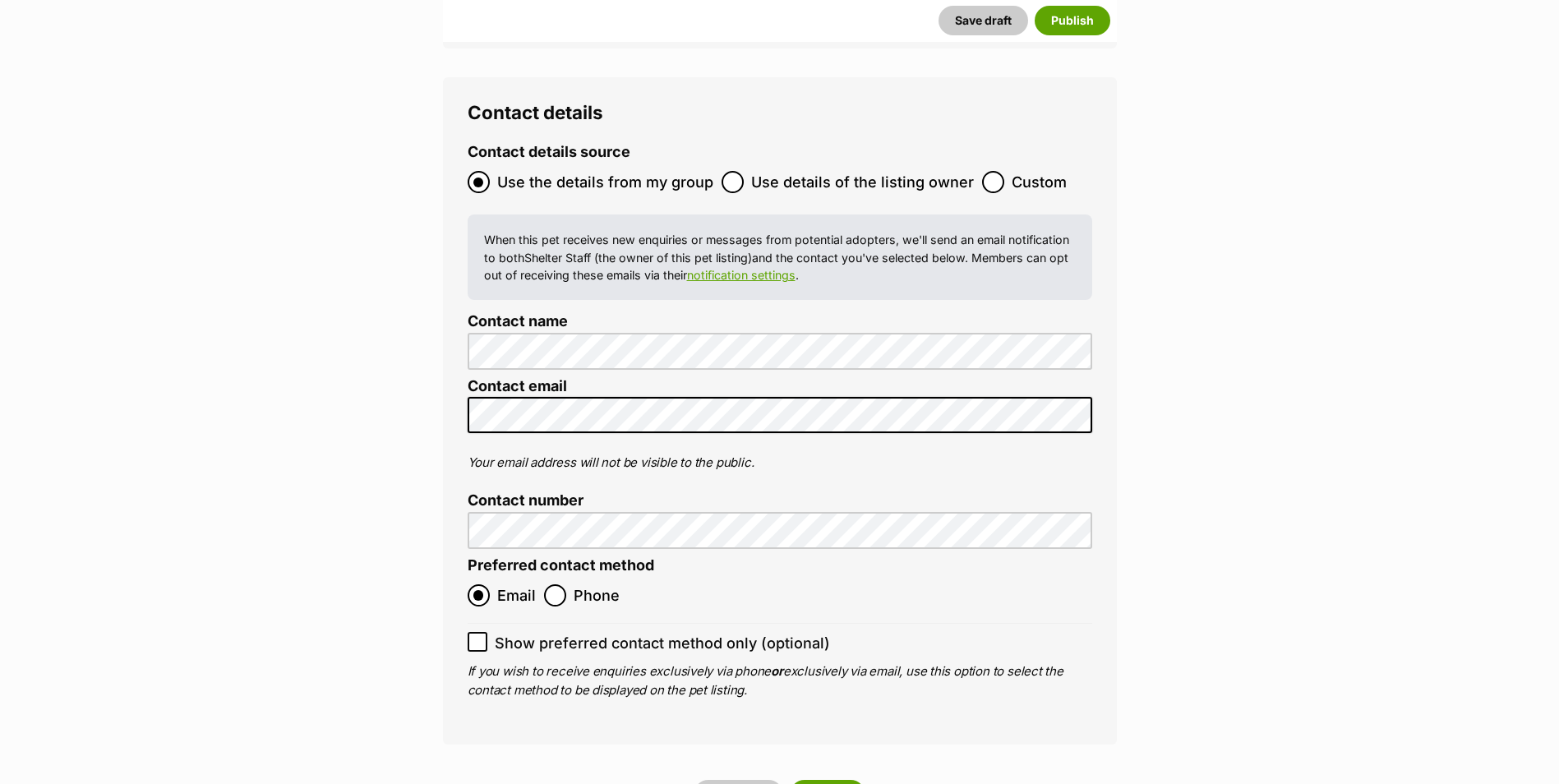
click at [483, 636] on icon at bounding box center [478, 642] width 12 height 12
click at [483, 631] on input "Show preferred contact method only (optional)" at bounding box center [477, 641] width 19 height 19
checkbox input "true"
click at [852, 779] on button "Publish" at bounding box center [827, 794] width 76 height 29
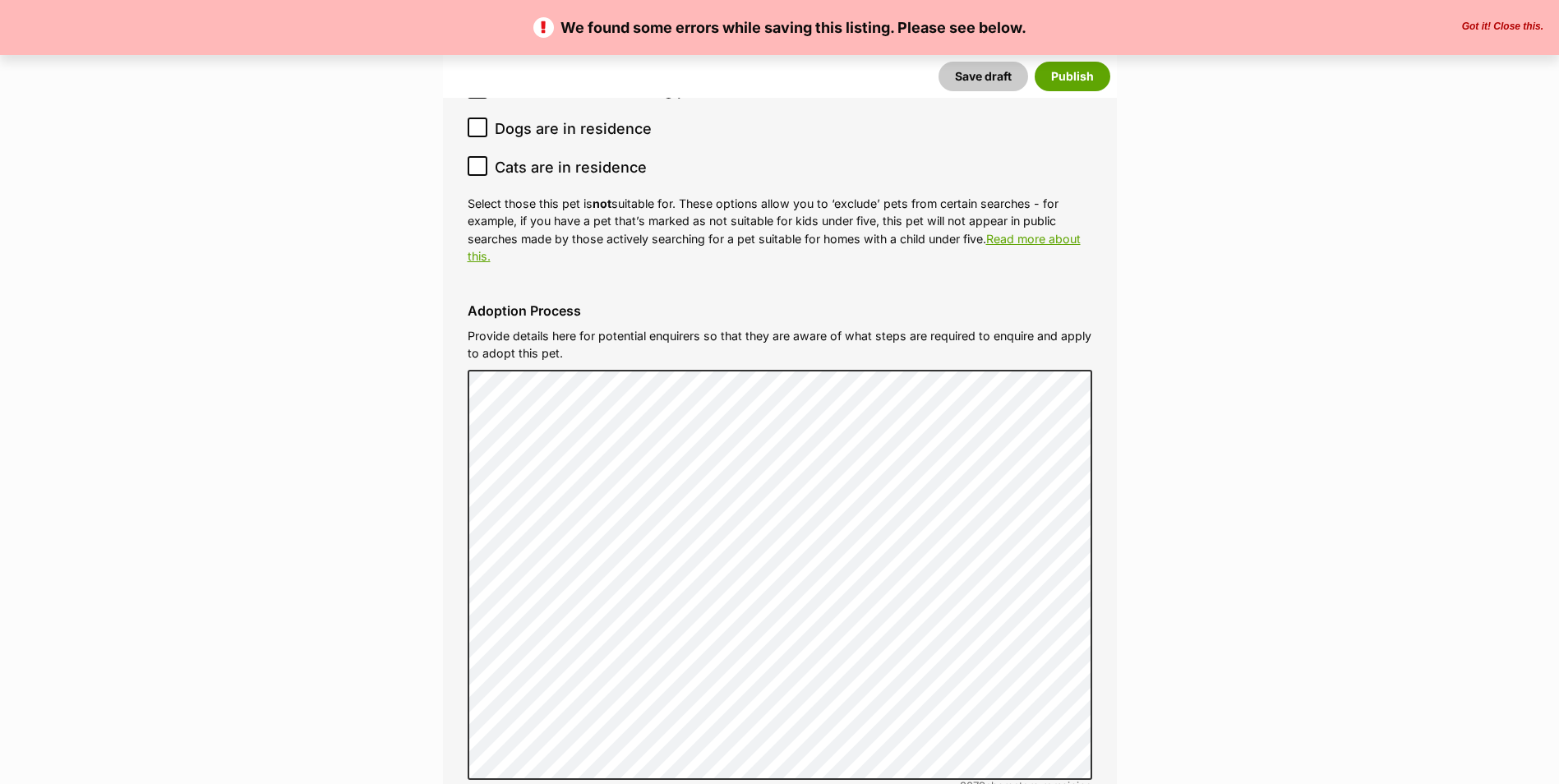
scroll to position [5256, 0]
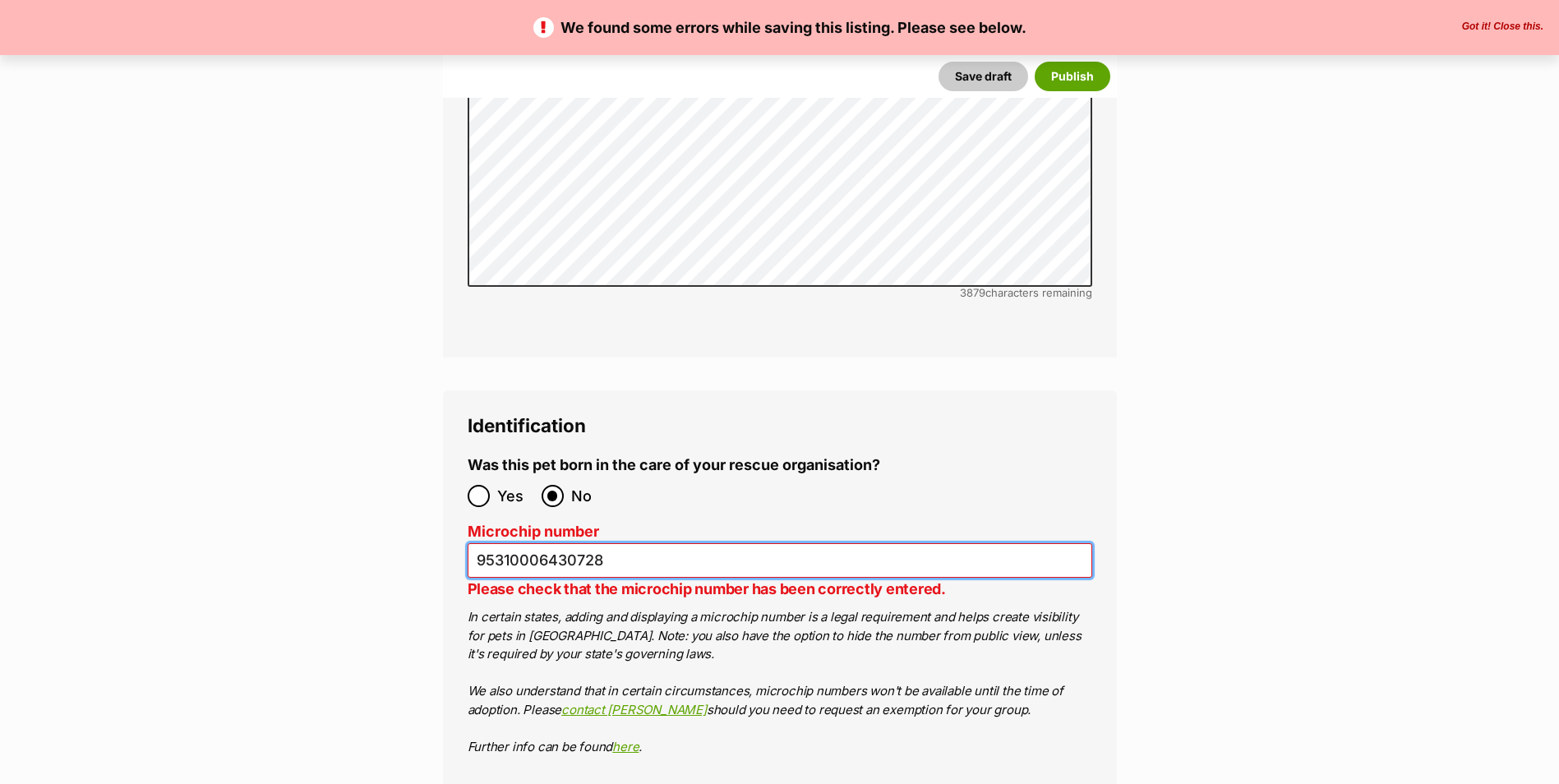
click at [631, 543] on input "95310006430728" at bounding box center [780, 560] width 625 height 35
click at [506, 543] on input "95310006430728" at bounding box center [780, 560] width 625 height 35
click at [557, 543] on input "95310006430728" at bounding box center [780, 560] width 625 height 35
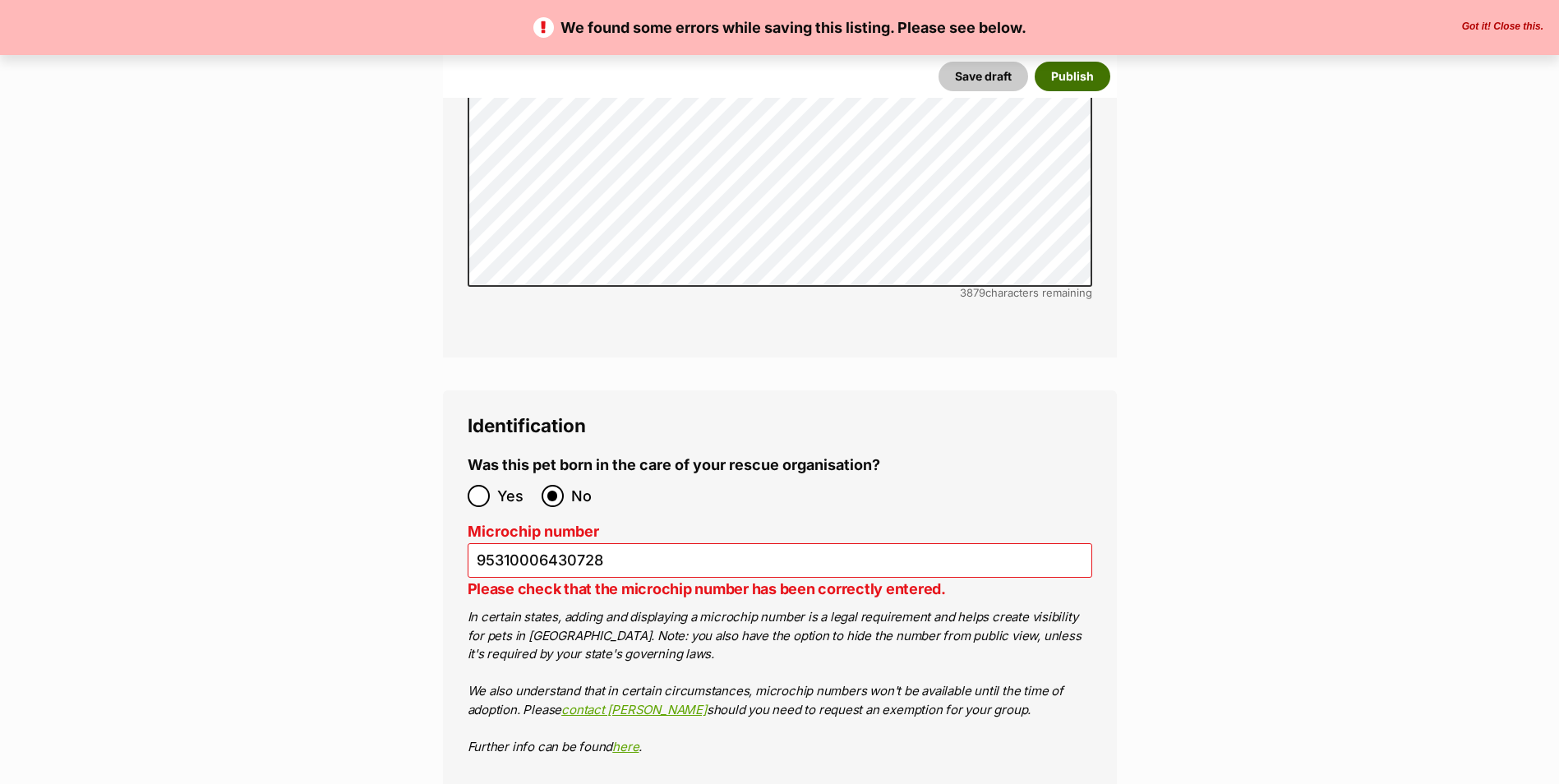
click at [1075, 88] on button "Publish" at bounding box center [1072, 76] width 76 height 29
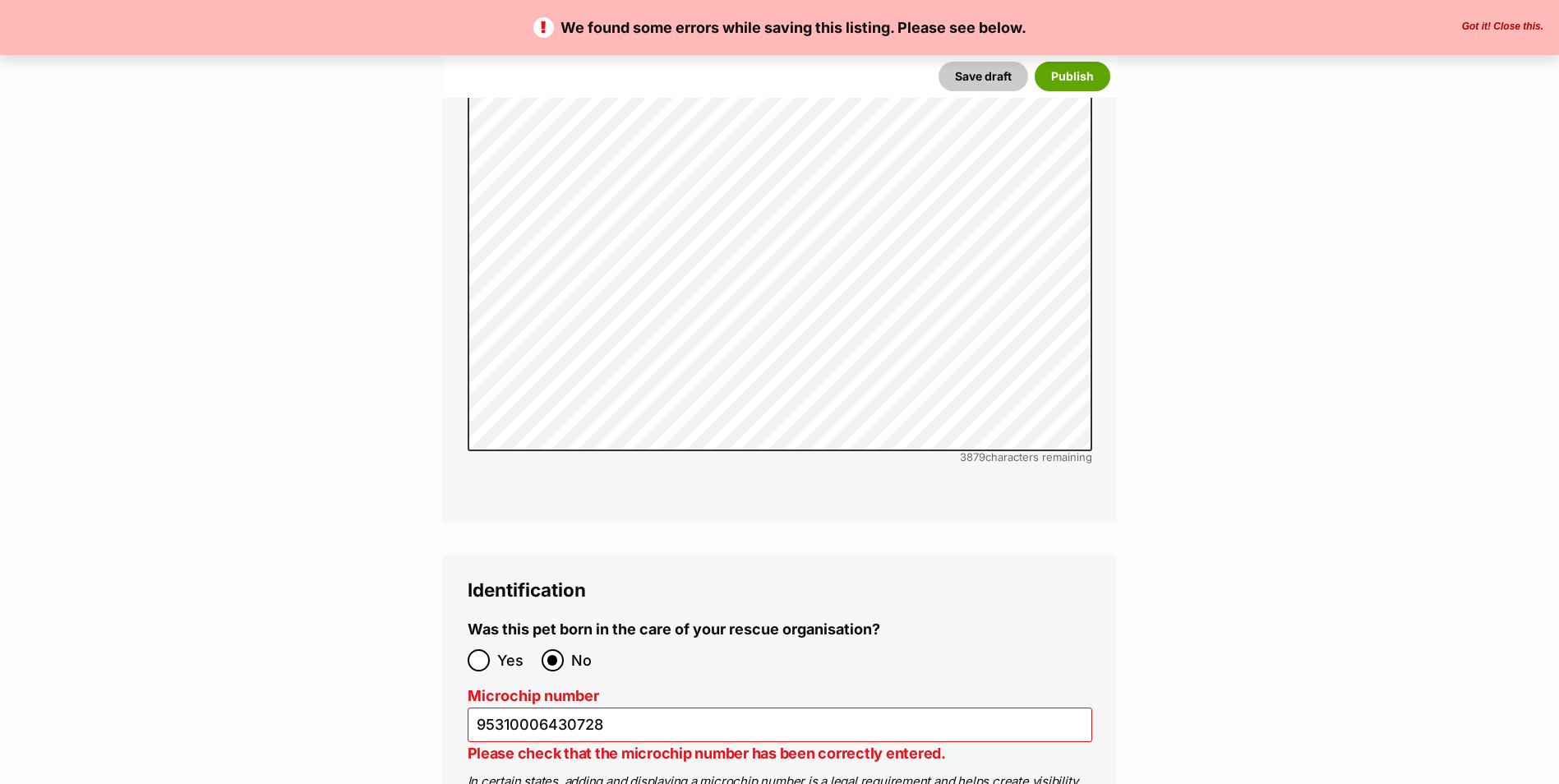
scroll to position [5338, 0]
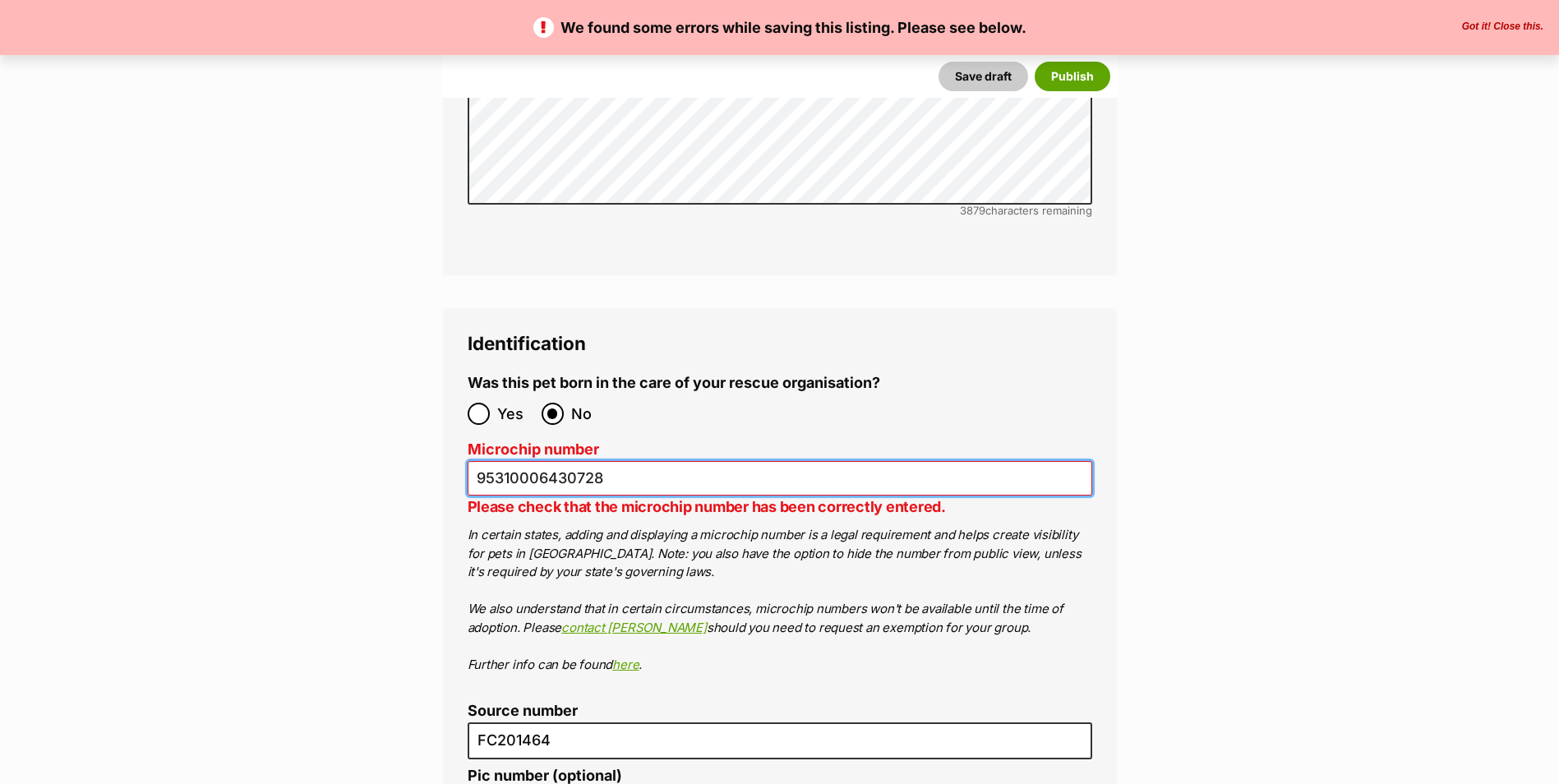
click at [568, 461] on input "95310006430728" at bounding box center [780, 479] width 625 height 35
click at [567, 461] on input "95310006430728" at bounding box center [780, 479] width 625 height 35
paste input "0"
type input "953010006430728"
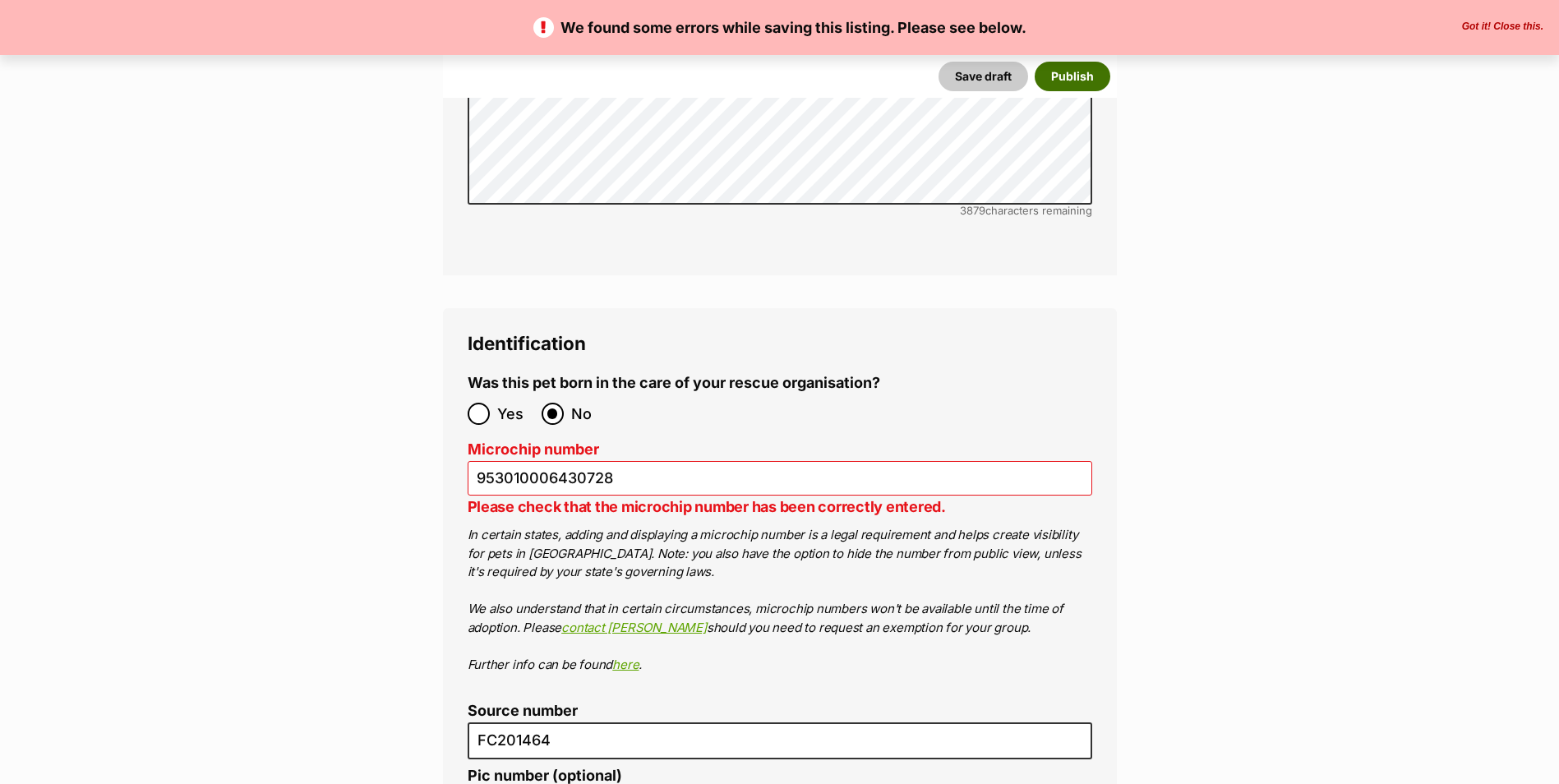
click at [1084, 72] on button "Publish" at bounding box center [1072, 76] width 76 height 29
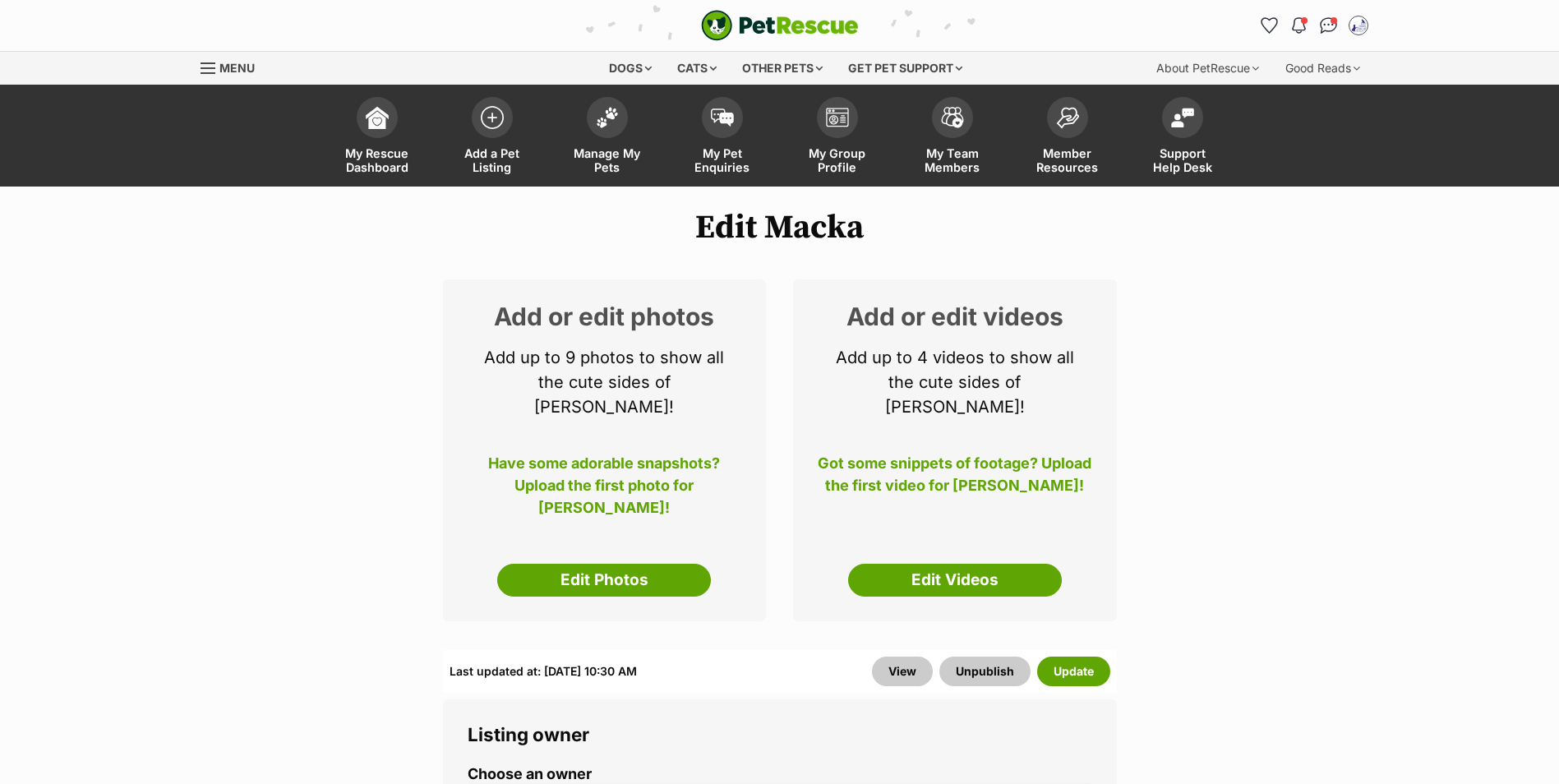
scroll to position [164, 0]
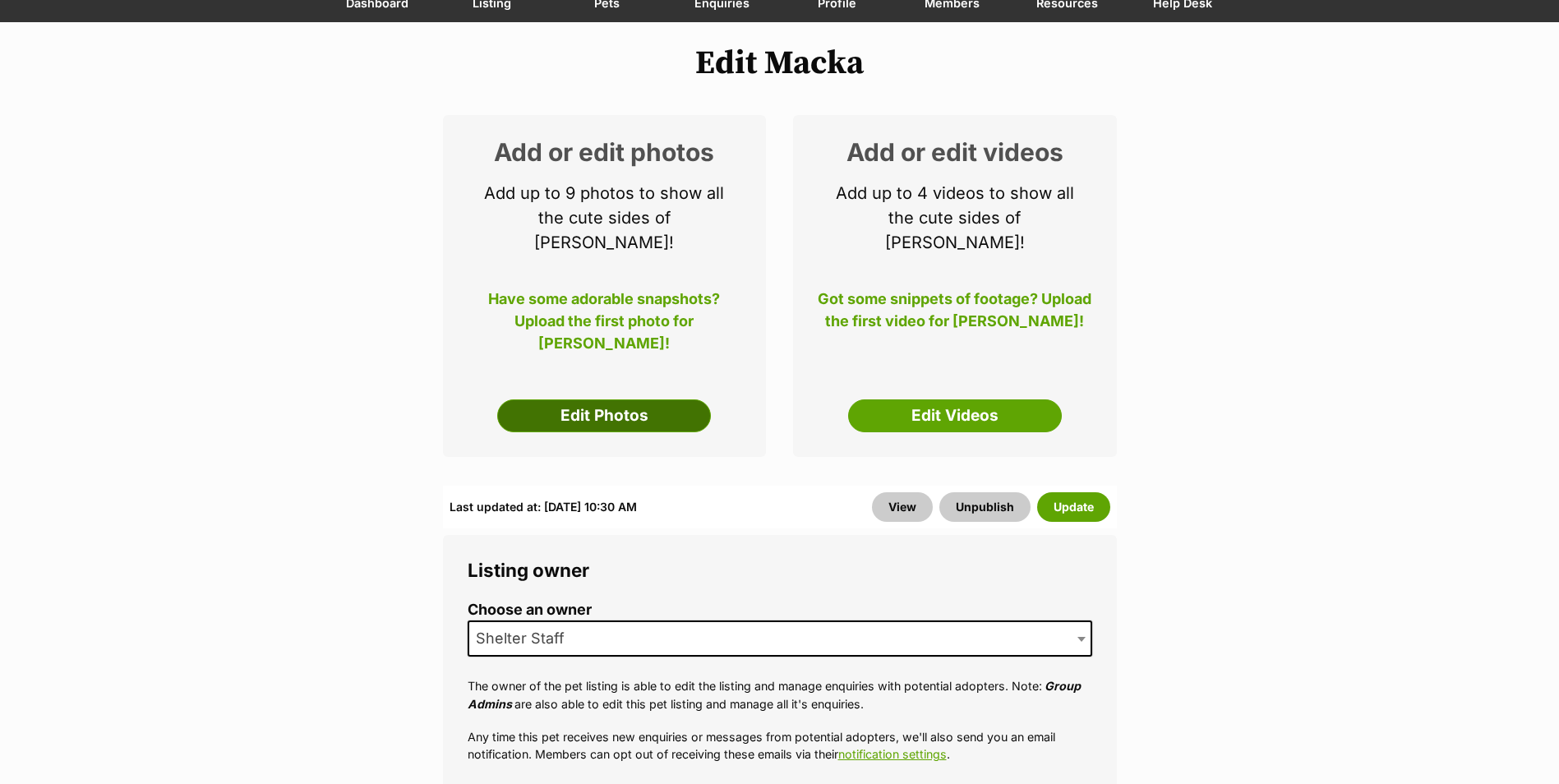
click at [567, 399] on link "Edit Photos" at bounding box center [604, 415] width 214 height 33
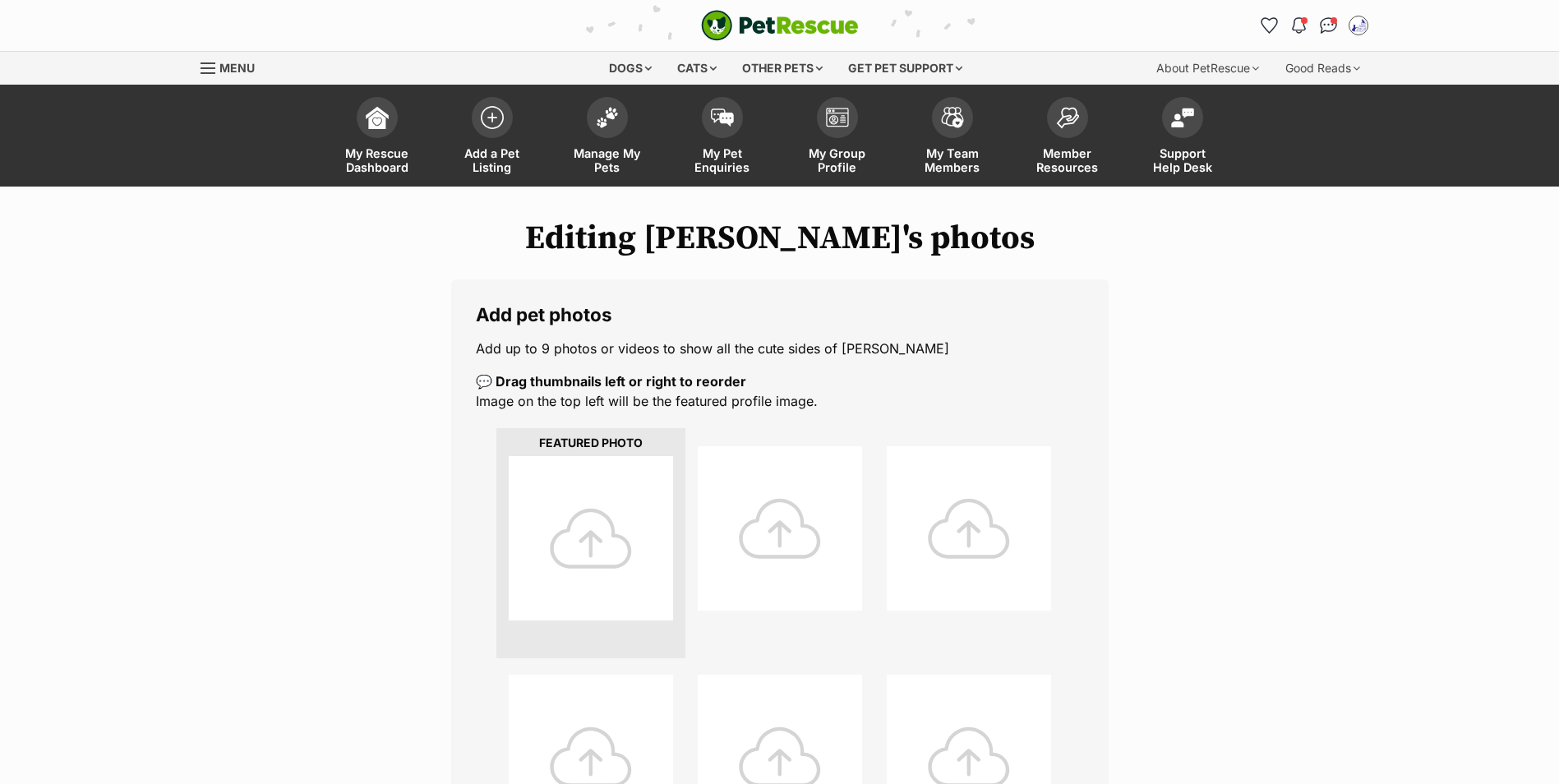
click at [621, 578] on div at bounding box center [591, 538] width 164 height 164
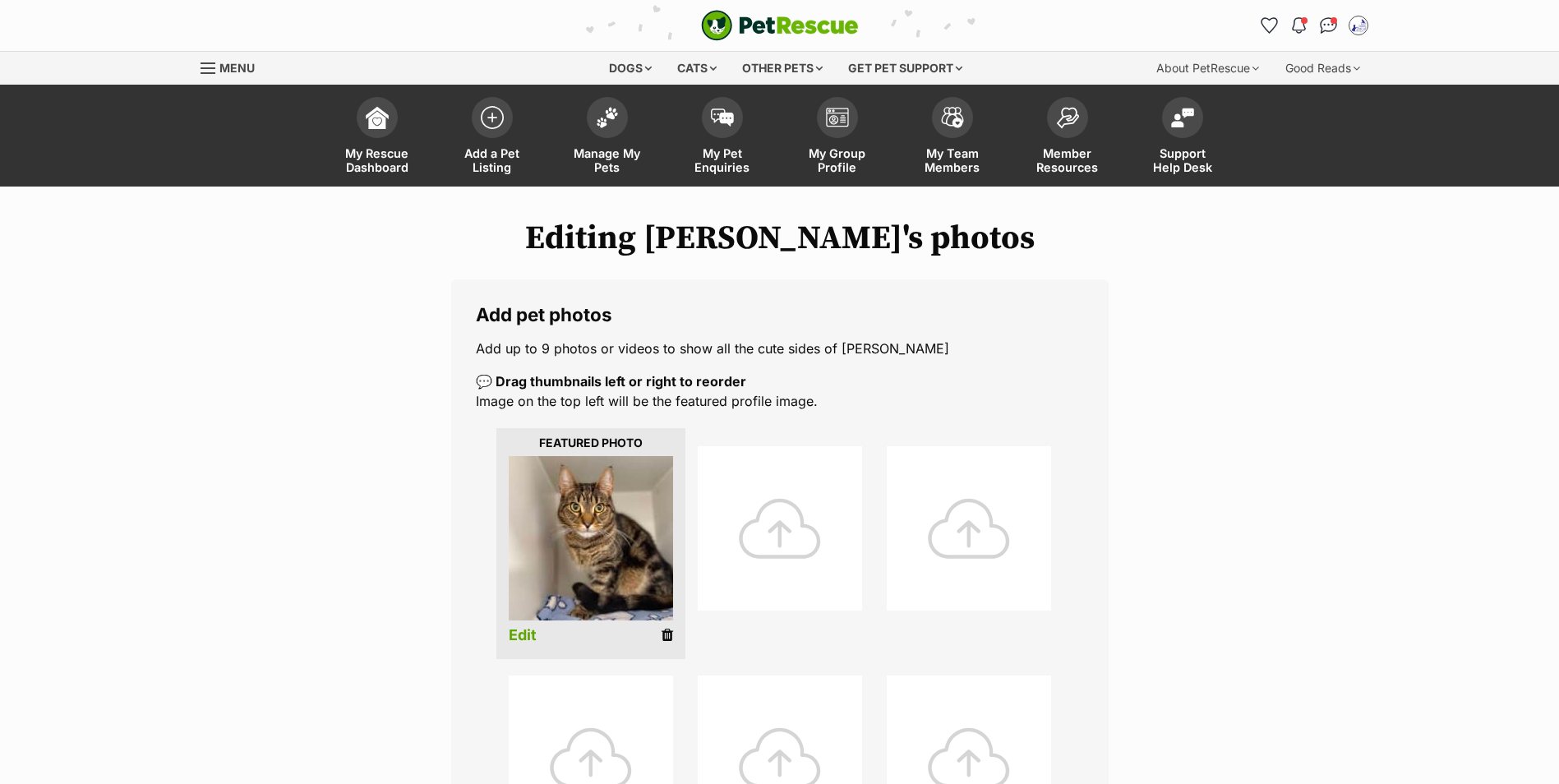
scroll to position [657, 0]
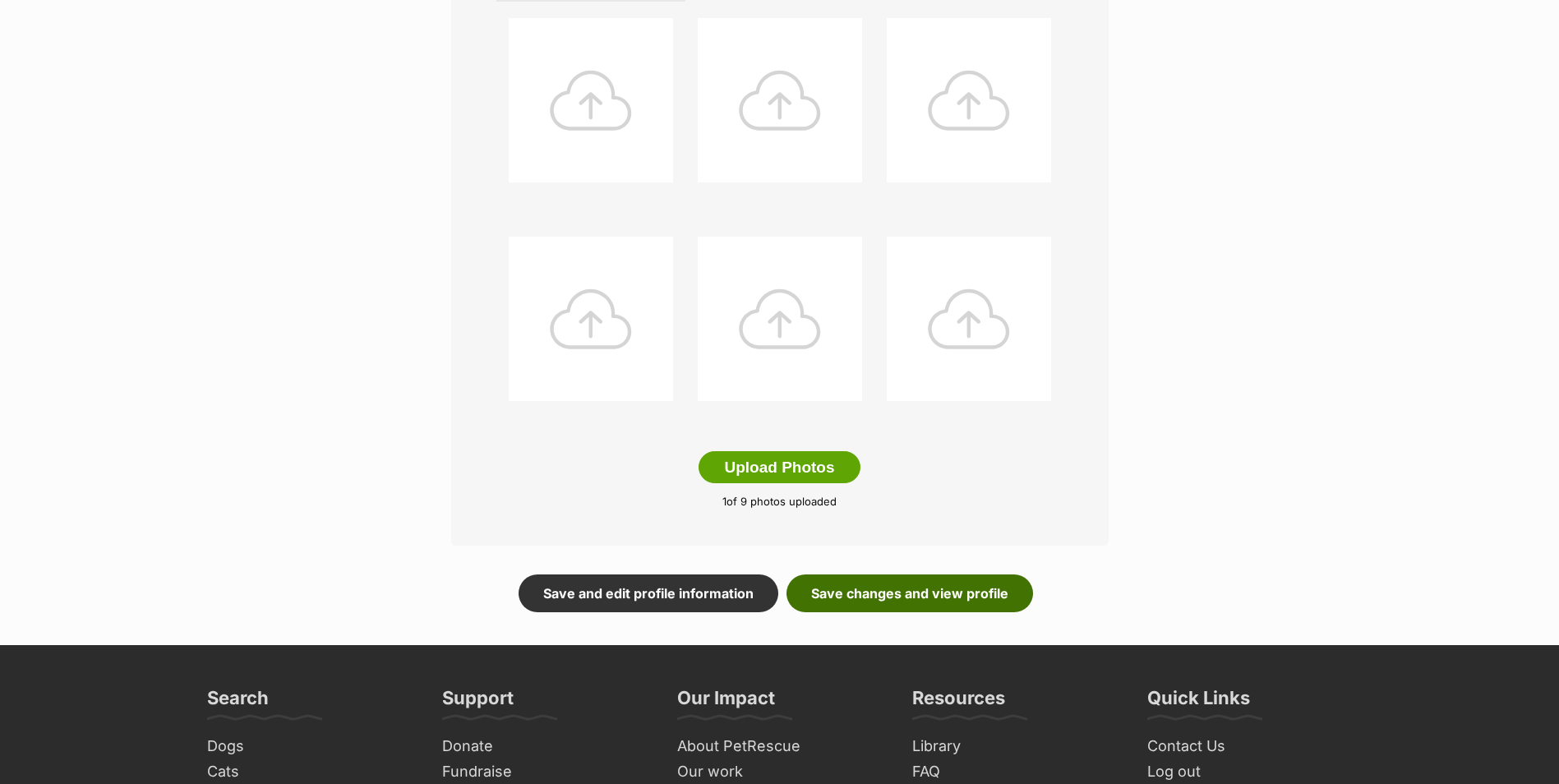
click at [939, 593] on link "Save changes and view profile" at bounding box center [909, 592] width 246 height 38
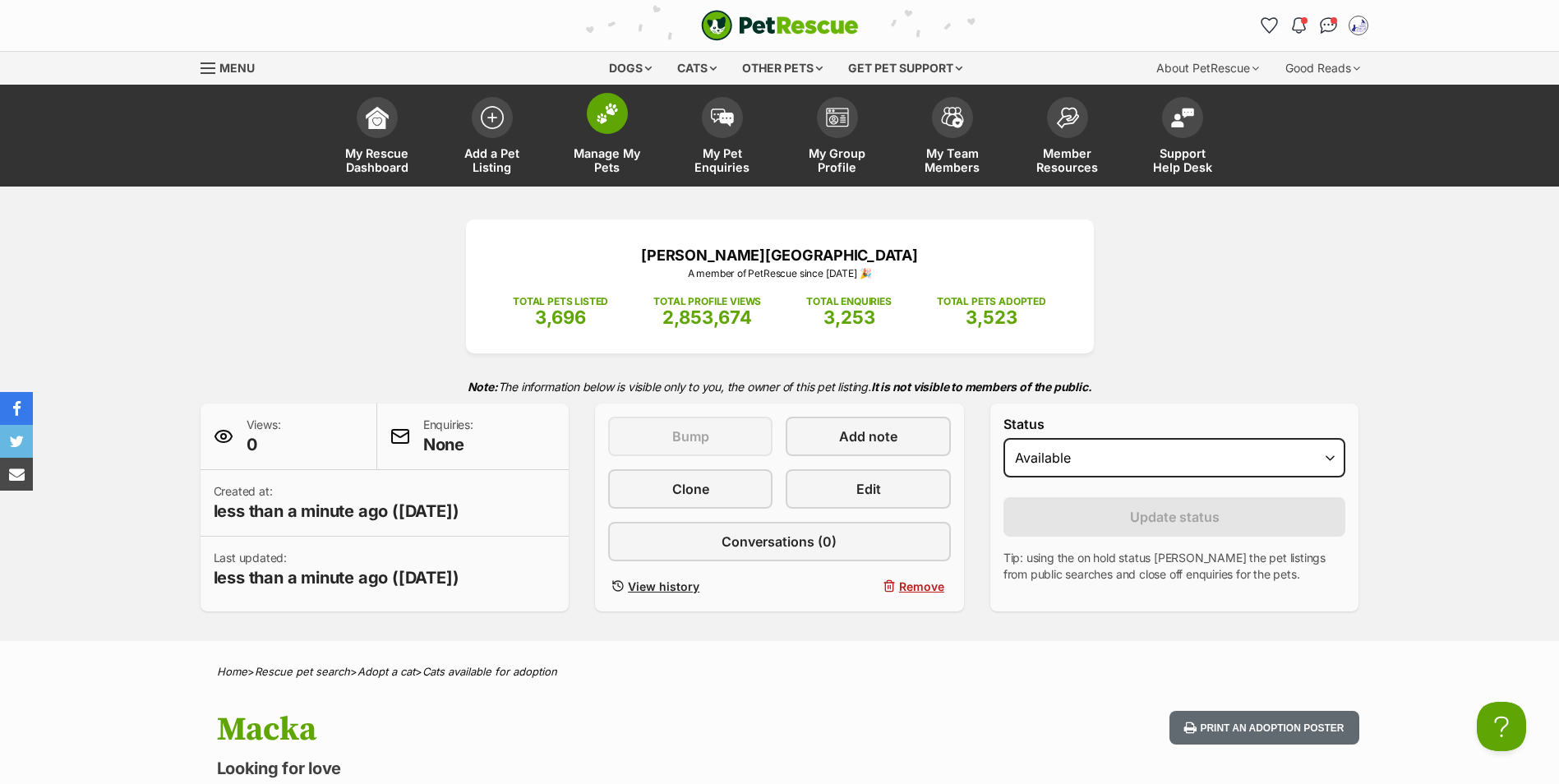
click at [606, 114] on img at bounding box center [607, 114] width 23 height 21
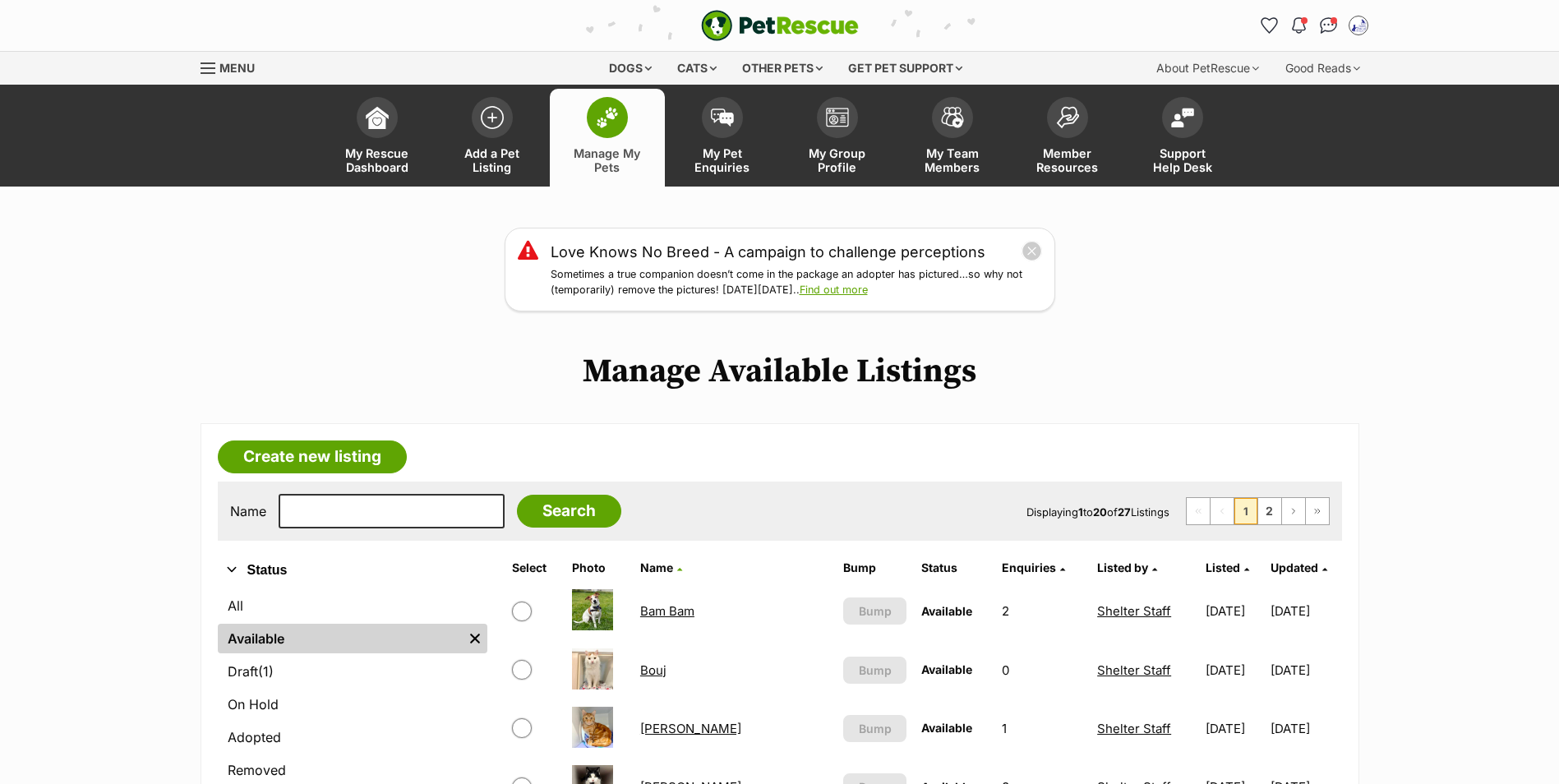
scroll to position [329, 0]
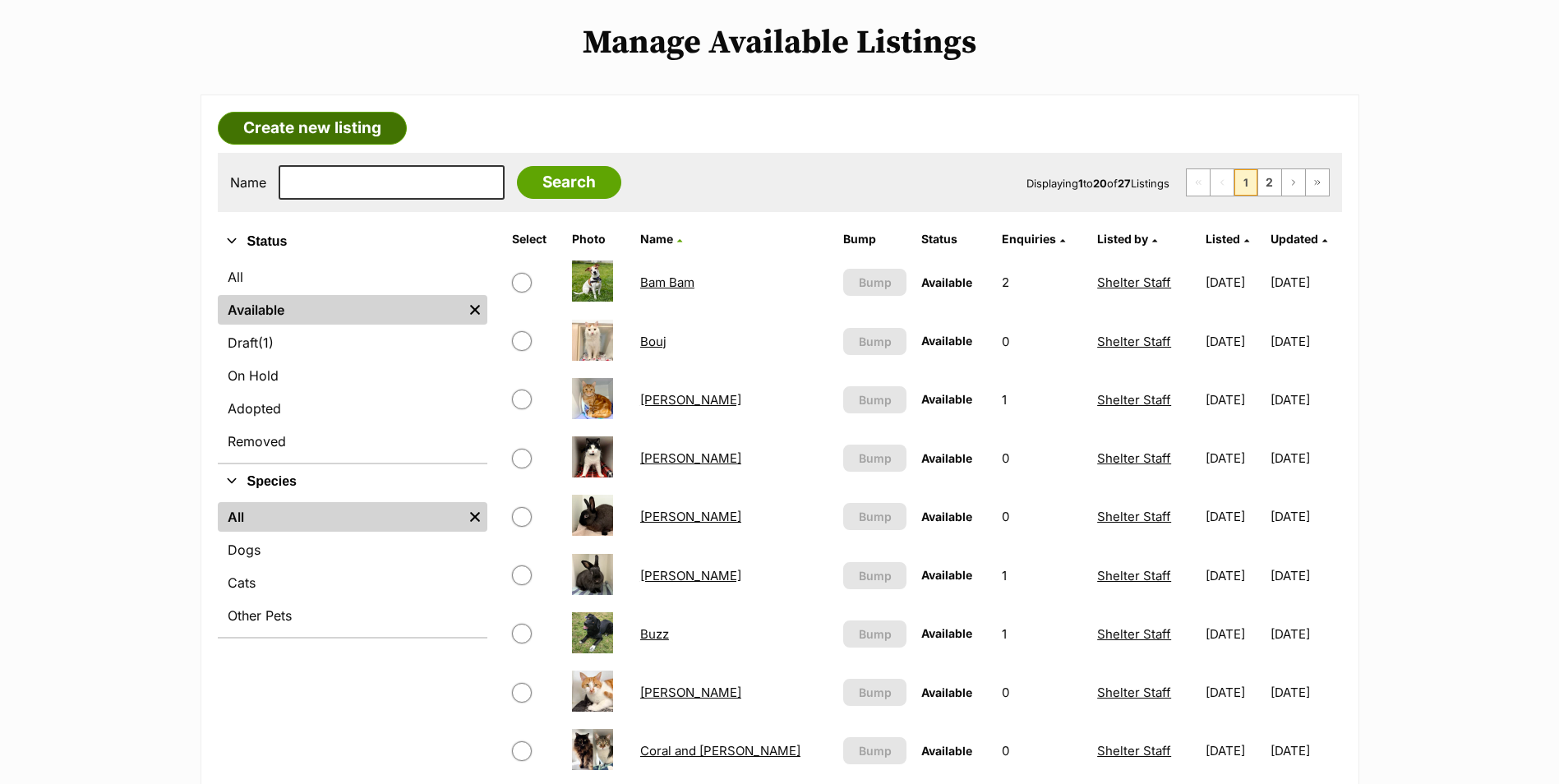
click at [340, 121] on link "Create new listing" at bounding box center [312, 128] width 189 height 33
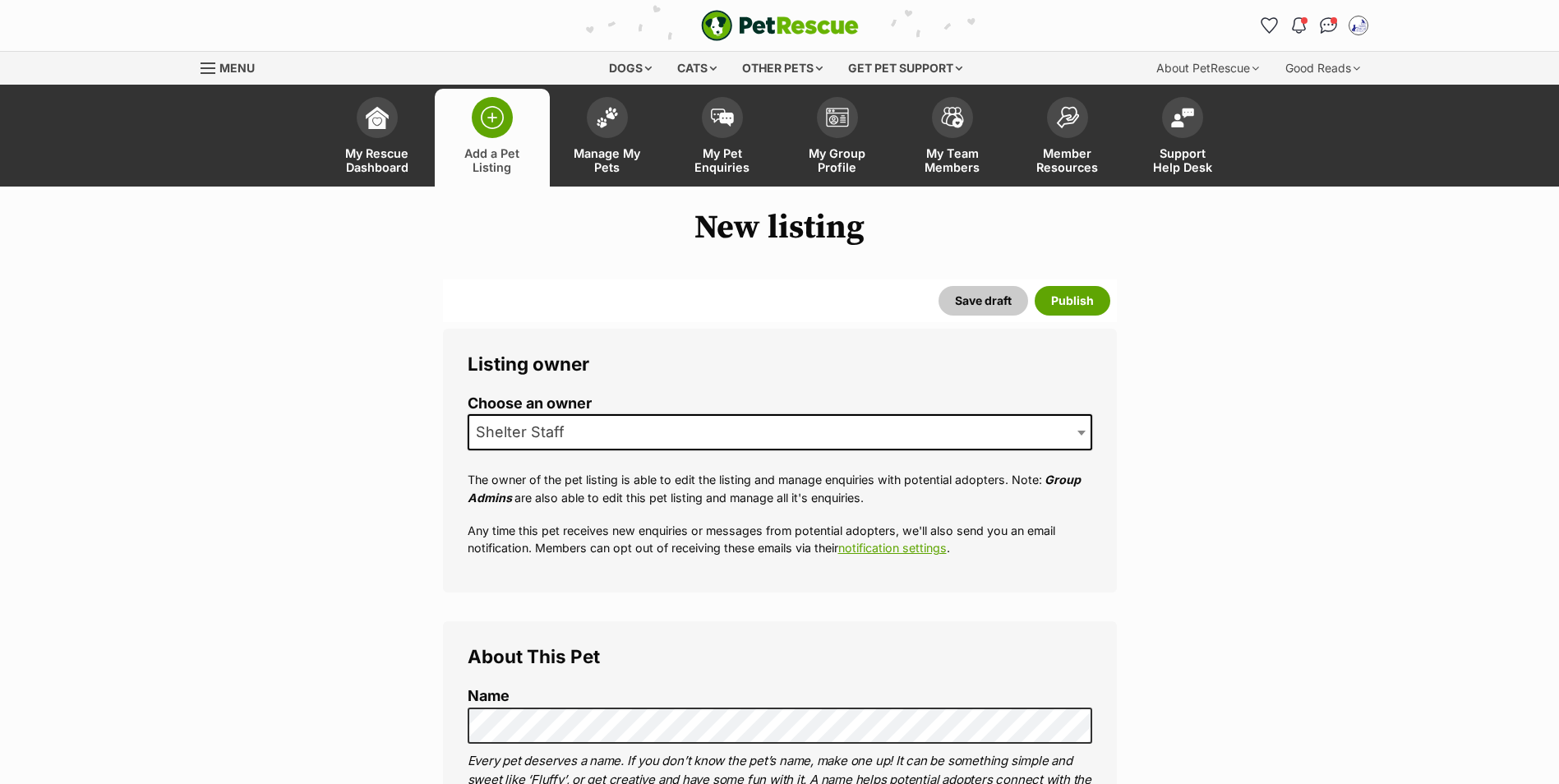
scroll to position [329, 0]
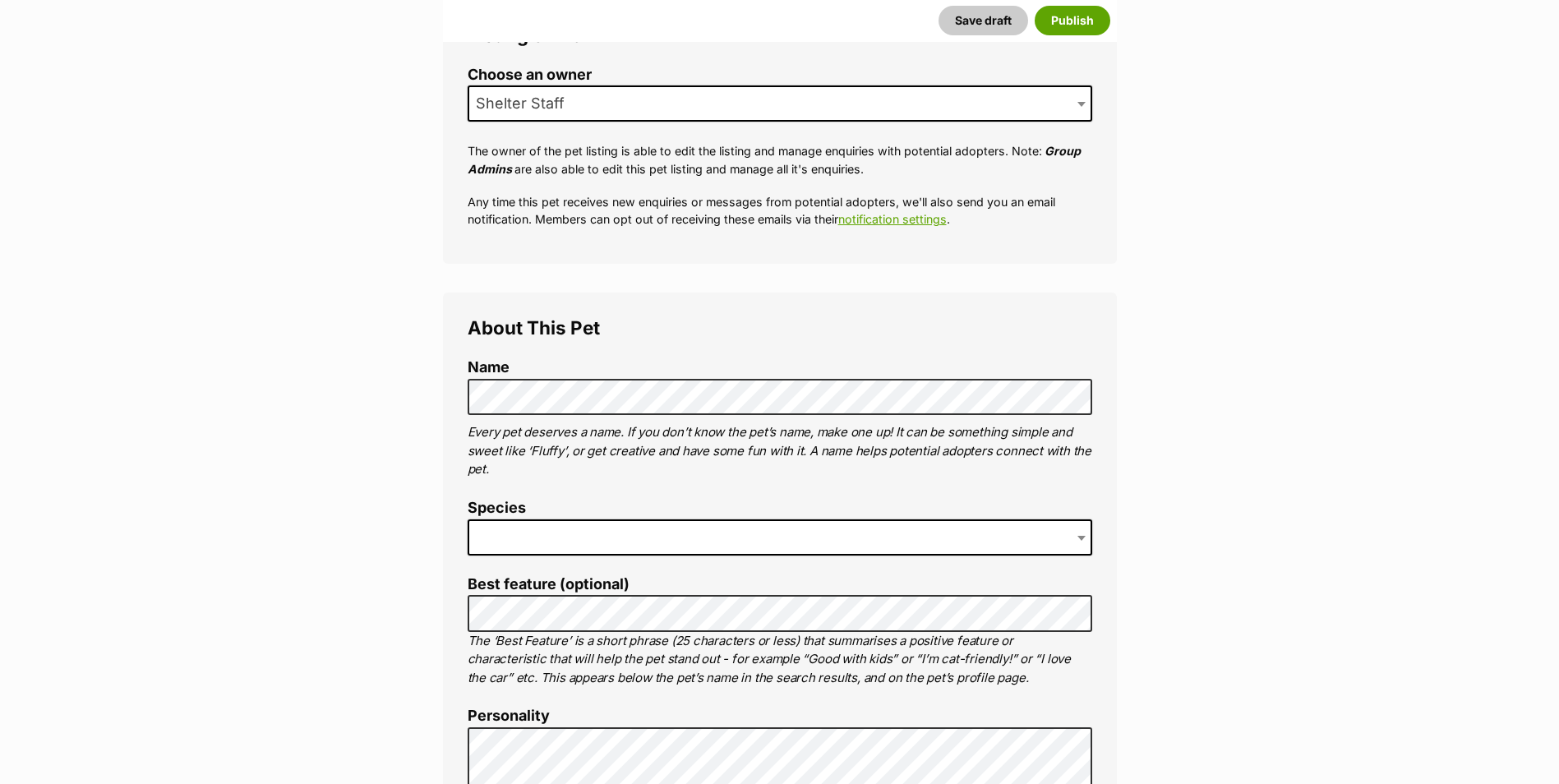
click at [510, 528] on span at bounding box center [780, 537] width 625 height 36
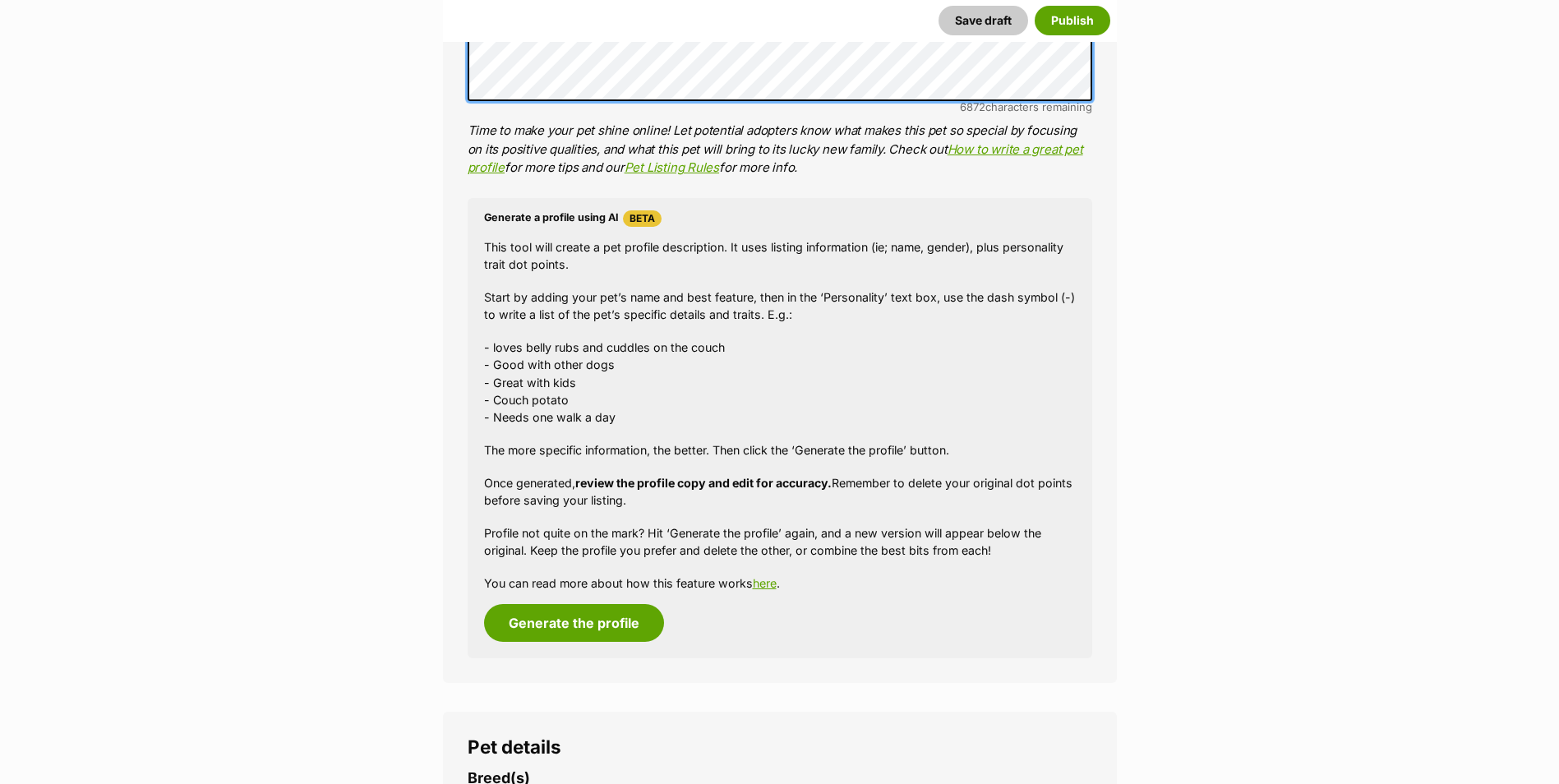
scroll to position [1643, 0]
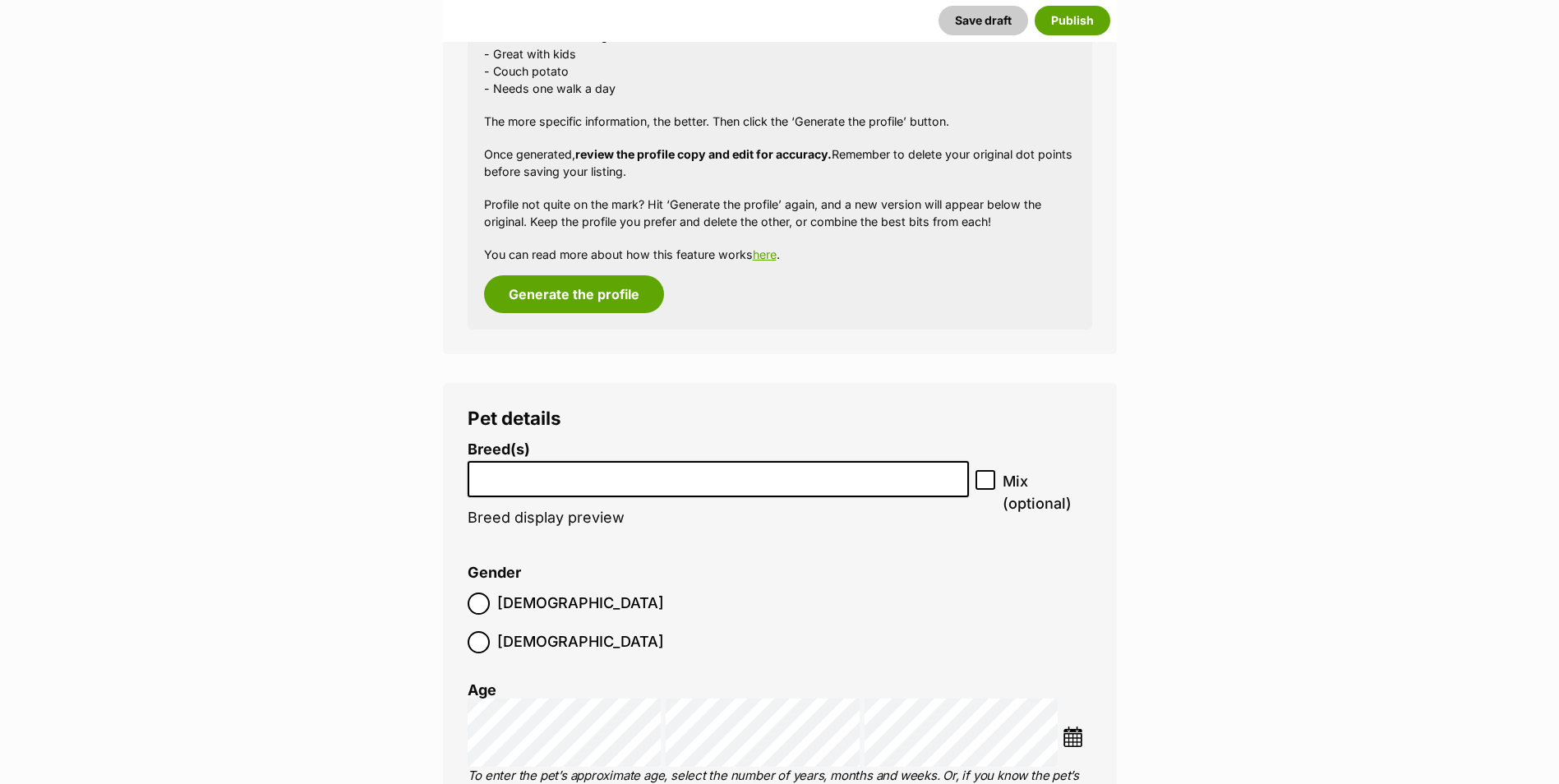
click at [489, 473] on input "search" at bounding box center [718, 476] width 490 height 18
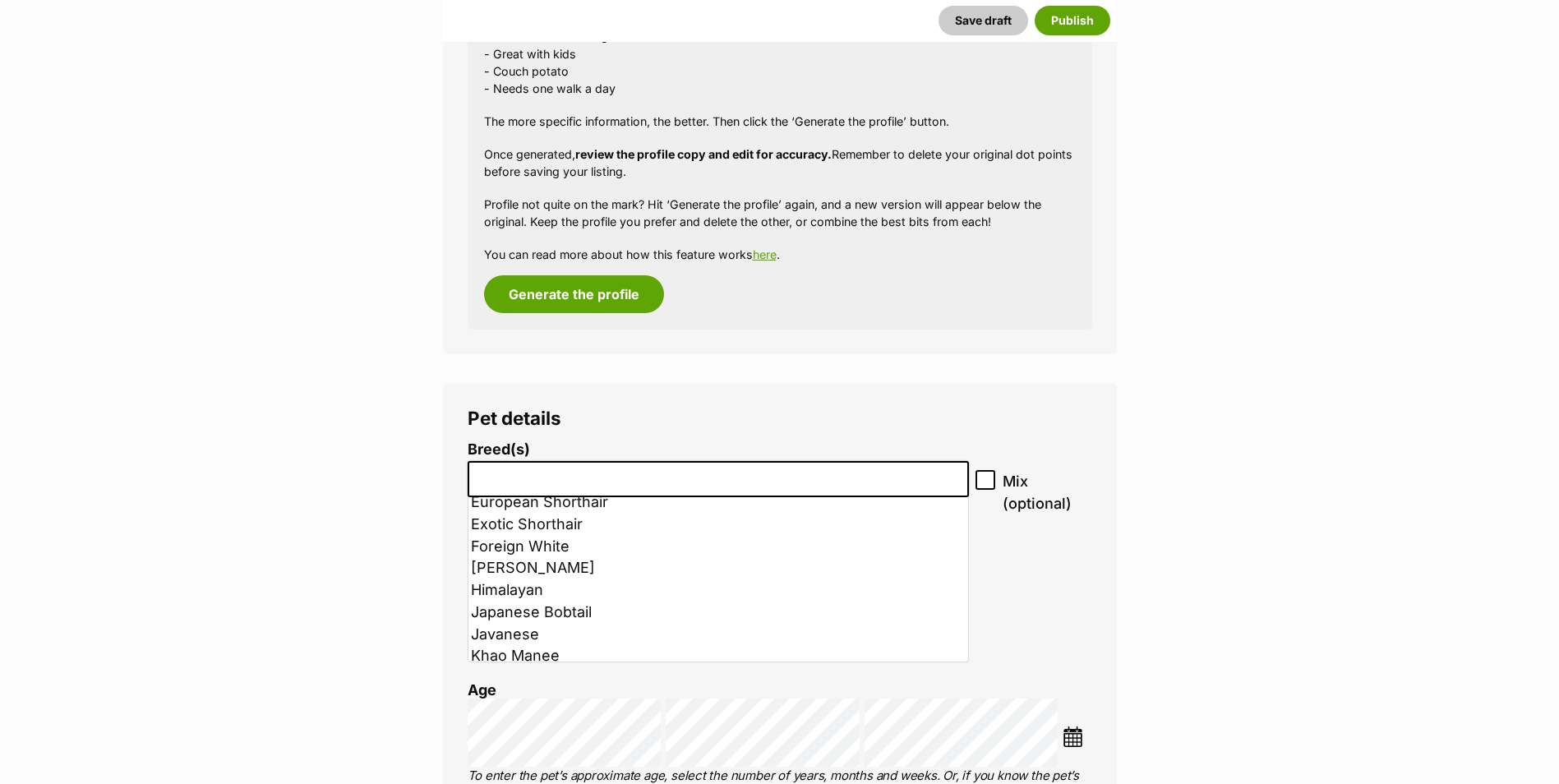
scroll to position [410, 0]
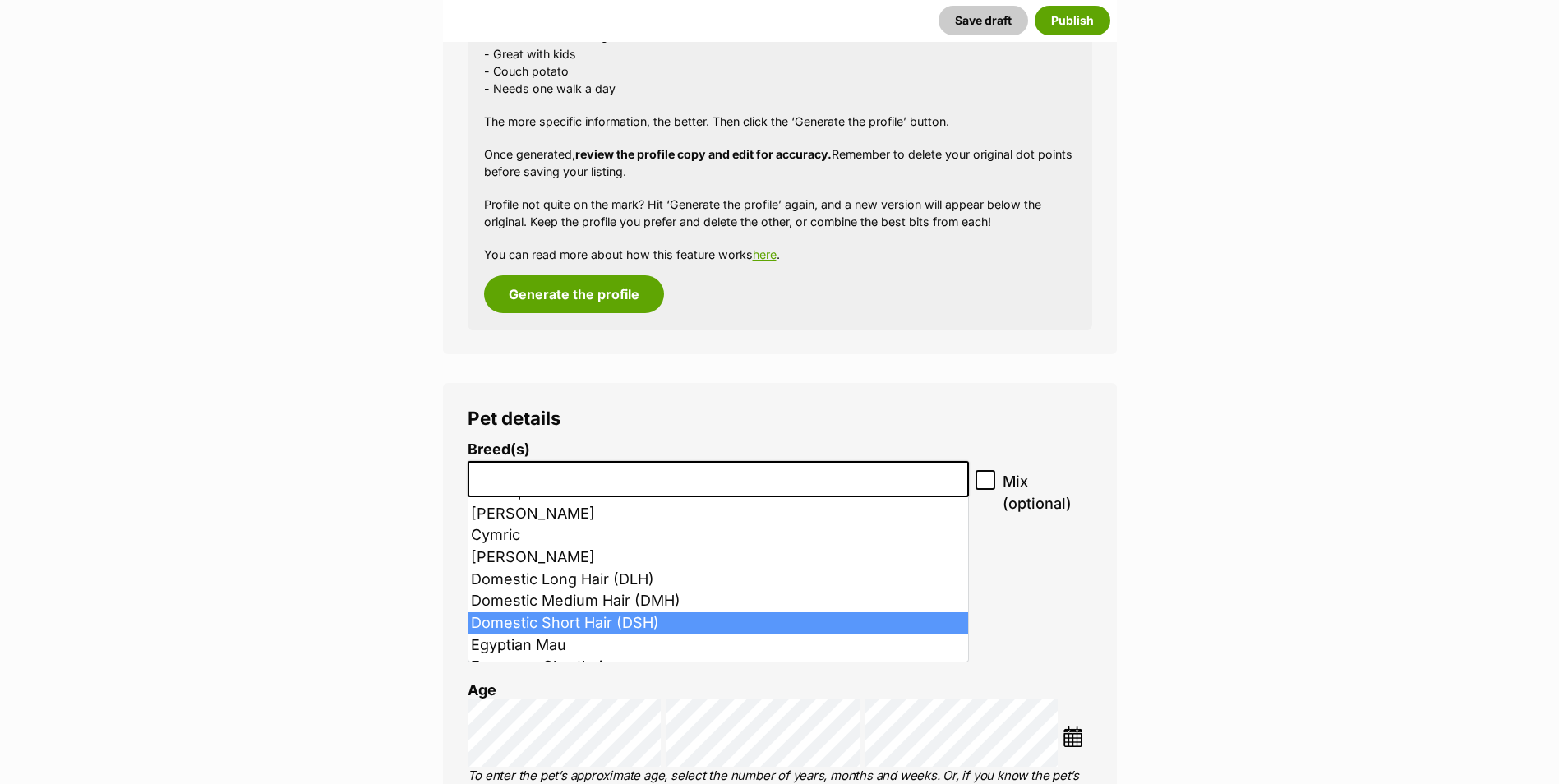
select select "252102"
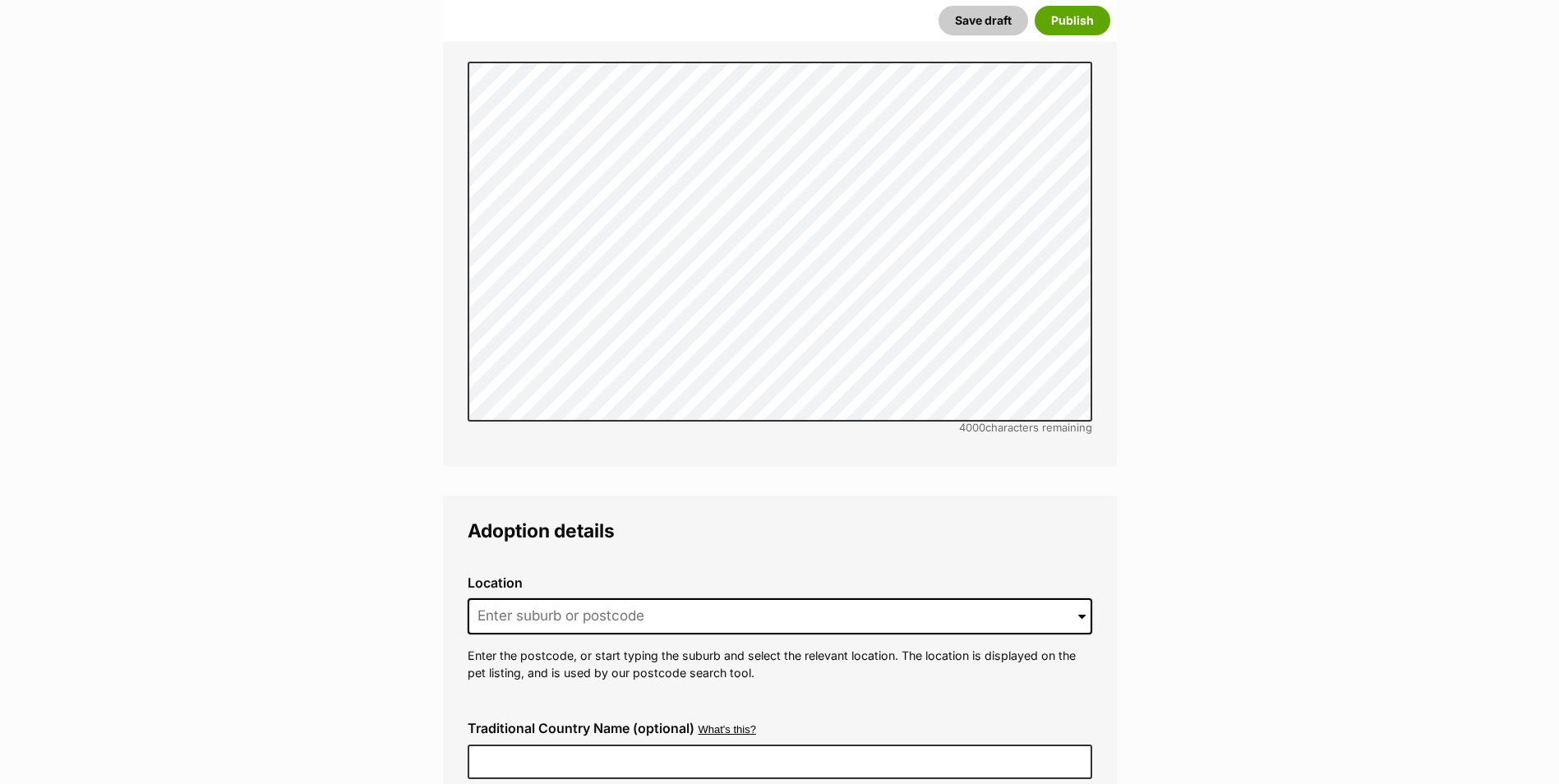
scroll to position [3778, 0]
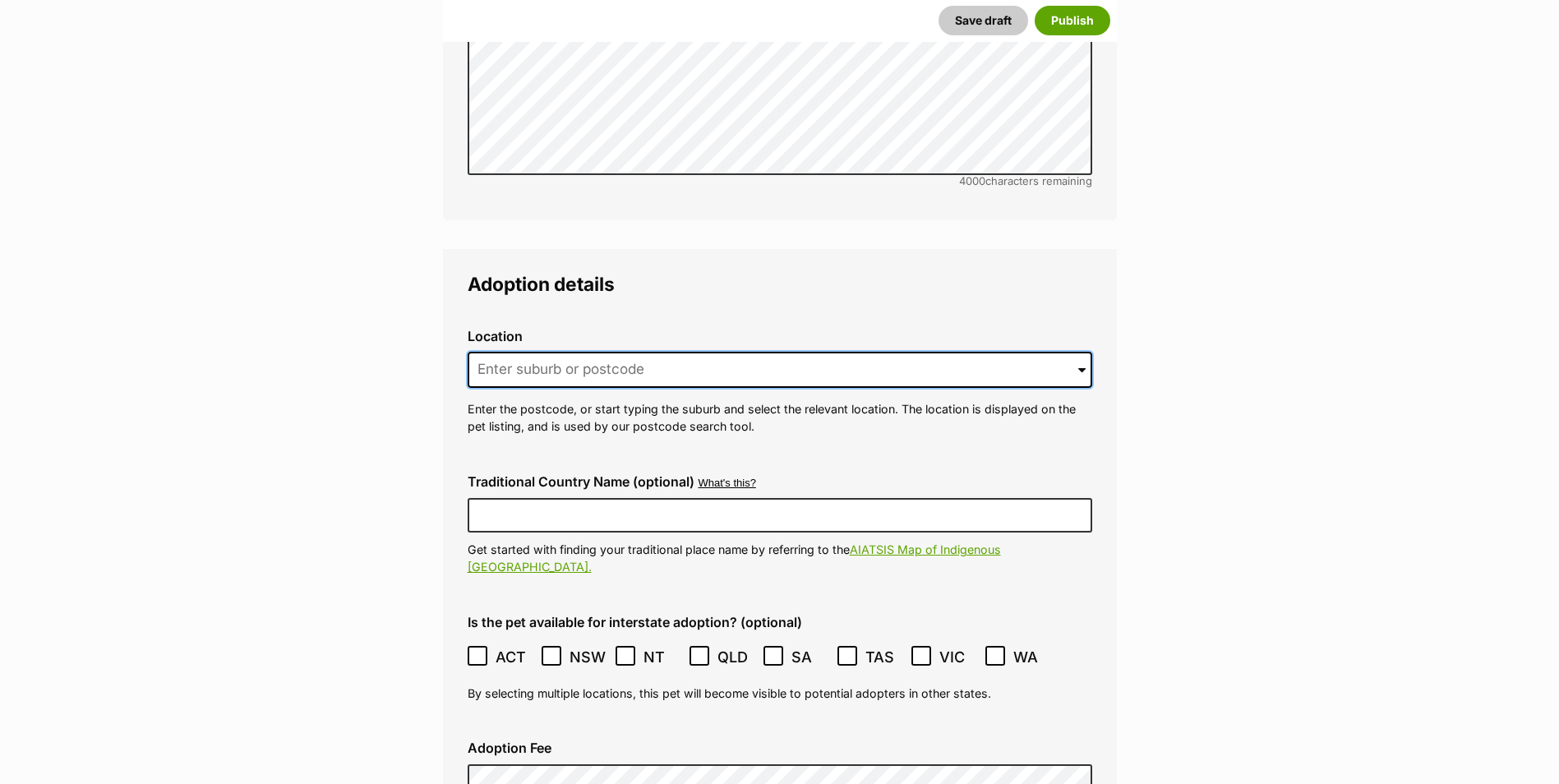
click at [530, 351] on input at bounding box center [780, 369] width 625 height 36
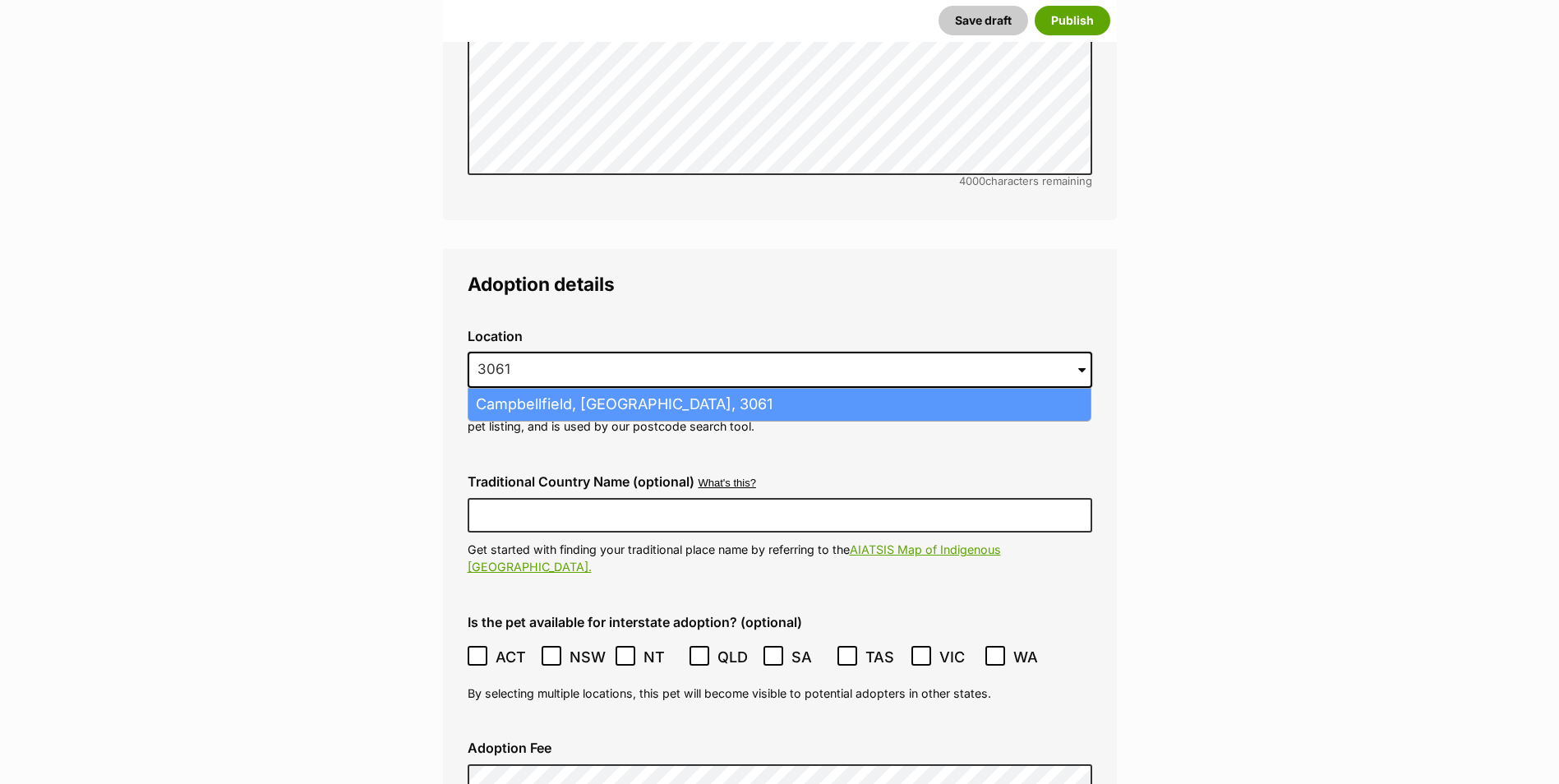
click at [520, 388] on li "Campbellfield, Victoria, 3061" at bounding box center [779, 404] width 622 height 32
type input "Campbellfield, Victoria, 3061"
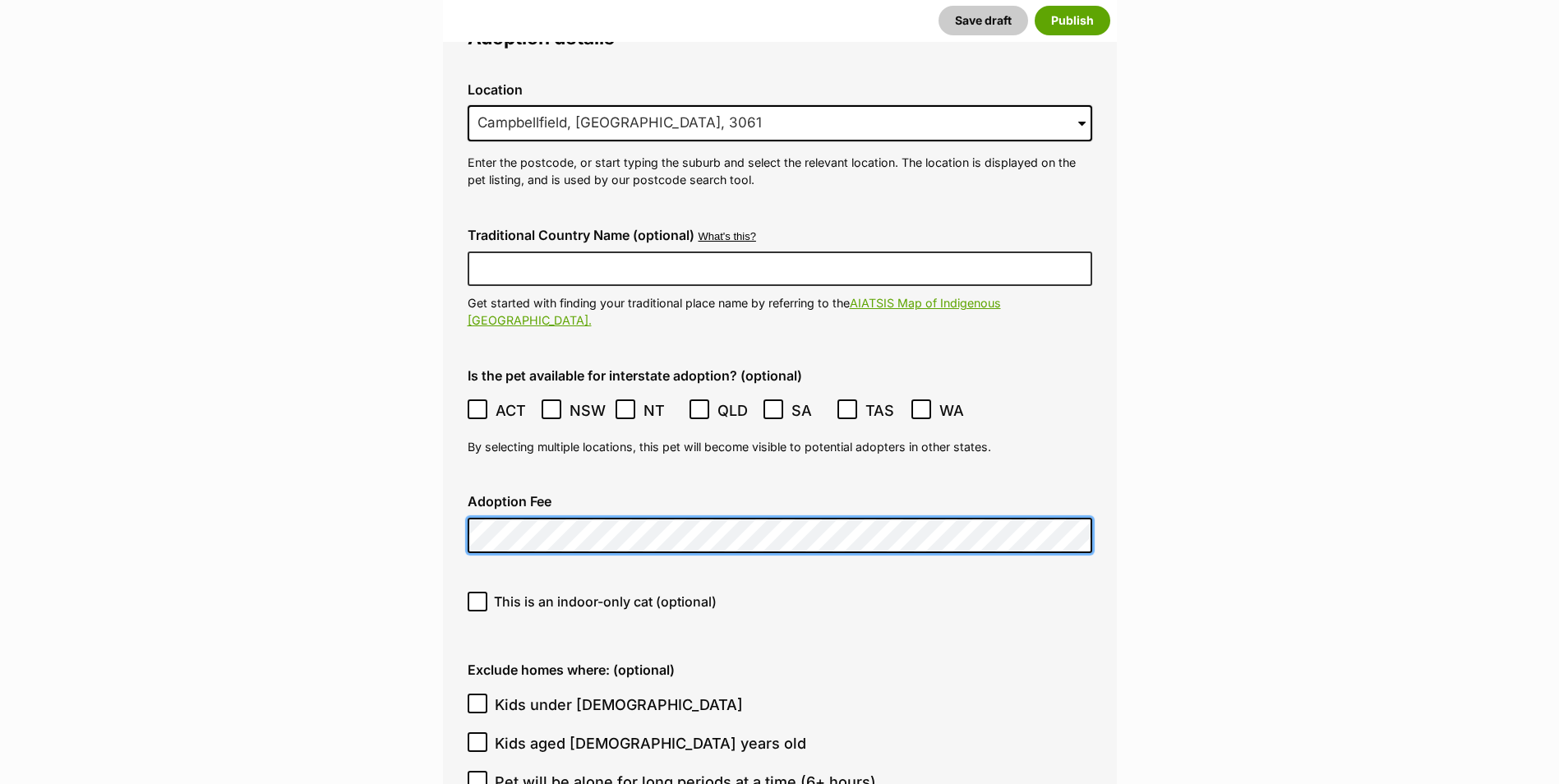
scroll to position [4188, 0]
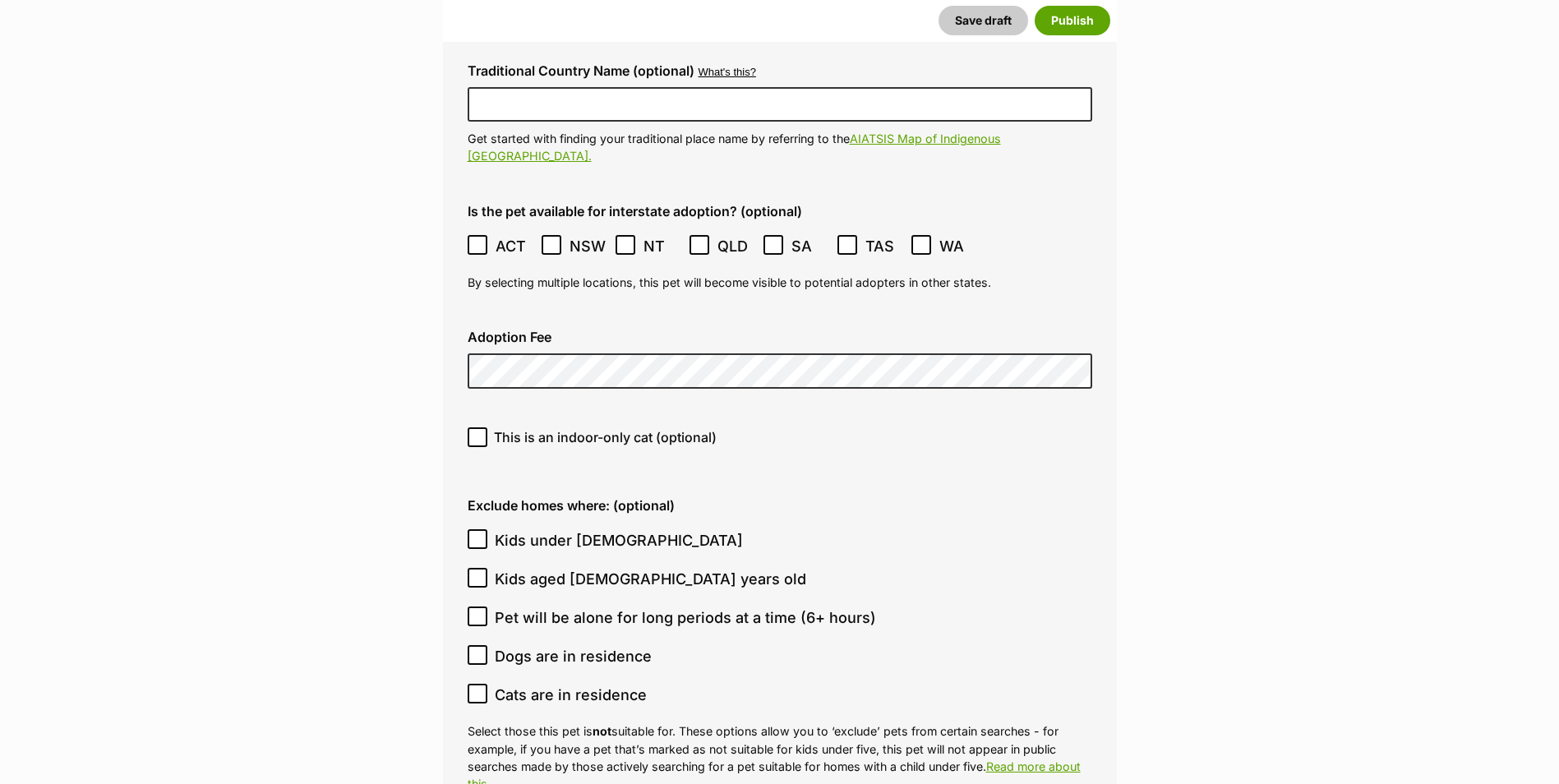
click at [481, 431] on icon at bounding box center [478, 437] width 12 height 12
click at [481, 427] on input "This is an indoor-only cat (optional)" at bounding box center [477, 437] width 19 height 19
checkbox input "true"
click at [473, 536] on icon at bounding box center [478, 540] width 10 height 8
click at [473, 529] on input "Kids under 5 years old" at bounding box center [477, 539] width 19 height 19
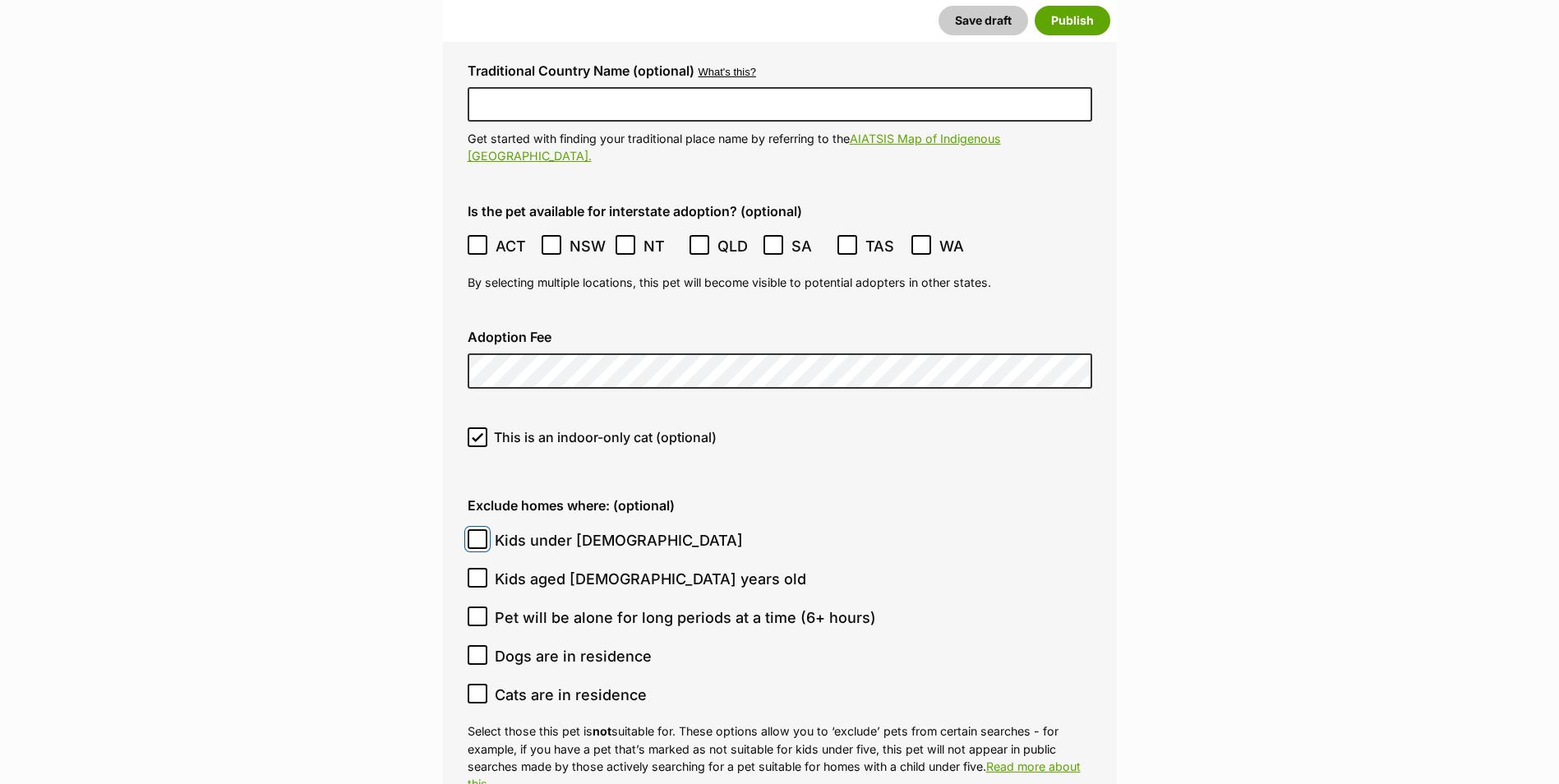
checkbox input "true"
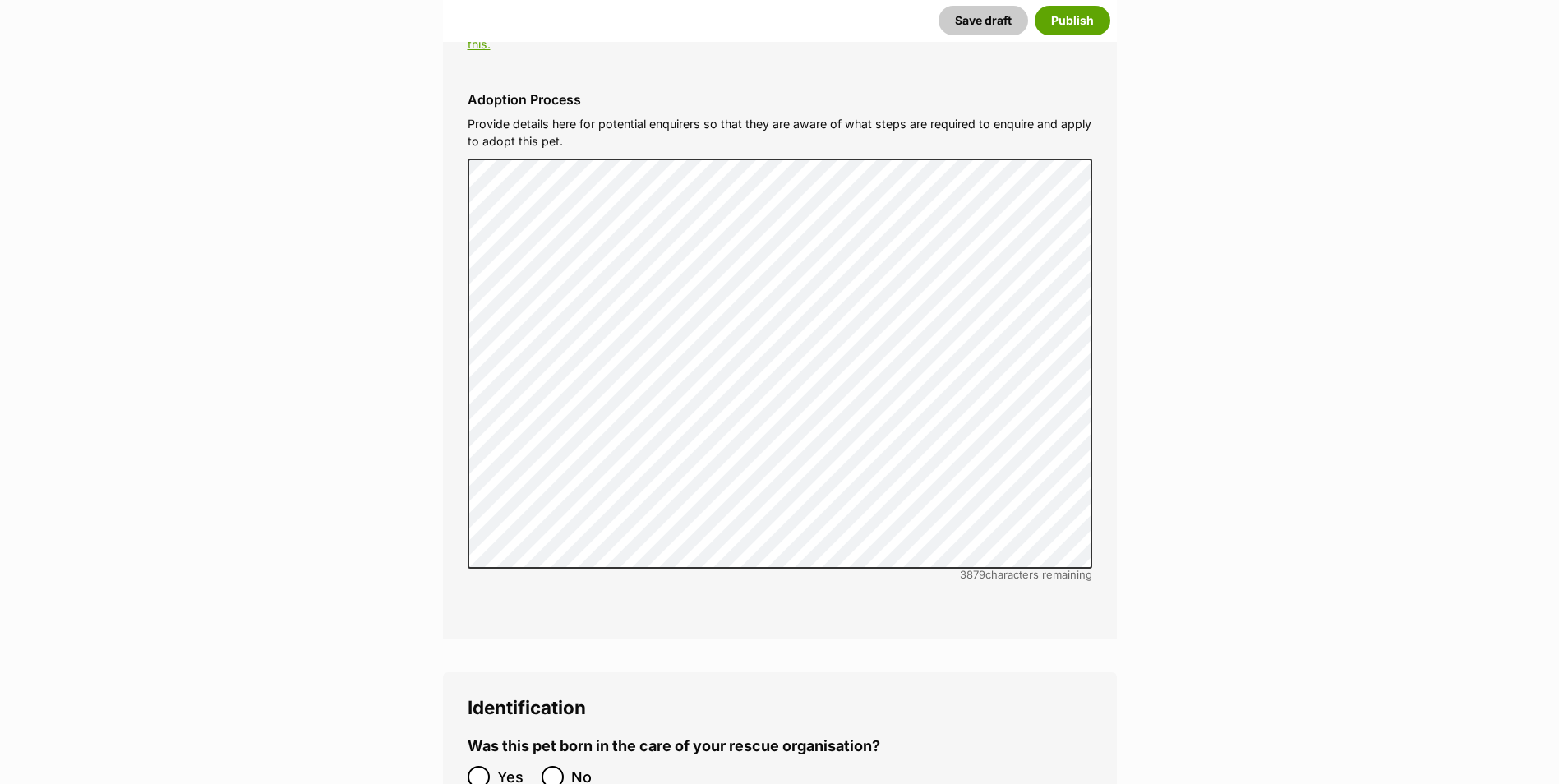
scroll to position [5174, 0]
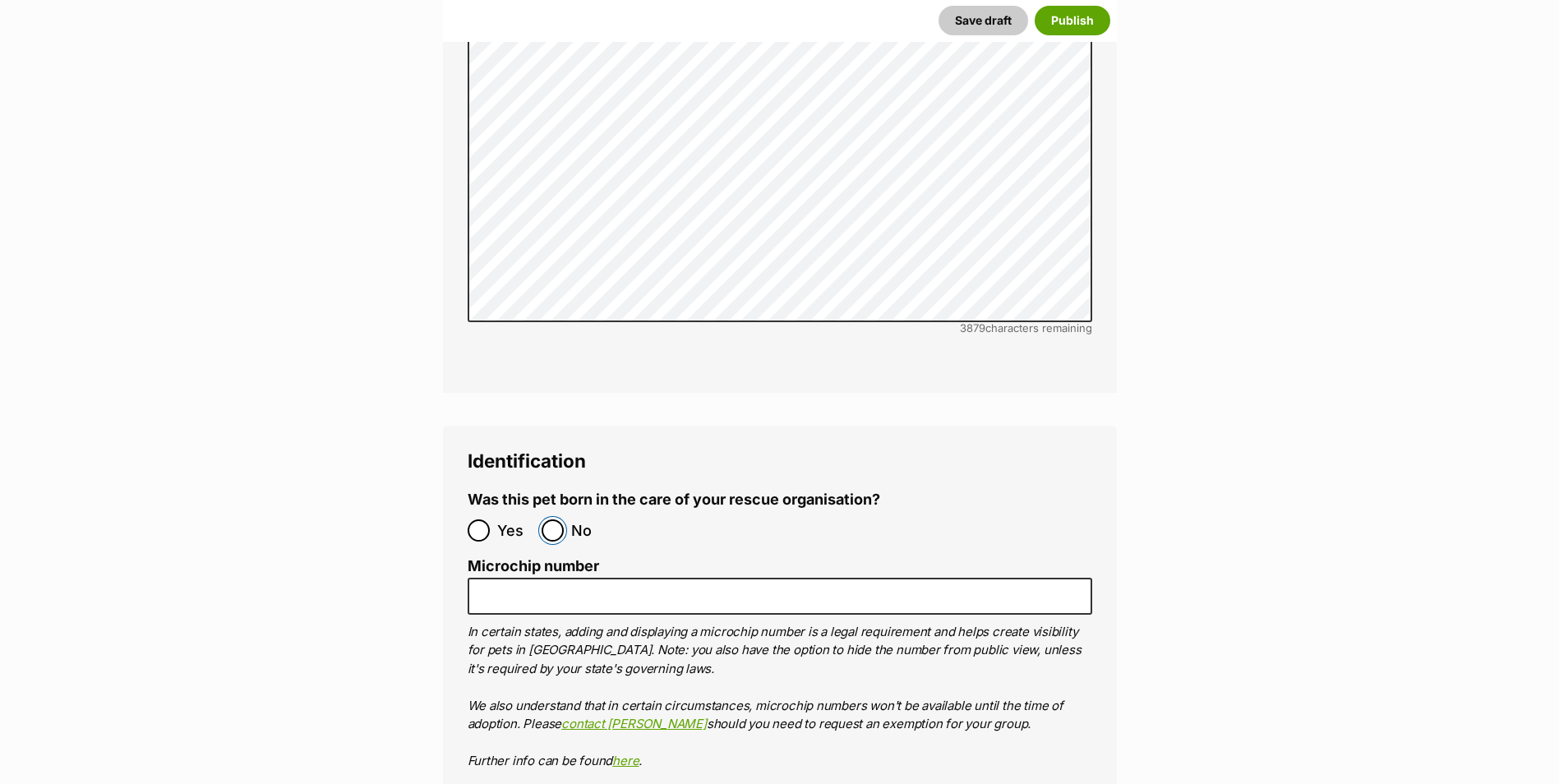
drag, startPoint x: 562, startPoint y: 477, endPoint x: 537, endPoint y: 515, distance: 45.5
click at [561, 519] on input "No" at bounding box center [552, 530] width 22 height 22
radio input "true"
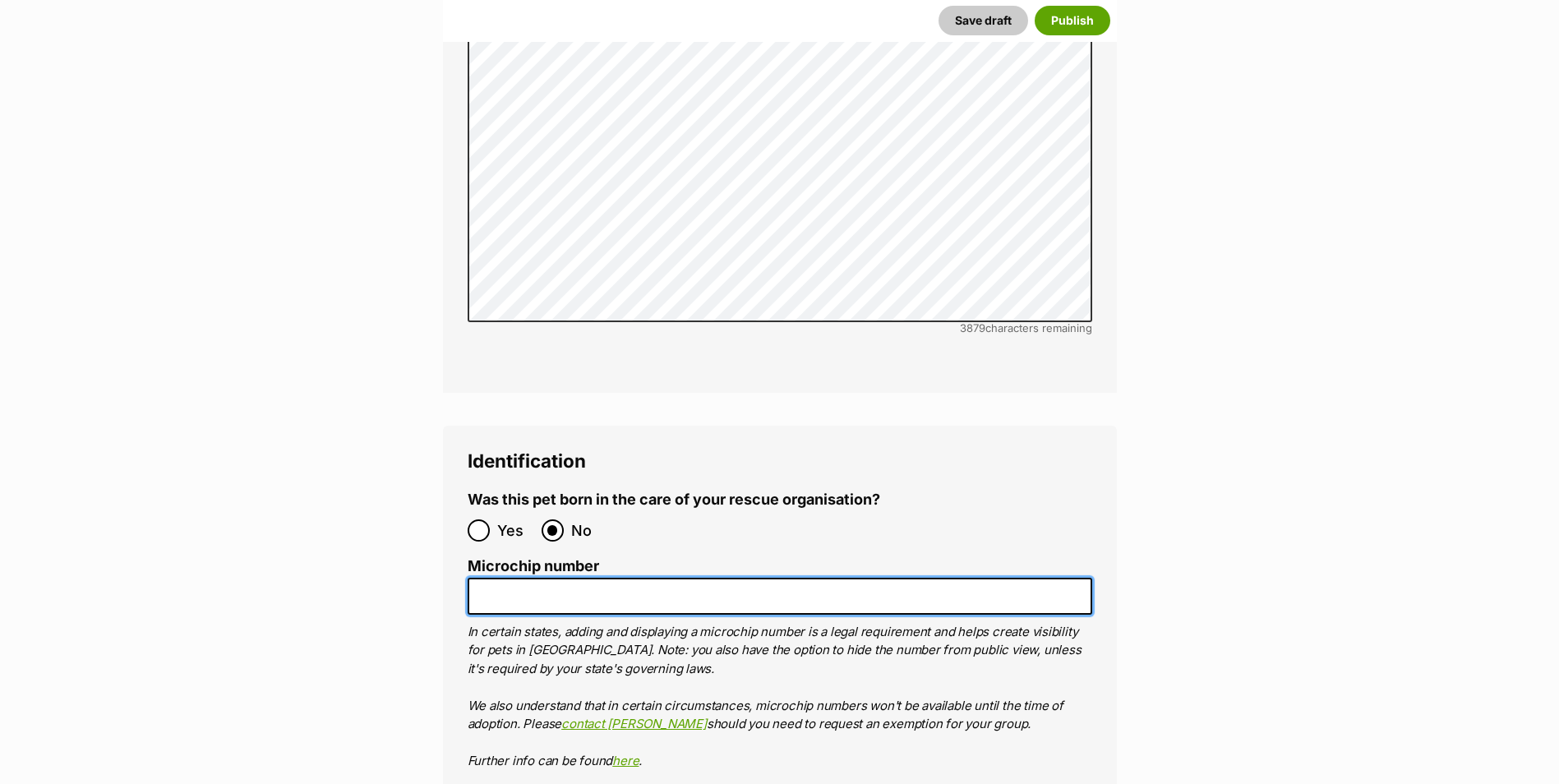
click at [513, 578] on input "Microchip number" at bounding box center [780, 596] width 625 height 37
paste input "956000017400337"
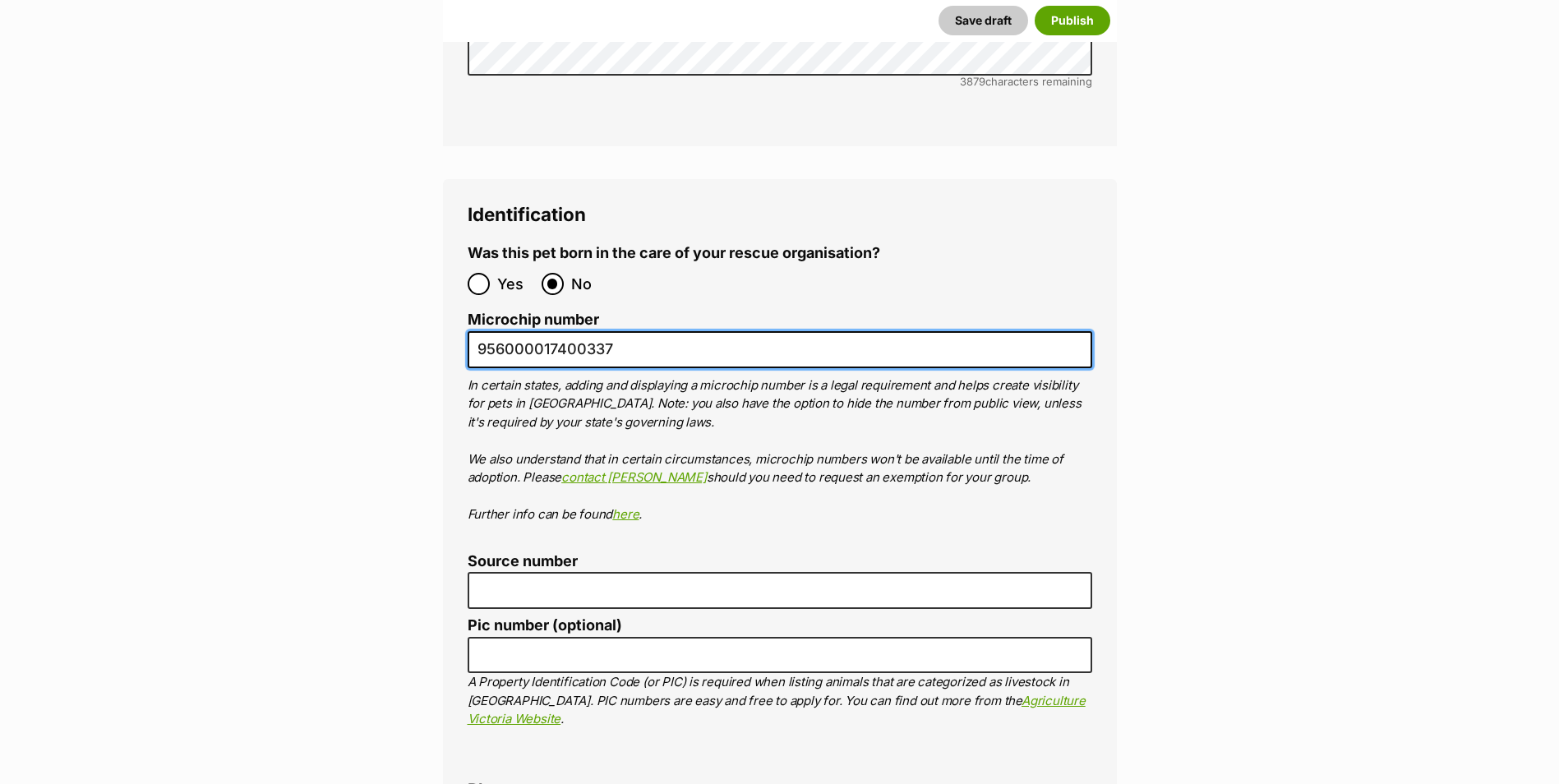
scroll to position [5503, 0]
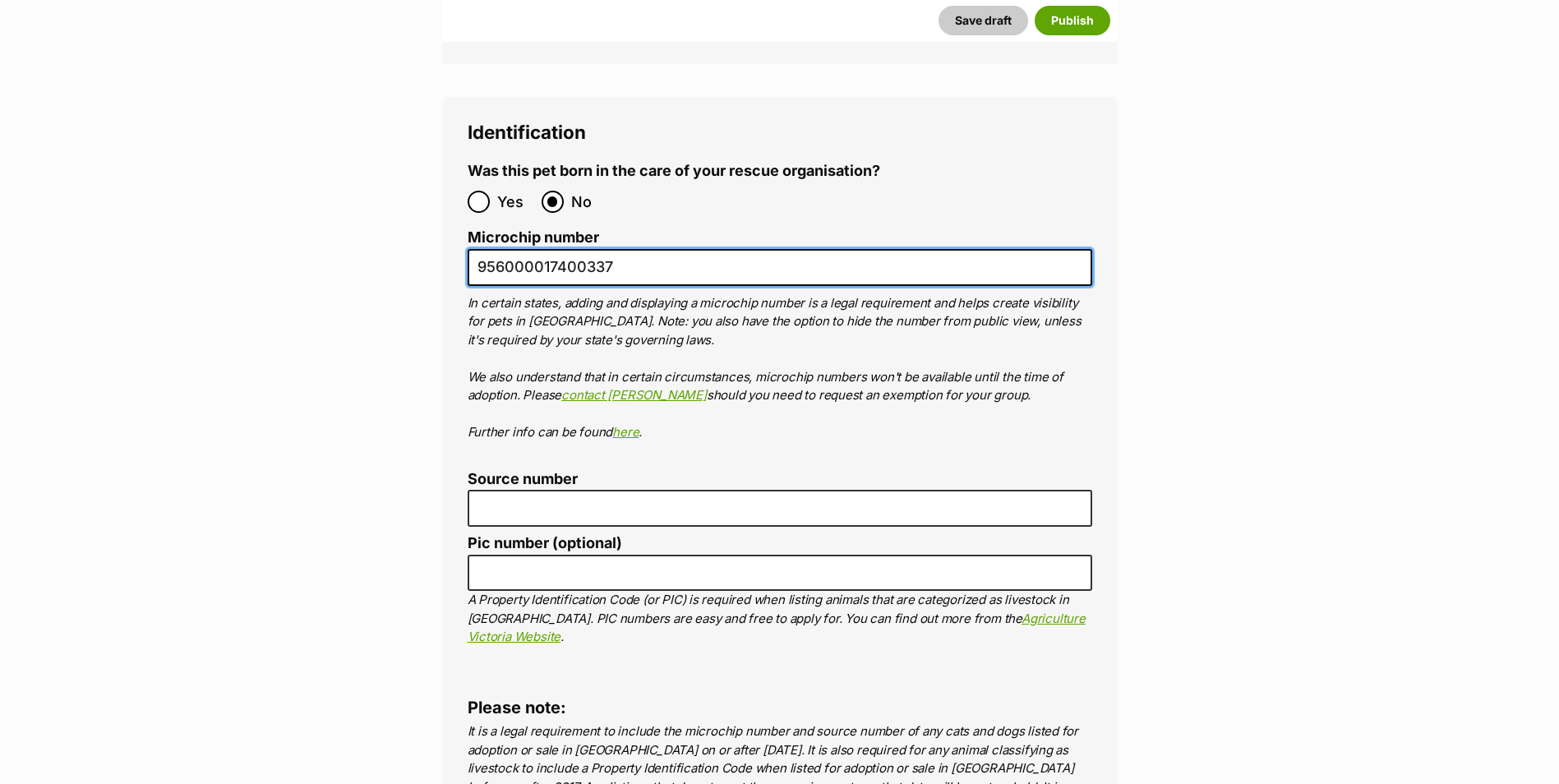
type input "956000017400337"
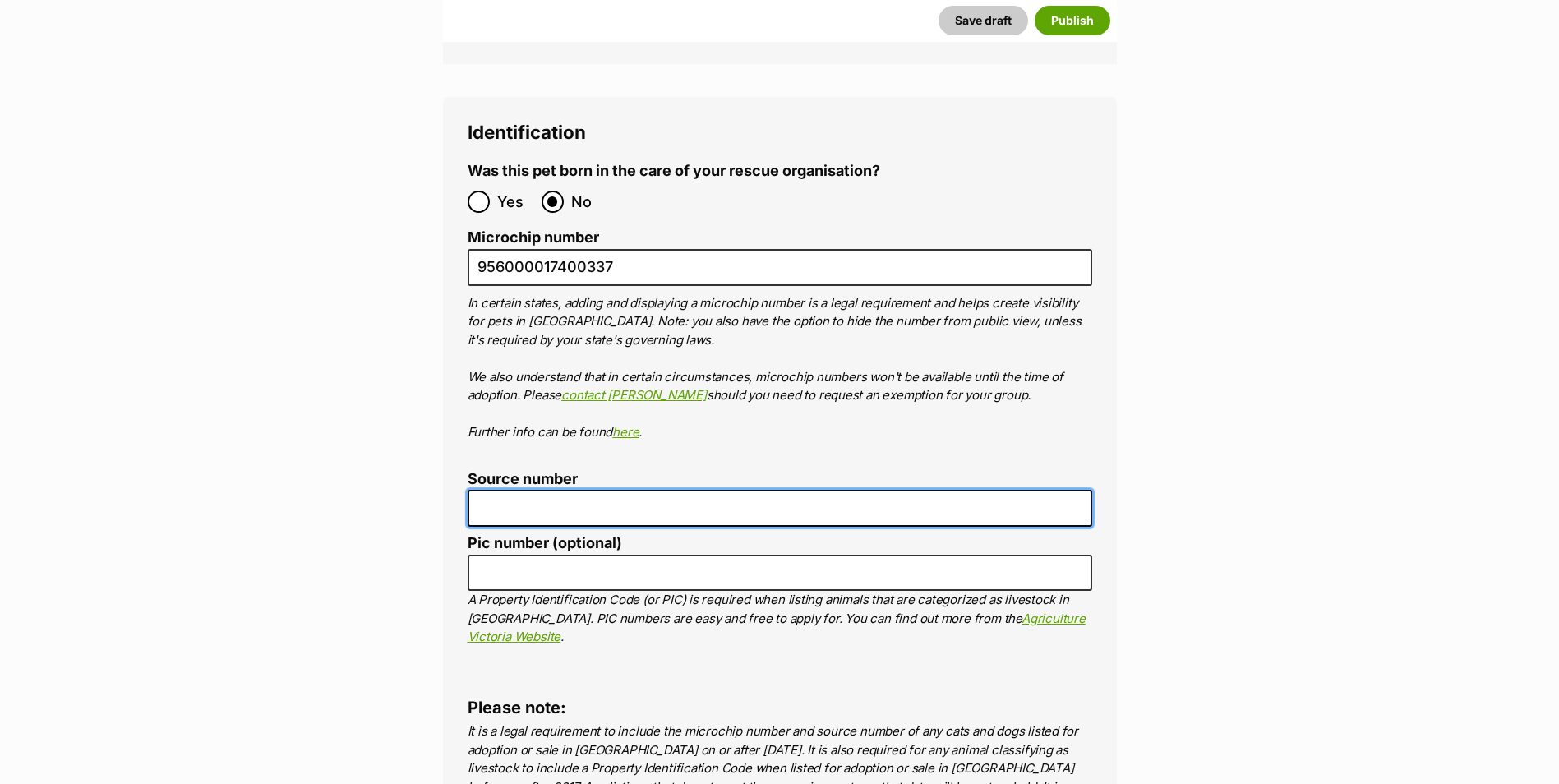
click at [528, 489] on input "Source number" at bounding box center [780, 508] width 625 height 37
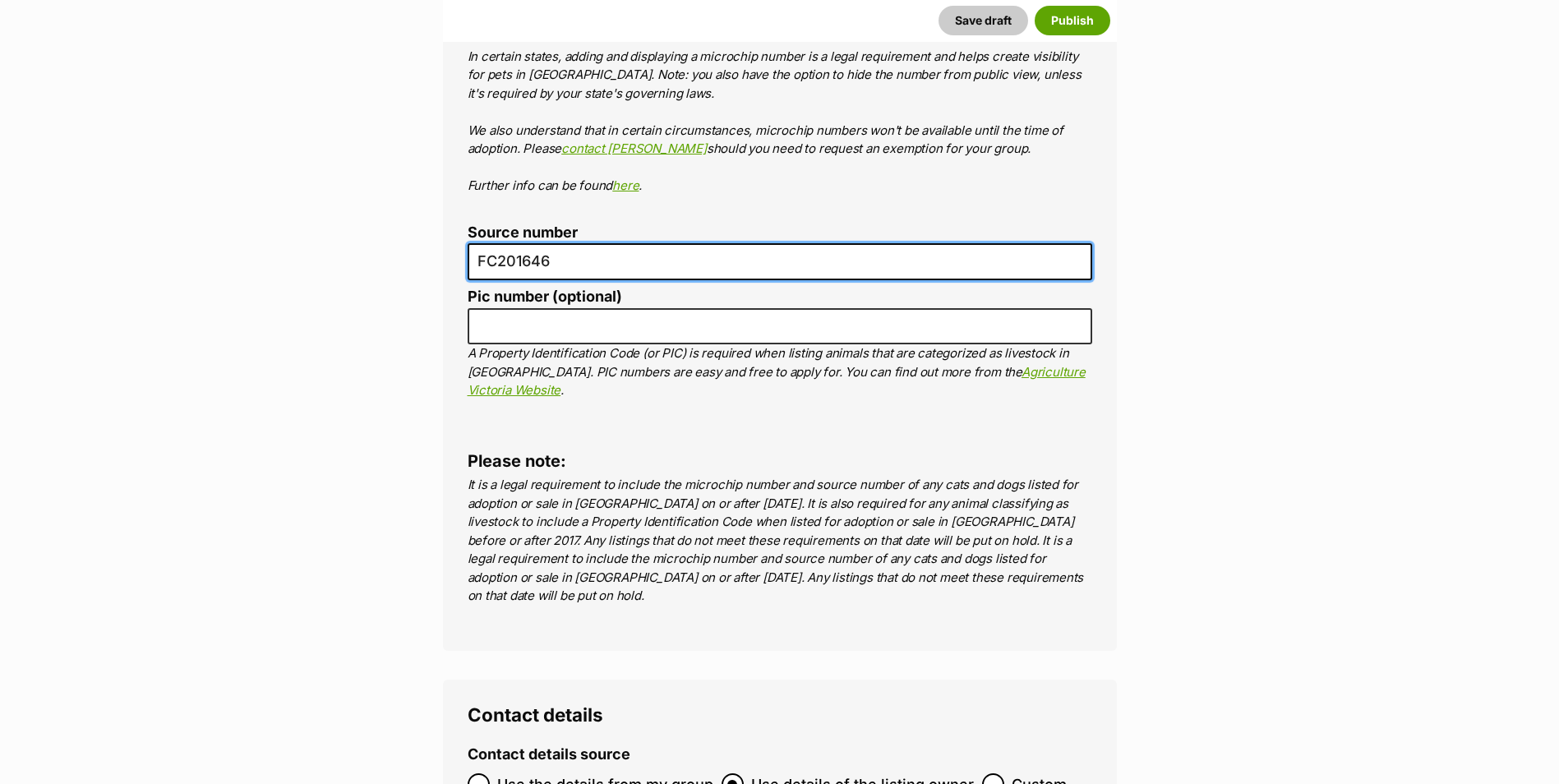
scroll to position [5831, 0]
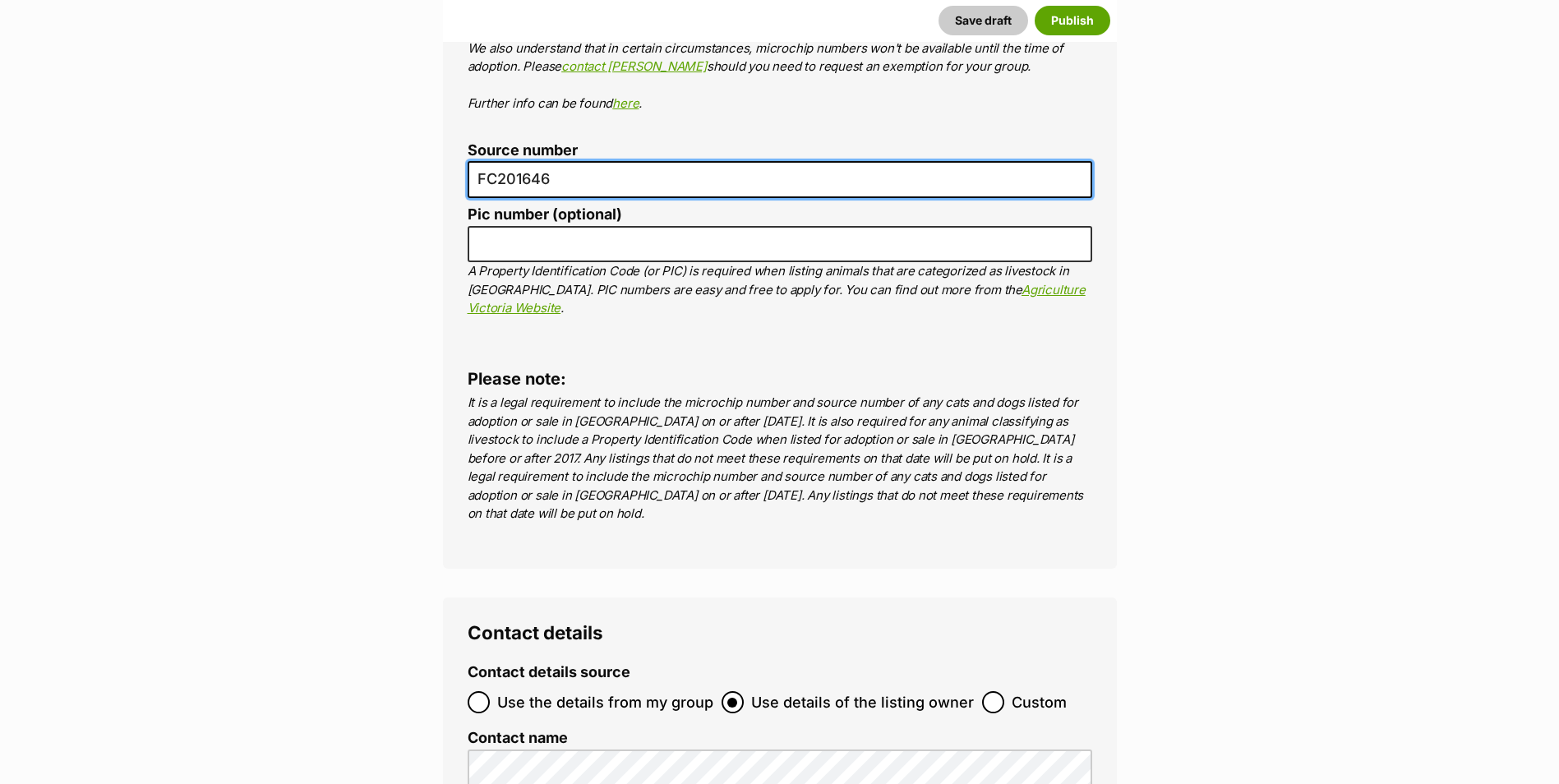
type input "FC201646"
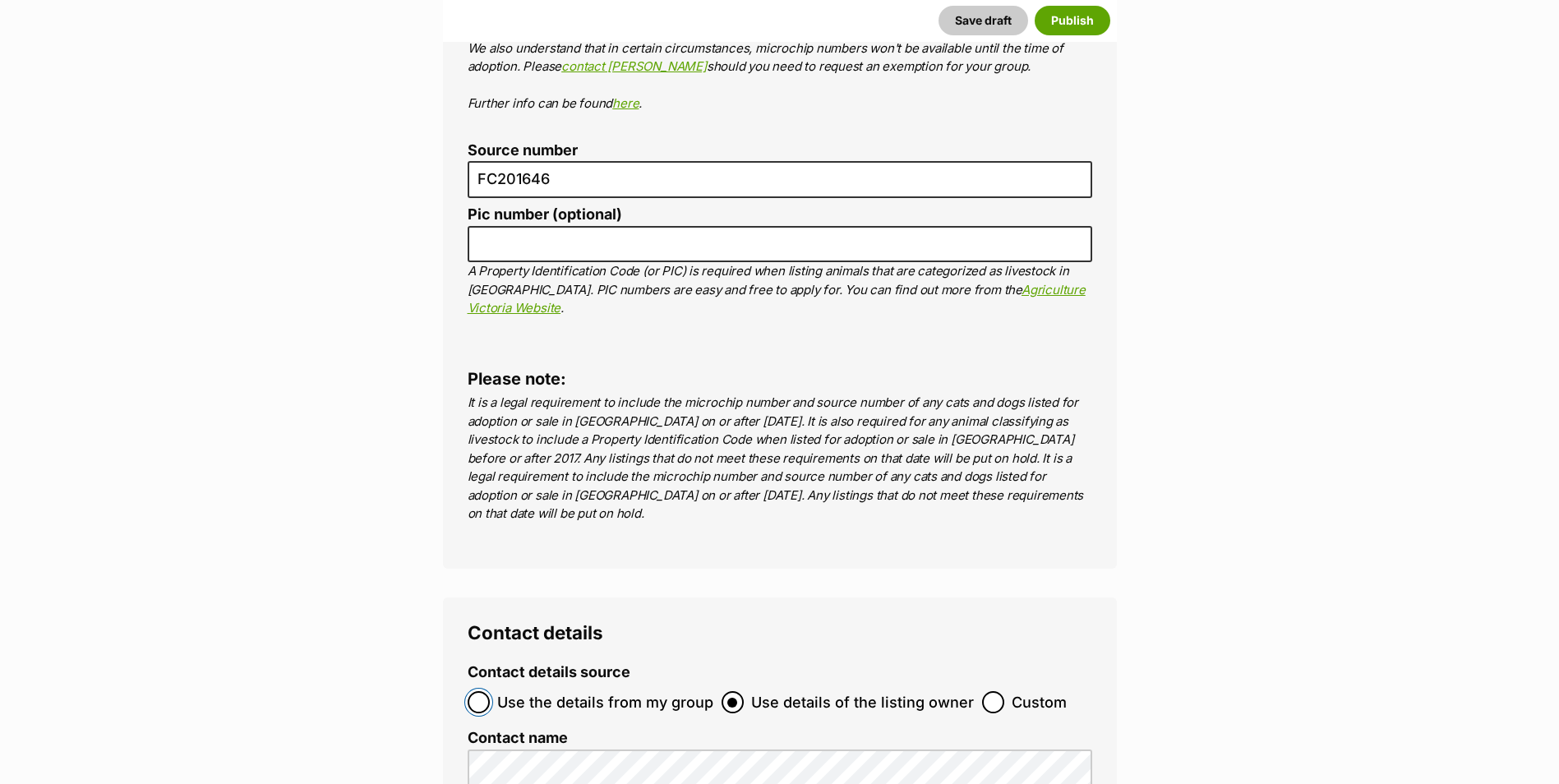
click at [480, 691] on input "Use the details from my group" at bounding box center [478, 701] width 22 height 22
radio input "true"
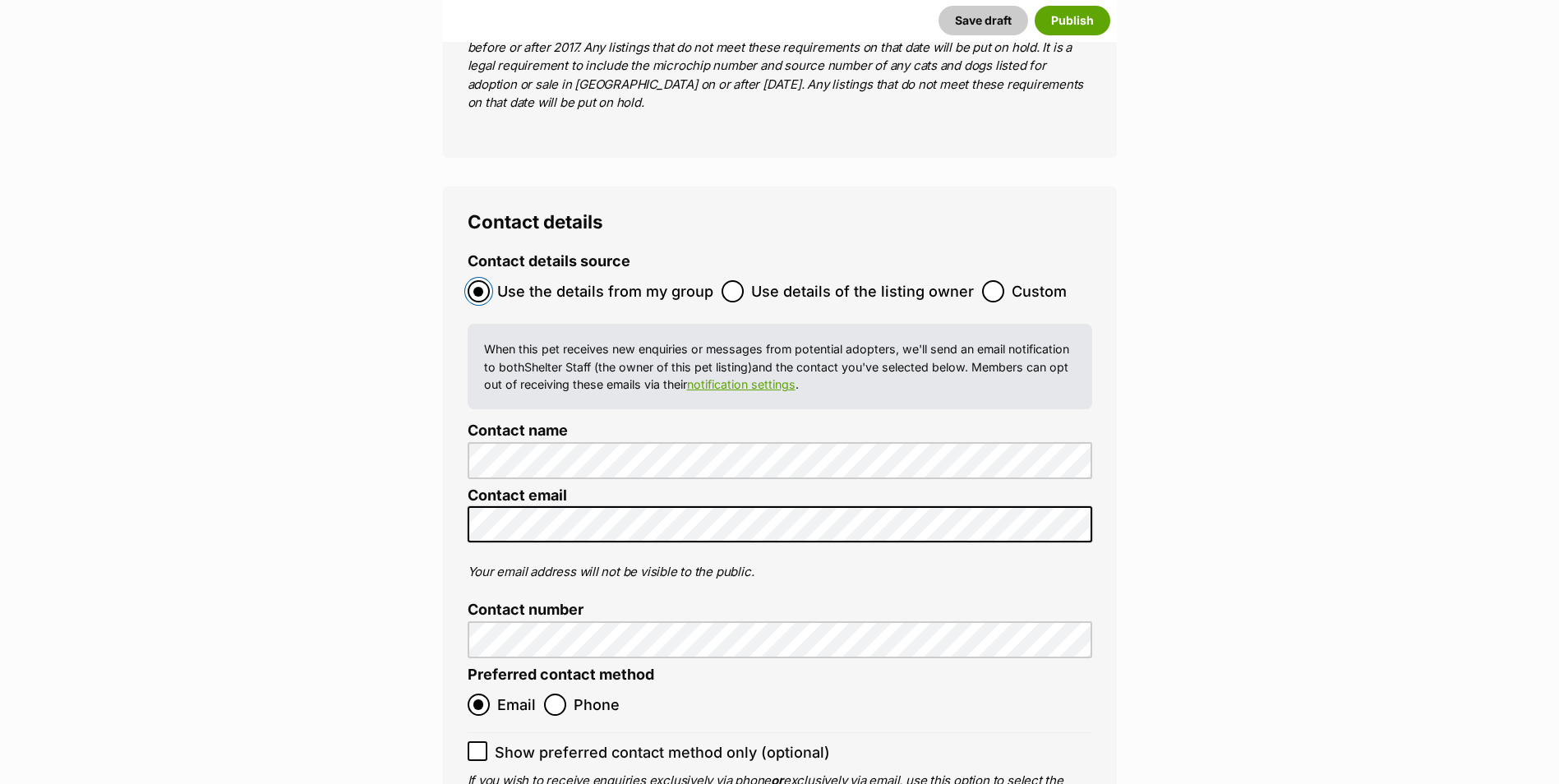
scroll to position [6325, 0]
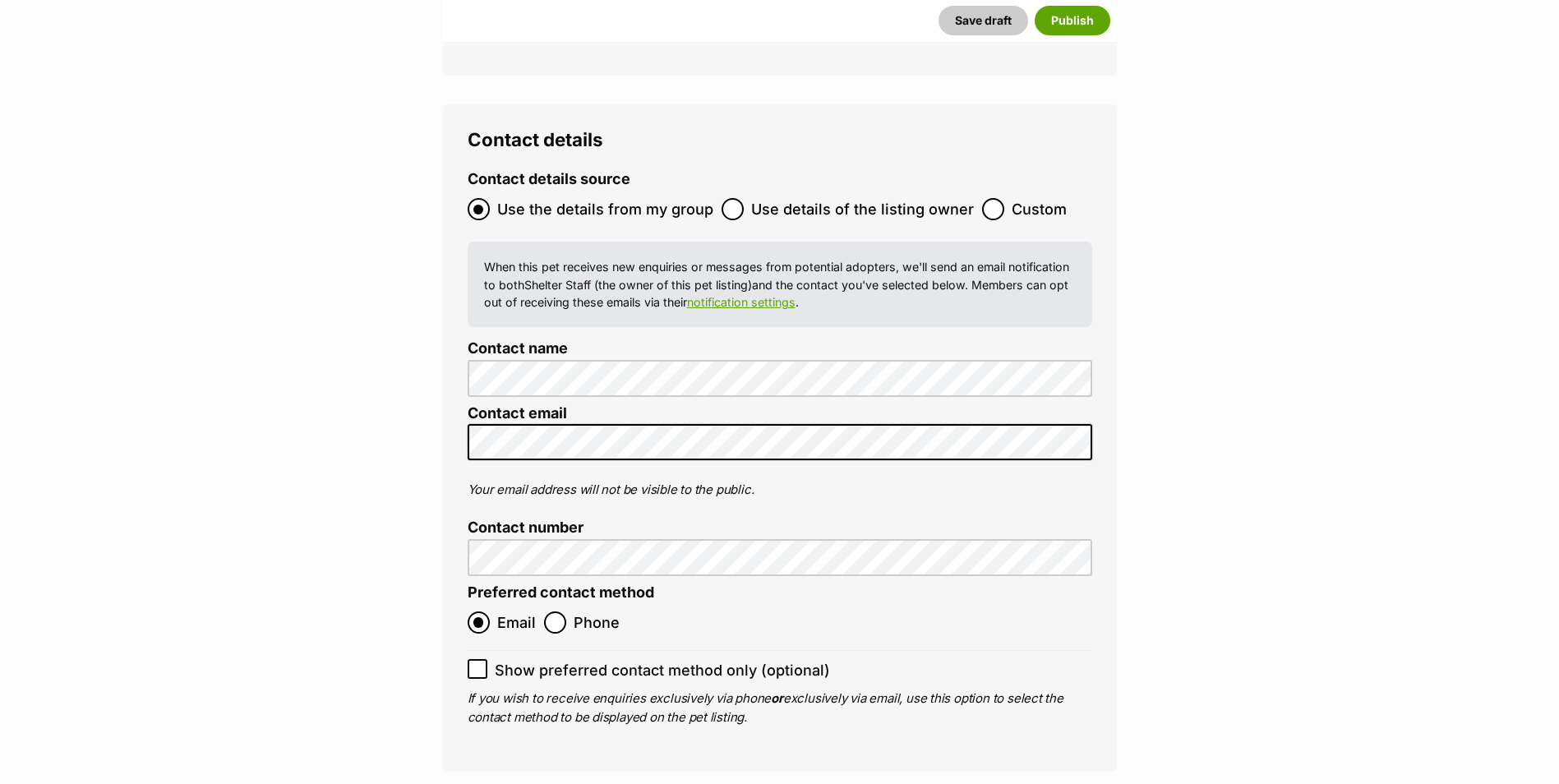
click at [478, 662] on icon at bounding box center [478, 668] width 12 height 12
click at [478, 659] on input "Show preferred contact method only (optional)" at bounding box center [477, 668] width 19 height 19
checkbox input "true"
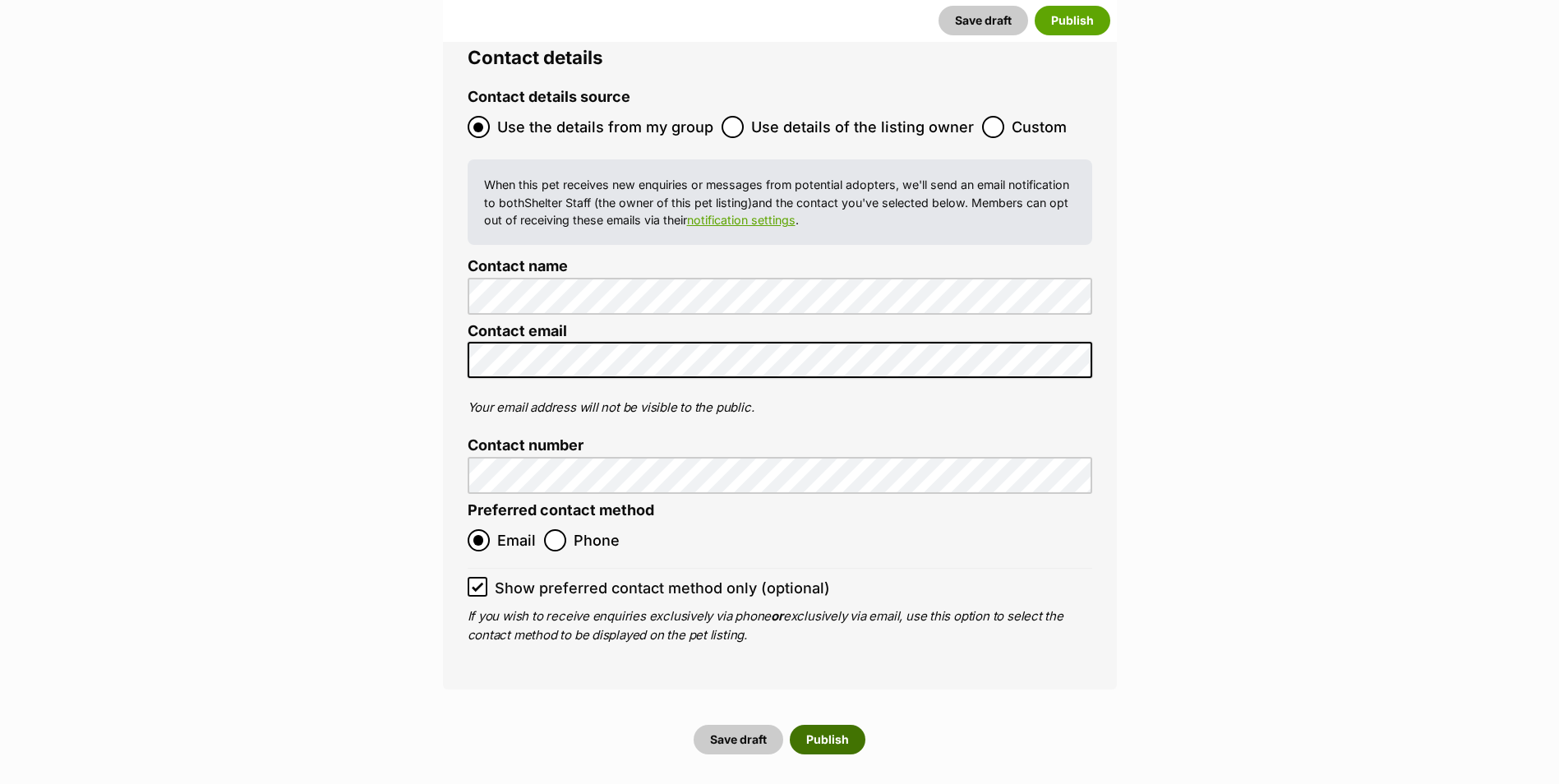
click at [832, 725] on button "Publish" at bounding box center [827, 739] width 76 height 29
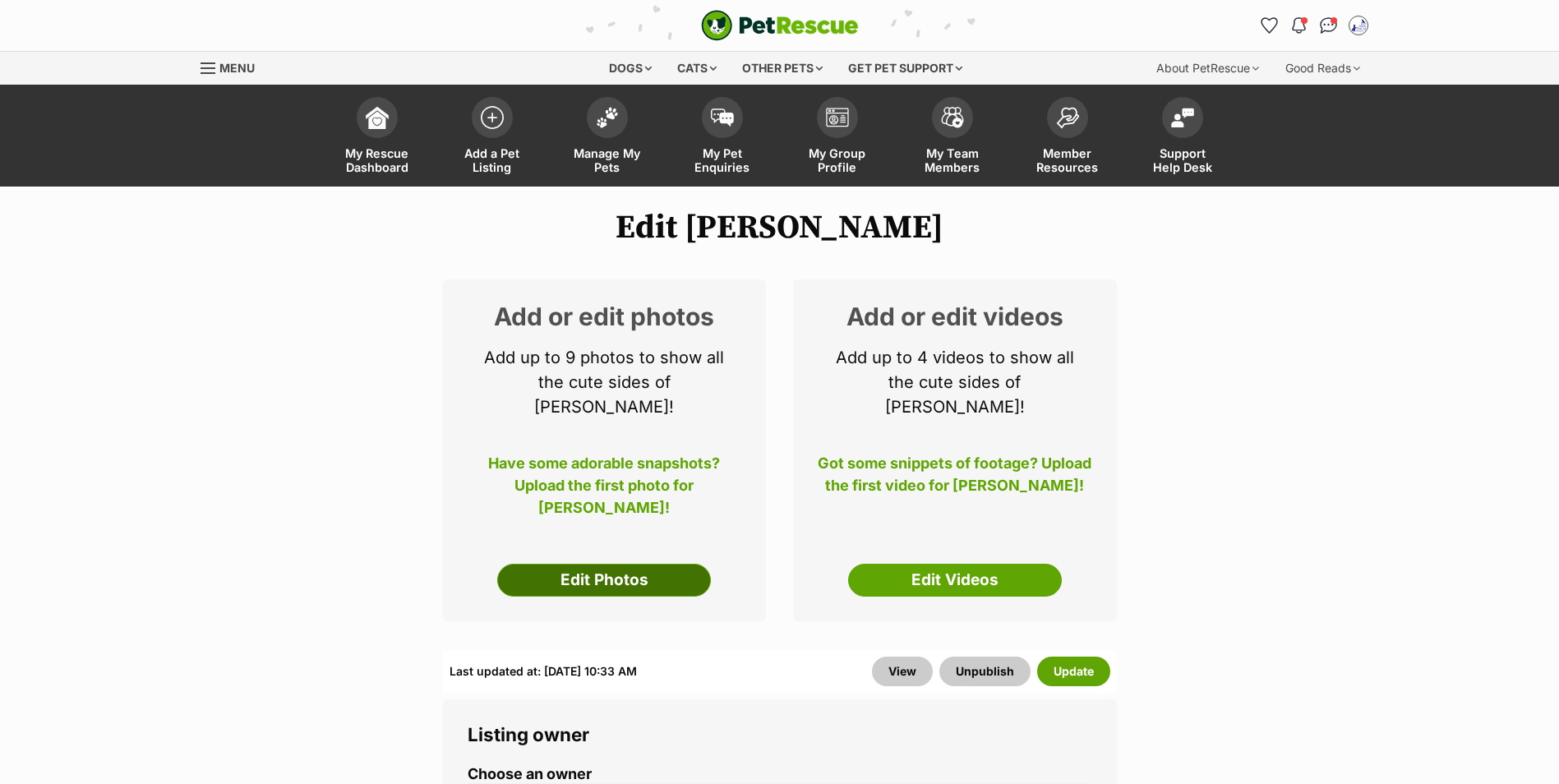
scroll to position [82, 0]
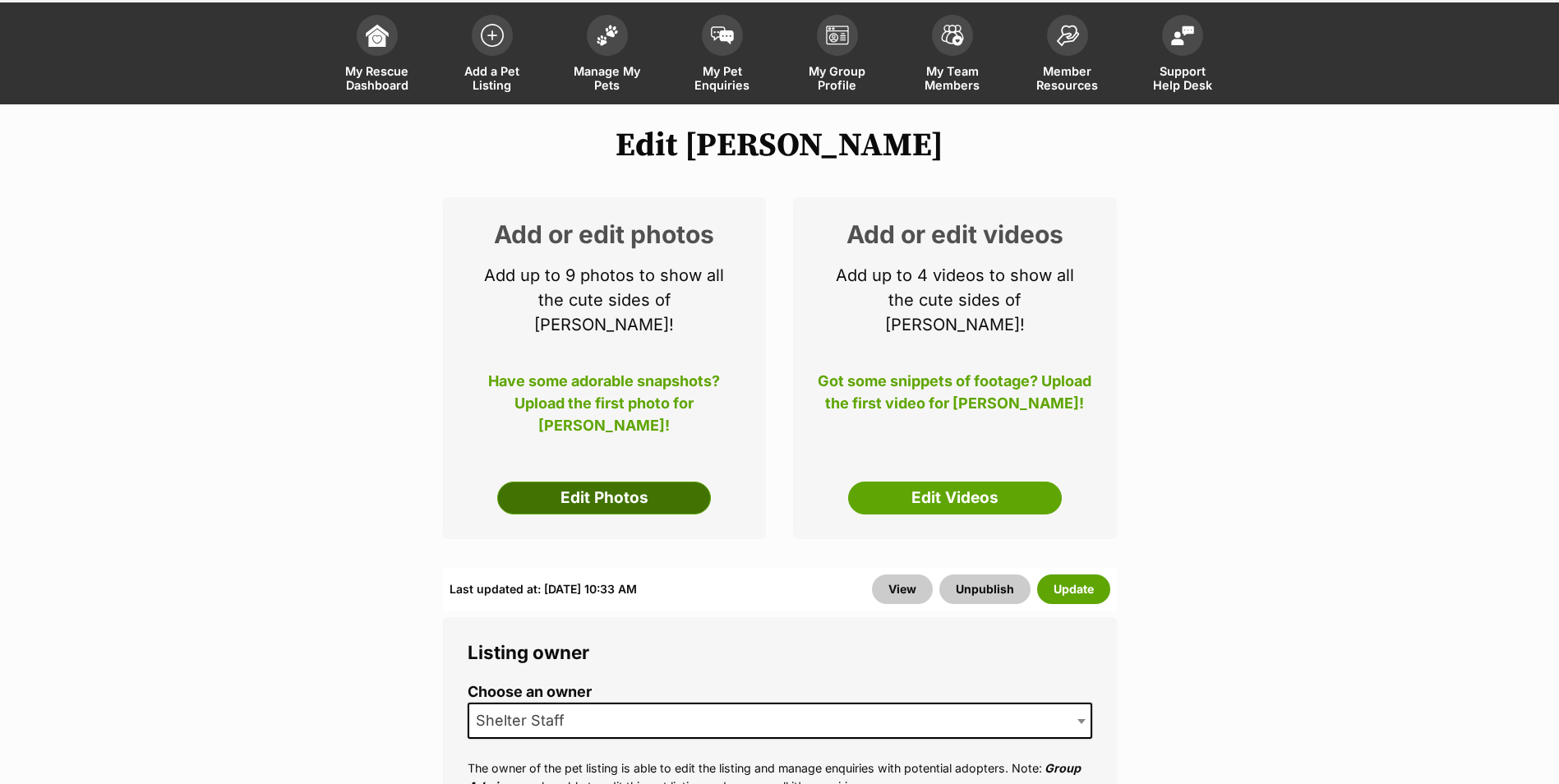
click at [580, 481] on link "Edit Photos" at bounding box center [604, 498] width 214 height 33
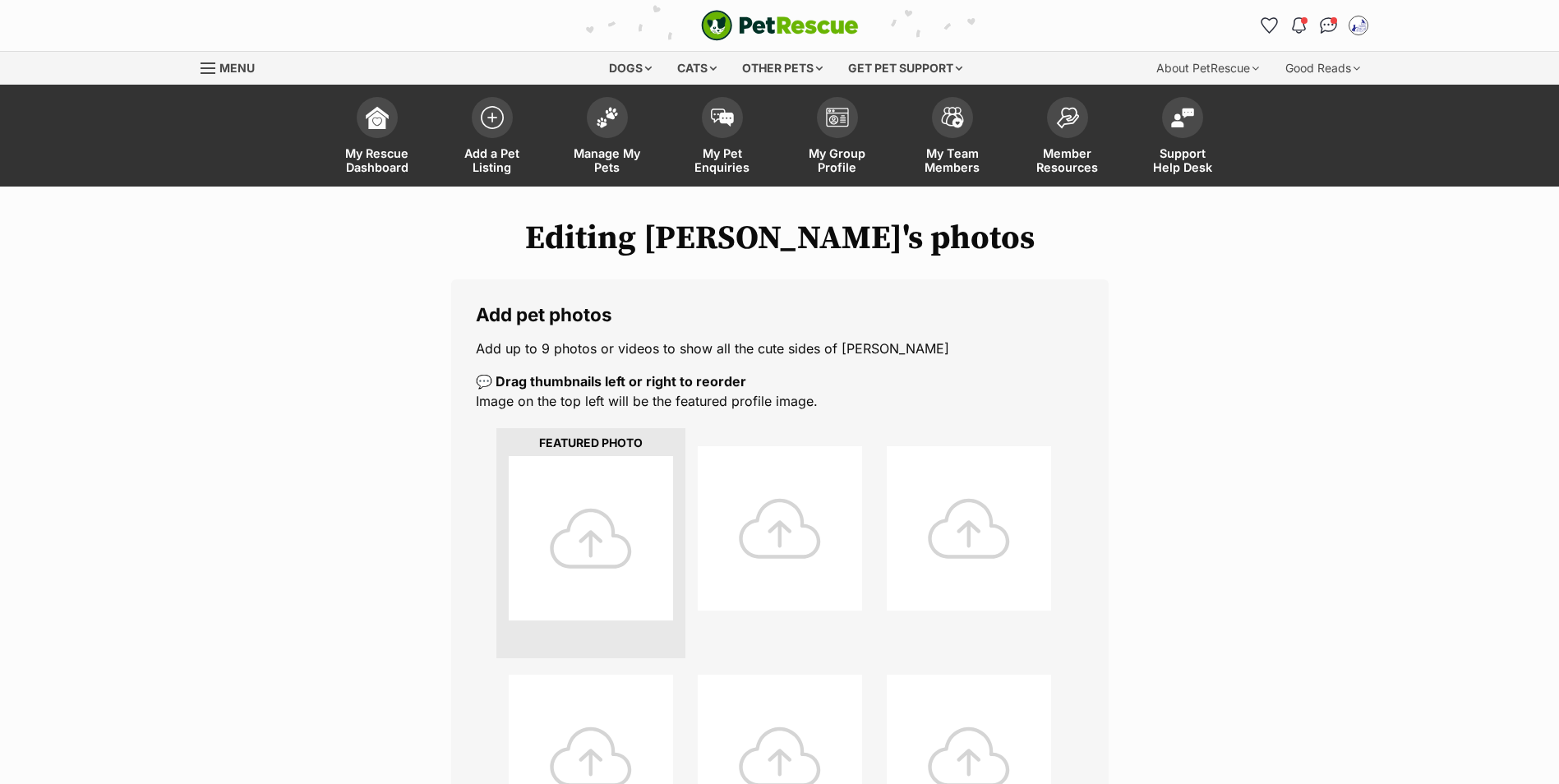
click at [596, 523] on div at bounding box center [591, 538] width 164 height 164
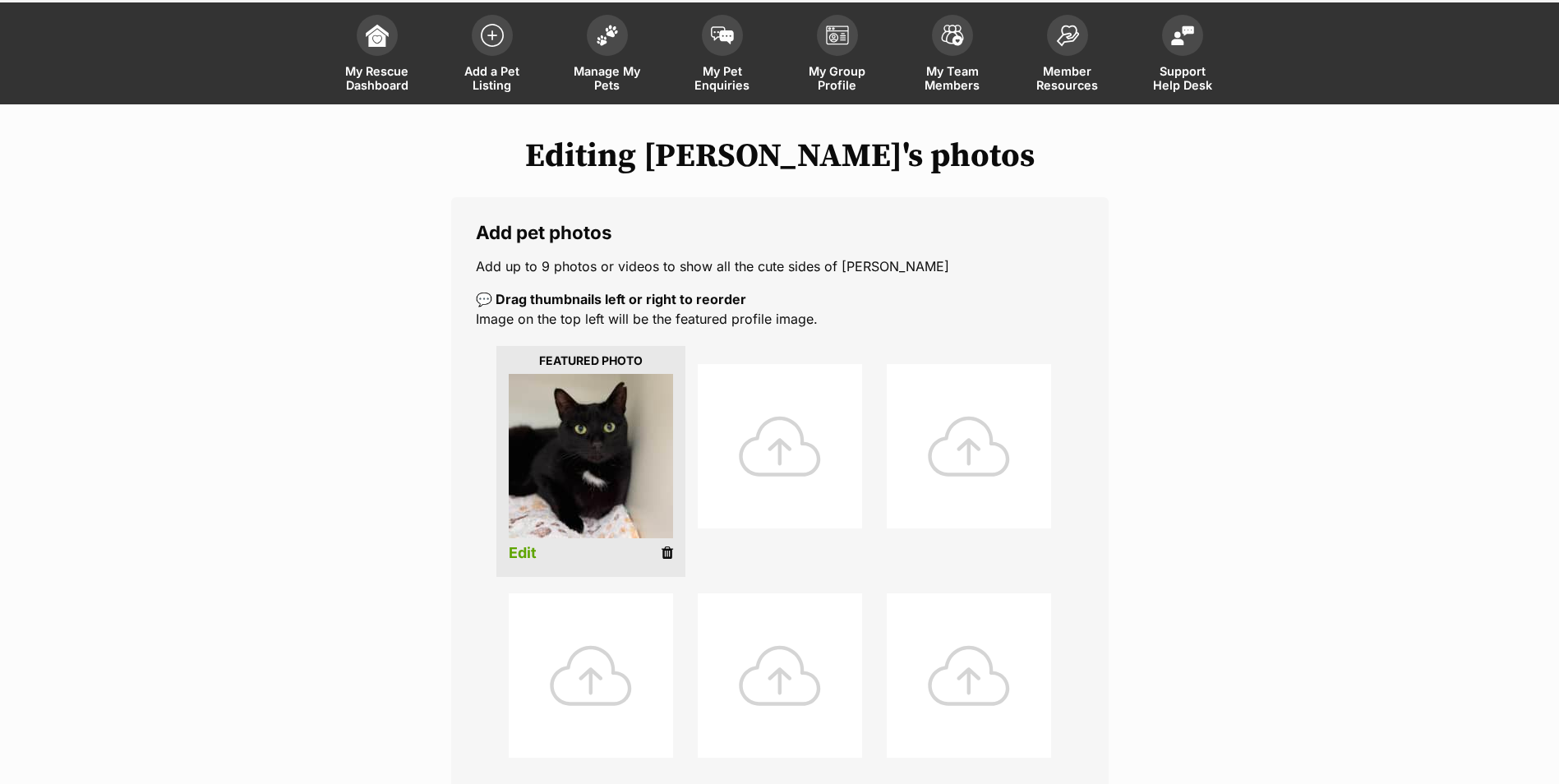
scroll to position [657, 0]
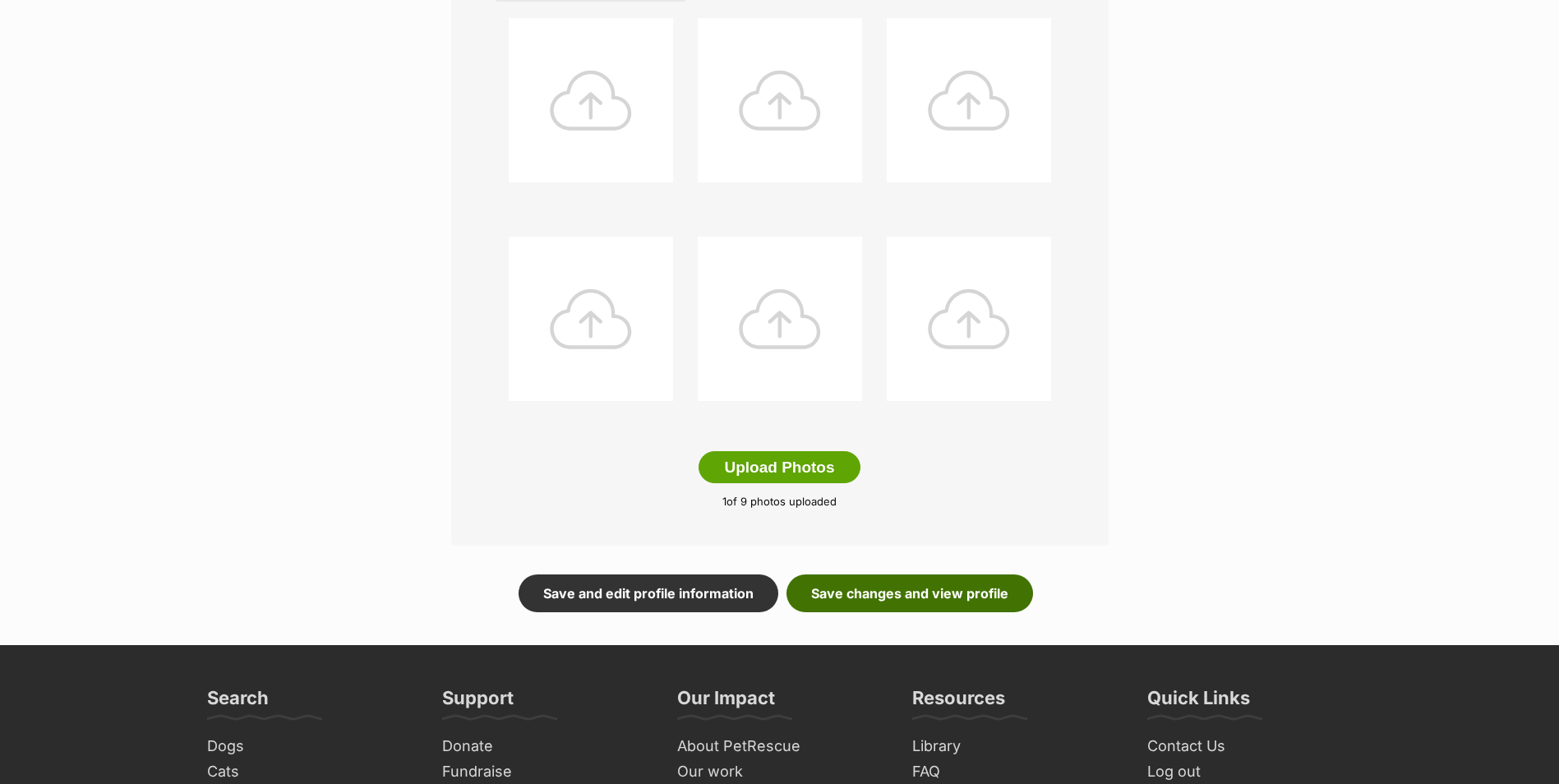
click at [895, 605] on link "Save changes and view profile" at bounding box center [909, 592] width 246 height 38
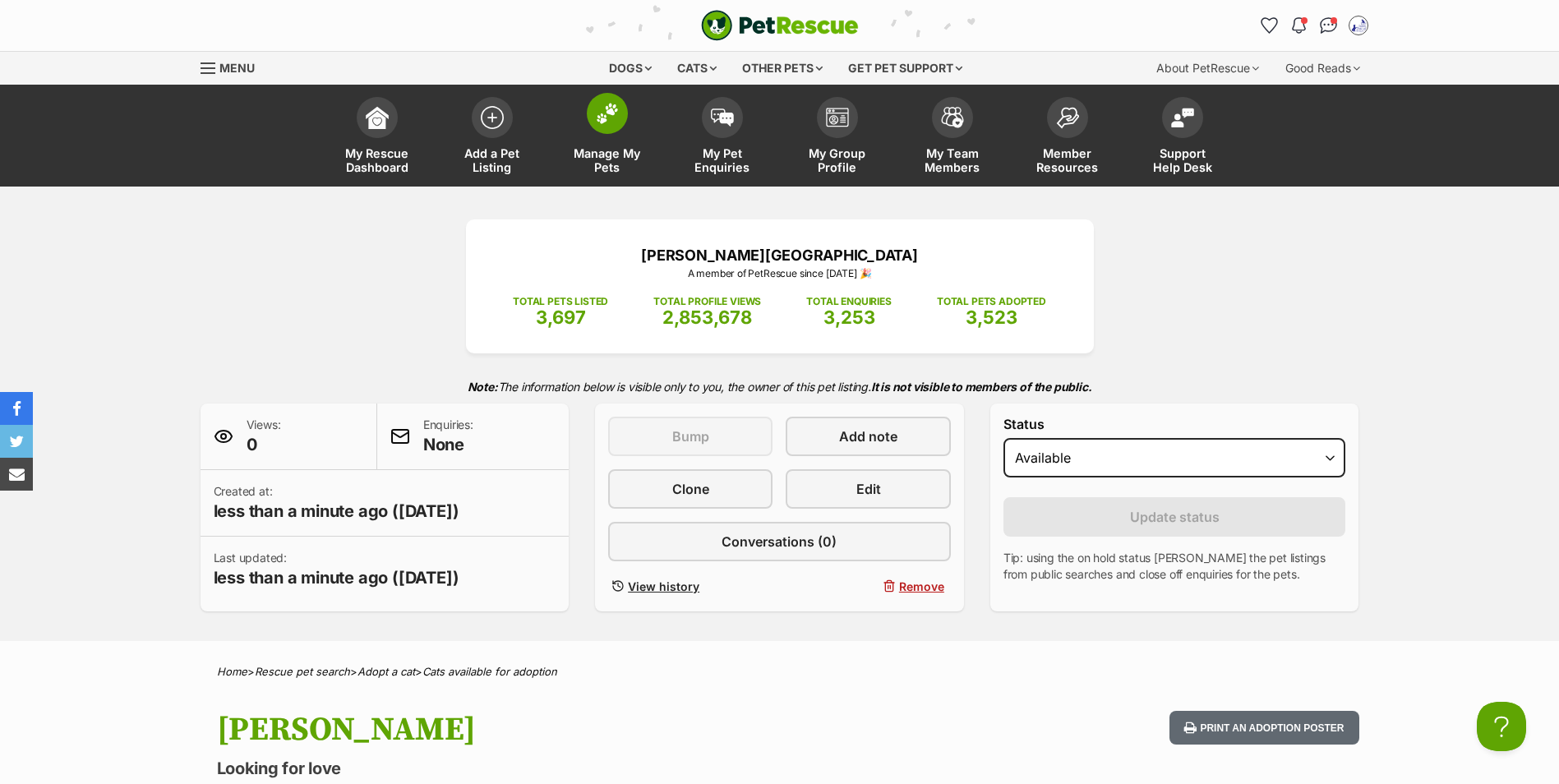
click at [616, 115] on img at bounding box center [607, 114] width 23 height 21
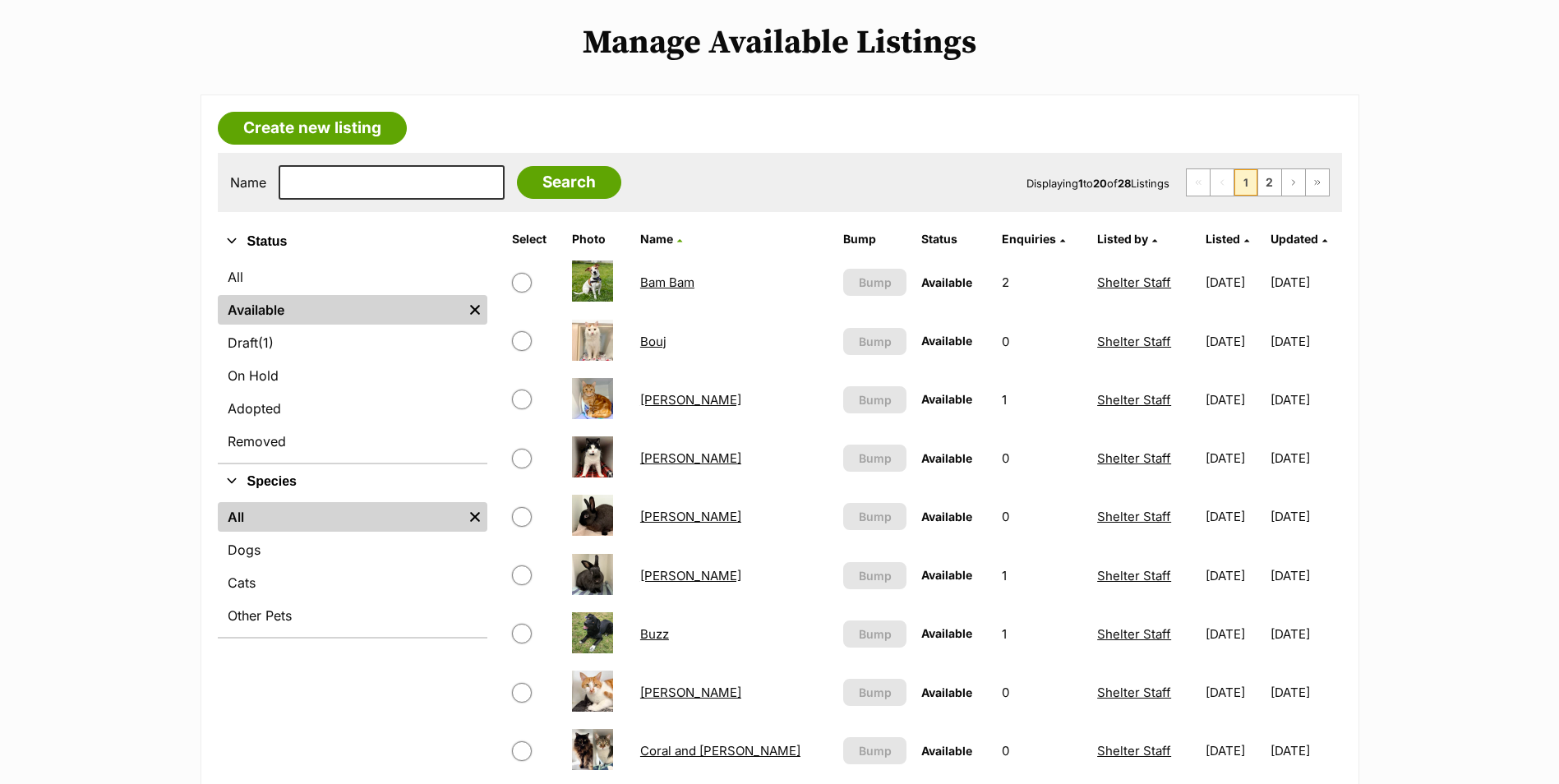
scroll to position [246, 0]
